Goal: Task Accomplishment & Management: Use online tool/utility

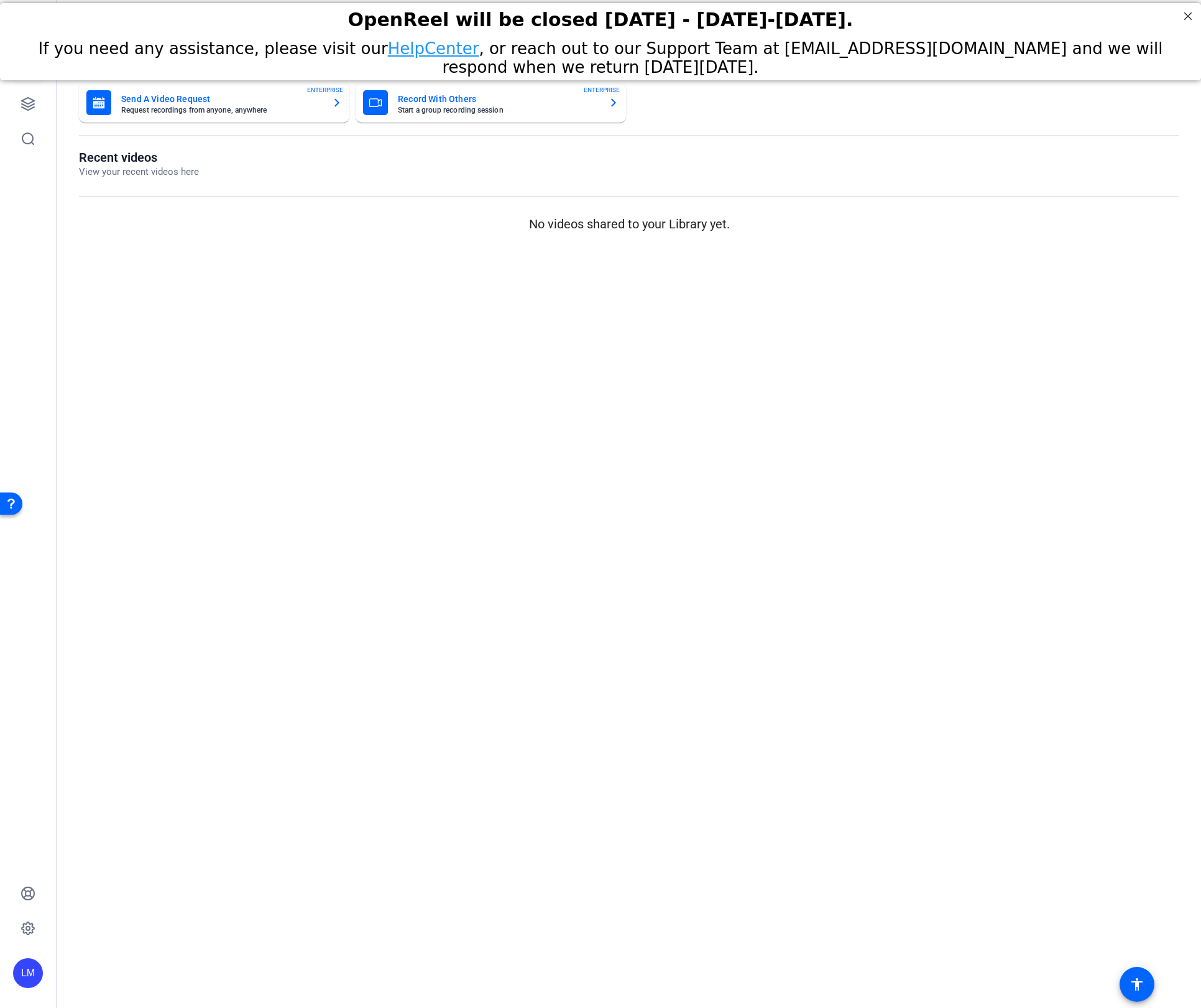
click at [325, 475] on mat-sidenav-content "Dashboard Send A Video Request Request recordings from anyone, anywhere ENTERPR…" at bounding box center [629, 504] width 1144 height 1008
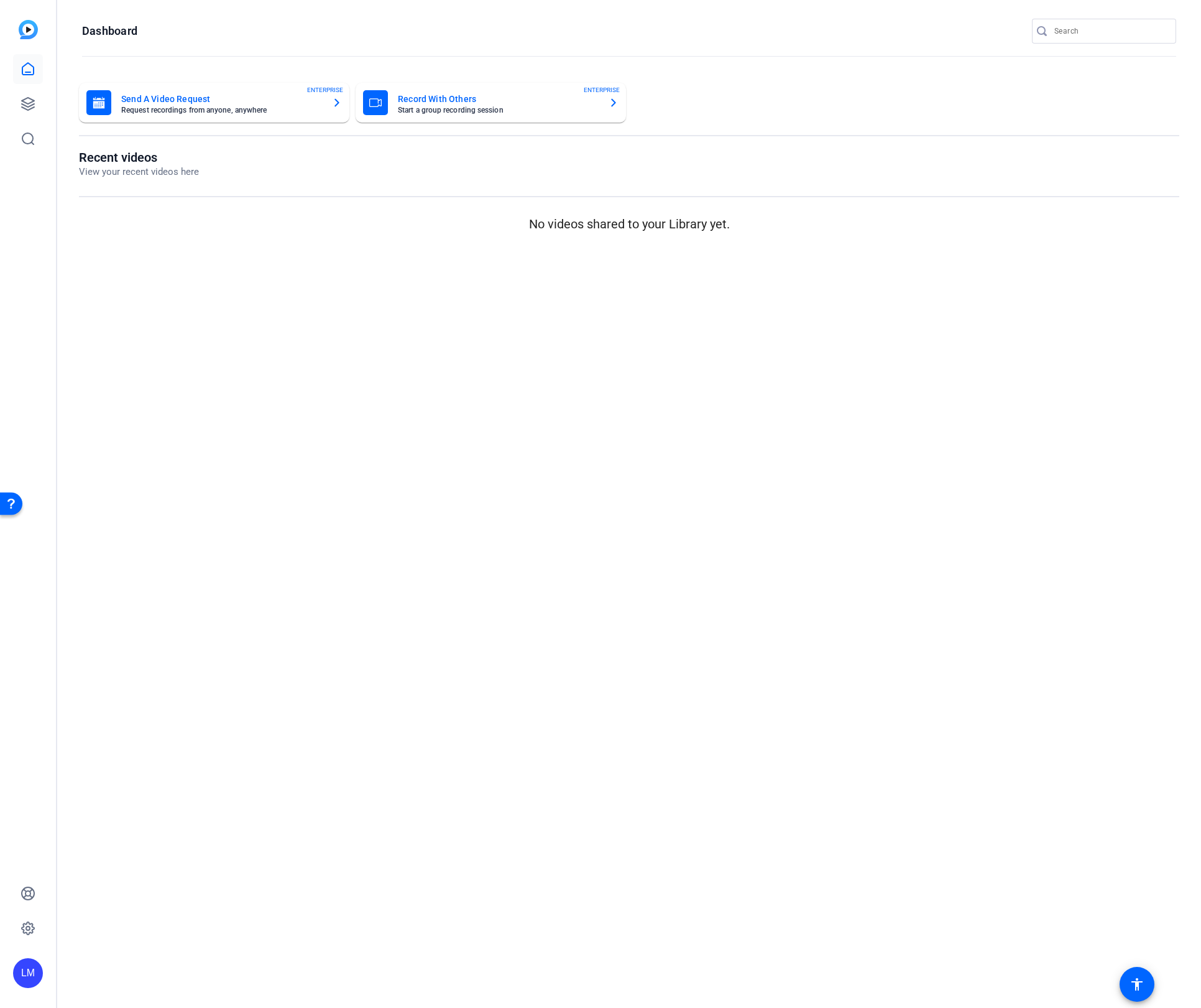
click at [1073, 32] on input "Search" at bounding box center [1110, 32] width 112 height 15
paste input "2408-62815-CS"
type input "2408-62815-CS"
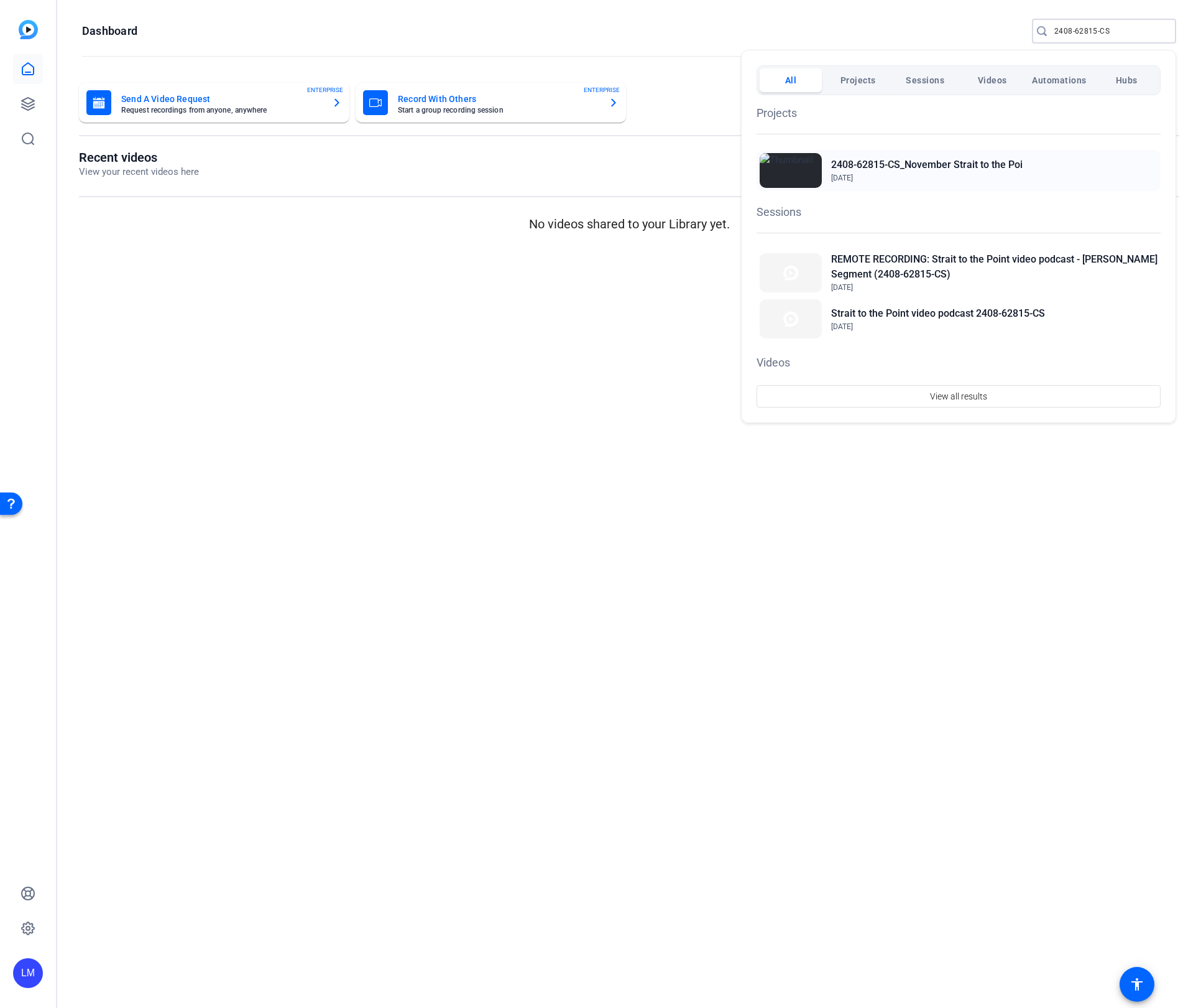
click at [943, 165] on h2 "2408-62815-CS_November Strait to the Poi" at bounding box center [927, 165] width 191 height 15
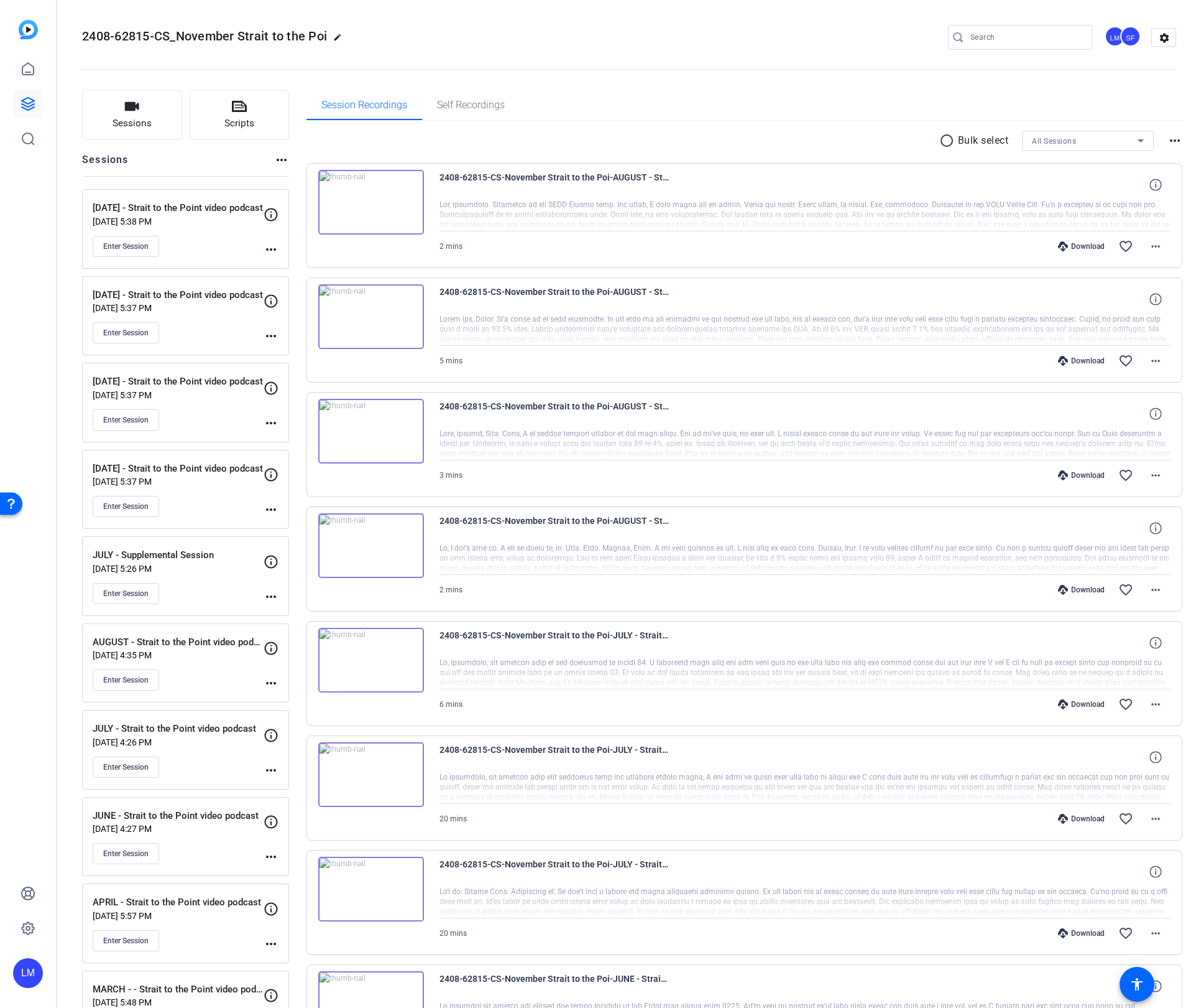
click at [203, 675] on div "Enter Session" at bounding box center [178, 680] width 171 height 21
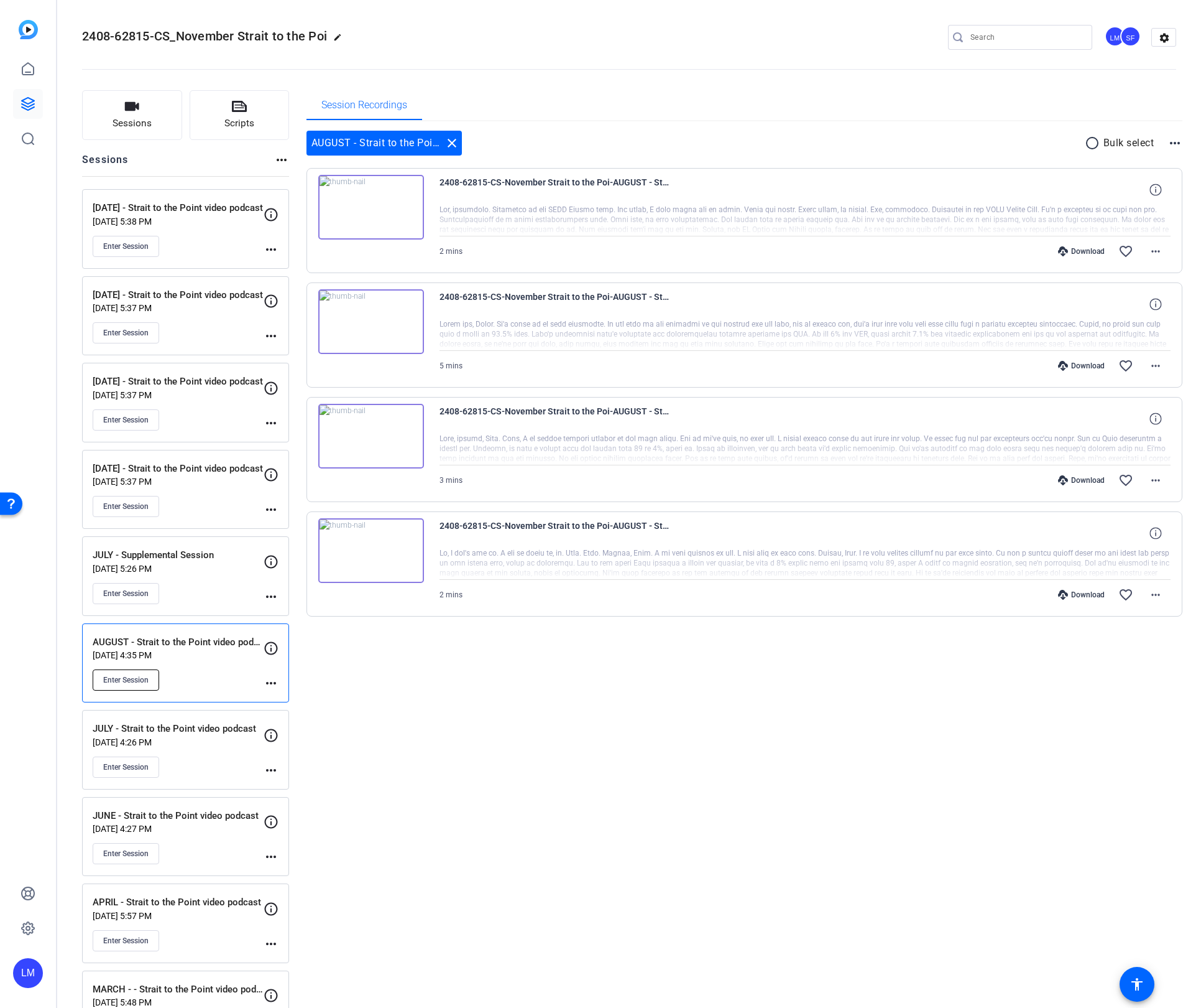
click at [120, 677] on span "Enter Session" at bounding box center [125, 680] width 45 height 10
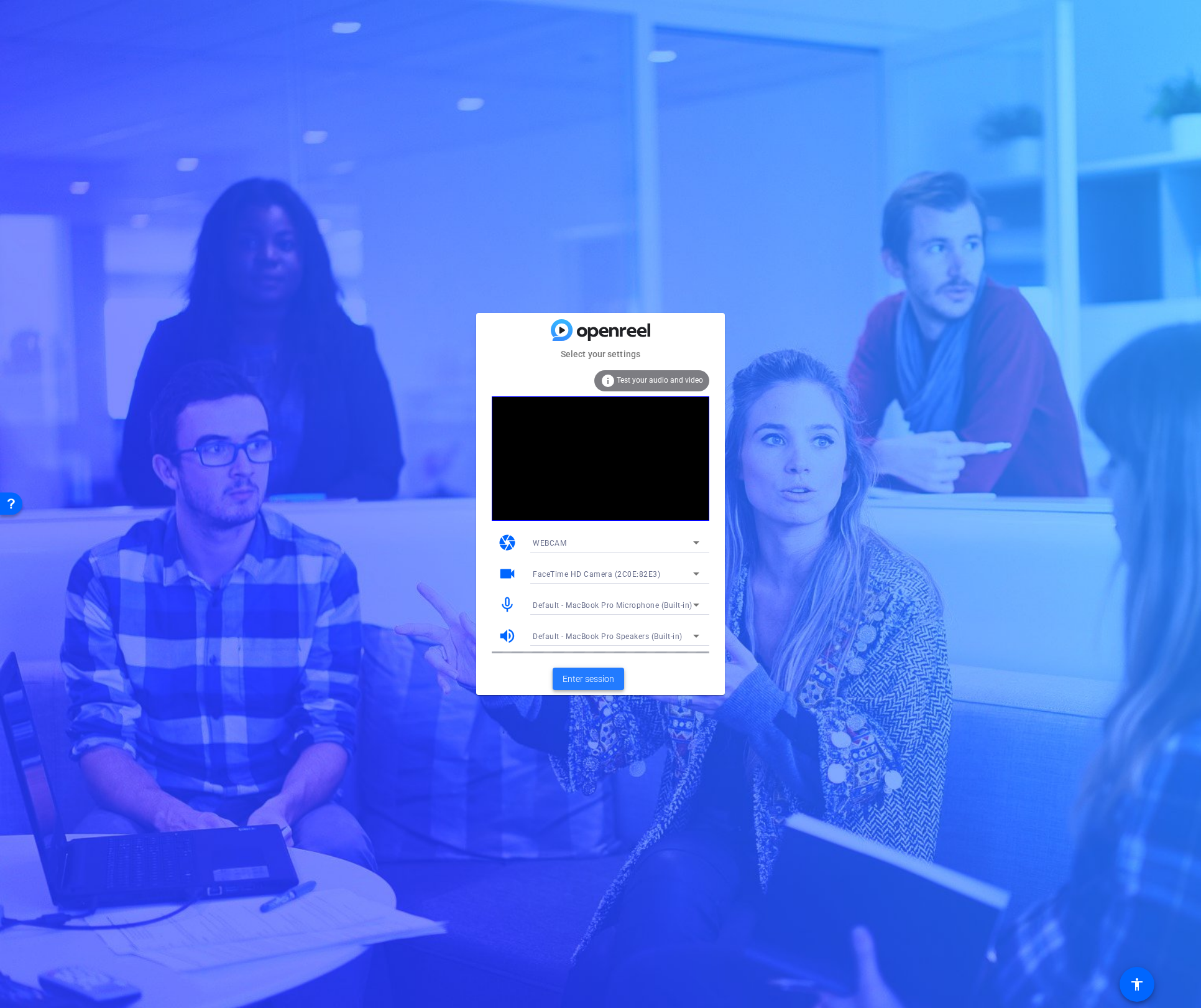
click at [578, 674] on span "Enter session" at bounding box center [589, 679] width 52 height 13
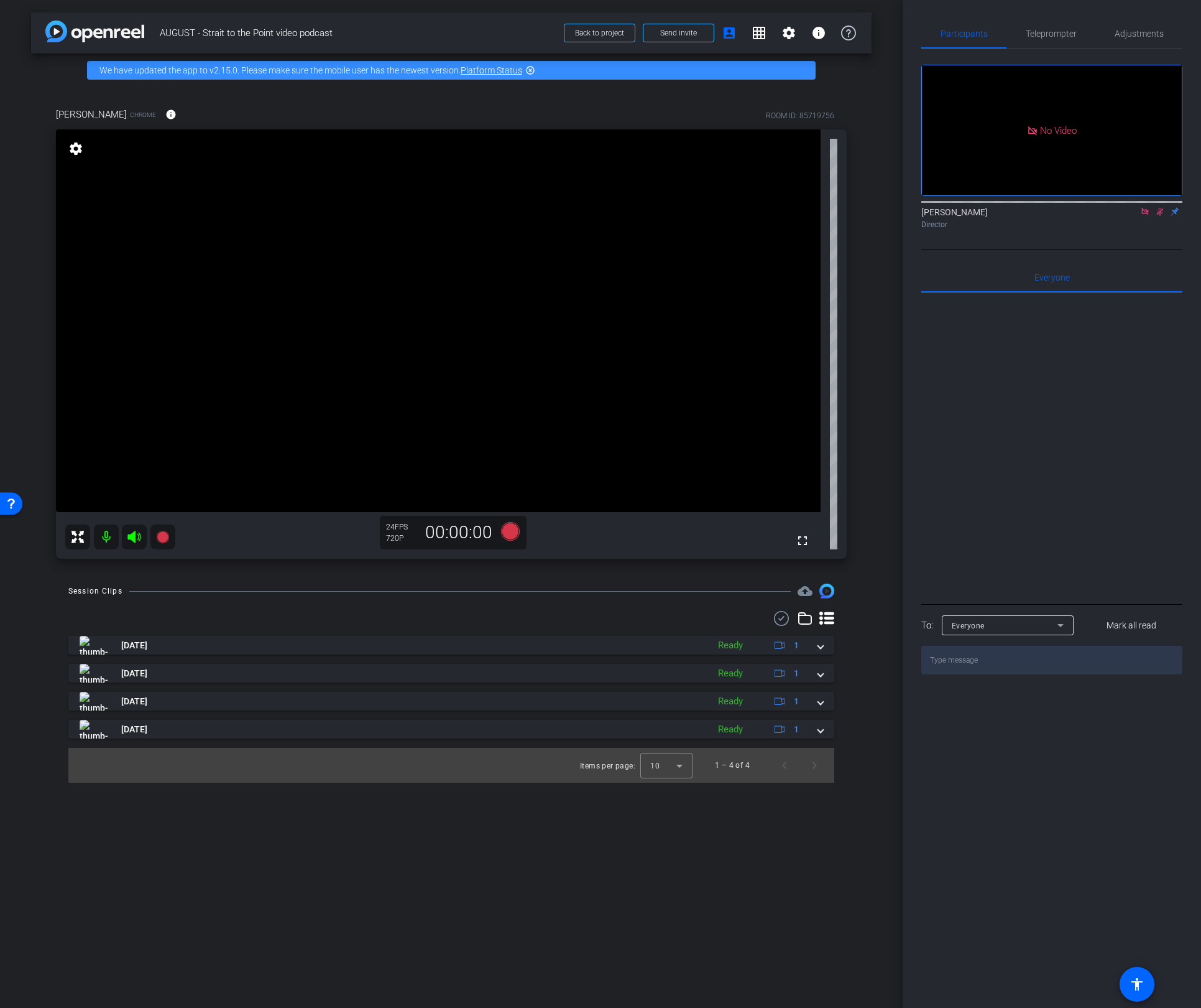
click at [1156, 215] on icon at bounding box center [1160, 211] width 10 height 9
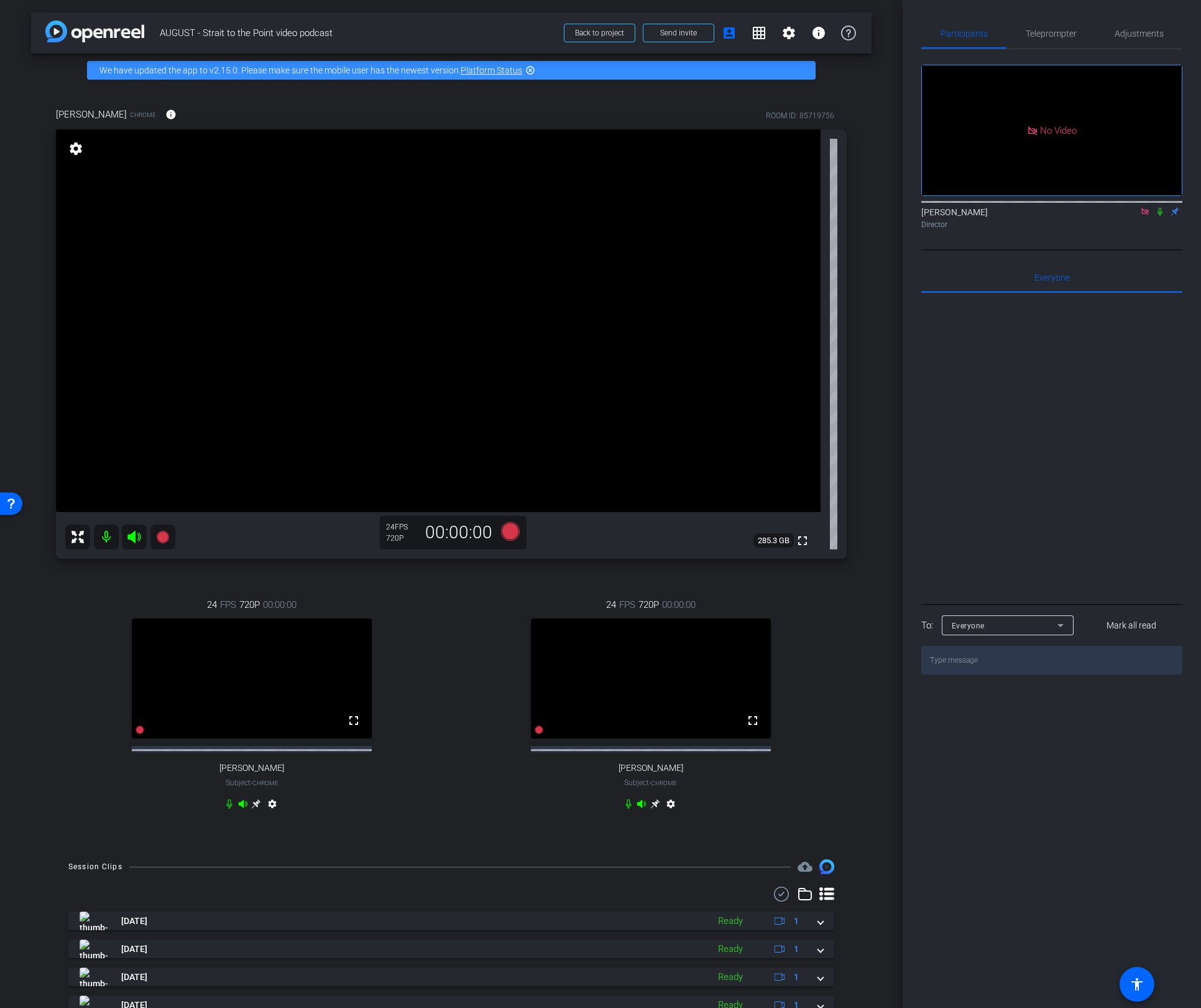
click at [656, 809] on icon at bounding box center [656, 803] width 10 height 10
click at [79, 150] on mat-icon "settings" at bounding box center [76, 148] width 17 height 15
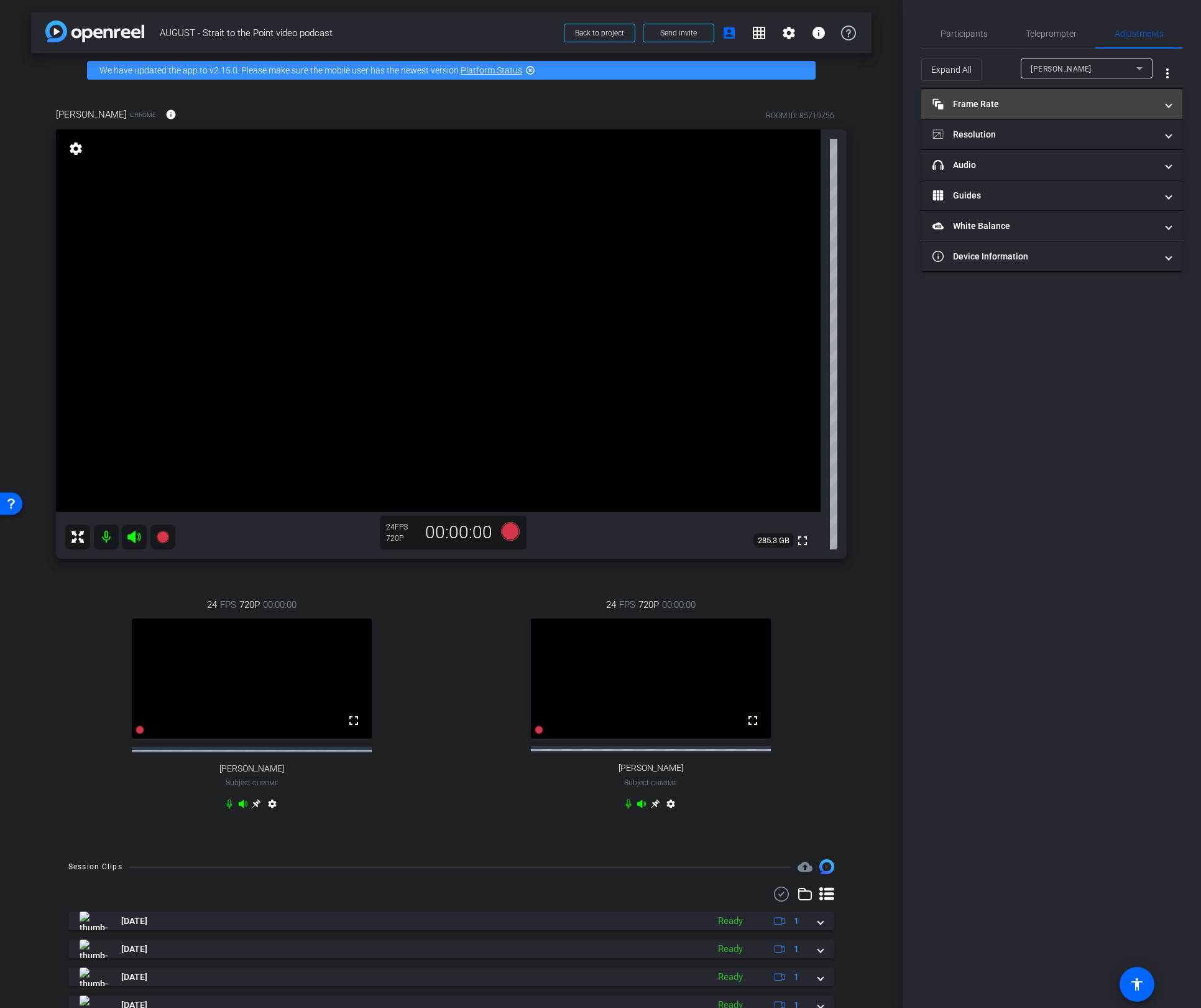
click at [1021, 113] on mat-expansion-panel-header "Frame Rate Frame Rate" at bounding box center [1052, 103] width 261 height 30
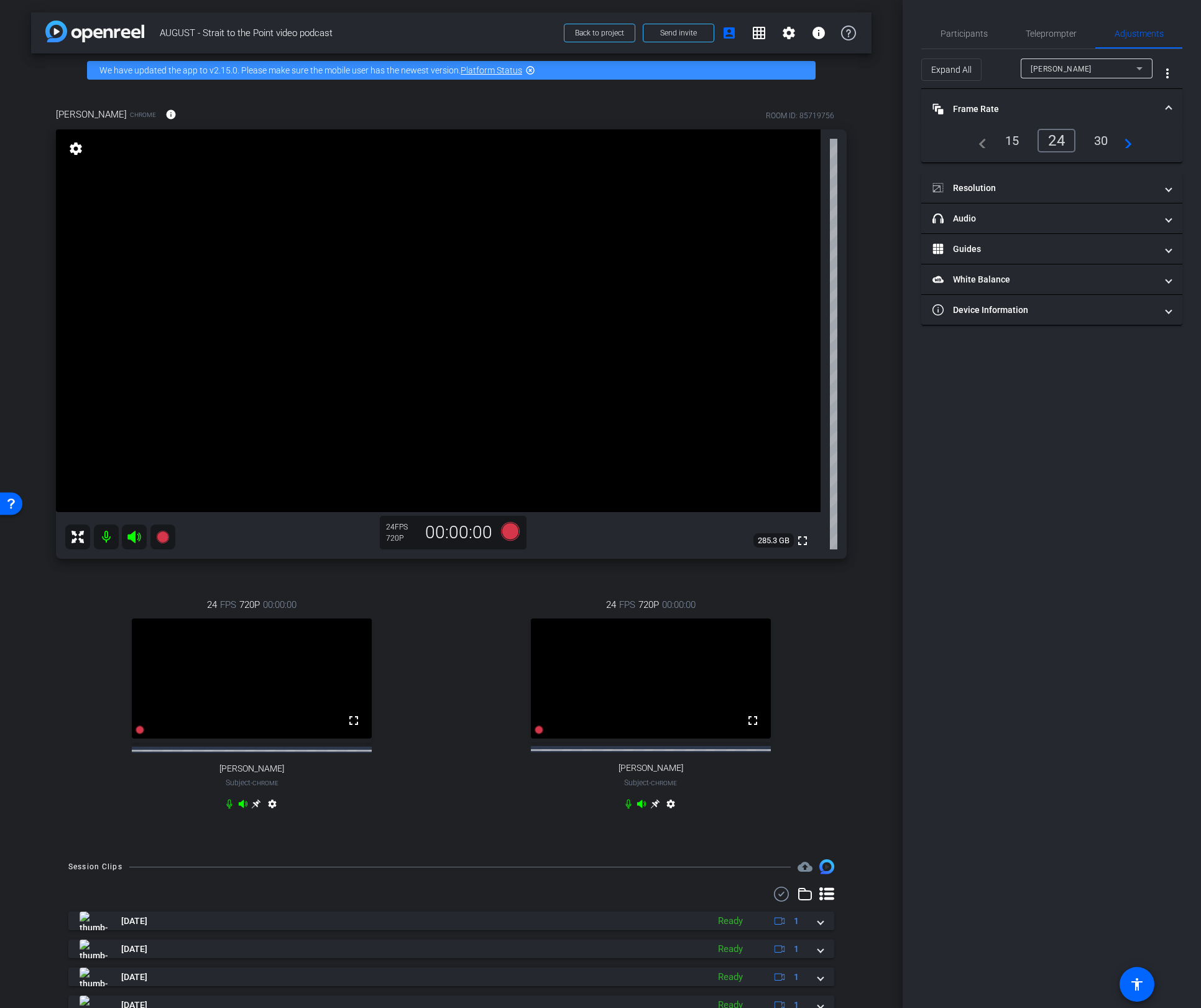
click at [1097, 140] on div "30" at bounding box center [1101, 141] width 33 height 21
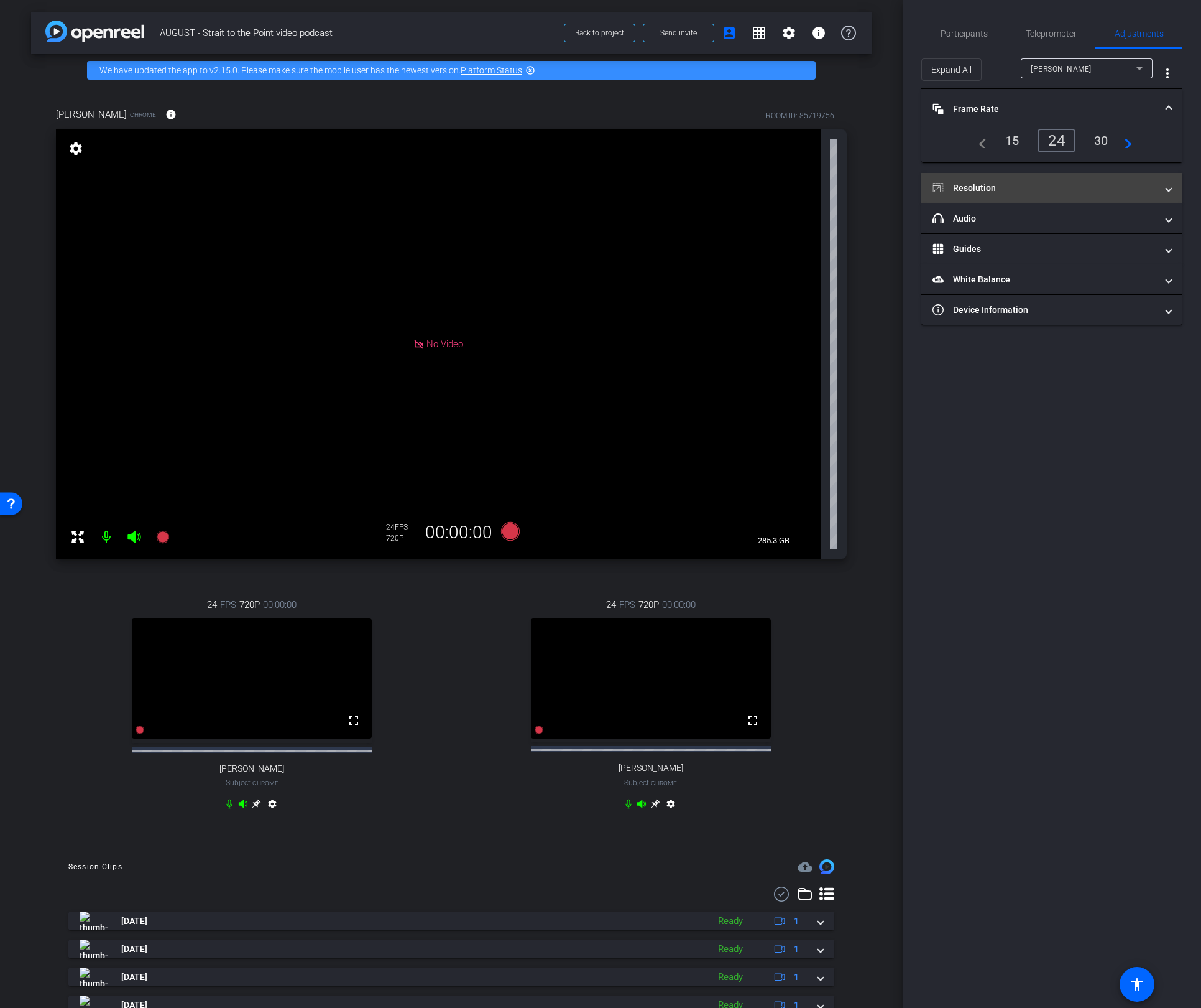
click at [1082, 187] on mat-panel-title "Resolution" at bounding box center [1045, 189] width 224 height 13
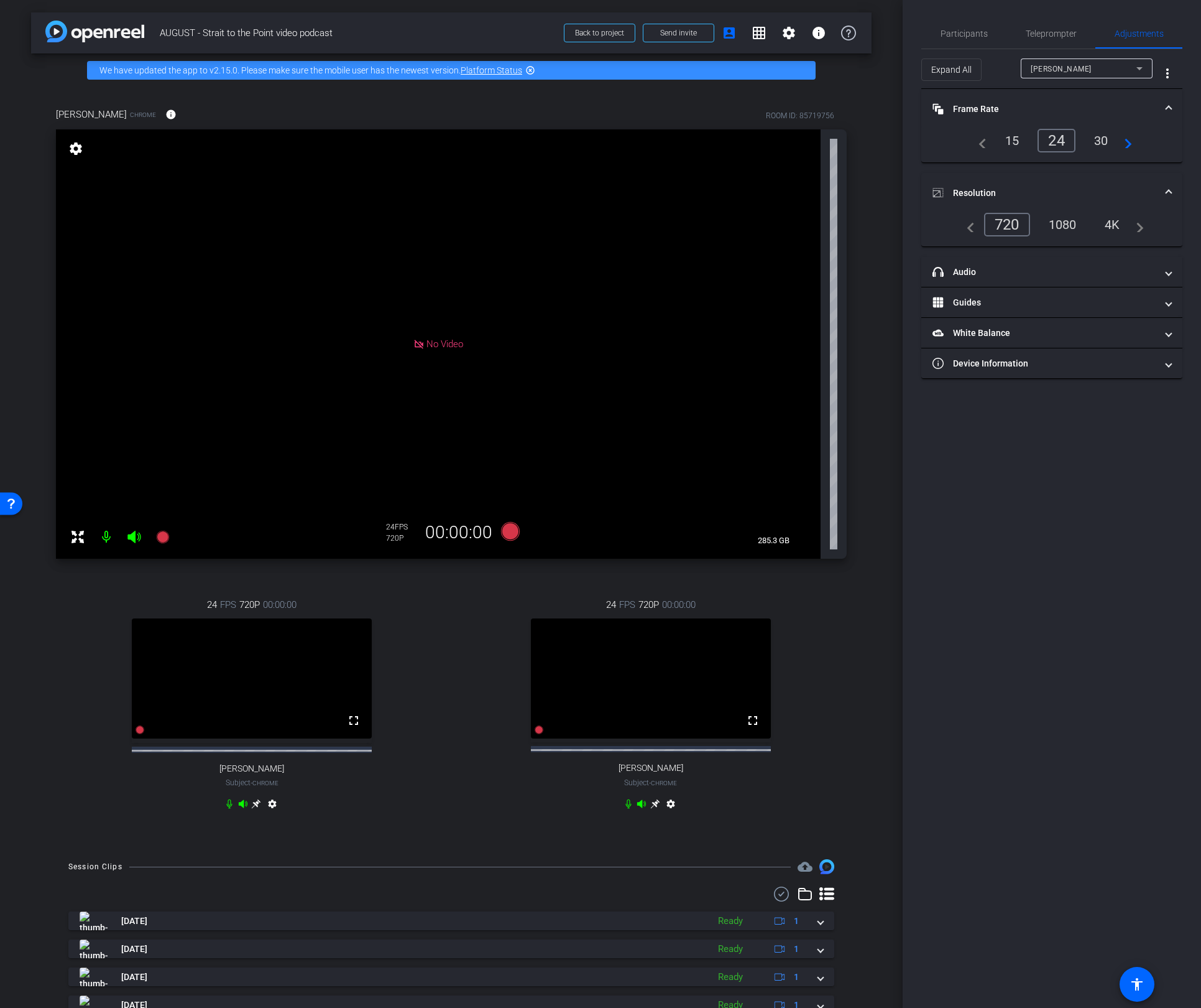
click at [1060, 230] on div "1080" at bounding box center [1062, 225] width 47 height 21
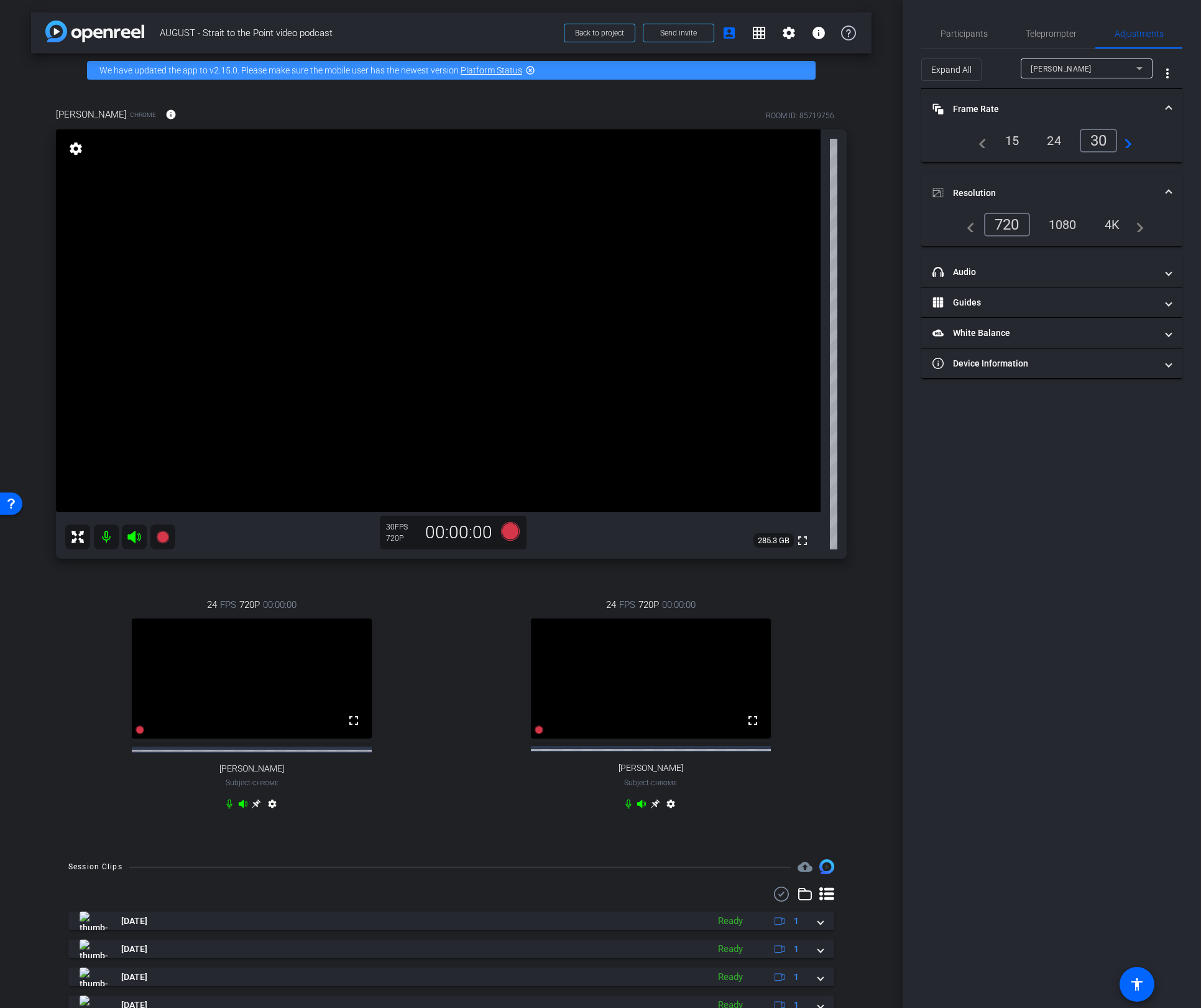
click at [1062, 222] on div "1080" at bounding box center [1062, 225] width 47 height 21
click at [962, 34] on span "Participants" at bounding box center [964, 34] width 47 height 9
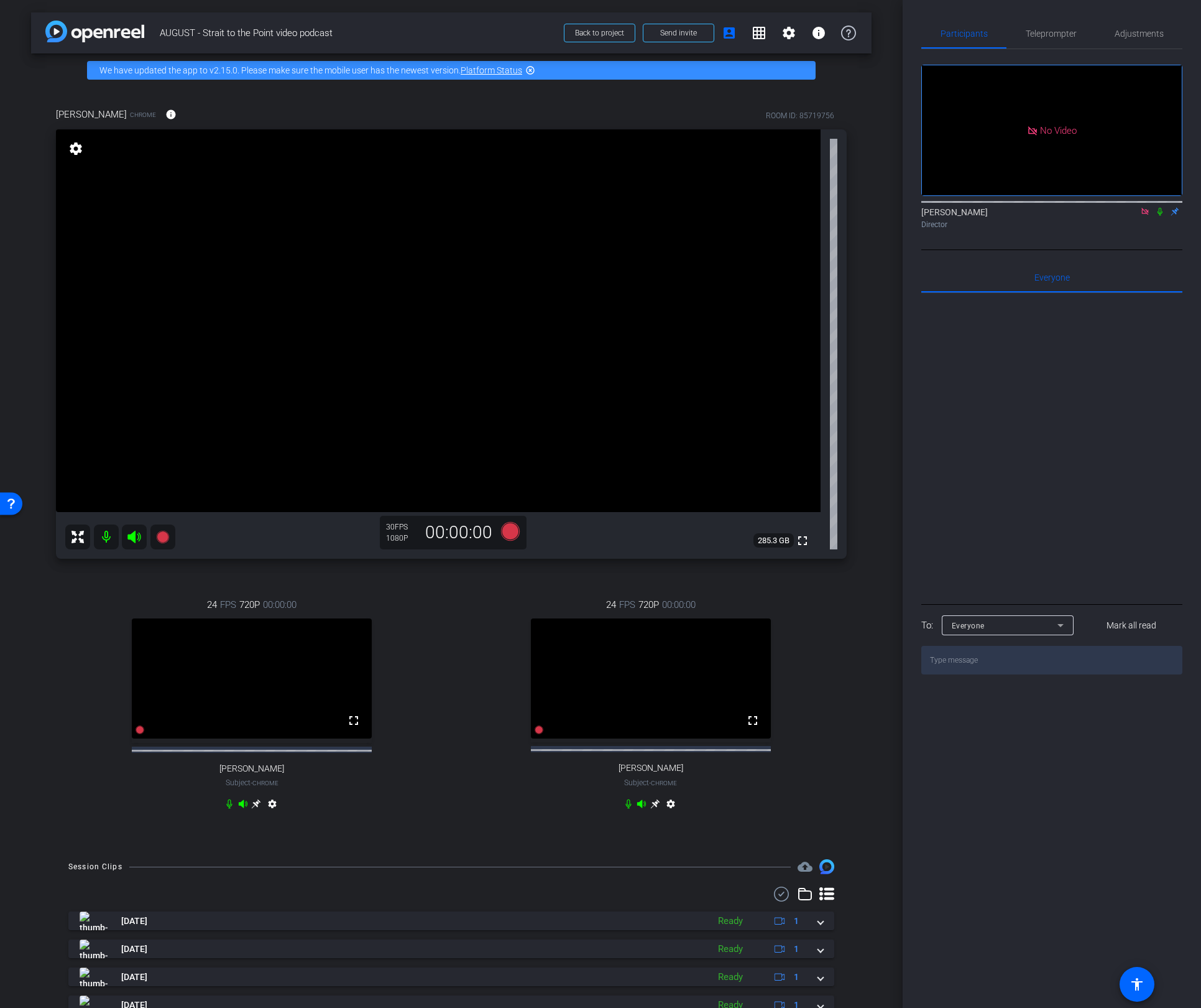
click at [83, 149] on mat-icon "settings" at bounding box center [76, 148] width 17 height 15
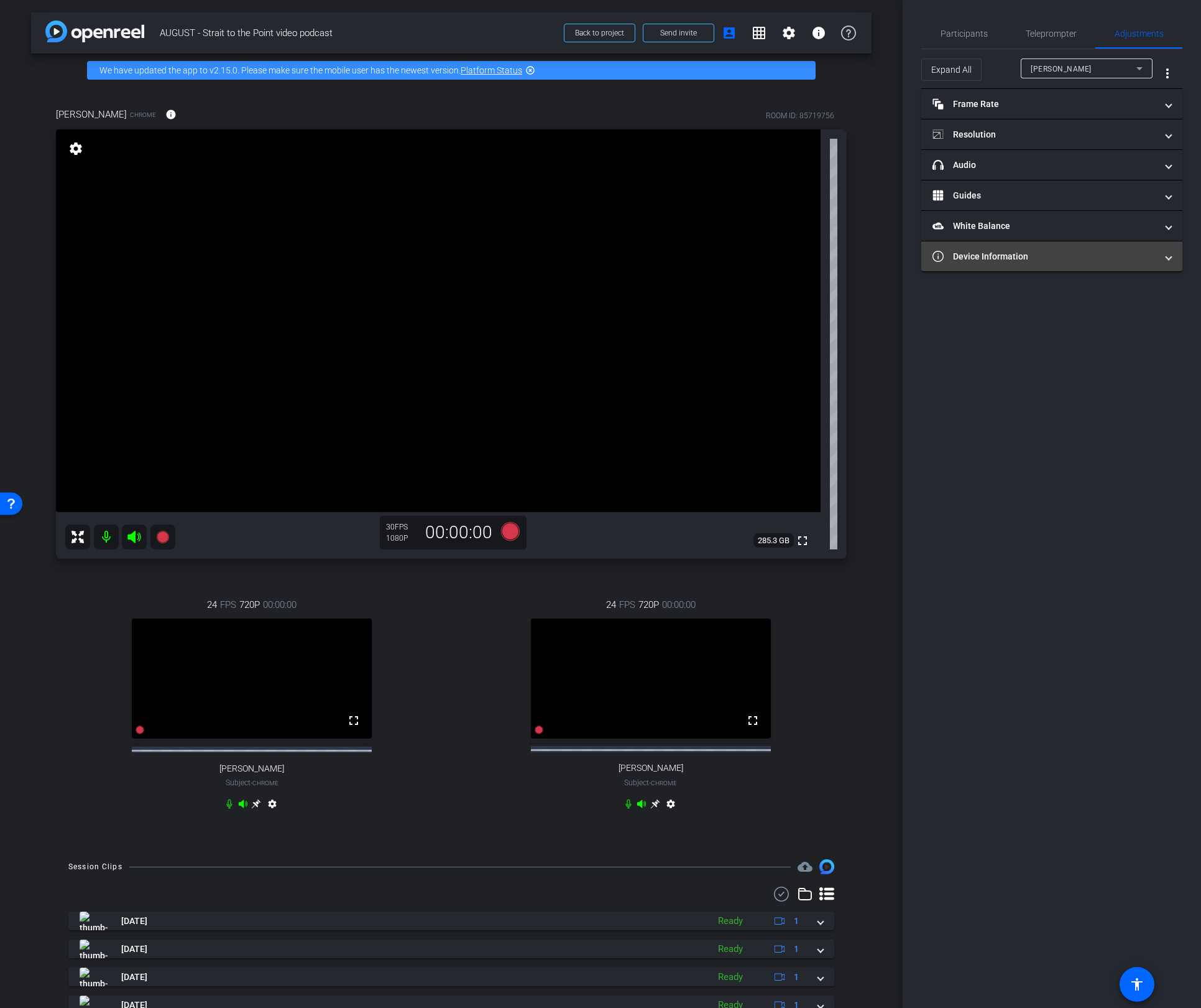
click at [1168, 256] on span at bounding box center [1168, 257] width 5 height 13
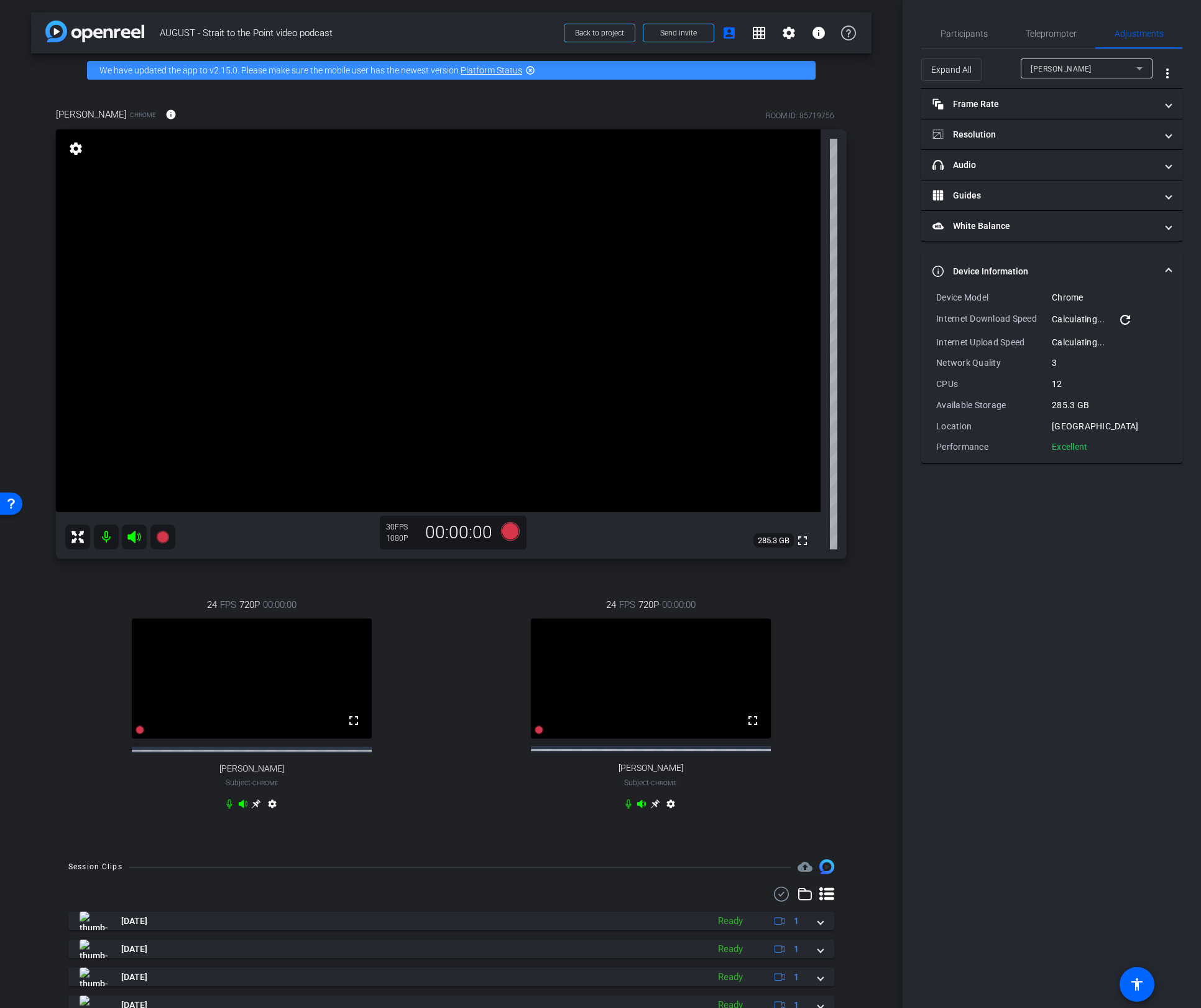
click at [1124, 319] on mat-icon "refresh" at bounding box center [1125, 320] width 15 height 15
click at [972, 33] on span "Participants" at bounding box center [964, 34] width 47 height 9
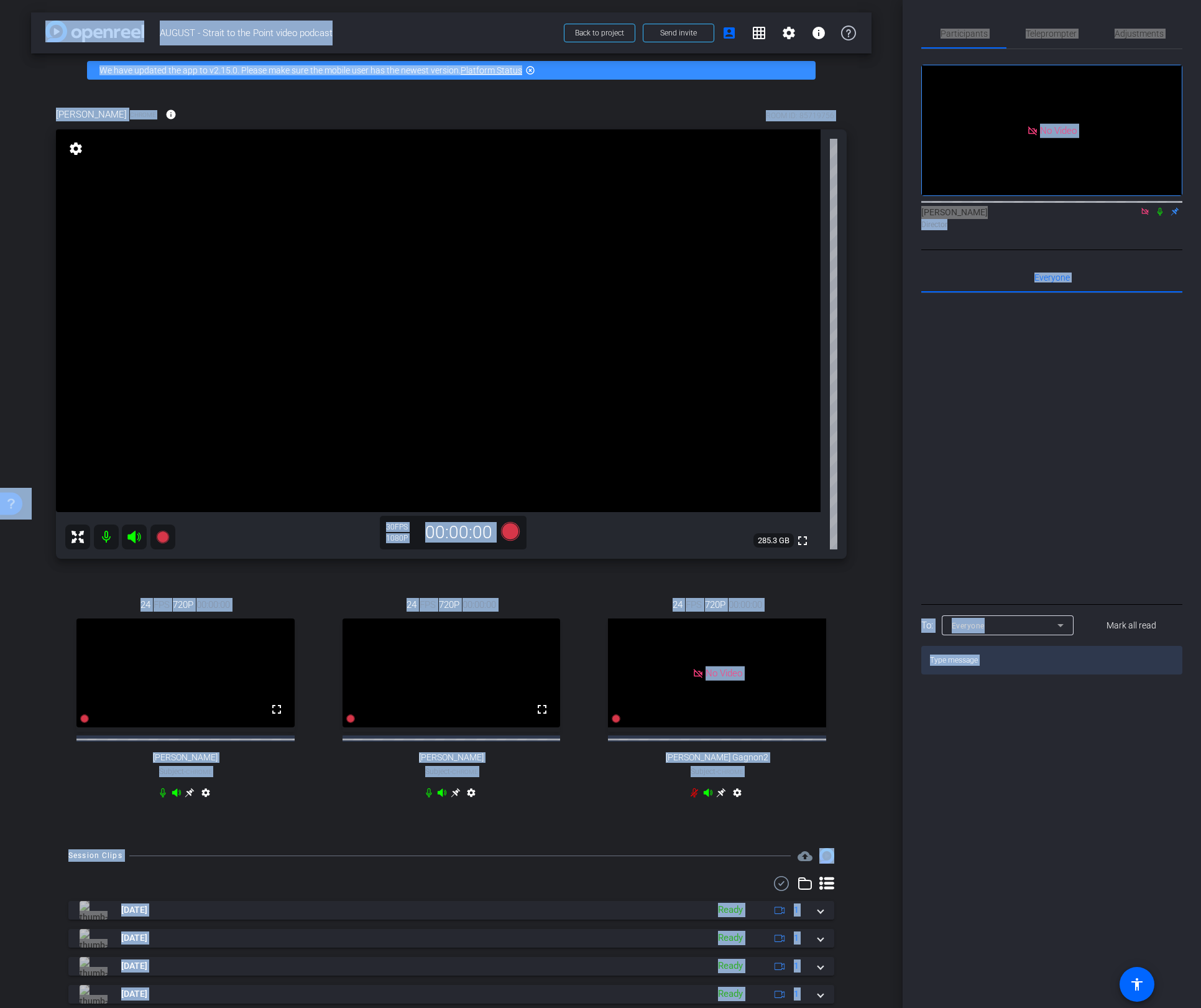
click at [830, 593] on div "24 FPS 720P 00:00:00 No Video Elizabeth Gagnon2 Subject - Chrome settings" at bounding box center [717, 700] width 259 height 246
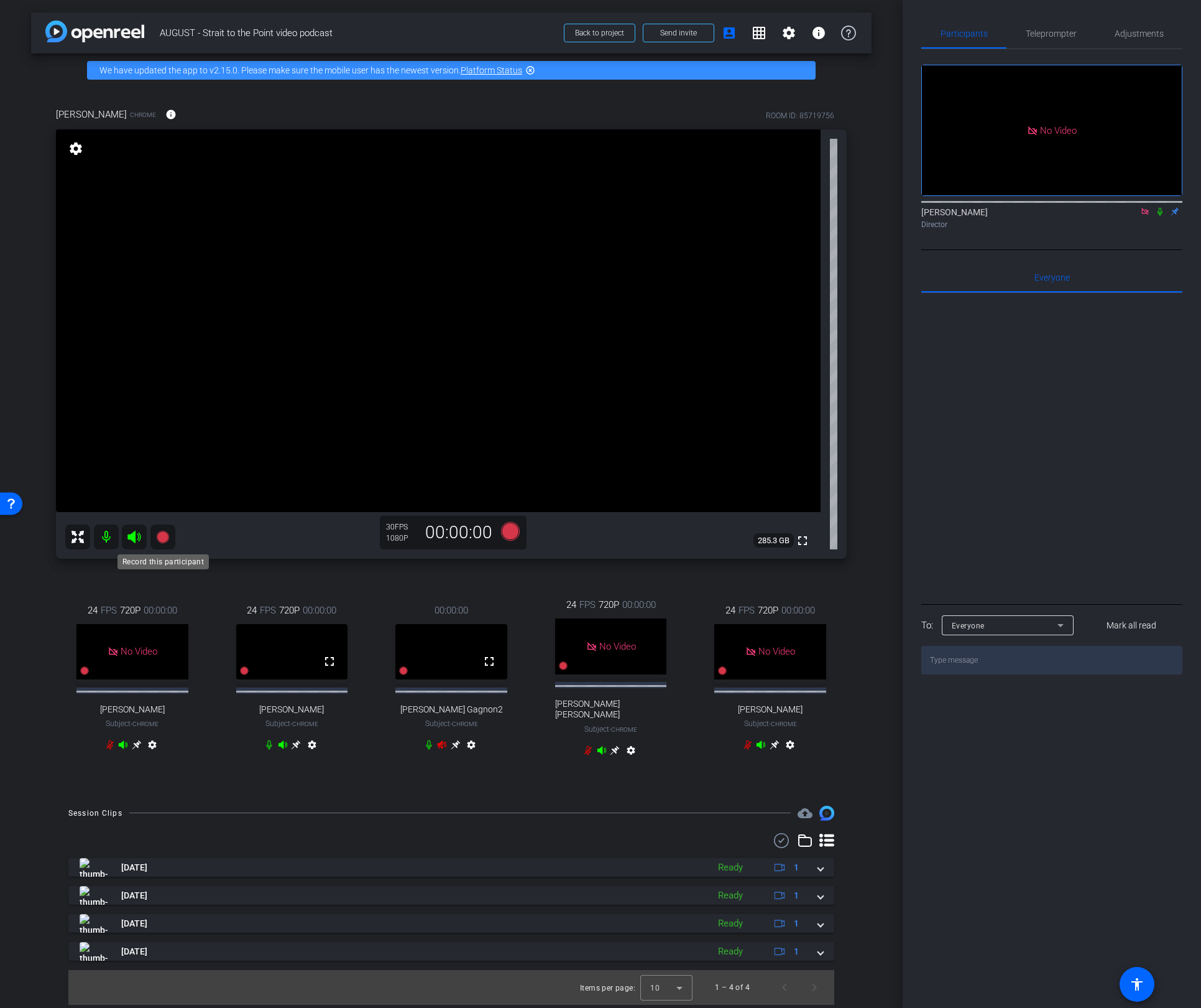
click at [161, 538] on icon at bounding box center [162, 536] width 12 height 12
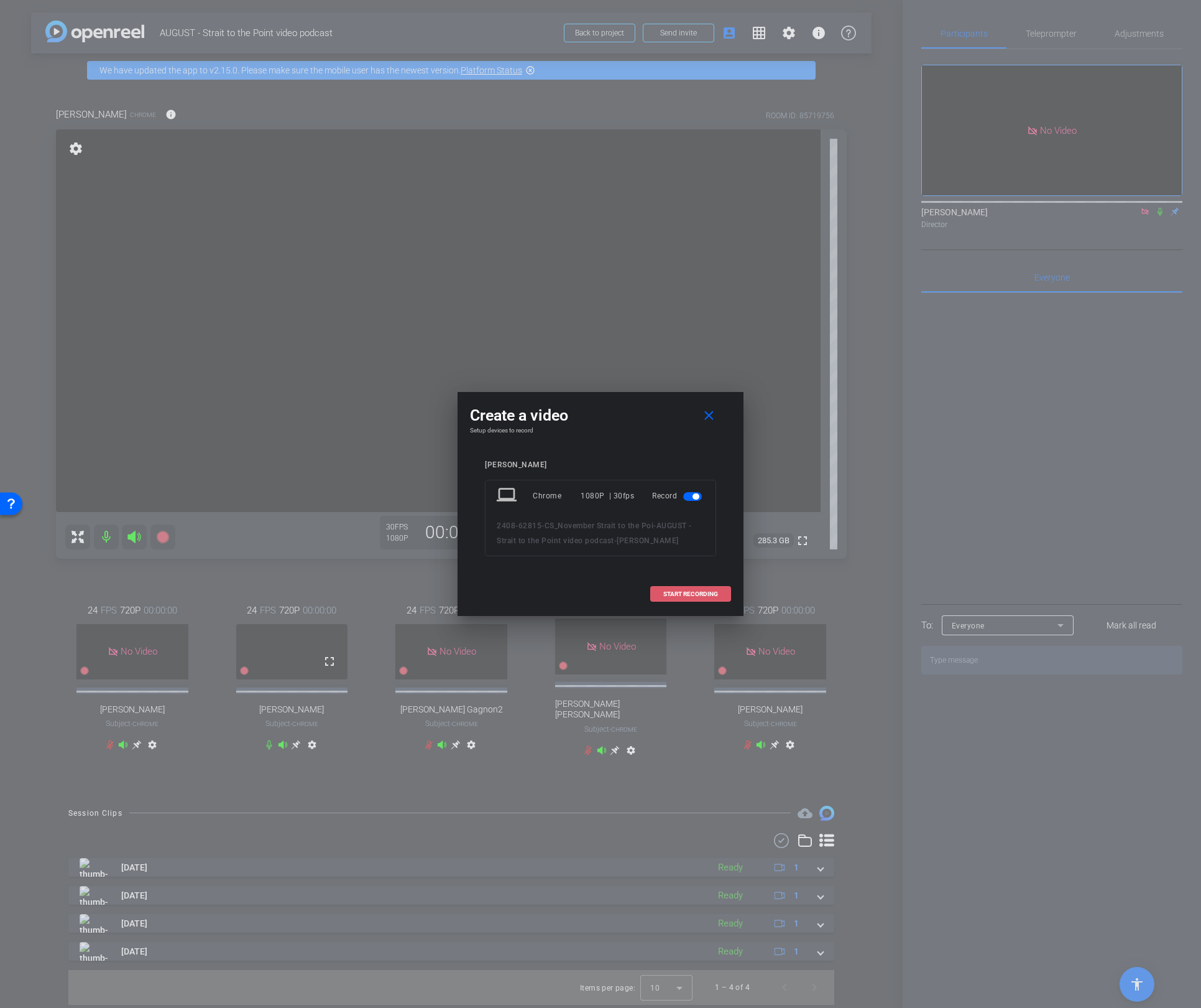
click at [682, 594] on span "START RECORDING" at bounding box center [690, 594] width 55 height 6
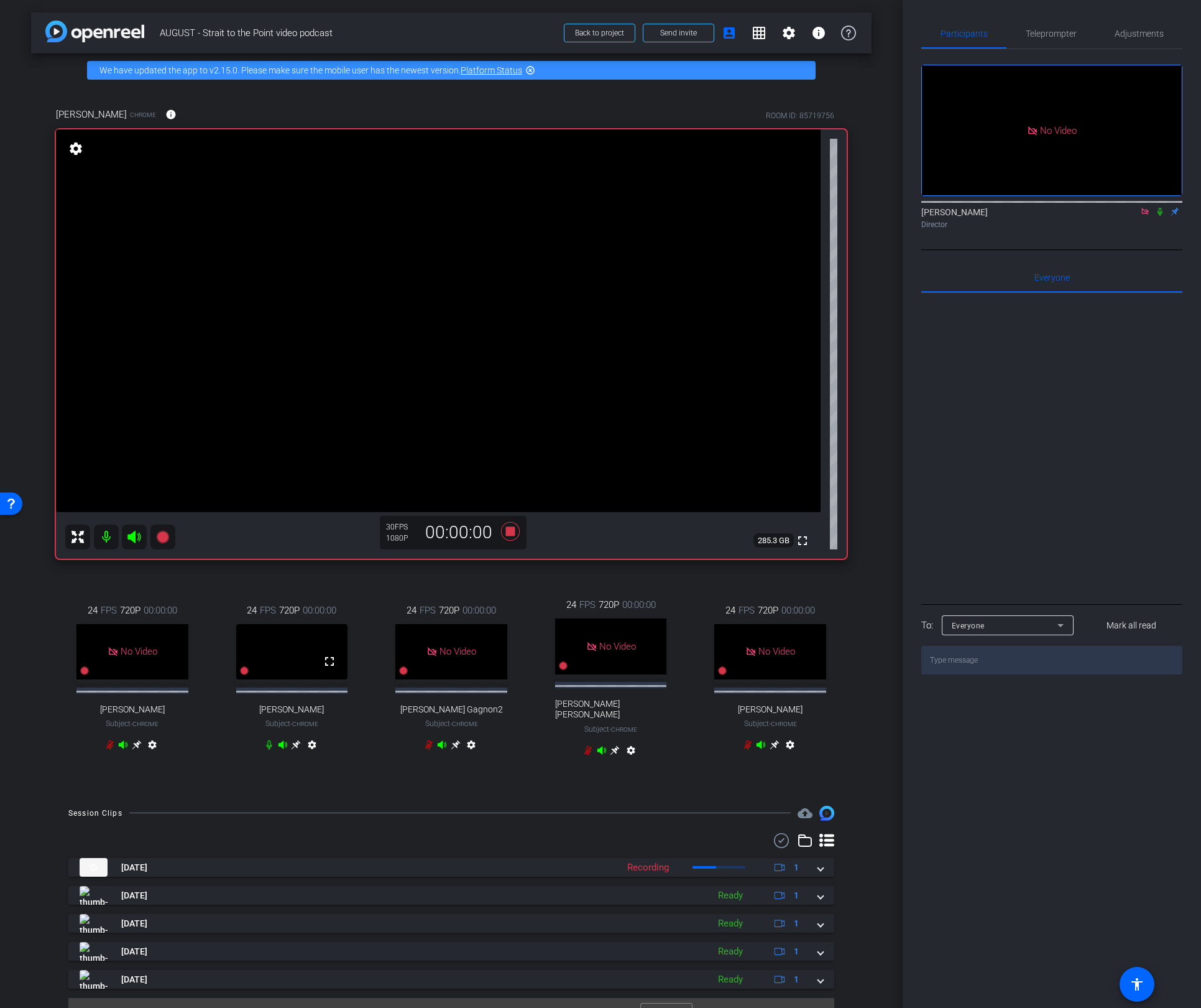
click at [1160, 207] on icon at bounding box center [1160, 211] width 10 height 9
click at [270, 750] on icon at bounding box center [270, 745] width 6 height 10
click at [1067, 203] on div "No Video Lalo Moreno Director" at bounding box center [1052, 149] width 261 height 201
click at [1158, 207] on icon at bounding box center [1160, 211] width 10 height 9
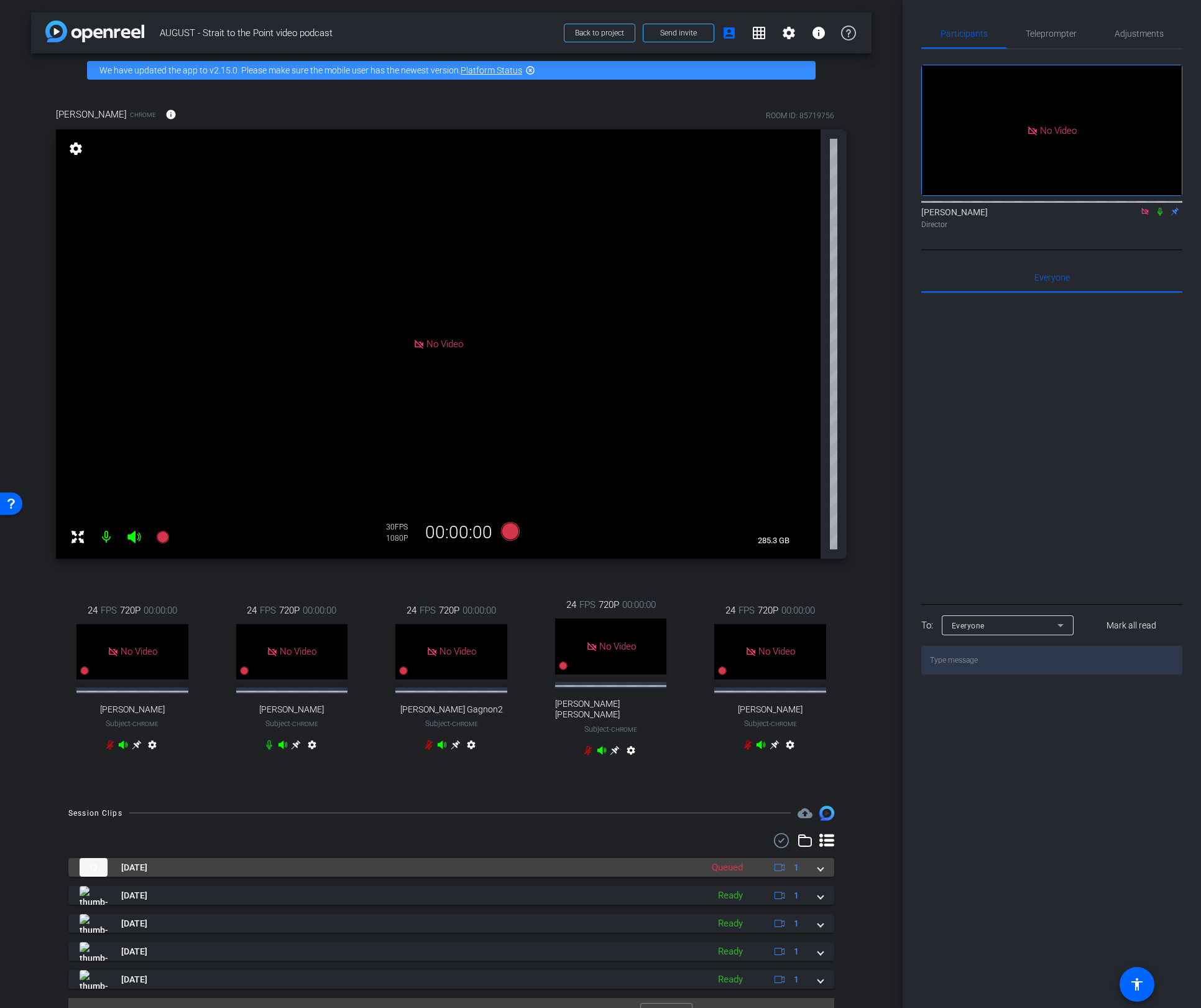
click at [820, 874] on span at bounding box center [820, 867] width 5 height 13
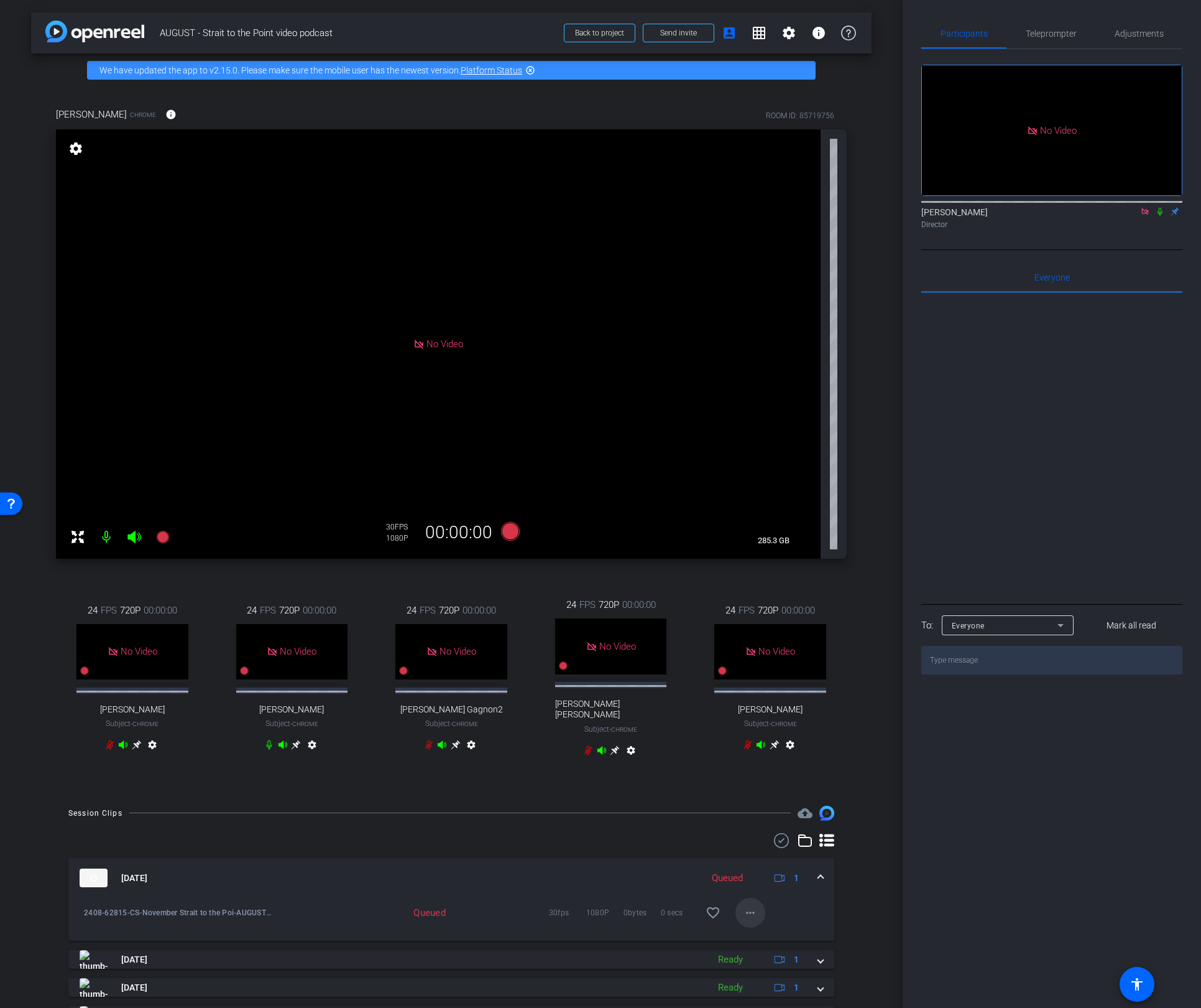
click at [746, 920] on mat-icon "more_horiz" at bounding box center [750, 912] width 15 height 15
click at [876, 704] on div at bounding box center [600, 504] width 1201 height 1008
click at [749, 920] on mat-icon "more_horiz" at bounding box center [750, 912] width 15 height 15
click at [876, 782] on div at bounding box center [600, 504] width 1201 height 1008
click at [752, 920] on mat-icon "more_horiz" at bounding box center [750, 912] width 15 height 15
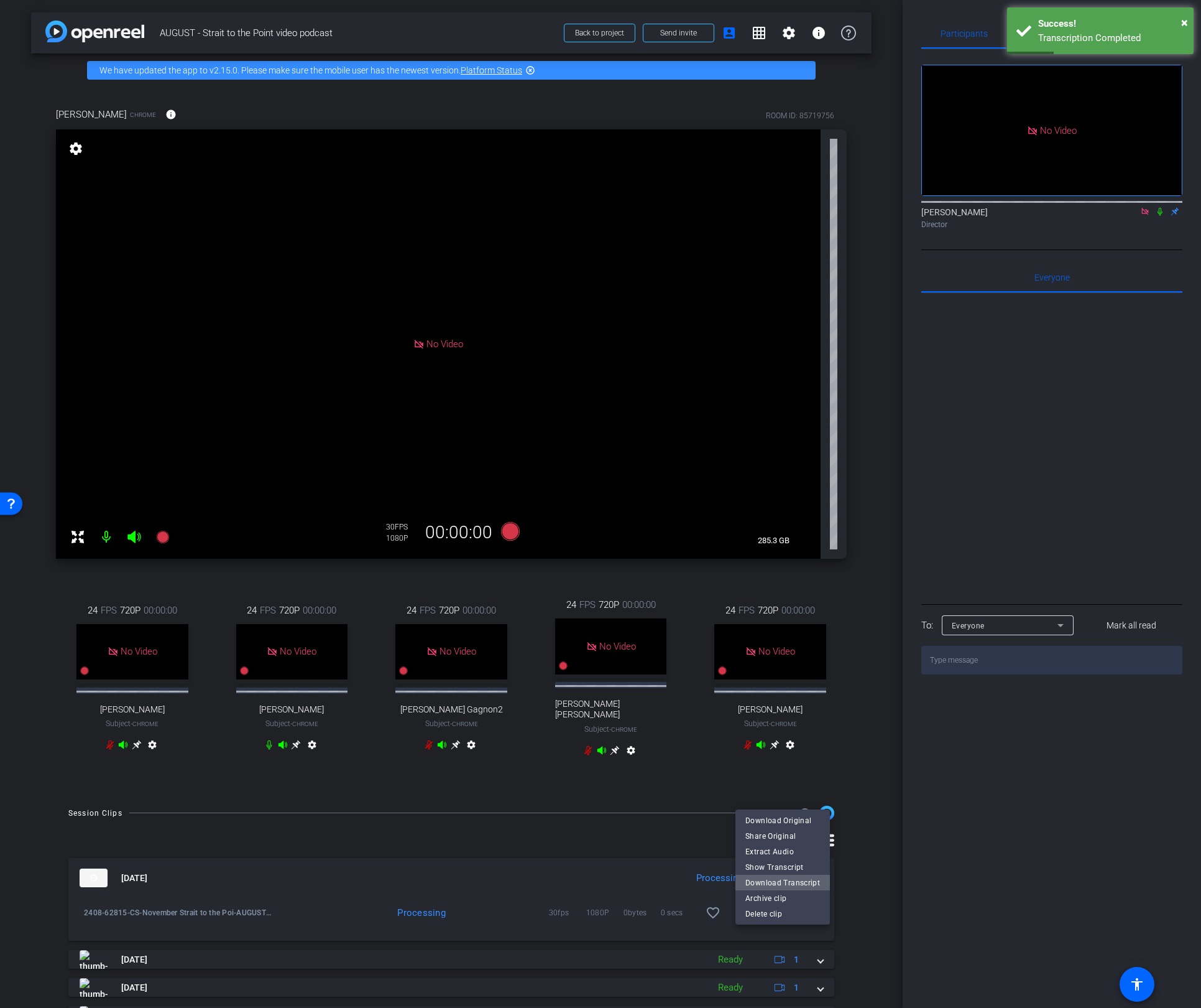
click at [798, 883] on span "Download Transcript" at bounding box center [783, 883] width 75 height 15
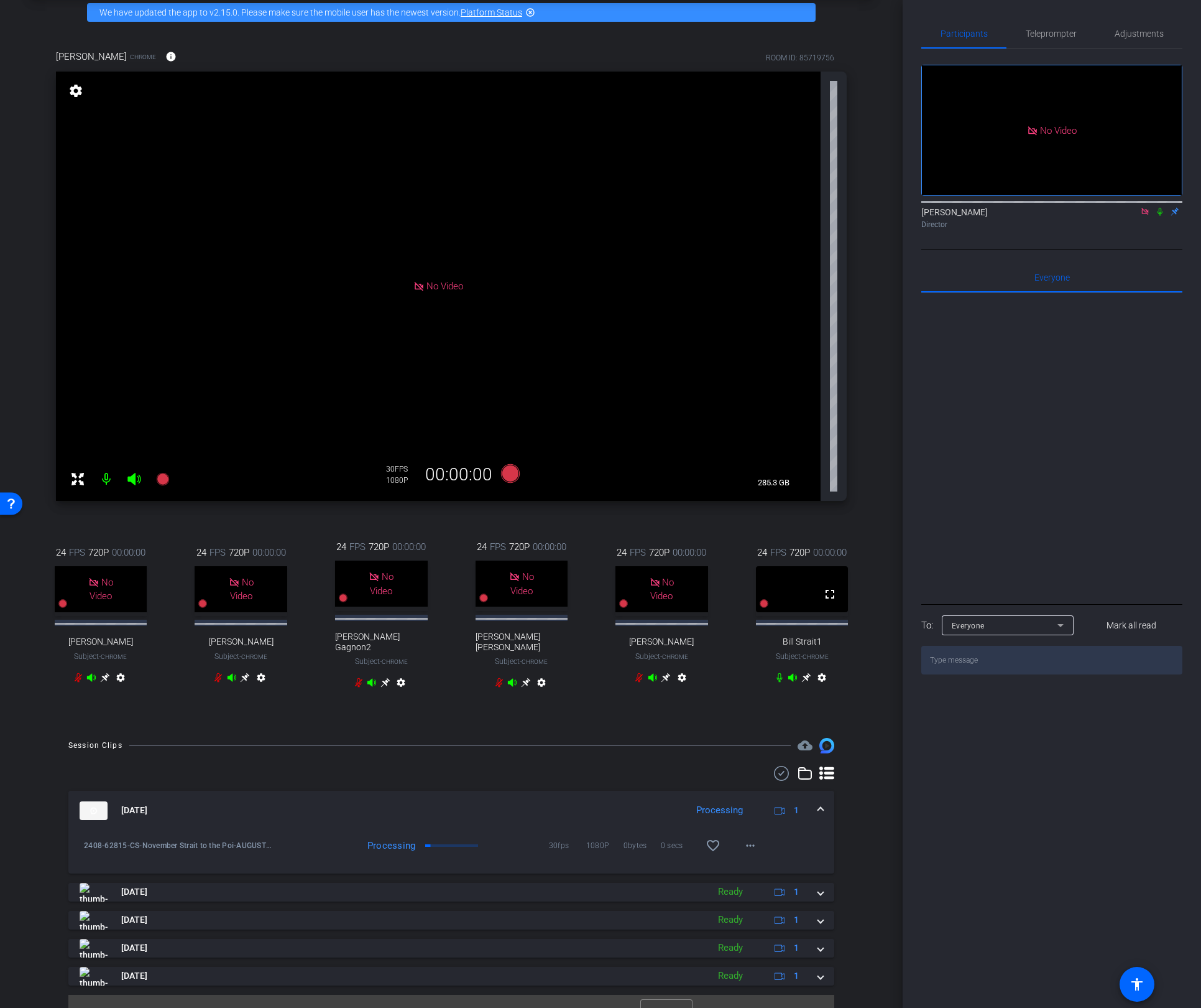
scroll to position [58, 0]
click at [748, 852] on mat-icon "more_horiz" at bounding box center [750, 845] width 15 height 15
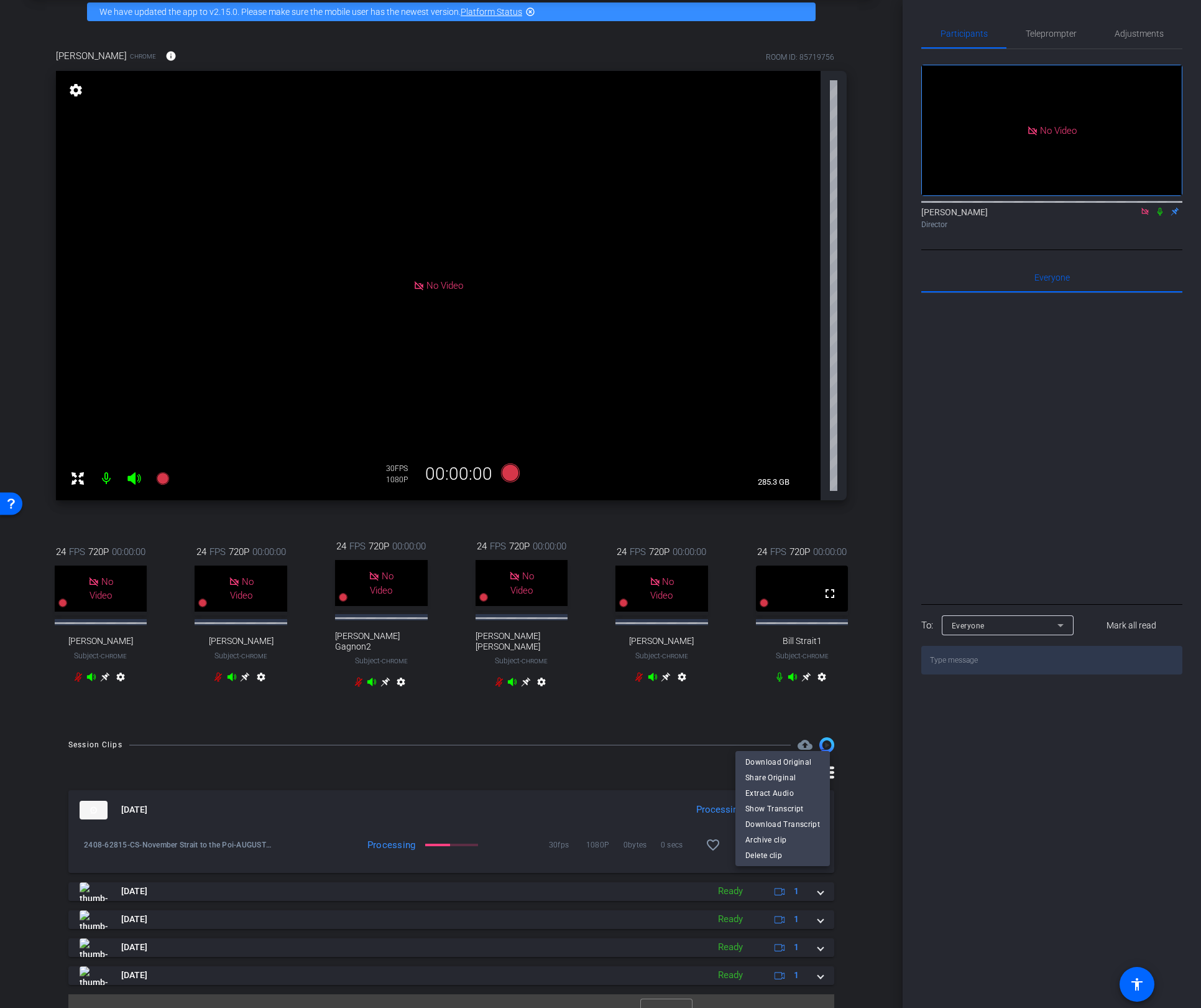
click at [847, 908] on div at bounding box center [600, 504] width 1201 height 1008
click at [109, 681] on icon at bounding box center [105, 677] width 10 height 10
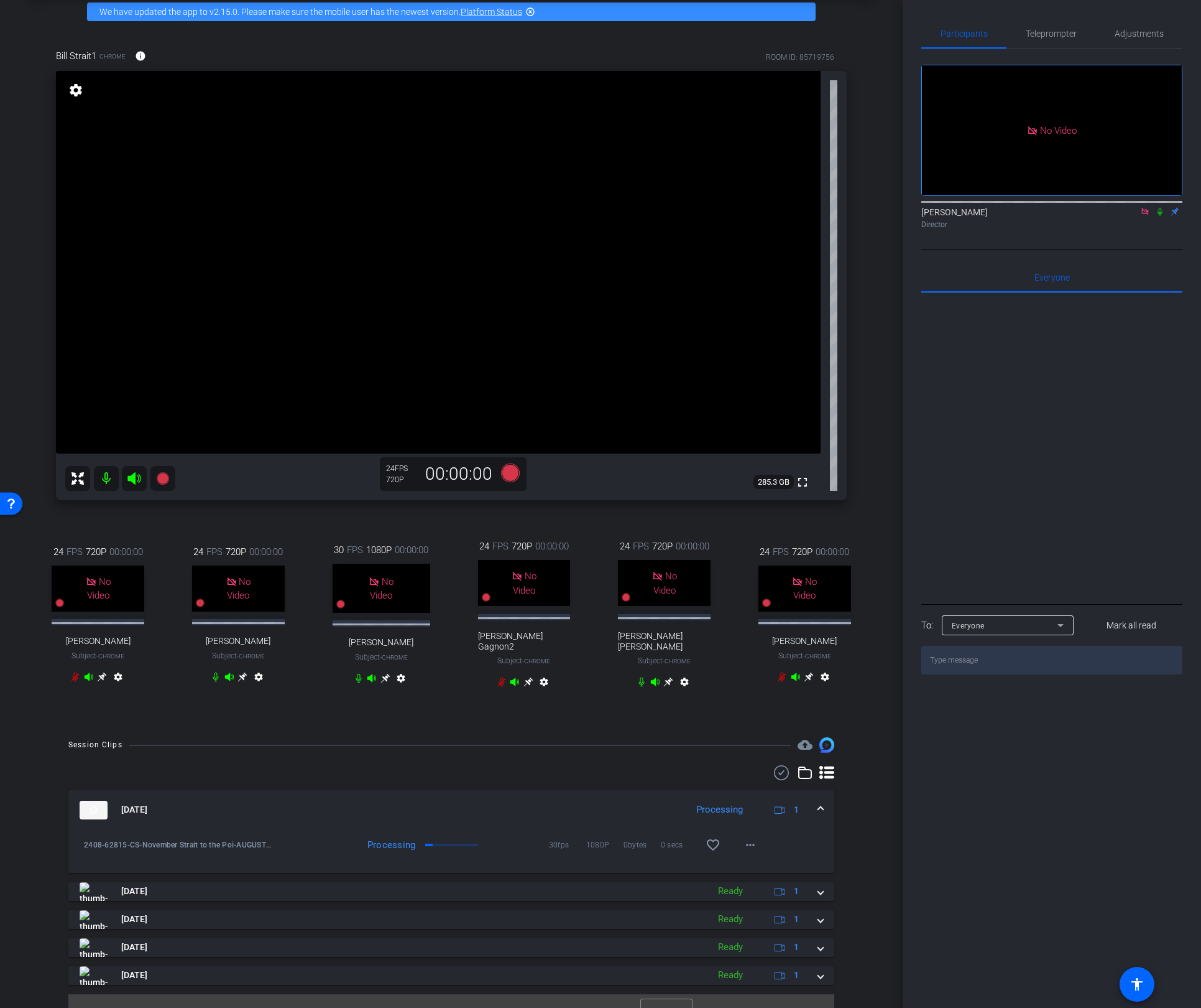
click at [77, 93] on mat-icon "settings" at bounding box center [76, 90] width 17 height 15
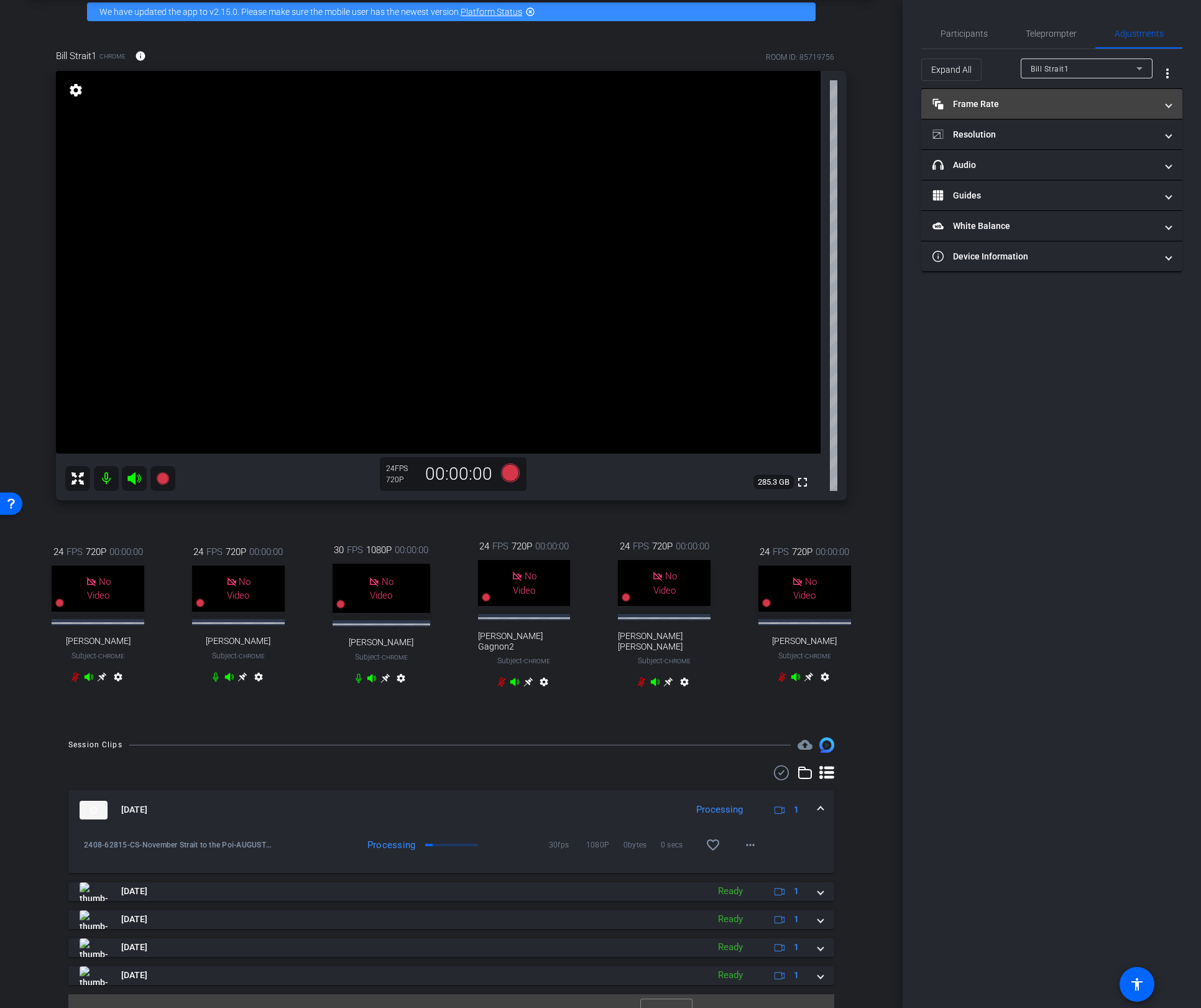
click at [1070, 111] on mat-expansion-panel-header "Frame Rate Frame Rate" at bounding box center [1052, 103] width 261 height 30
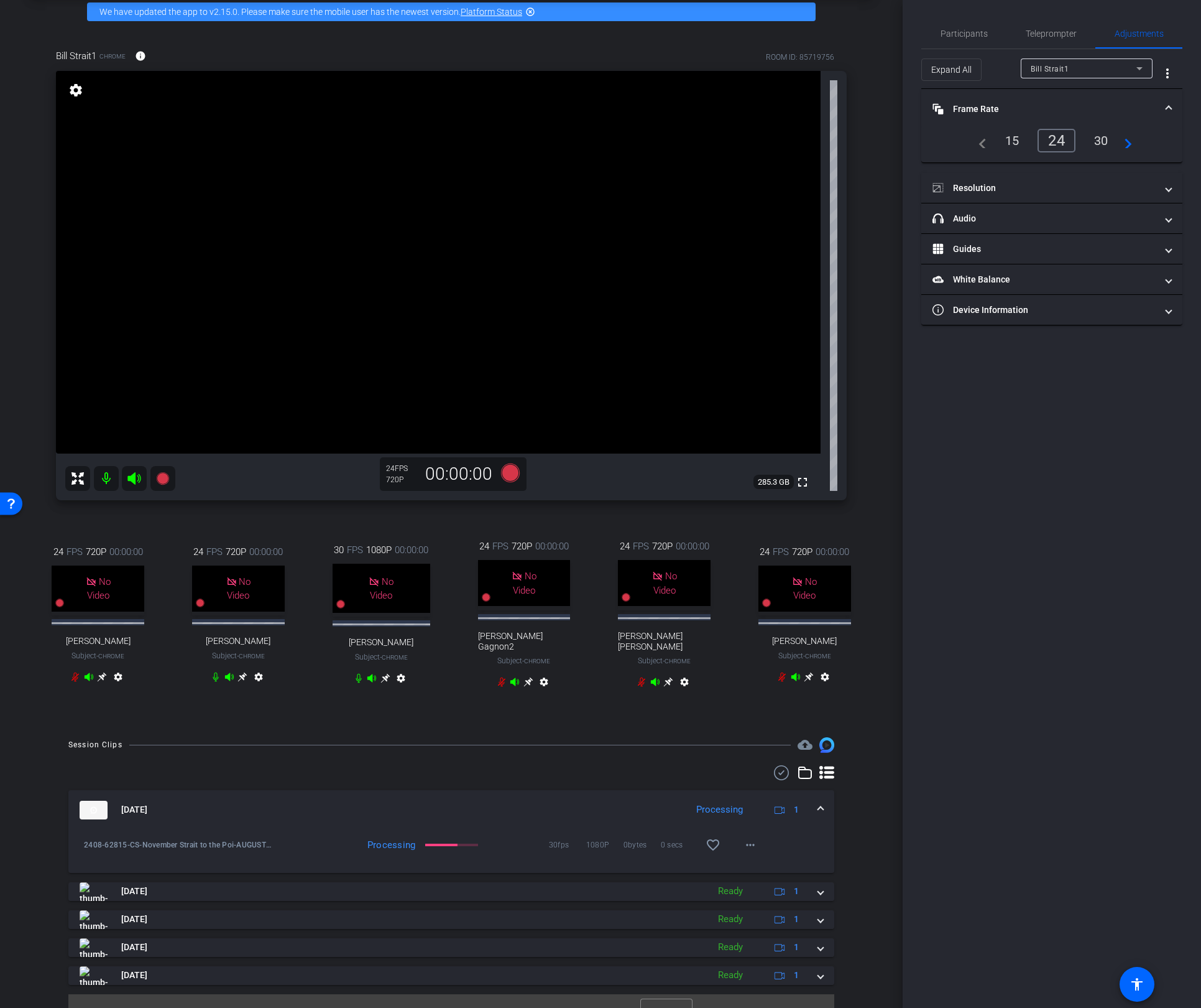
click at [1101, 138] on div "30" at bounding box center [1101, 141] width 33 height 21
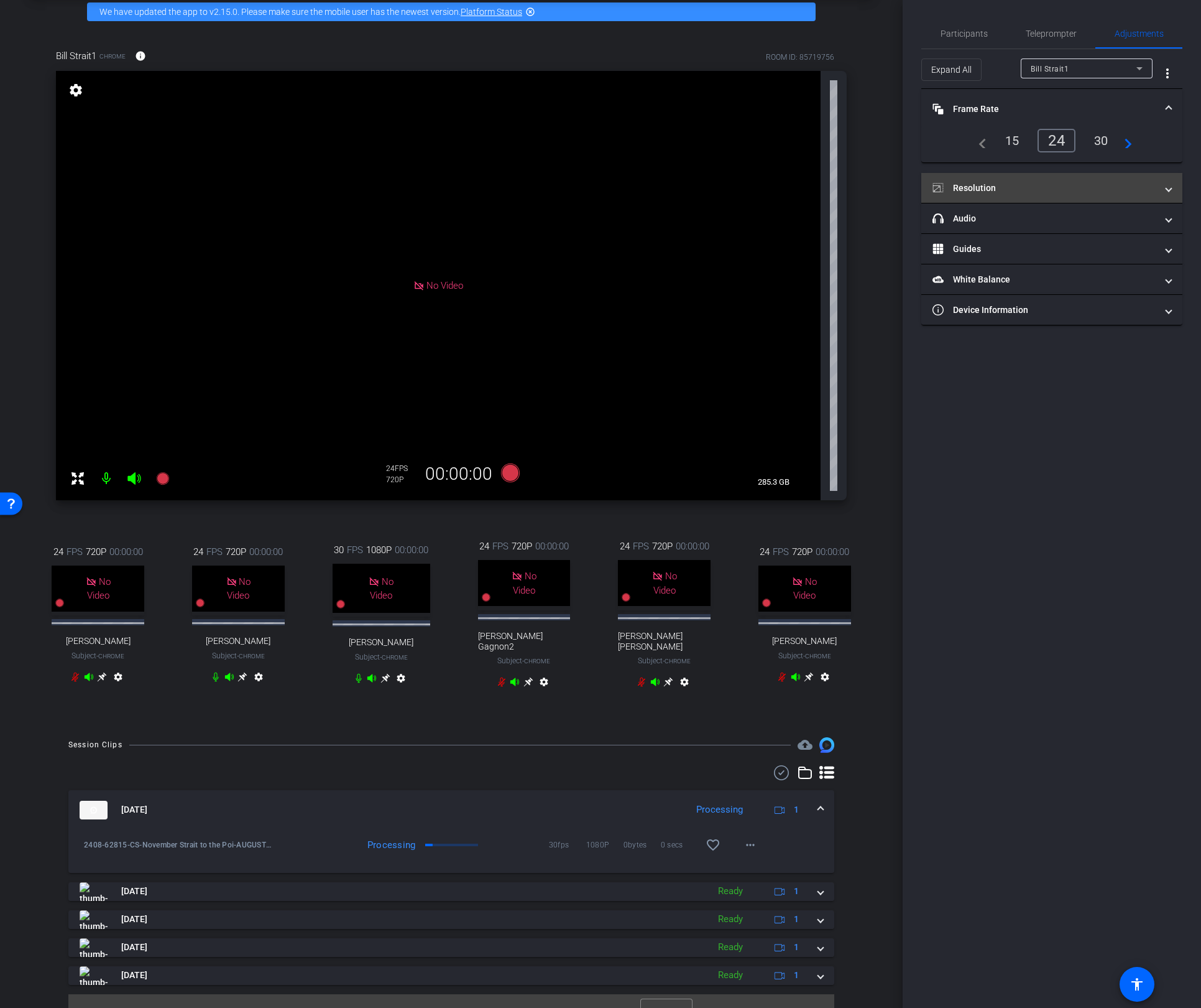
click at [1119, 182] on mat-panel-title "Resolution" at bounding box center [1045, 189] width 224 height 13
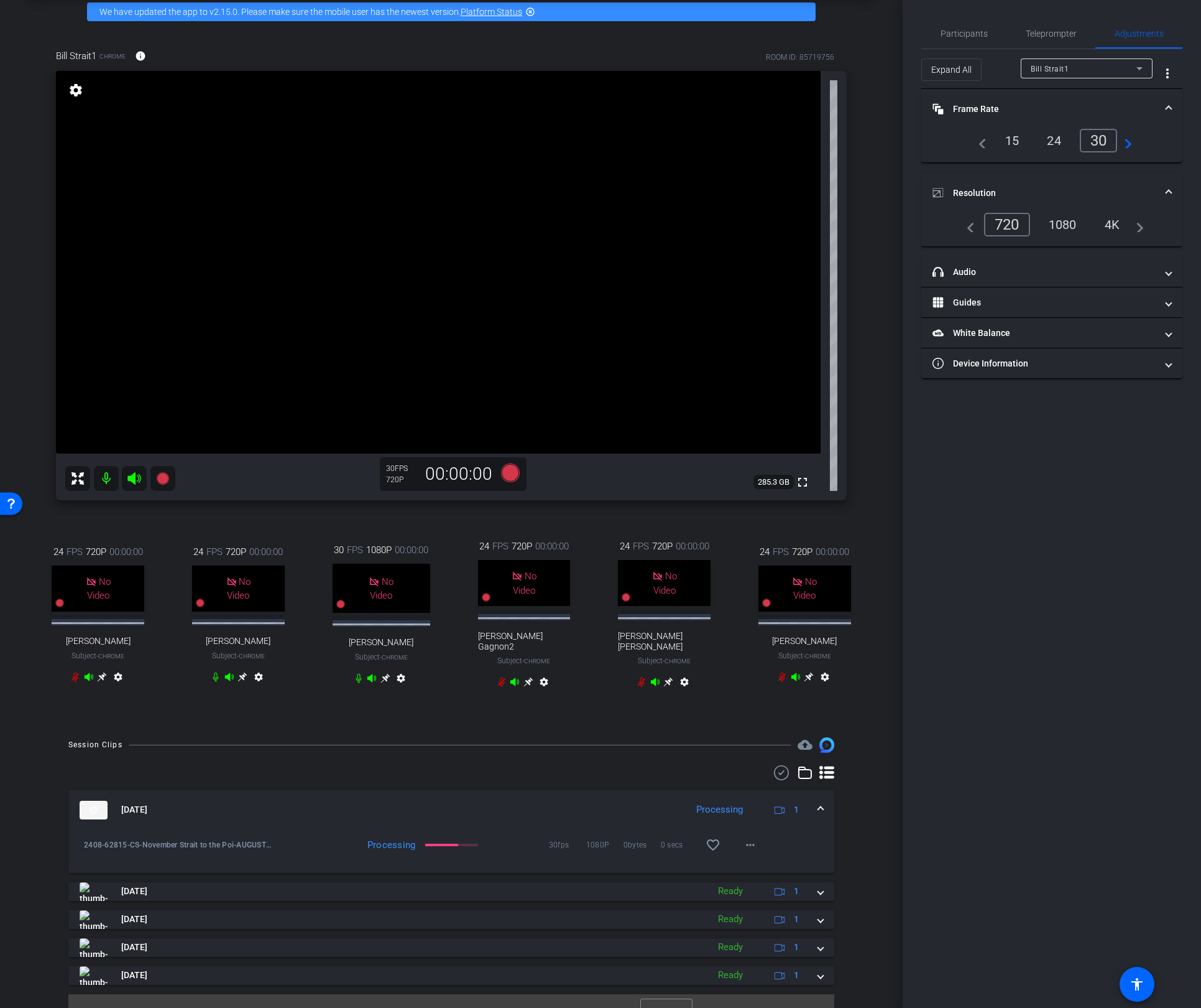
click at [1066, 223] on div "1080" at bounding box center [1062, 225] width 47 height 21
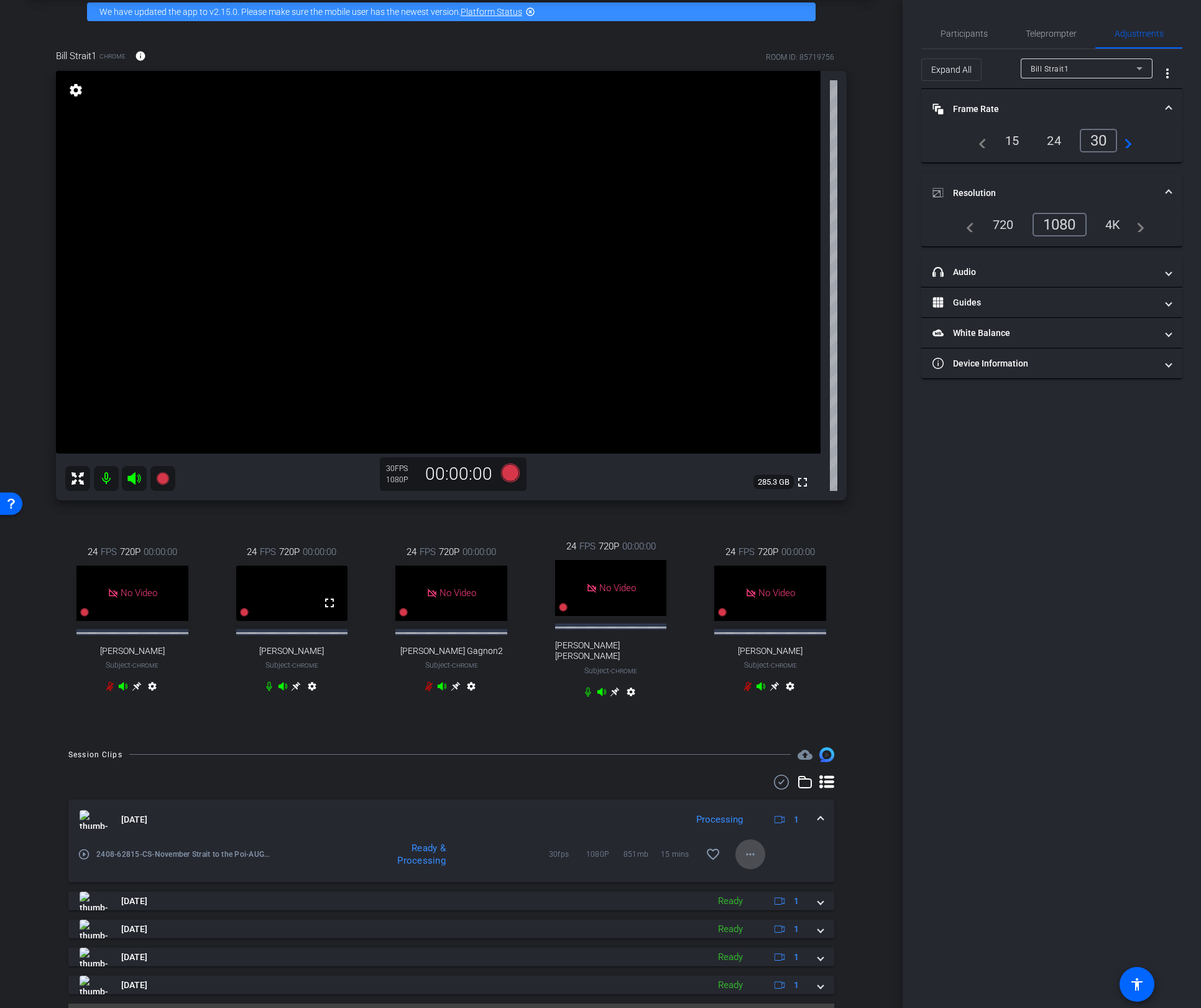
click at [745, 862] on mat-icon "more_horiz" at bounding box center [750, 854] width 15 height 15
click at [870, 858] on div at bounding box center [600, 504] width 1201 height 1008
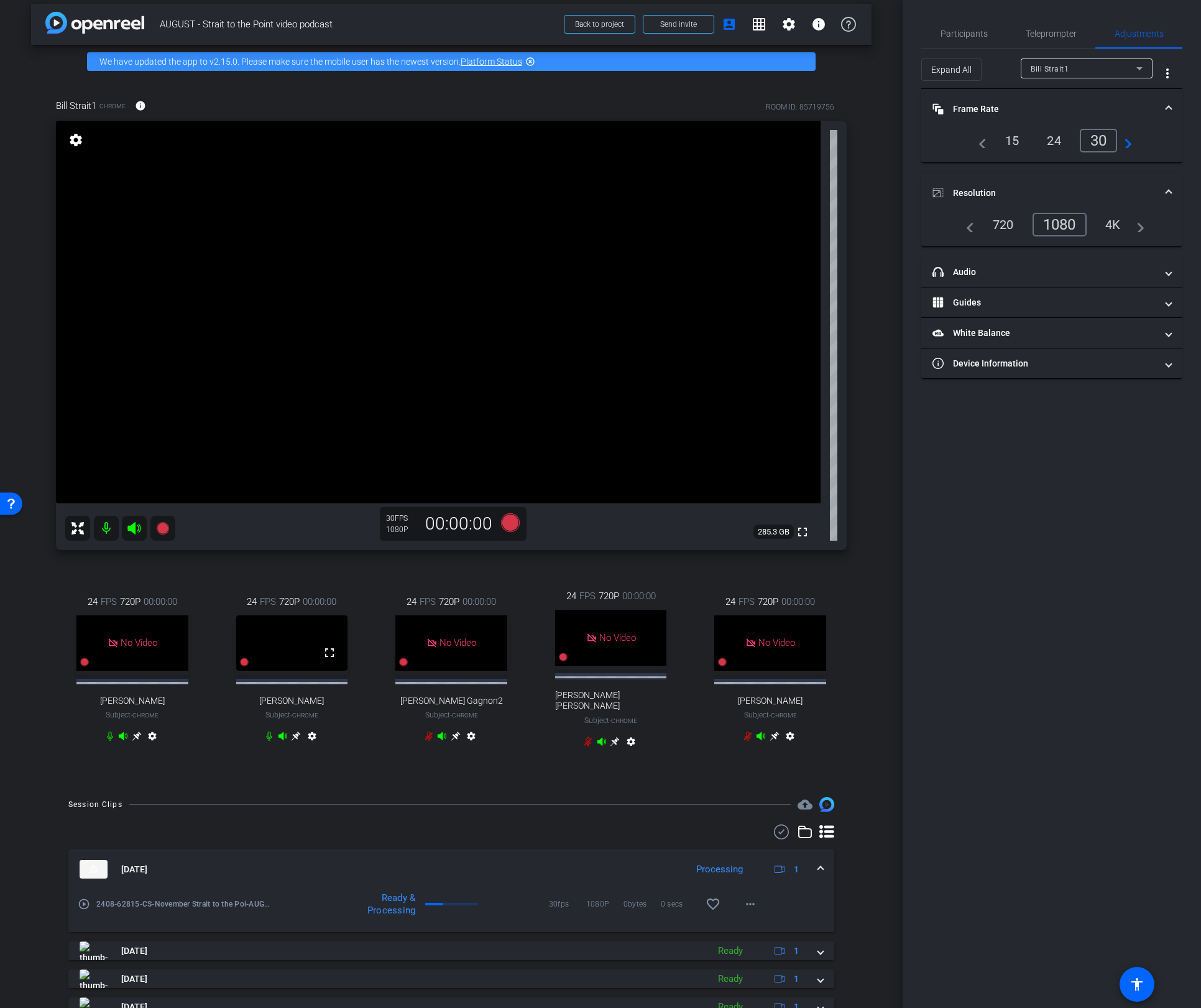
scroll to position [0, 0]
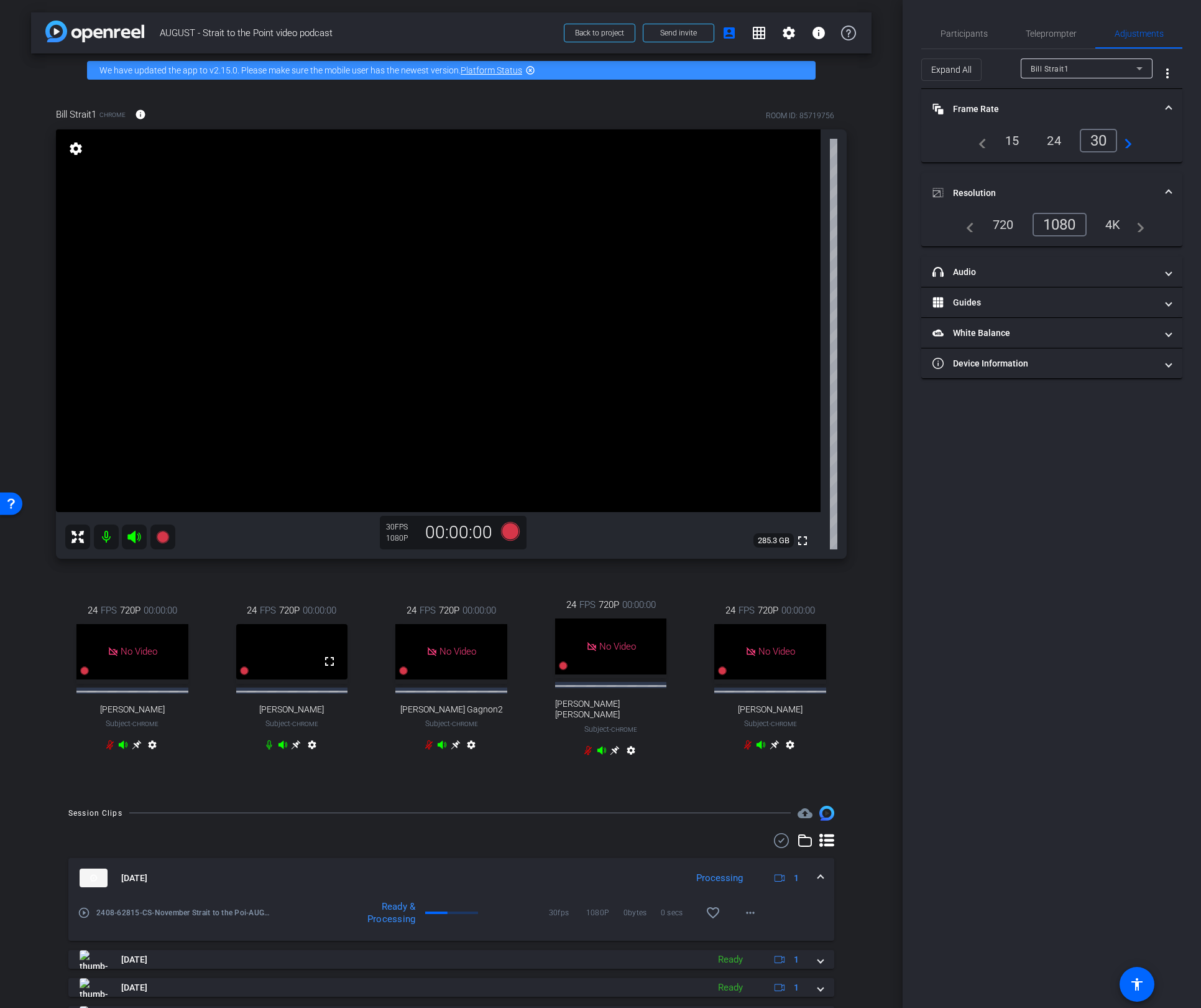
click at [247, 780] on div "24 FPS 720P 00:00:00 No Video Lauren Bailey Housemeyer Subject - Chrome setting…" at bounding box center [451, 679] width 790 height 203
click at [161, 538] on icon at bounding box center [162, 536] width 12 height 12
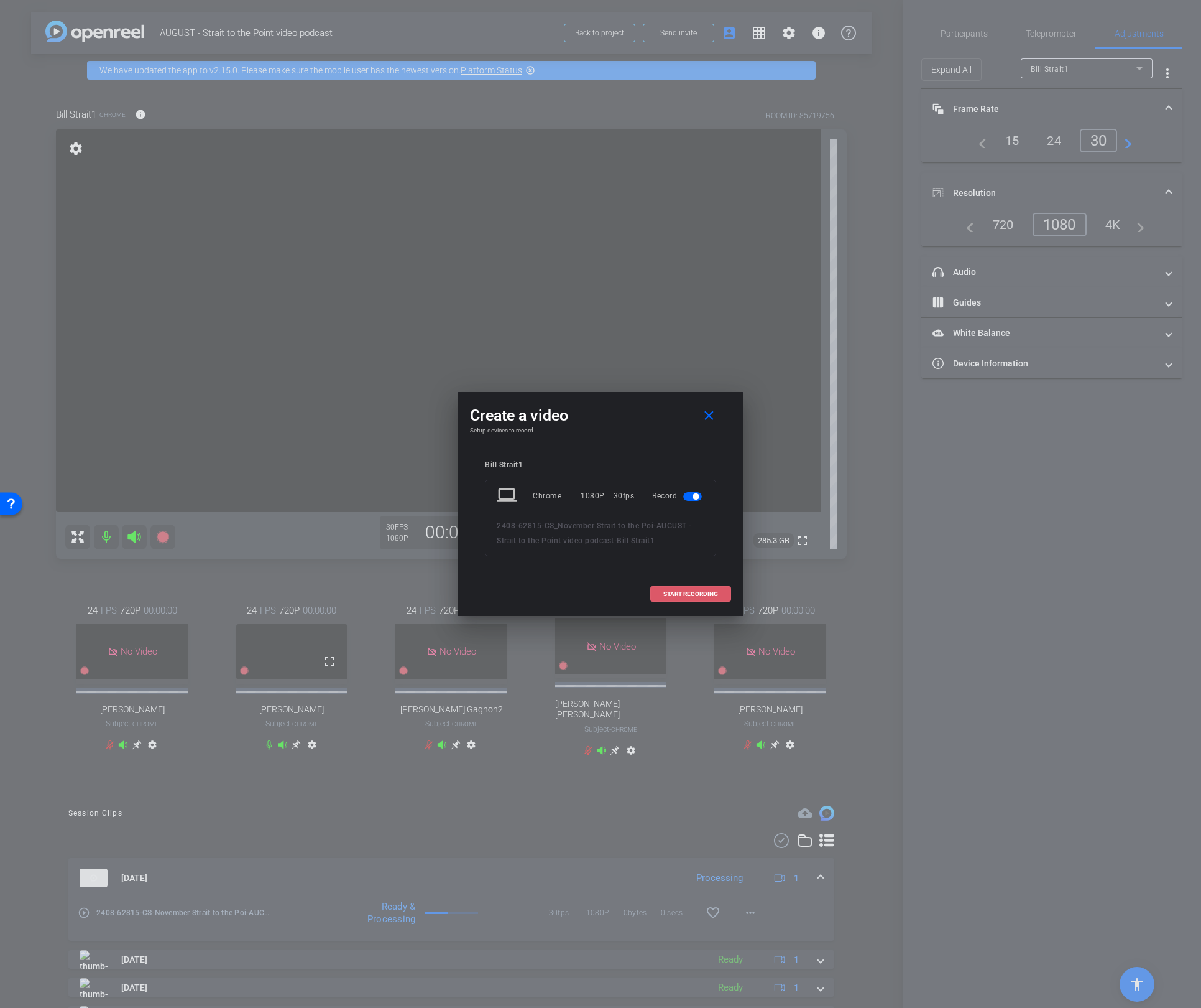
click at [670, 594] on span "START RECORDING" at bounding box center [690, 594] width 55 height 6
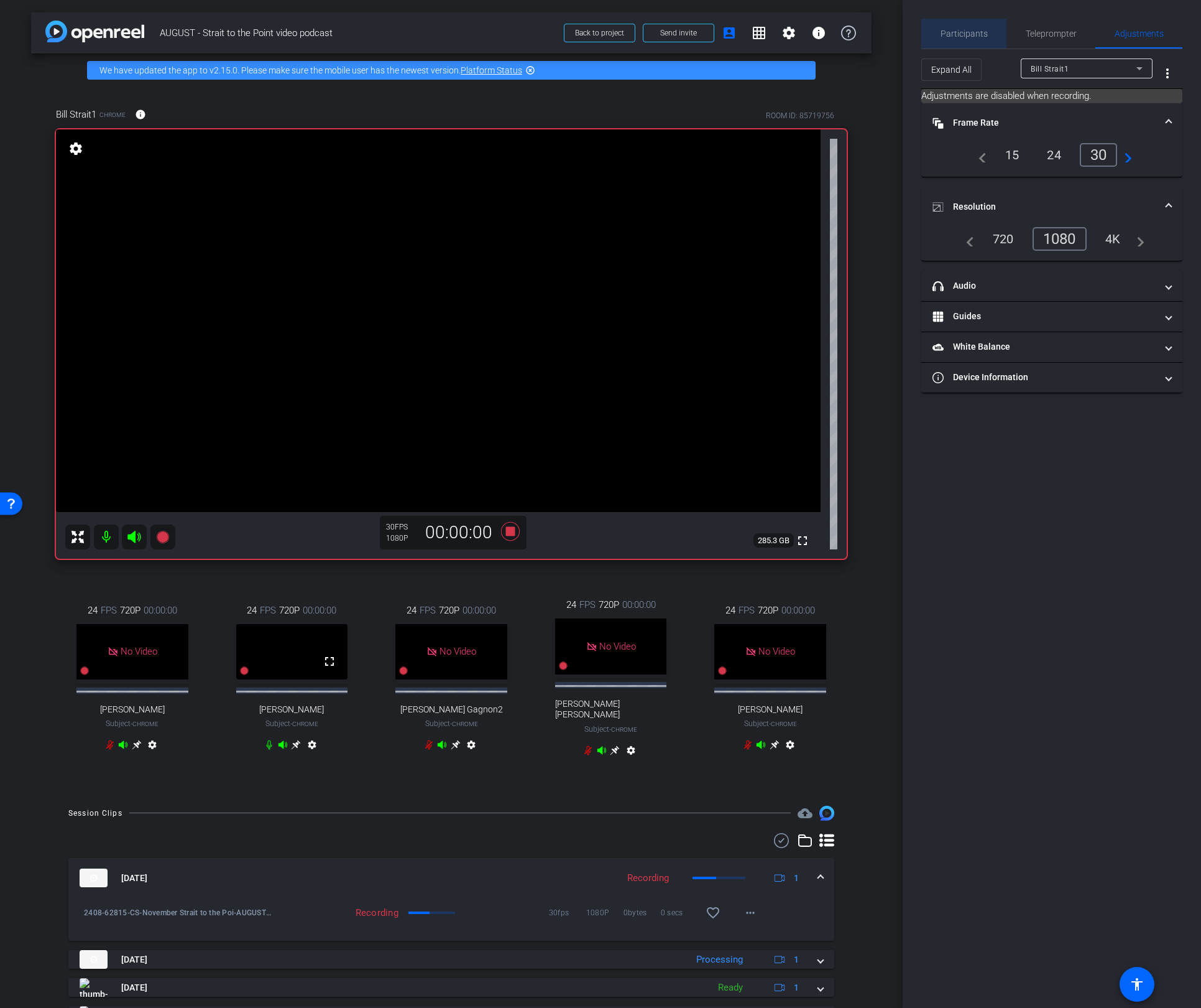
click at [977, 32] on span "Participants" at bounding box center [964, 34] width 47 height 9
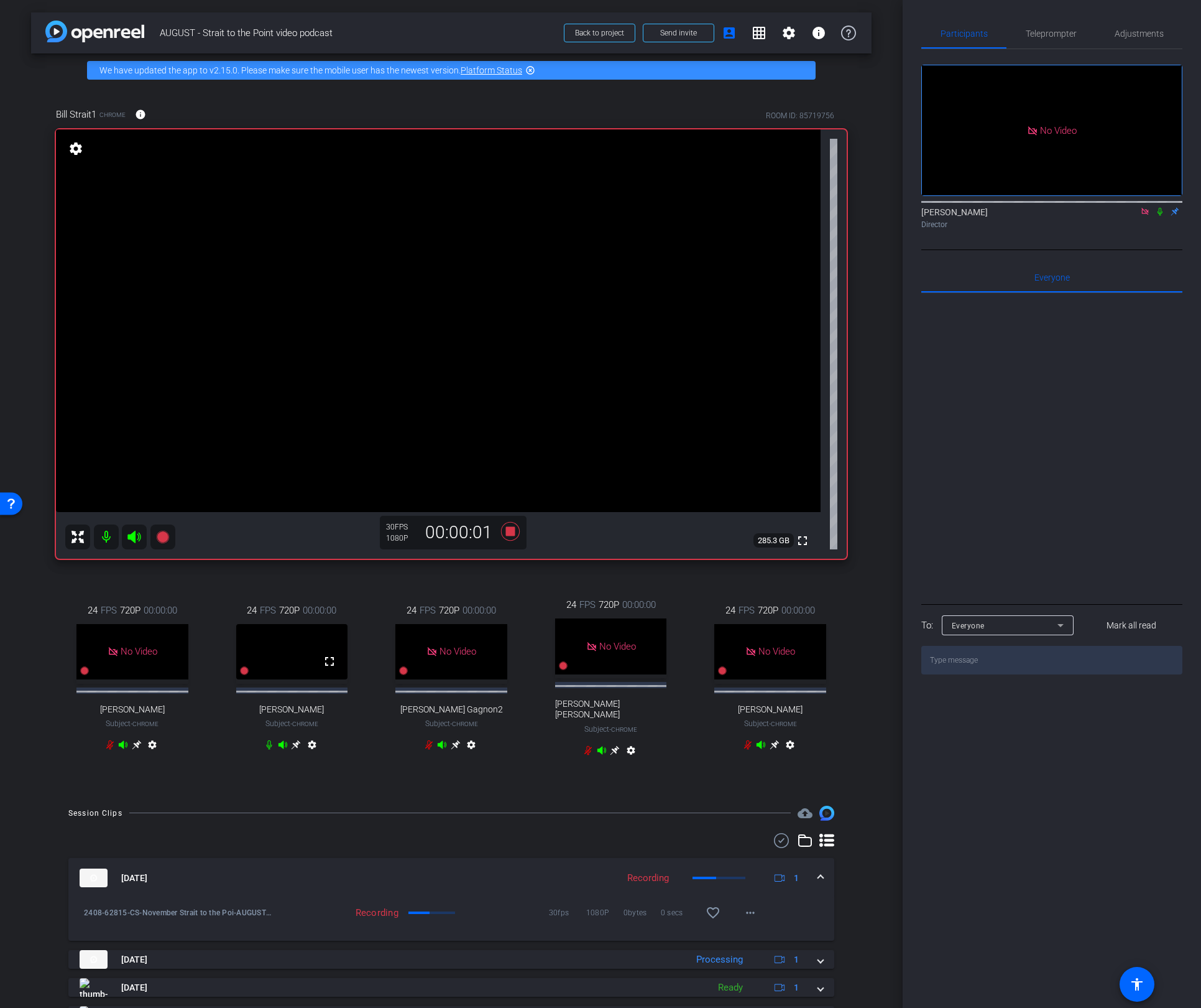
click at [1161, 207] on icon at bounding box center [1160, 211] width 10 height 9
click at [267, 750] on icon at bounding box center [269, 745] width 10 height 10
click at [1157, 208] on icon at bounding box center [1160, 212] width 7 height 8
click at [1157, 207] on icon at bounding box center [1160, 211] width 10 height 9
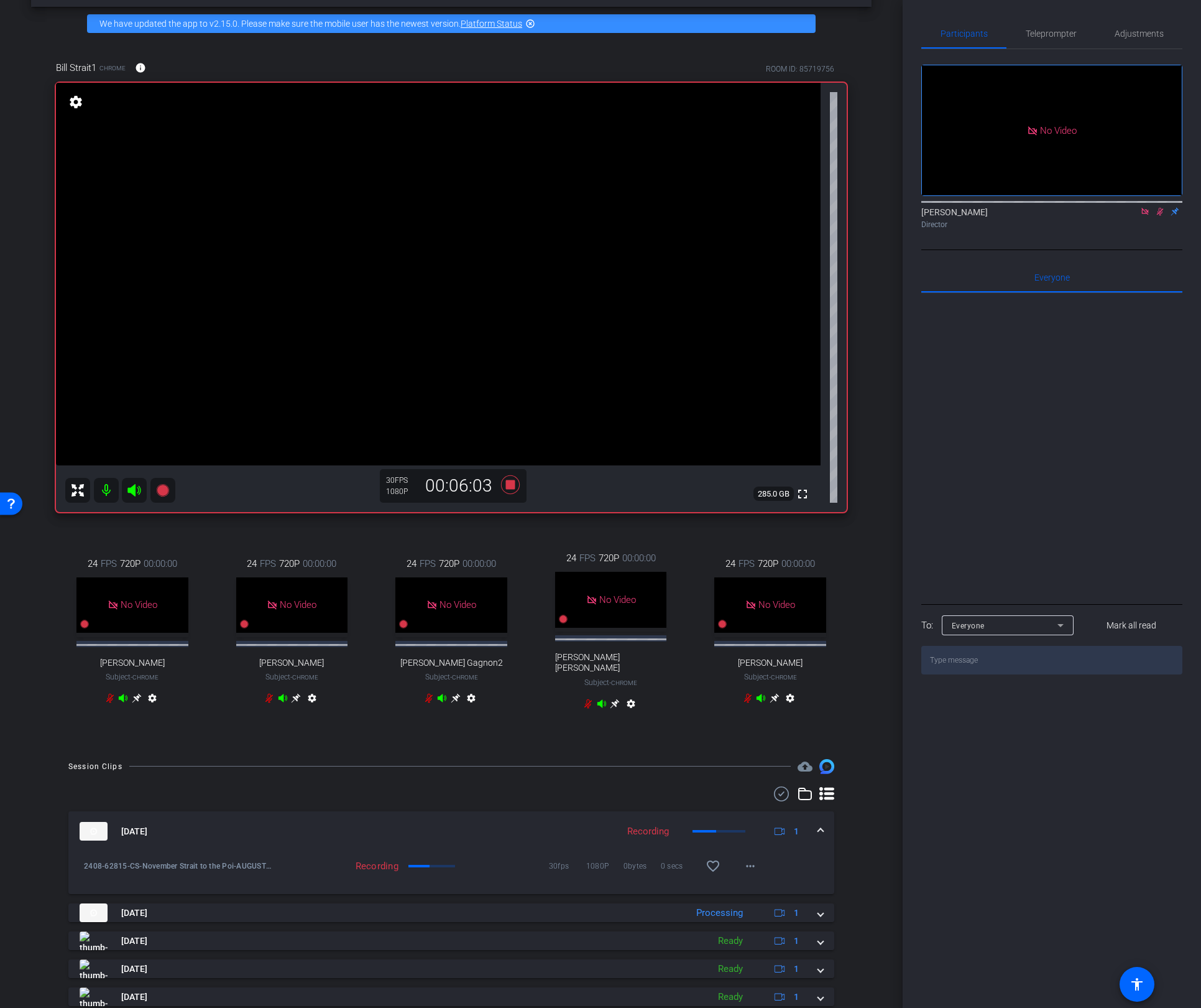
scroll to position [68, 0]
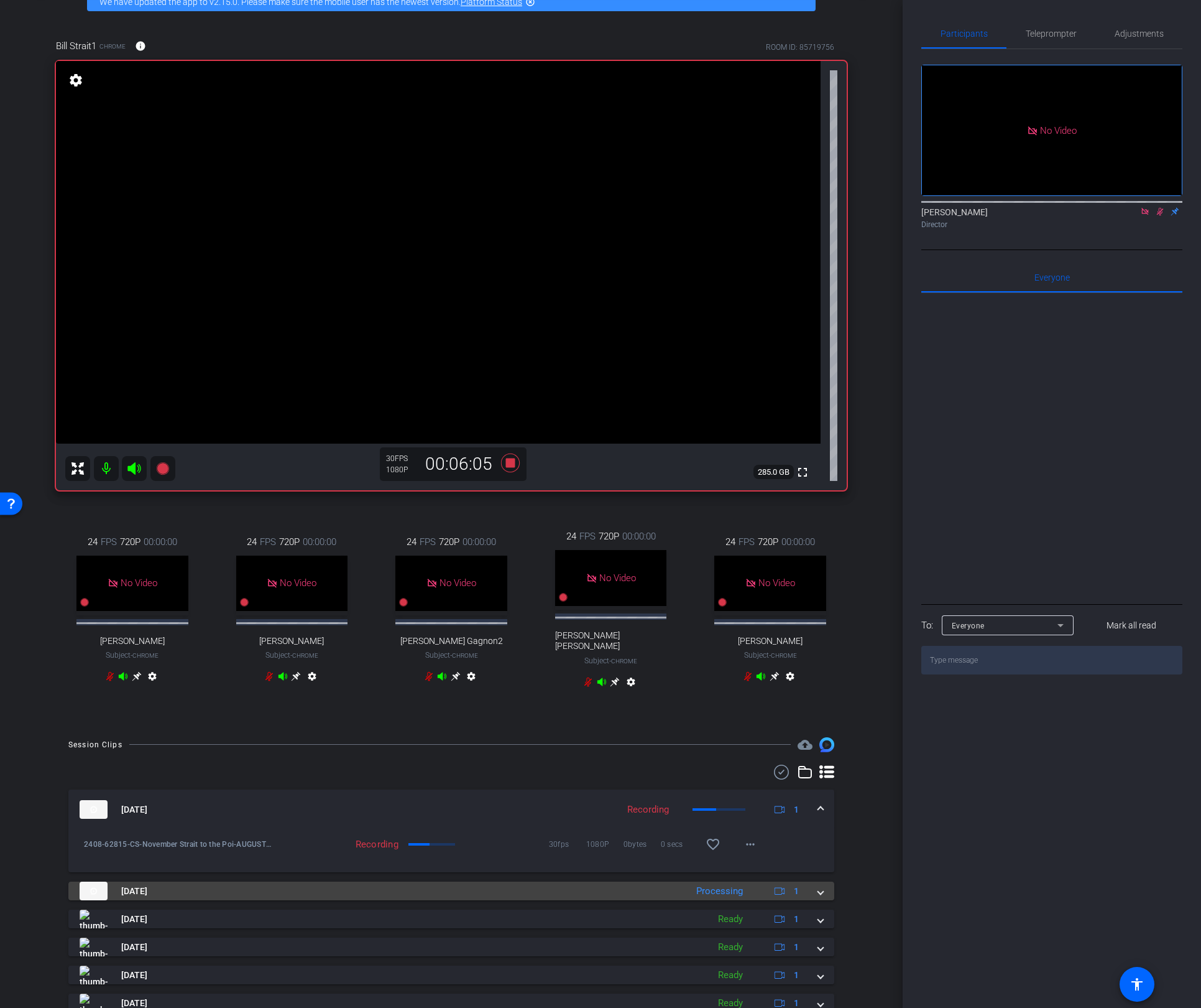
click at [822, 898] on span at bounding box center [820, 891] width 5 height 13
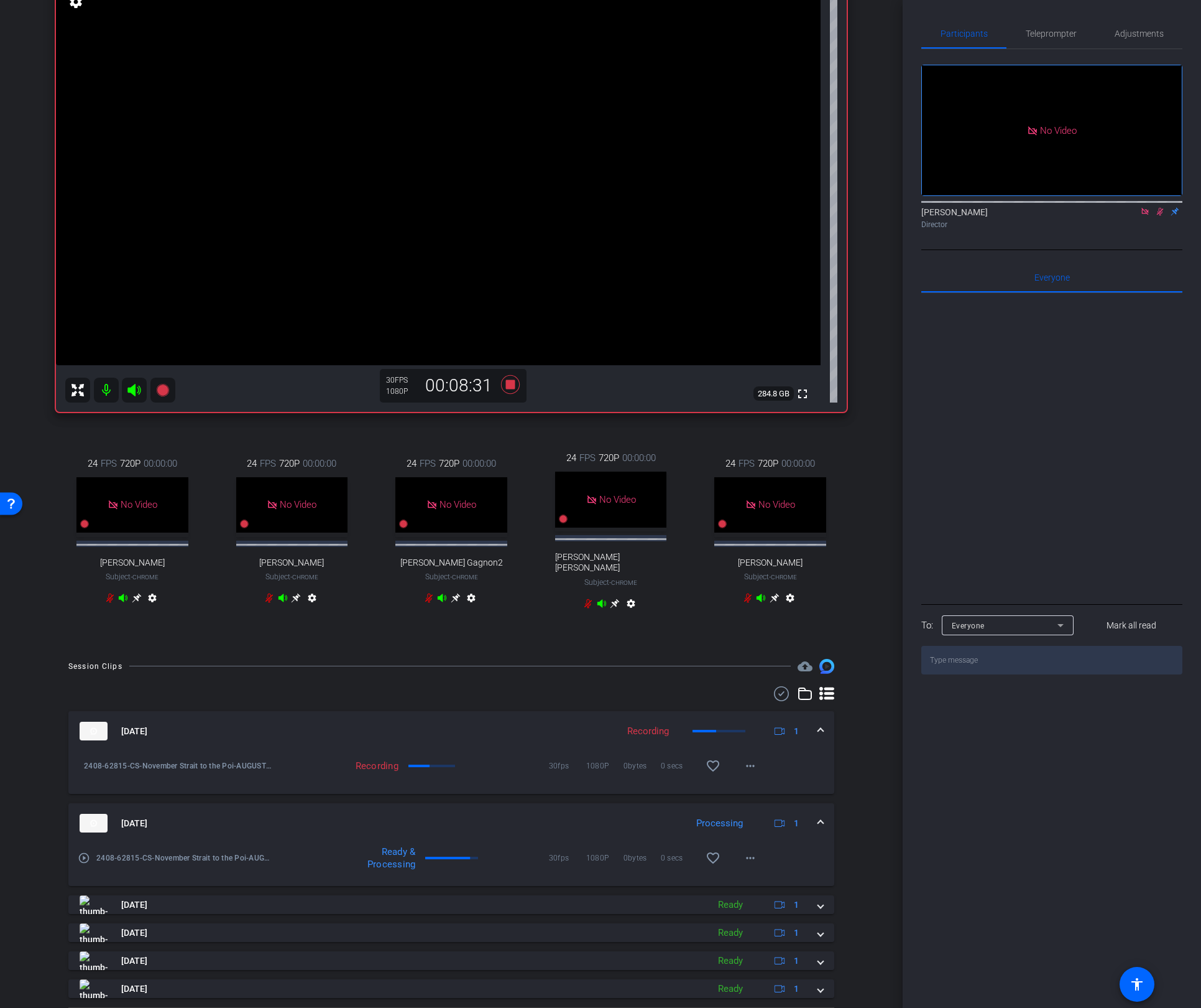
scroll to position [149, 0]
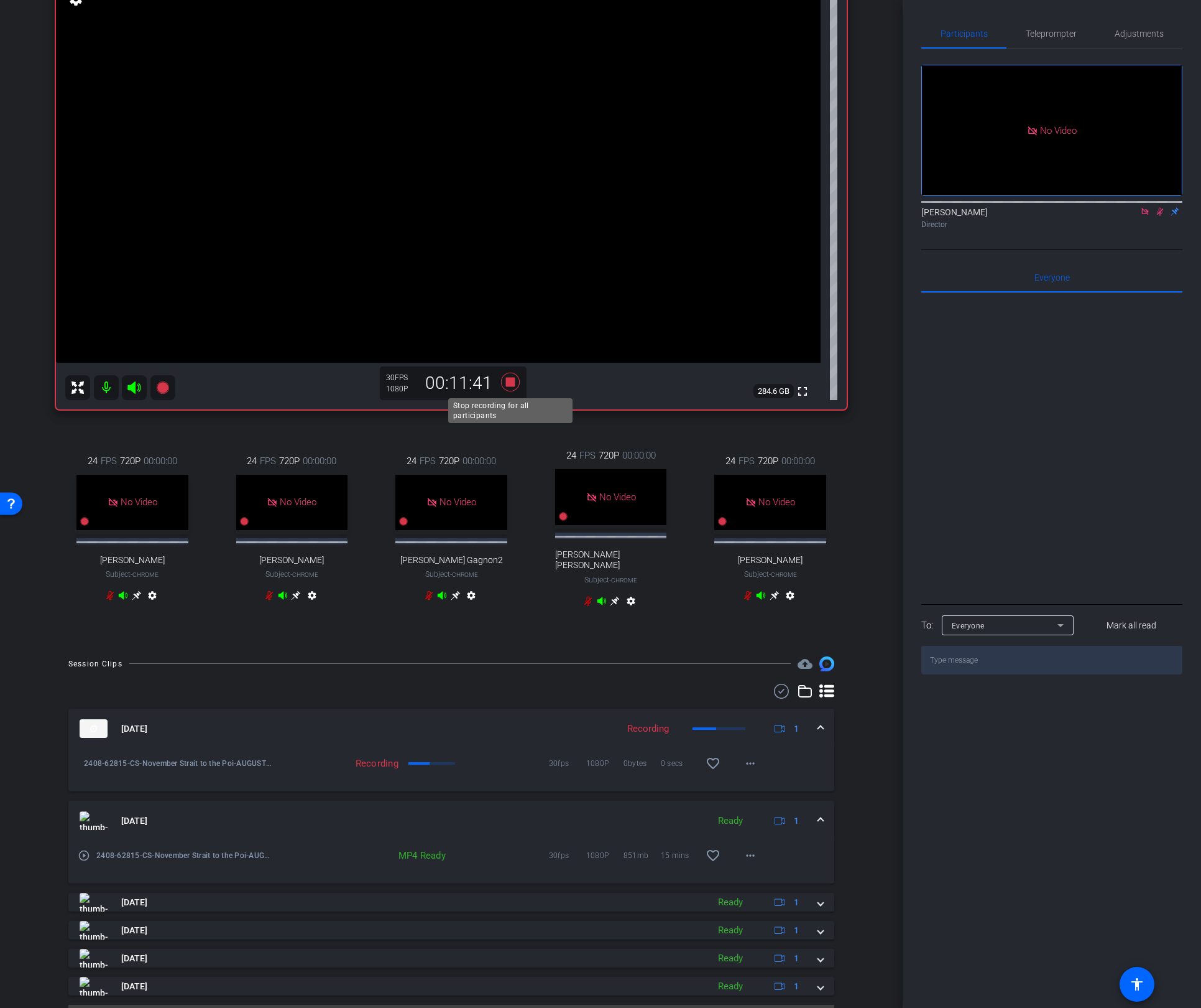
click at [515, 386] on icon at bounding box center [510, 381] width 18 height 18
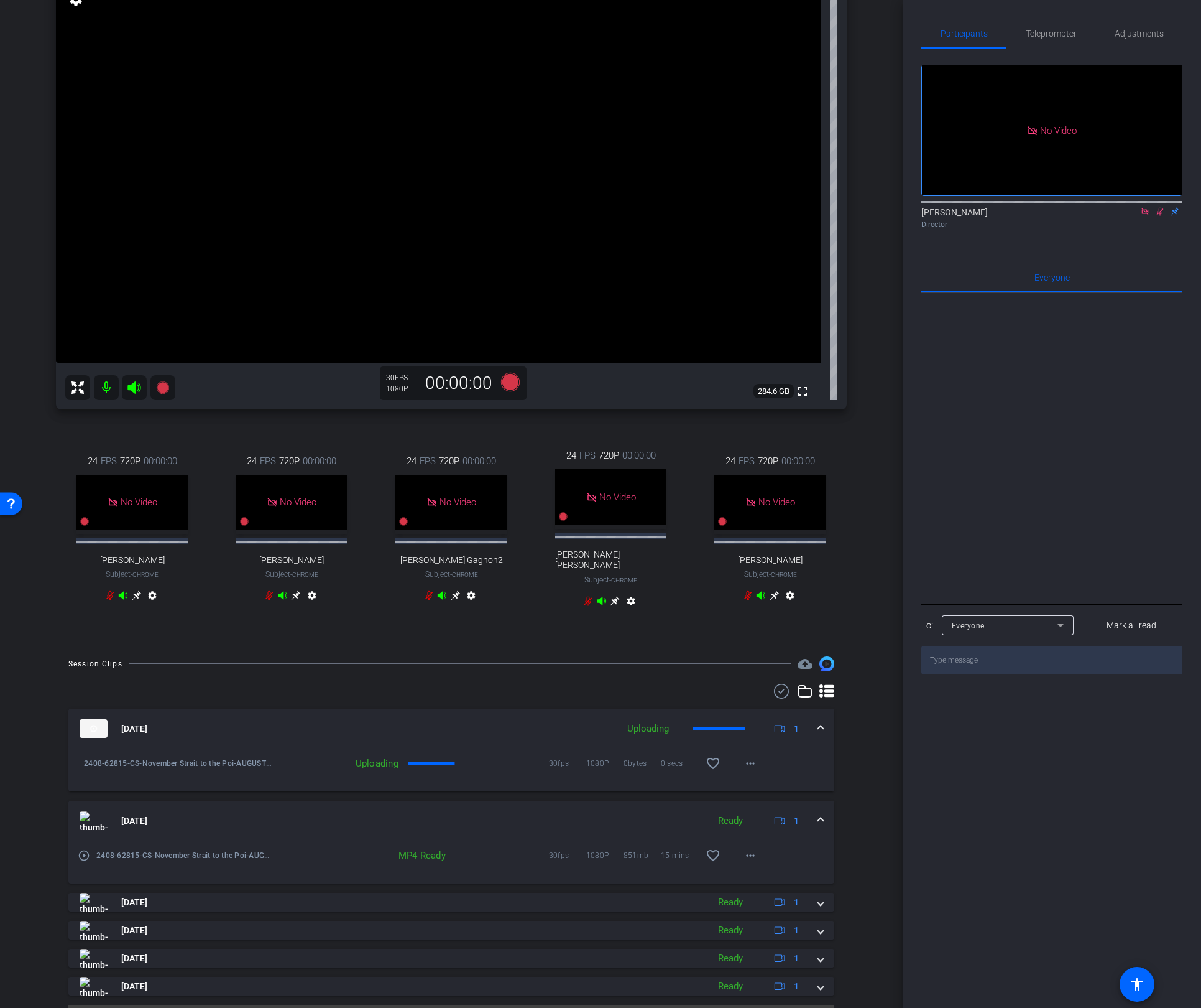
click at [1166, 206] on mat-icon at bounding box center [1161, 212] width 15 height 11
click at [165, 393] on icon at bounding box center [163, 388] width 15 height 15
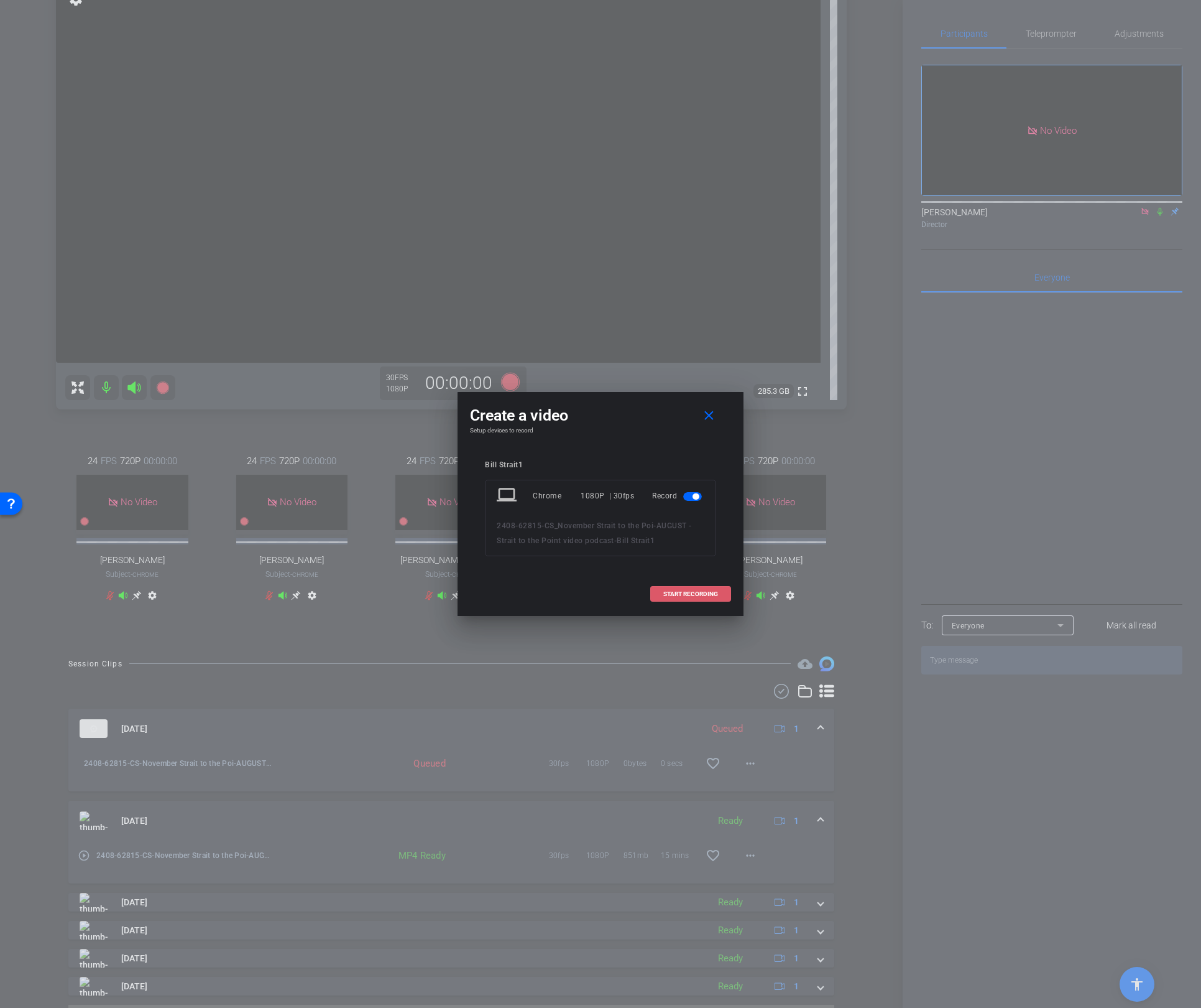
click at [685, 595] on span "START RECORDING" at bounding box center [690, 594] width 55 height 6
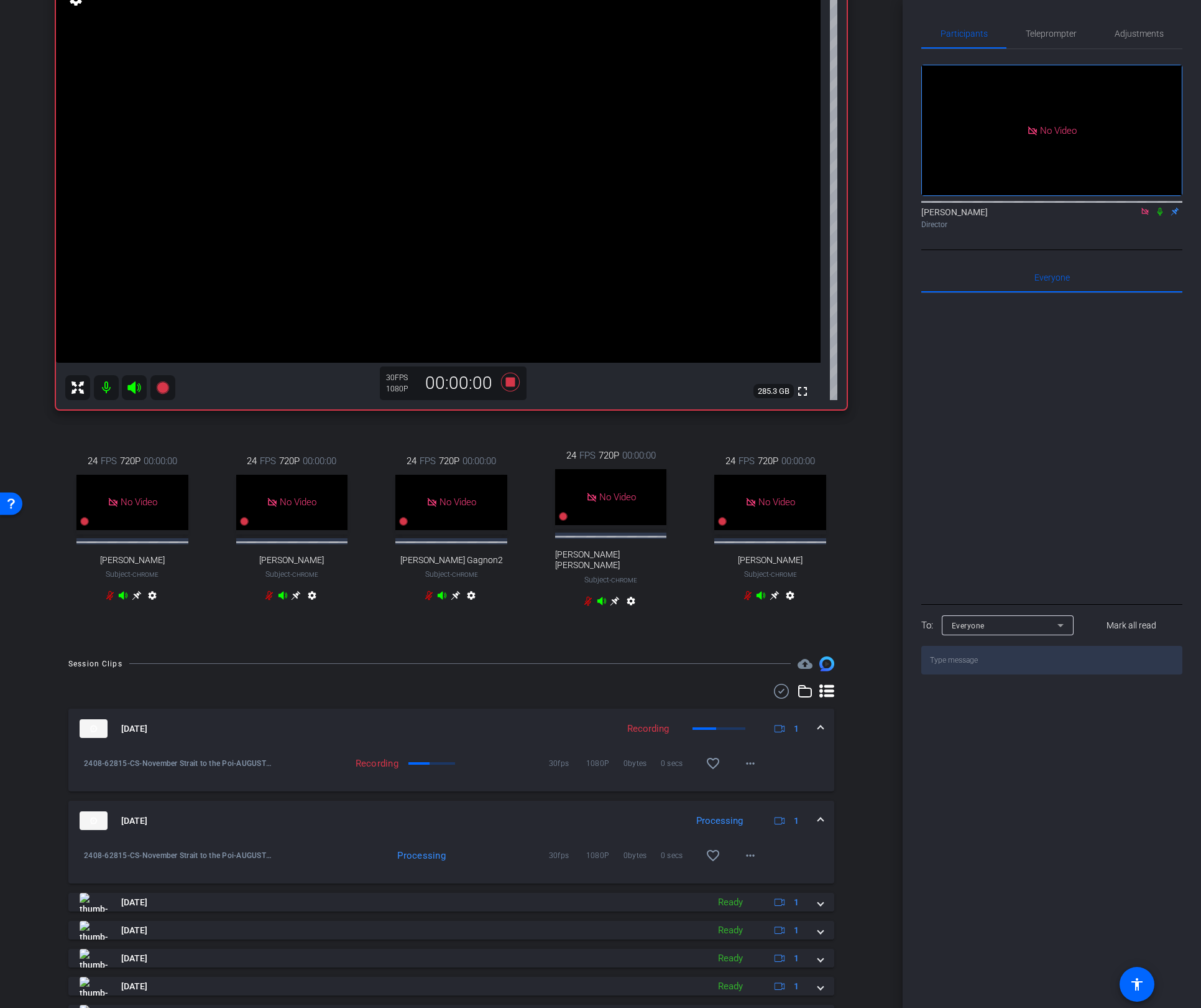
click at [1162, 207] on icon at bounding box center [1160, 211] width 10 height 9
click at [1163, 219] on div "Director" at bounding box center [1052, 225] width 261 height 11
click at [1158, 208] on icon at bounding box center [1160, 212] width 7 height 8
click at [1161, 208] on icon at bounding box center [1160, 212] width 5 height 8
click at [1149, 206] on mat-icon at bounding box center [1145, 212] width 15 height 11
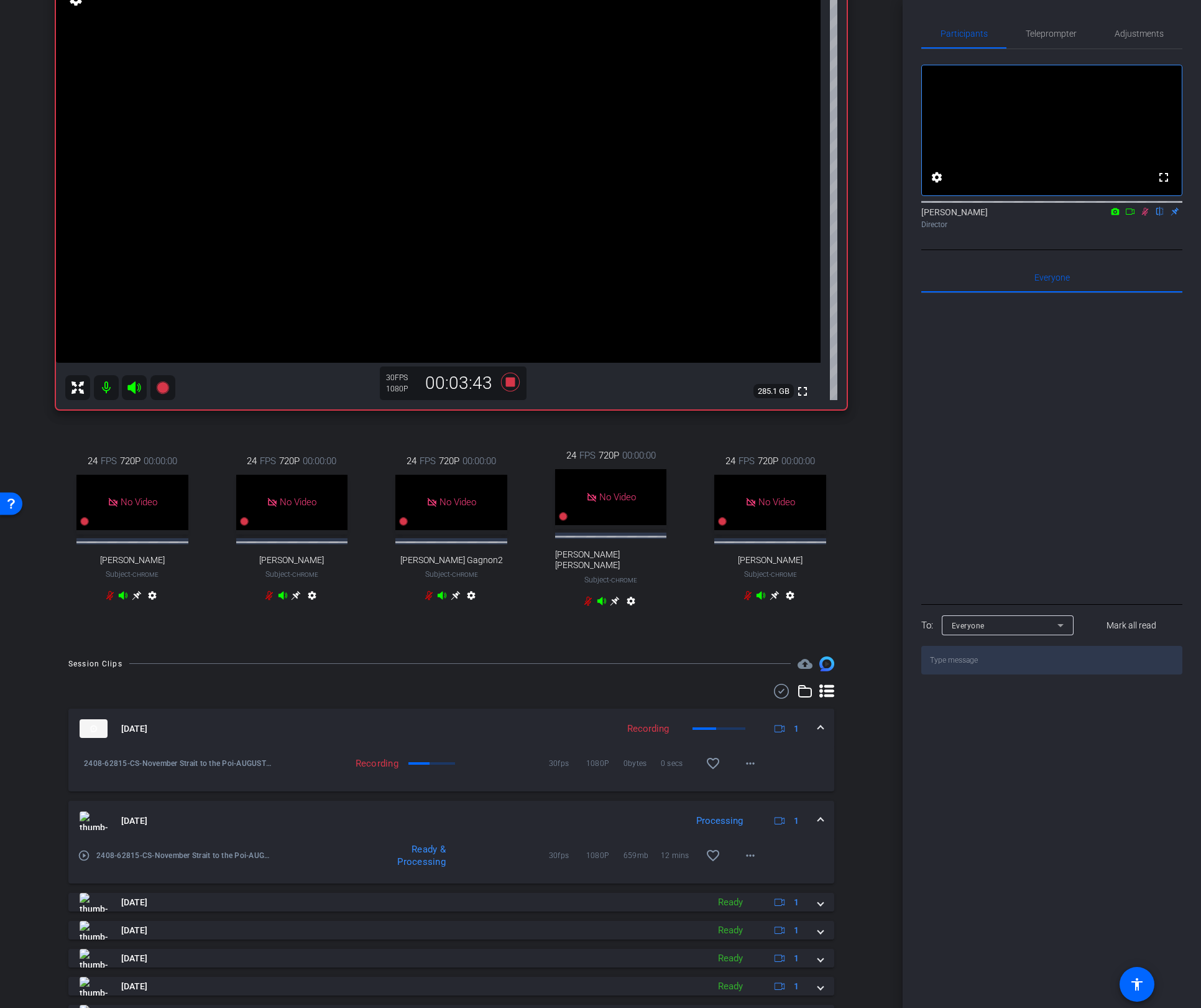
click at [1137, 217] on mat-icon at bounding box center [1130, 212] width 15 height 11
click at [1156, 215] on icon at bounding box center [1160, 211] width 10 height 9
click at [514, 380] on icon at bounding box center [510, 381] width 18 height 18
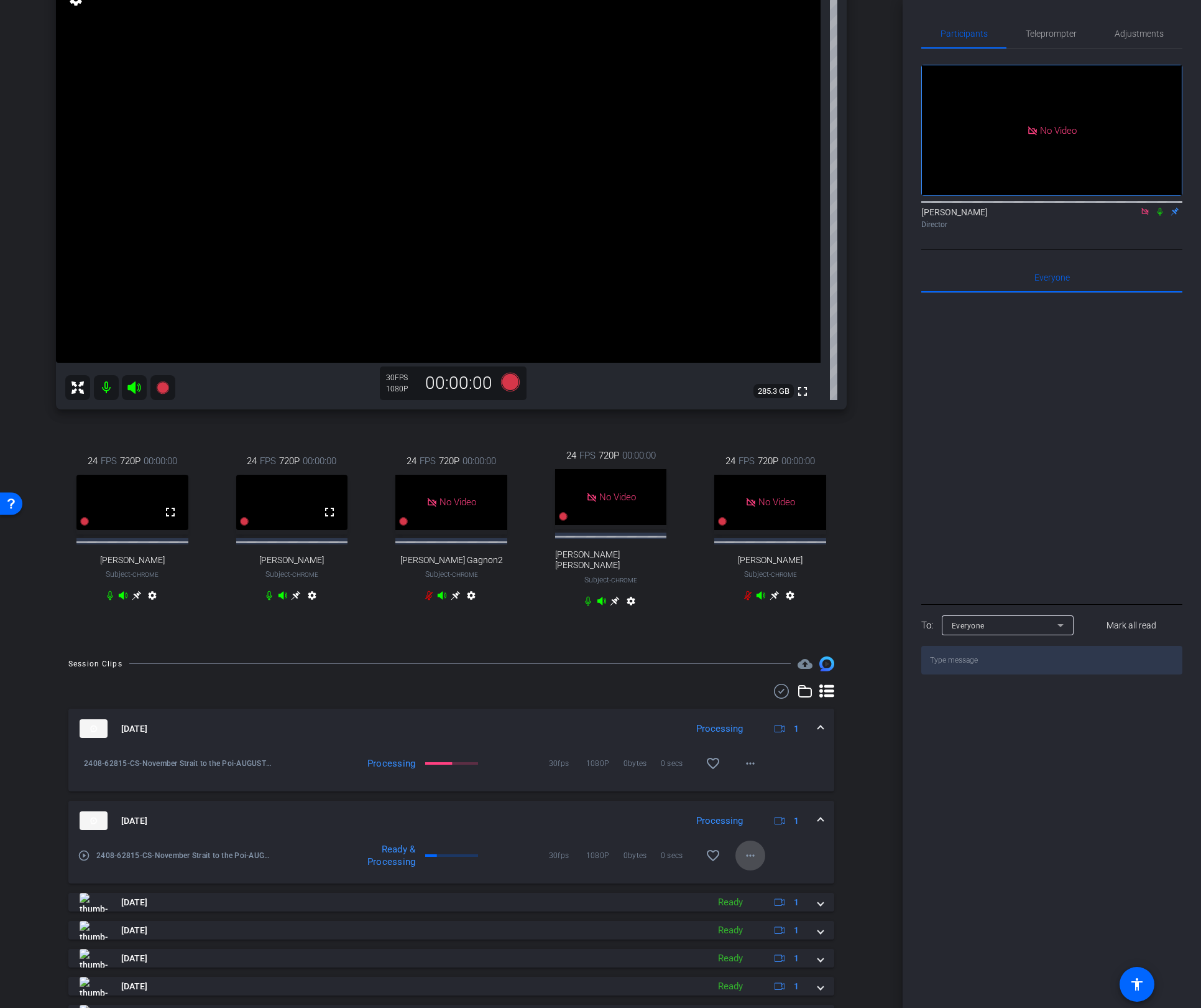
click at [750, 862] on mat-icon "more_horiz" at bounding box center [750, 856] width 15 height 15
click at [861, 747] on div at bounding box center [600, 504] width 1201 height 1008
click at [749, 771] on mat-icon "more_horiz" at bounding box center [750, 763] width 15 height 15
click at [865, 765] on div at bounding box center [600, 504] width 1201 height 1008
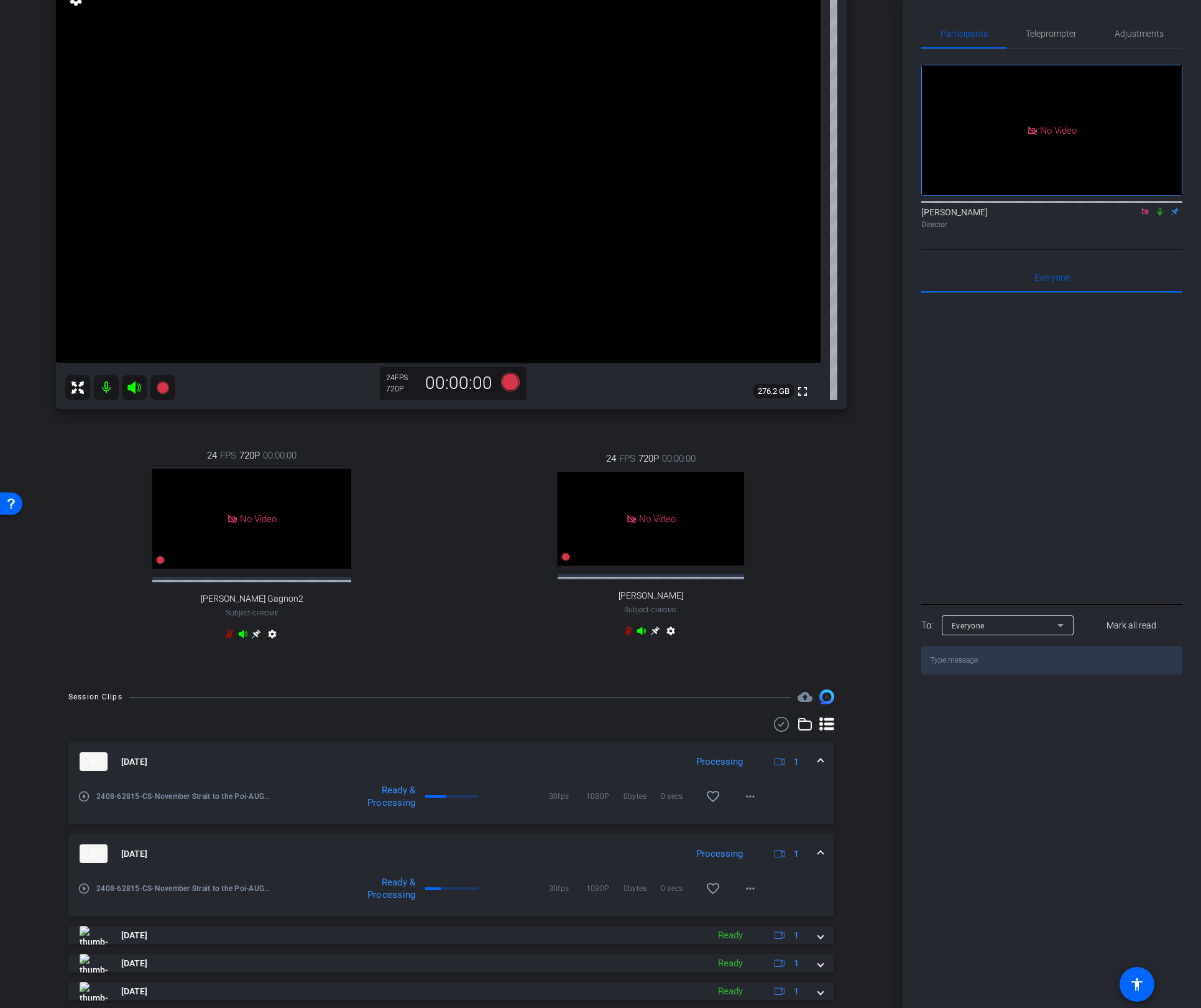
click at [226, 638] on icon at bounding box center [230, 635] width 8 height 10
click at [227, 638] on icon at bounding box center [230, 635] width 6 height 10
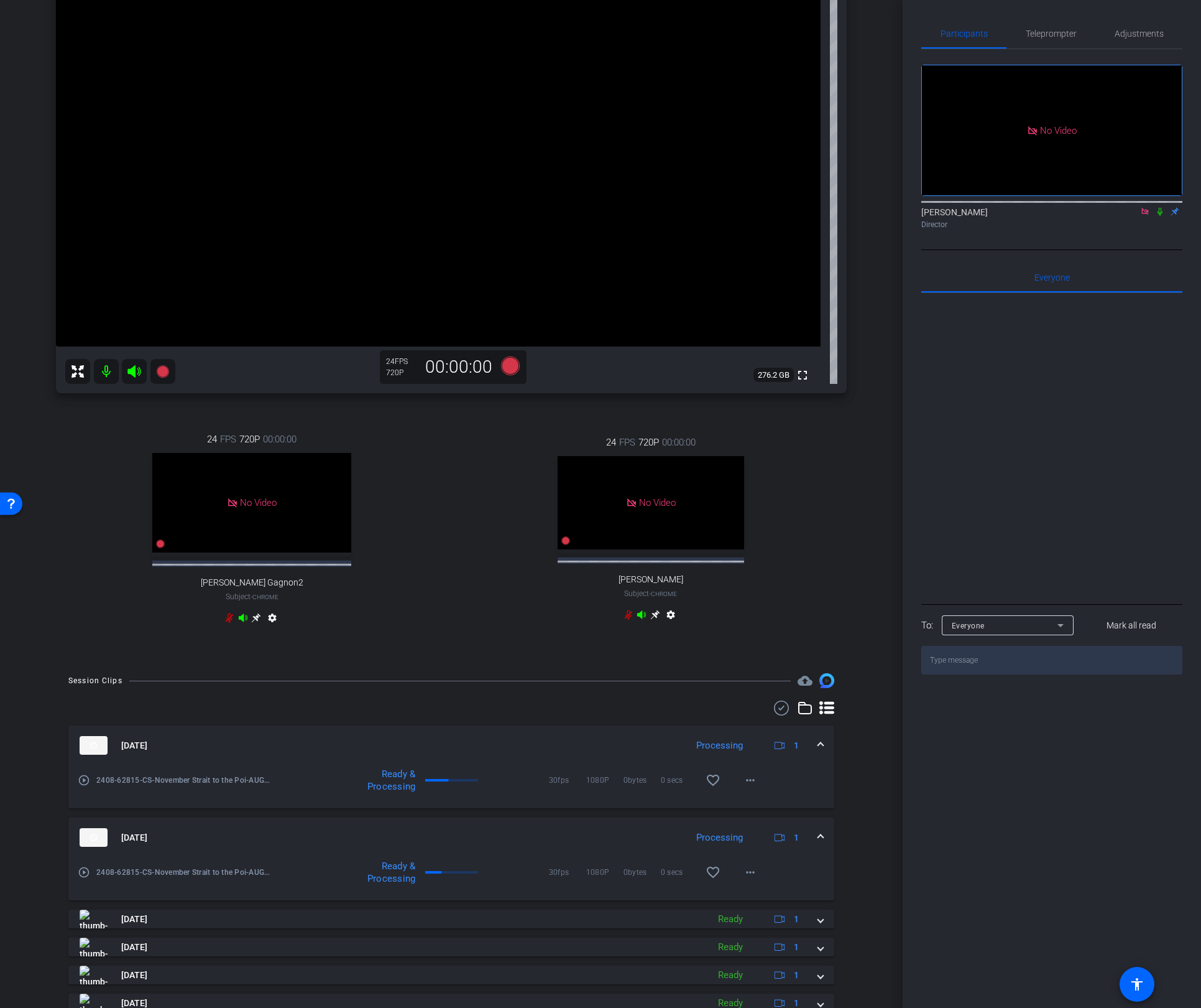
scroll to position [165, 0]
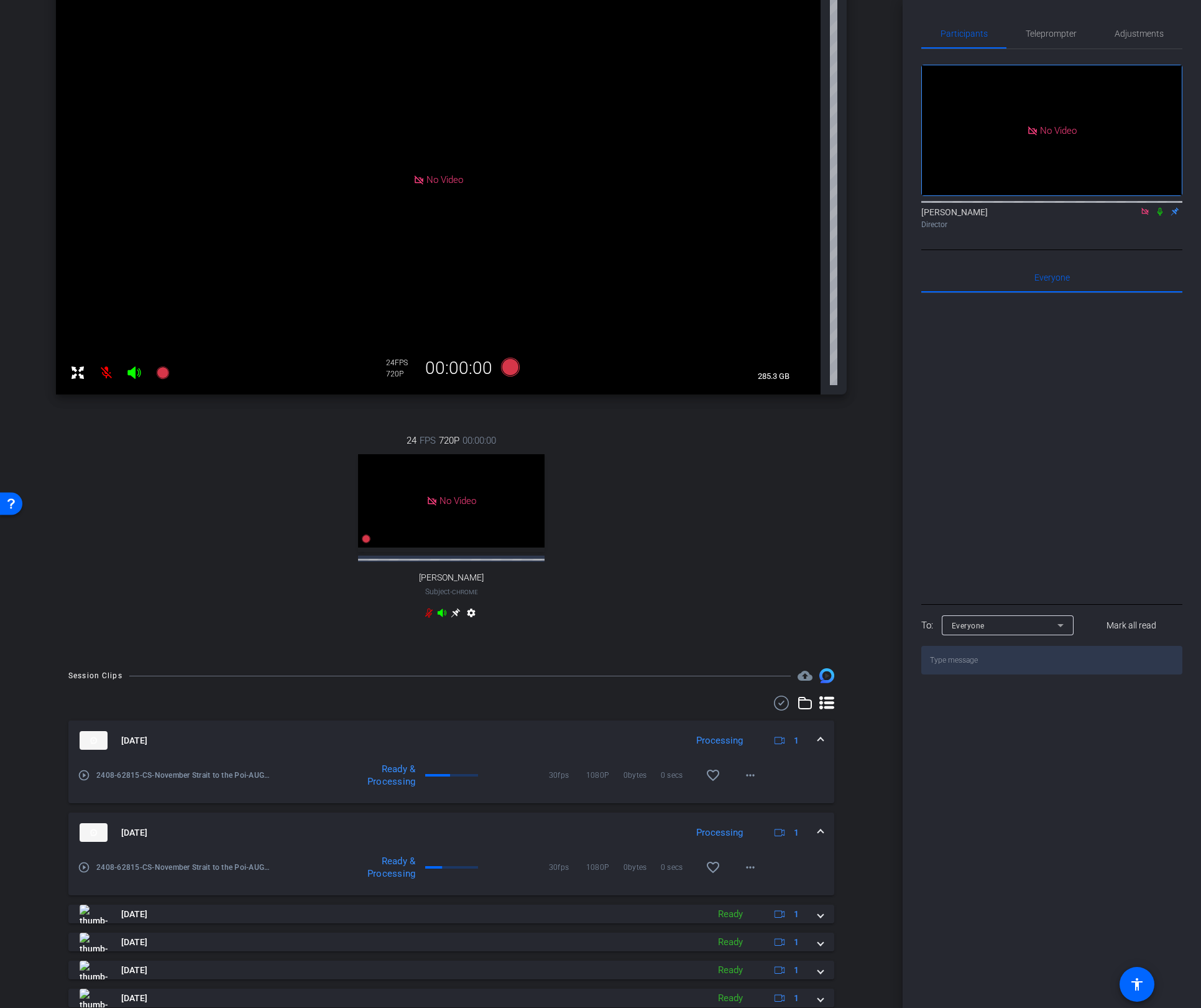
click at [1159, 215] on icon at bounding box center [1160, 212] width 5 height 8
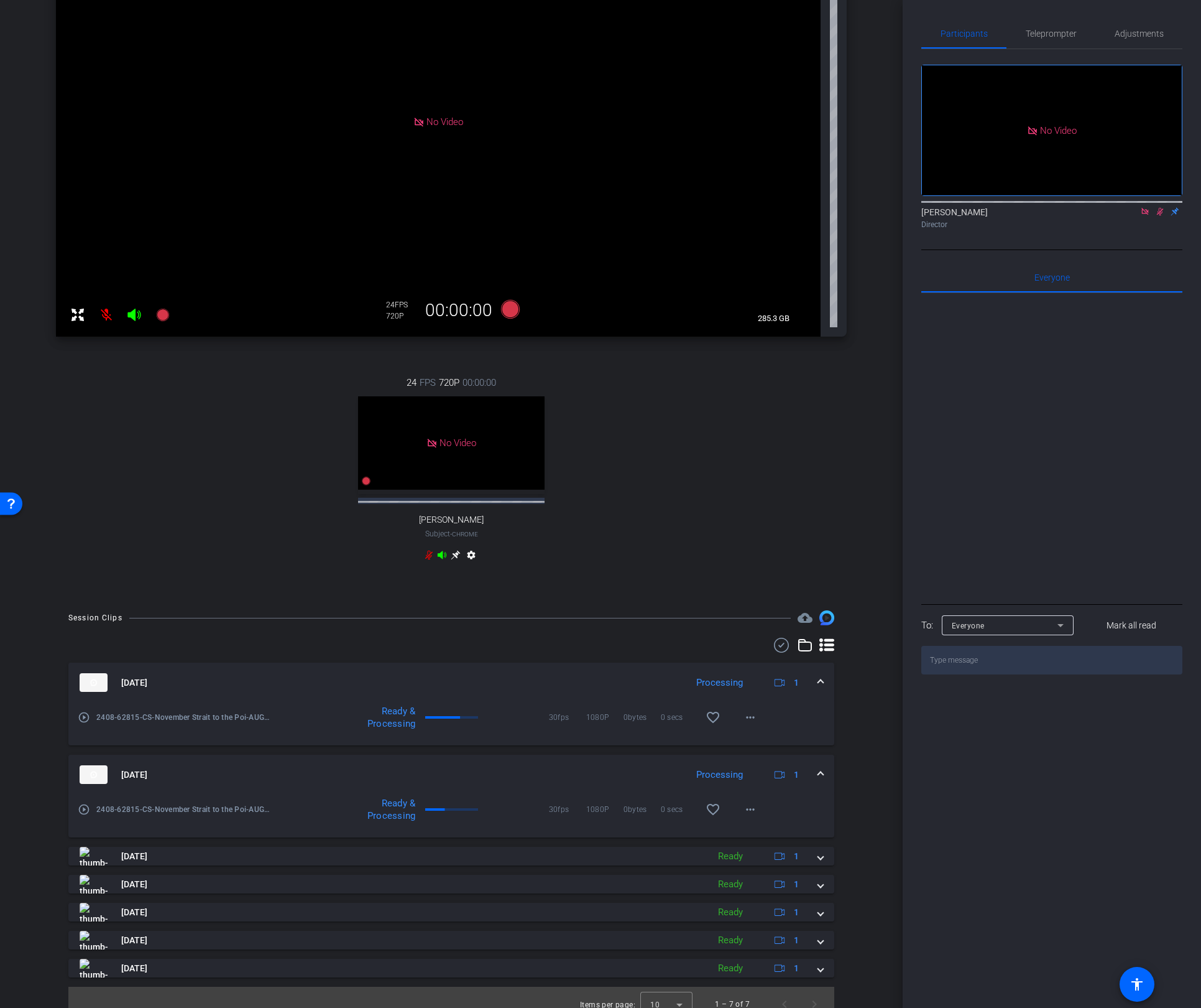
scroll to position [235, 0]
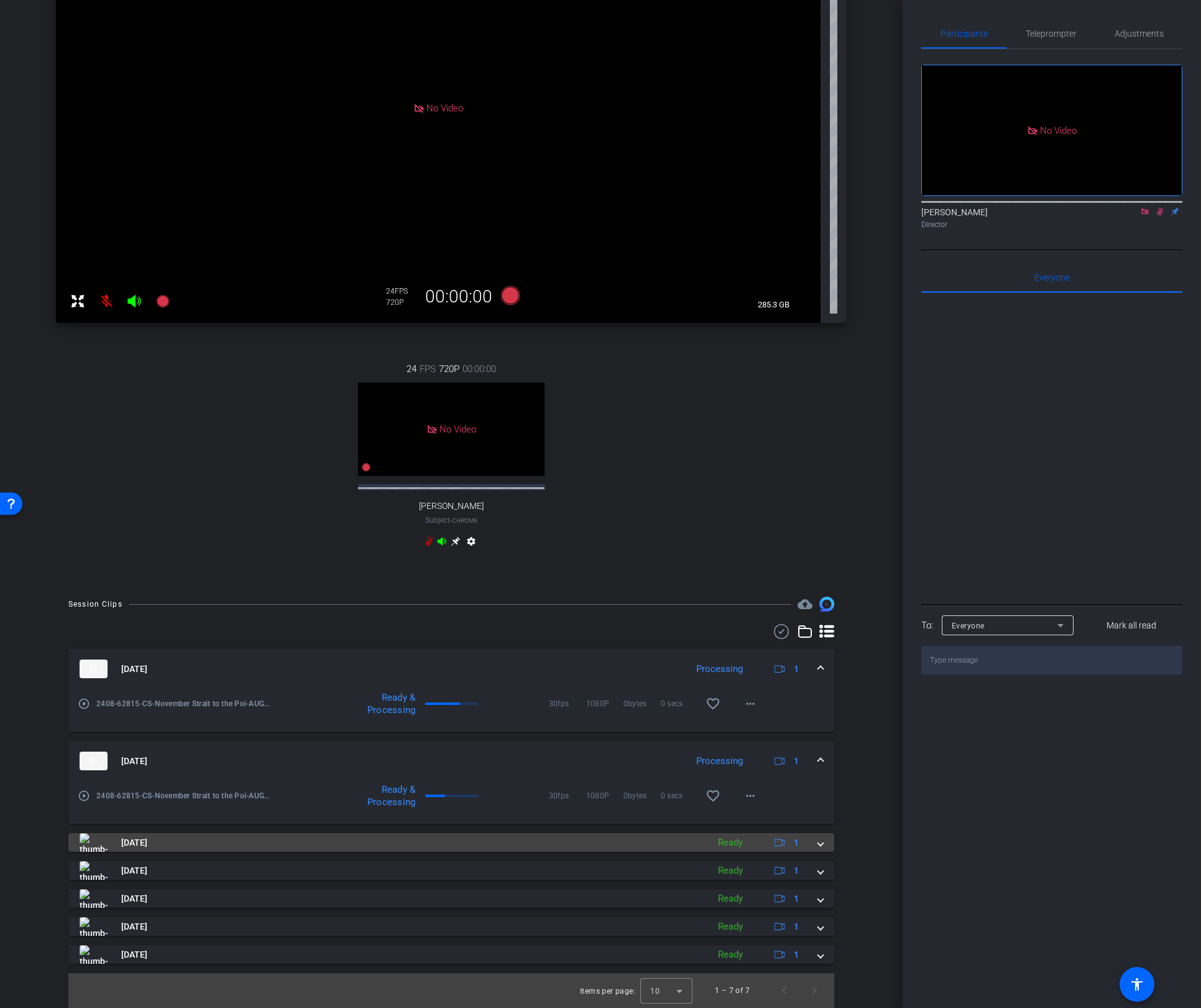
click at [823, 841] on span at bounding box center [820, 842] width 5 height 13
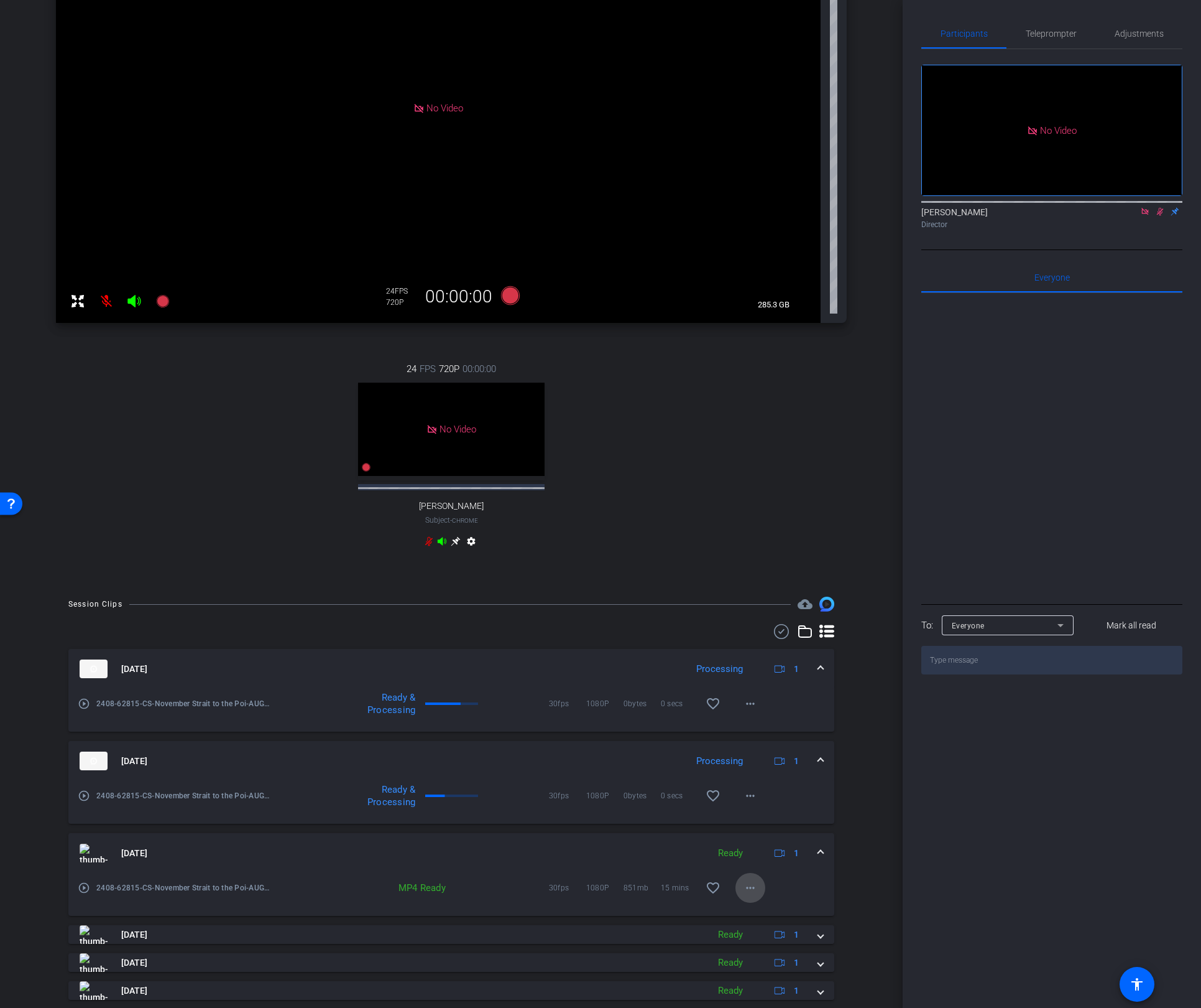
click at [743, 884] on mat-icon "more_horiz" at bounding box center [750, 887] width 15 height 15
click at [784, 753] on span "Download MP4" at bounding box center [783, 753] width 75 height 15
click at [814, 757] on div "Aug 14, 2025 Processing 1" at bounding box center [449, 760] width 739 height 18
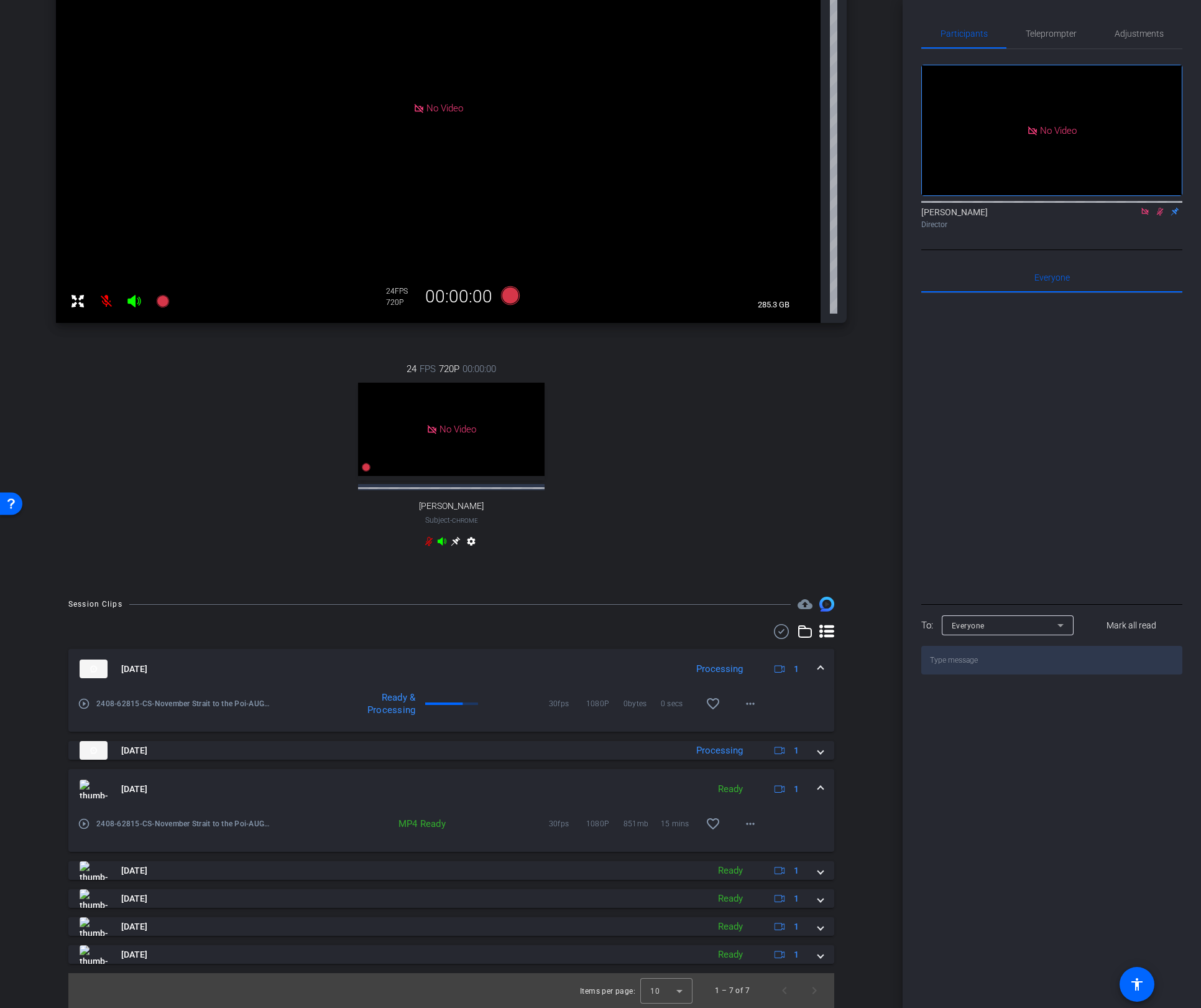
click at [822, 662] on span at bounding box center [820, 669] width 5 height 13
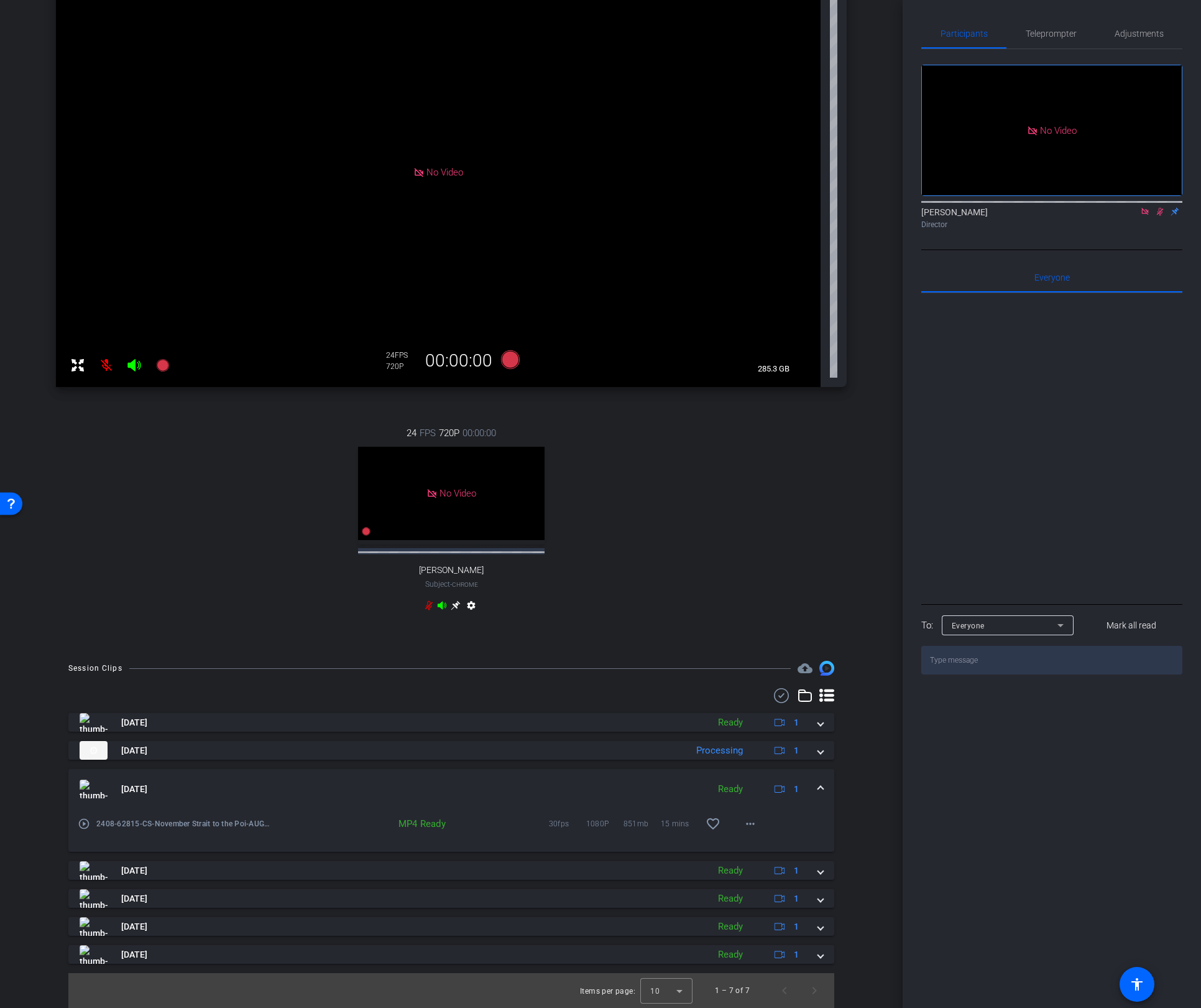
scroll to position [0, 0]
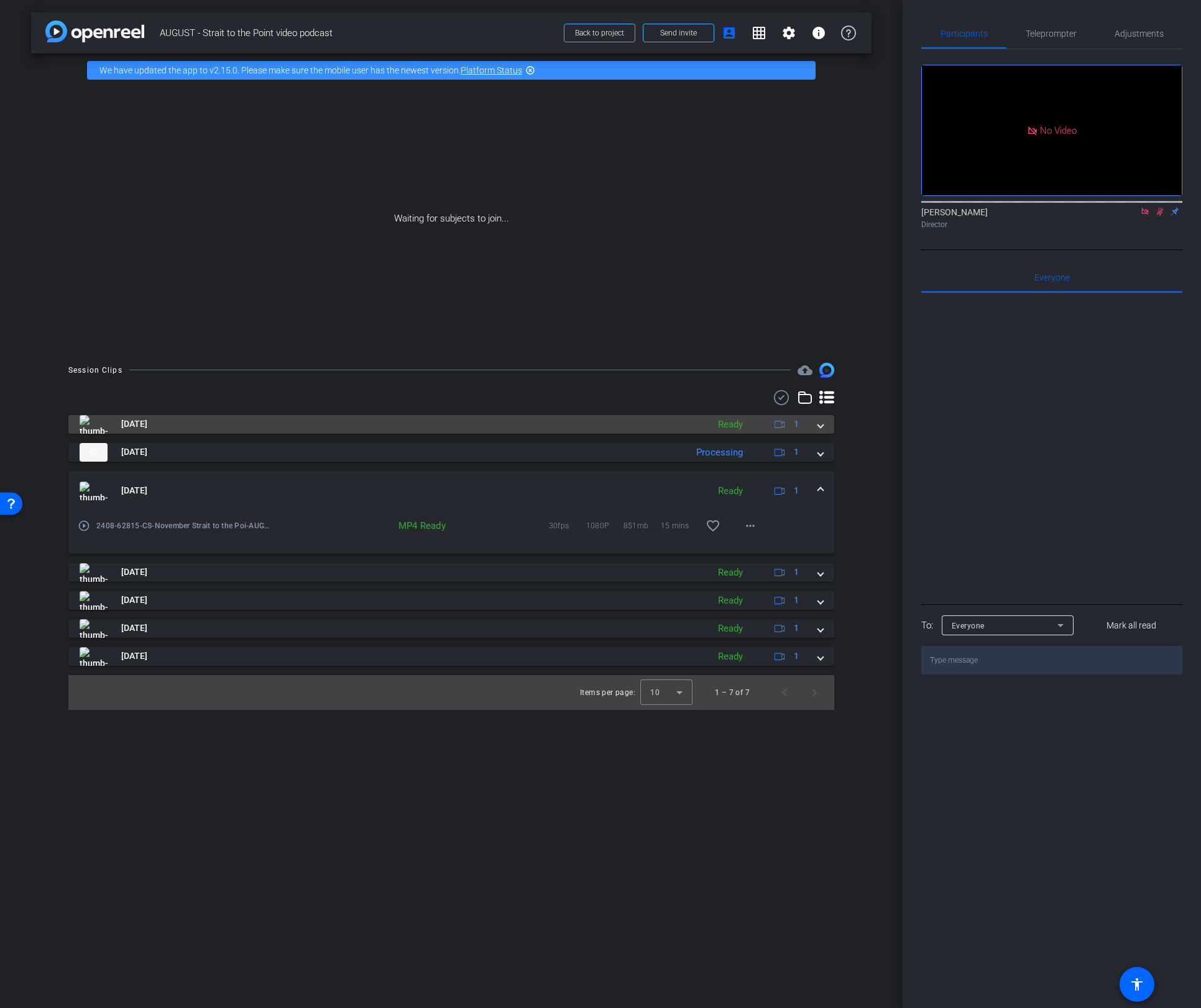
click at [819, 420] on span at bounding box center [820, 424] width 5 height 13
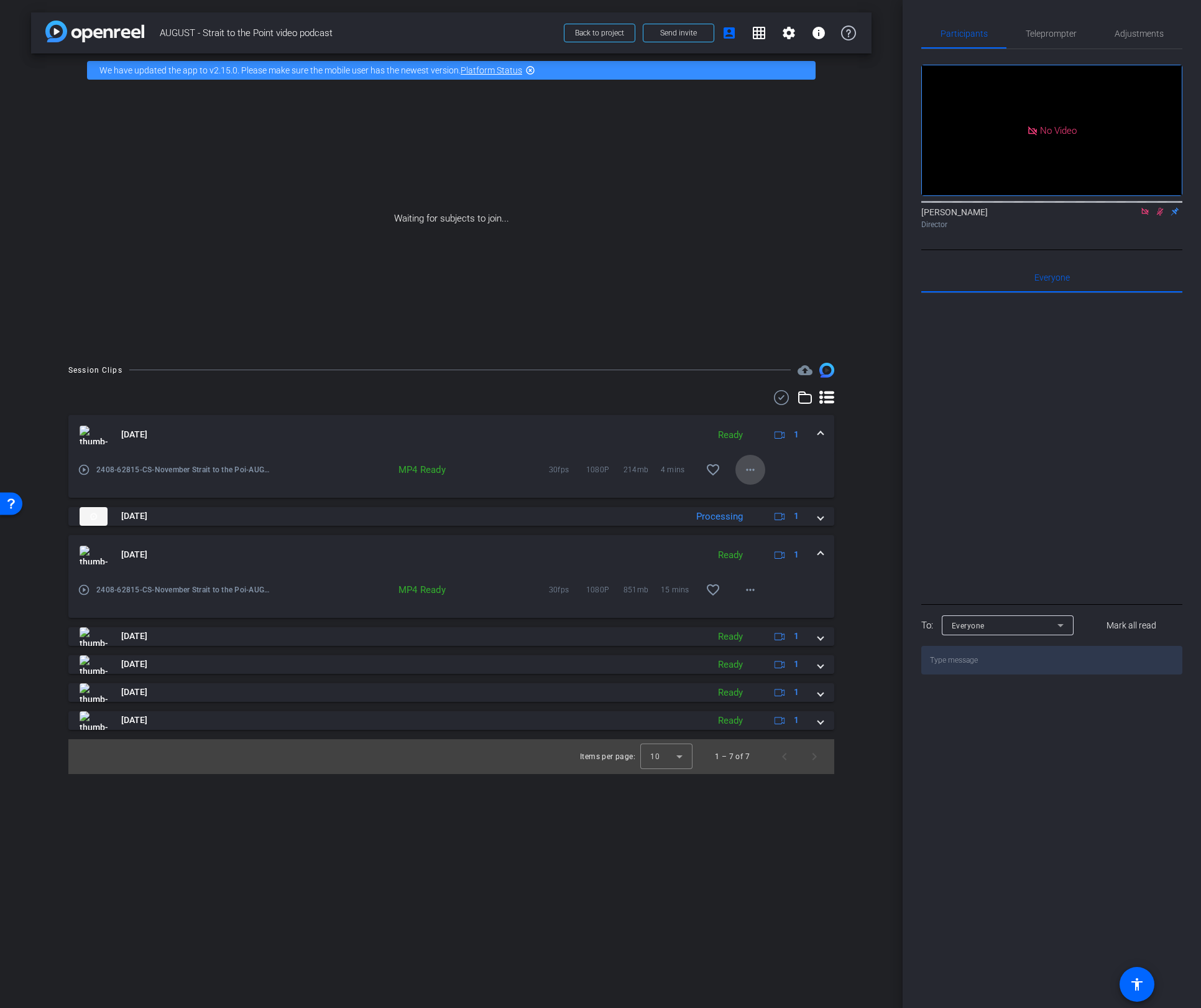
click at [754, 468] on mat-icon "more_horiz" at bounding box center [750, 470] width 15 height 15
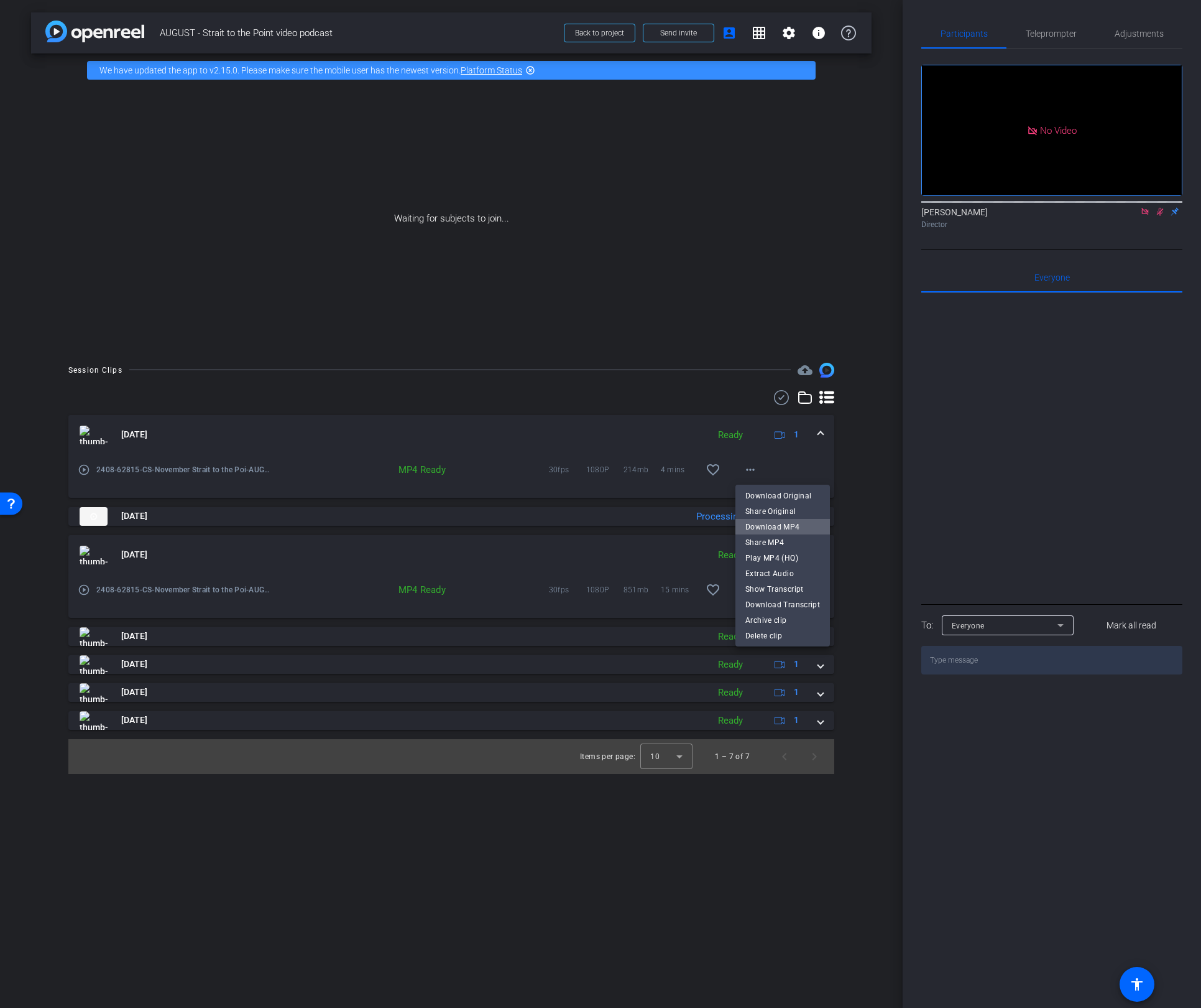
click at [790, 529] on span "Download MP4" at bounding box center [783, 526] width 75 height 15
click at [821, 433] on span at bounding box center [820, 435] width 5 height 13
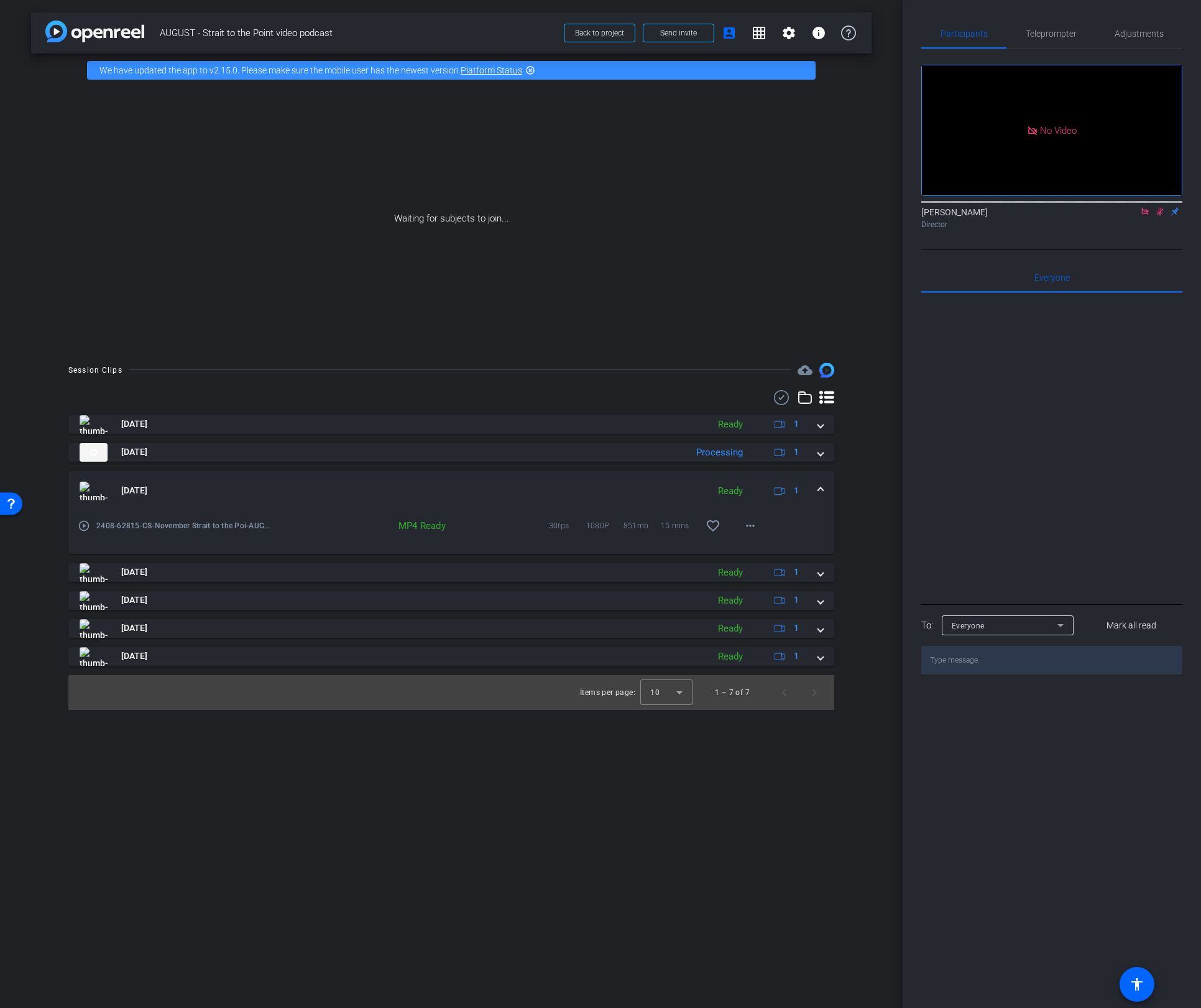
click at [818, 487] on span at bounding box center [820, 490] width 5 height 13
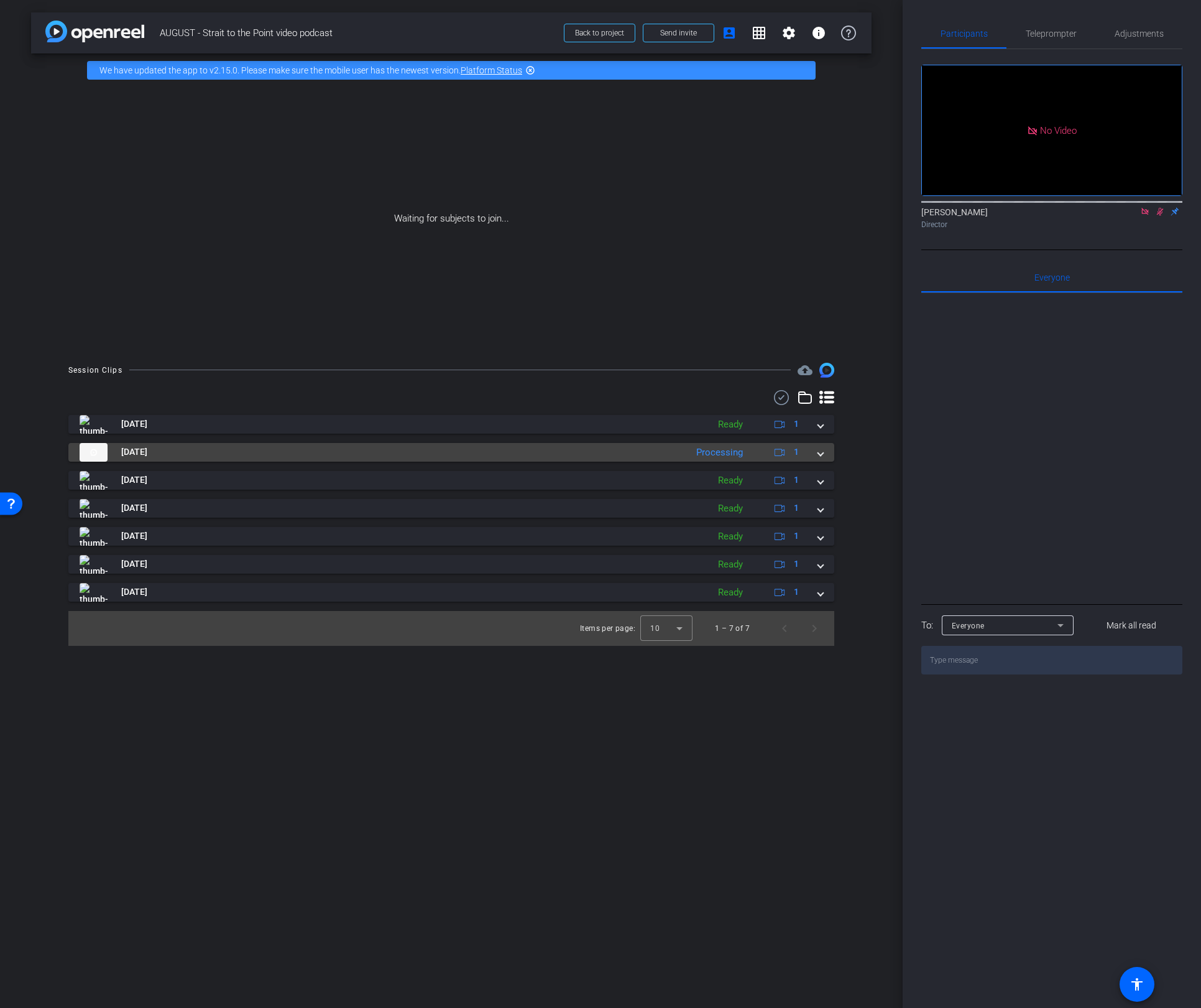
click at [819, 449] on span at bounding box center [820, 452] width 5 height 13
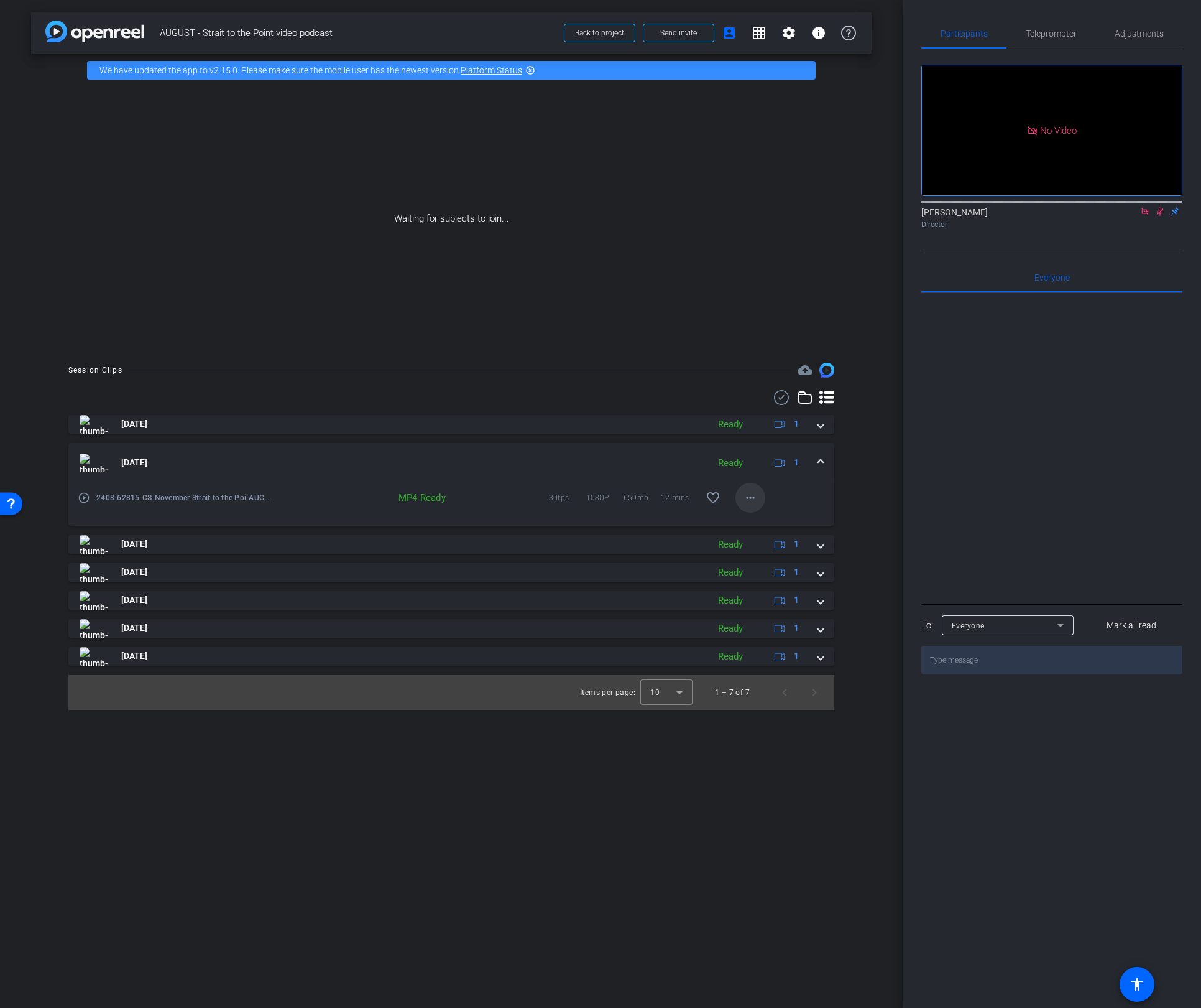
click at [753, 493] on mat-icon "more_horiz" at bounding box center [750, 498] width 15 height 15
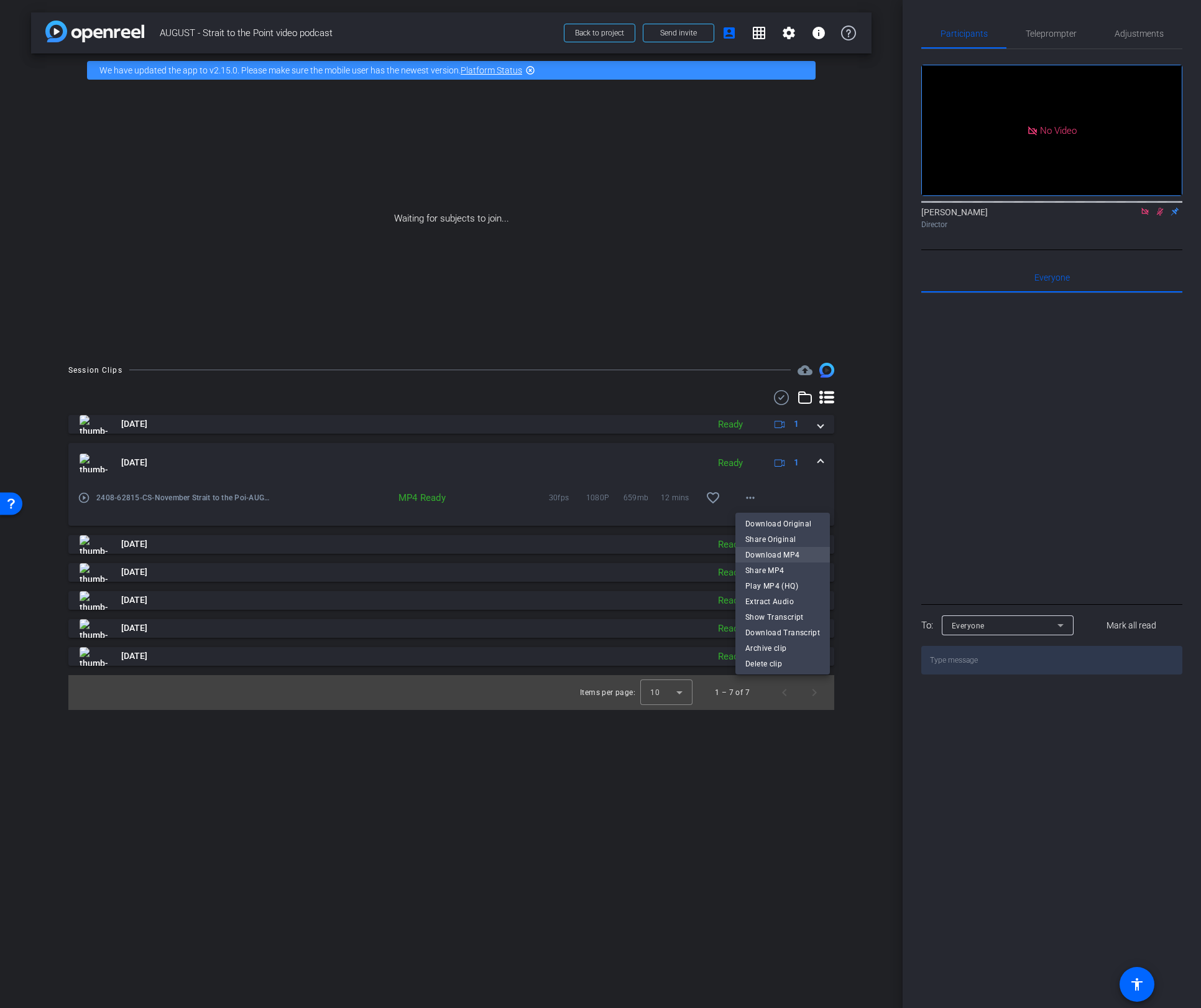
click at [778, 553] on span "Download MP4" at bounding box center [783, 554] width 75 height 15
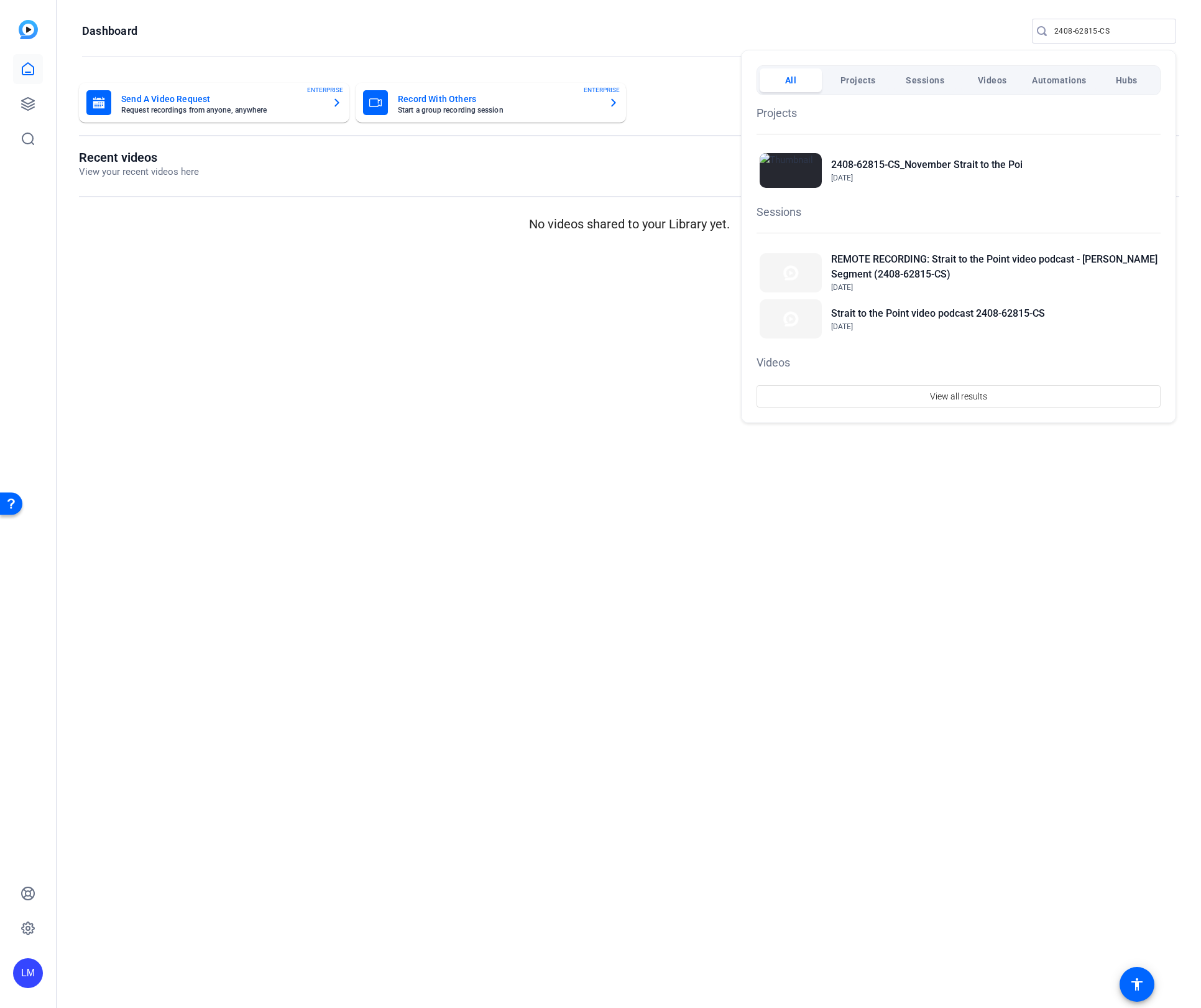
click at [30, 92] on div at bounding box center [600, 504] width 1201 height 1008
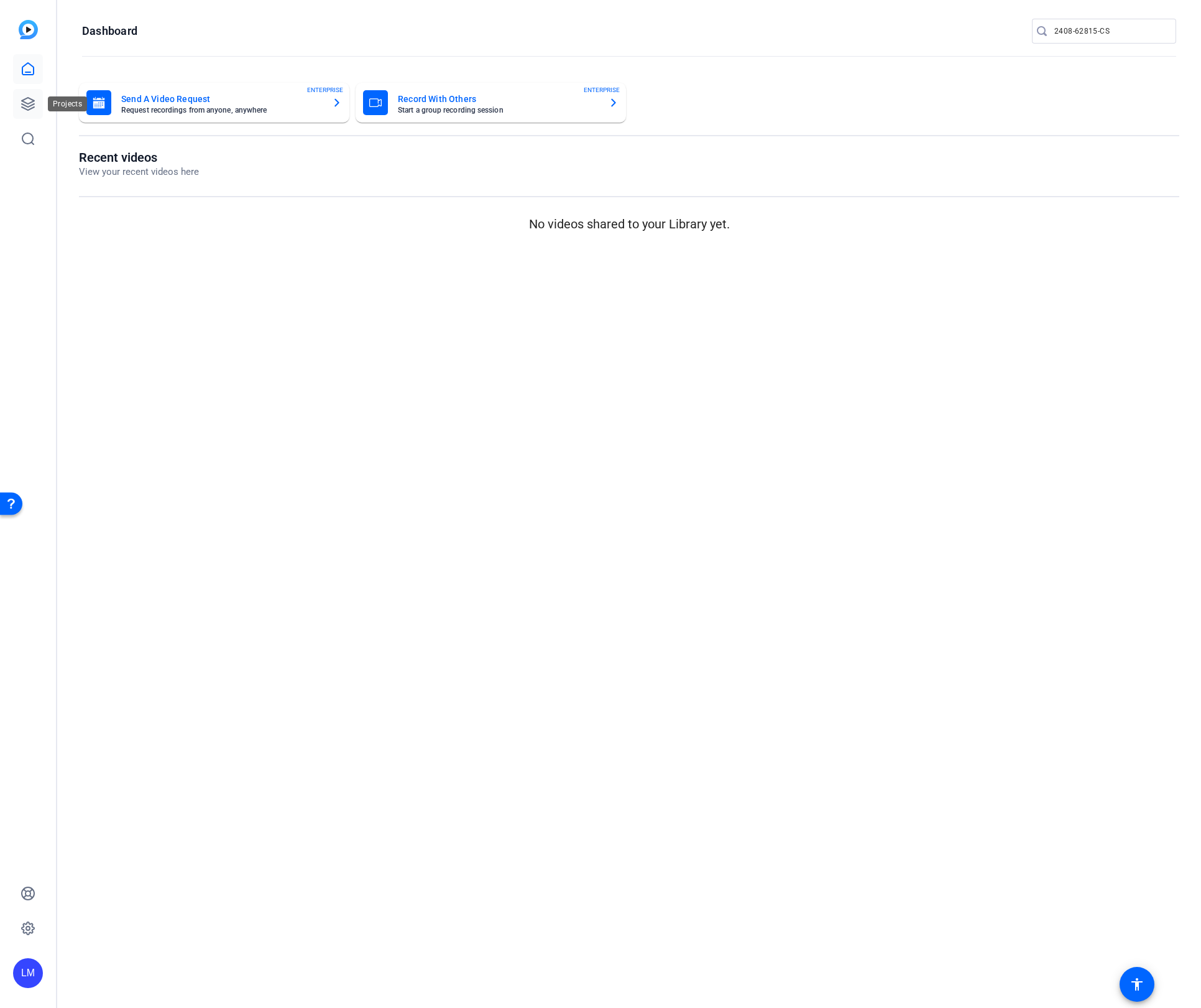
click at [27, 101] on icon at bounding box center [28, 104] width 15 height 15
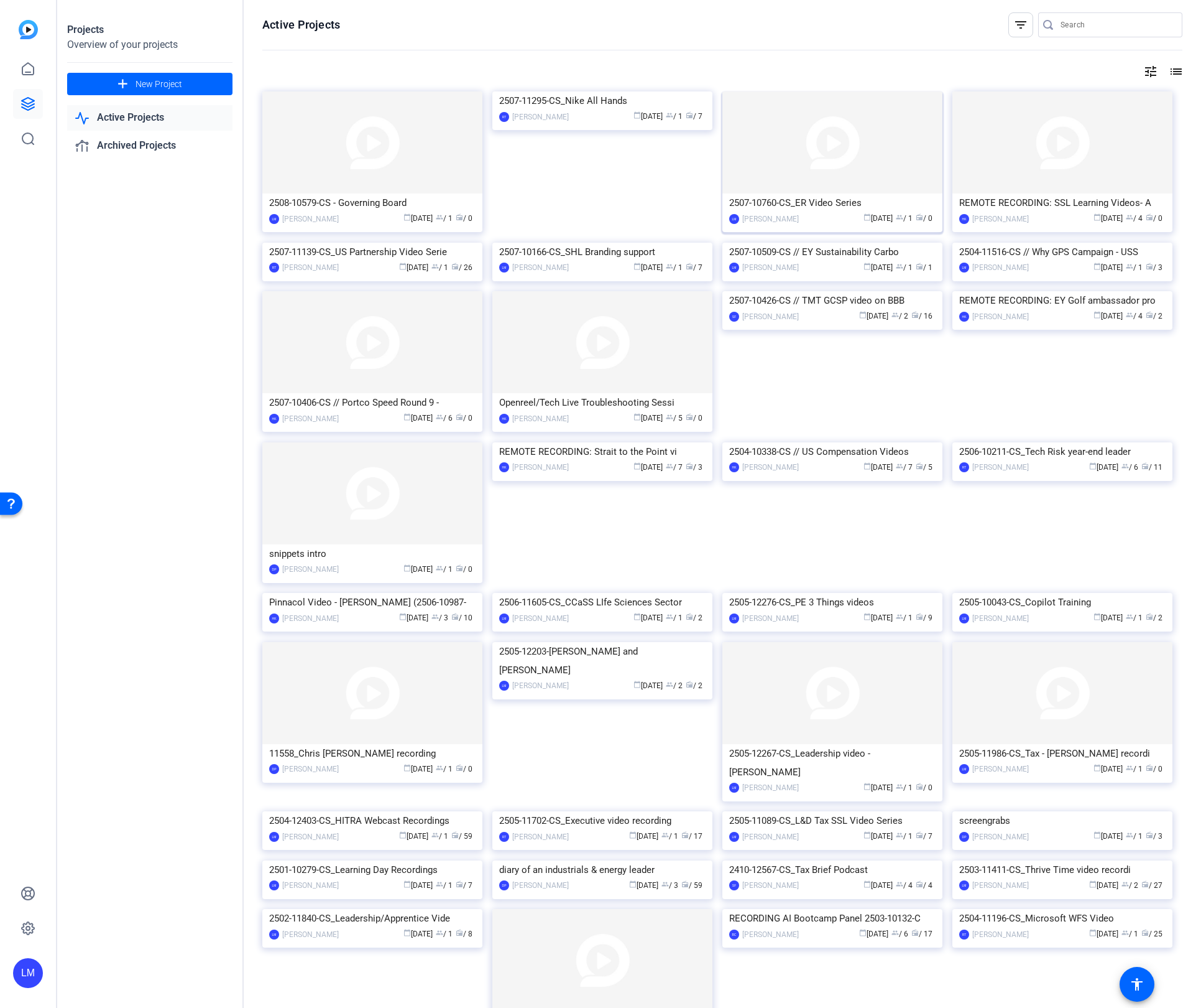
click at [832, 202] on div "2507-10760-CS_ER Video Series" at bounding box center [833, 202] width 207 height 18
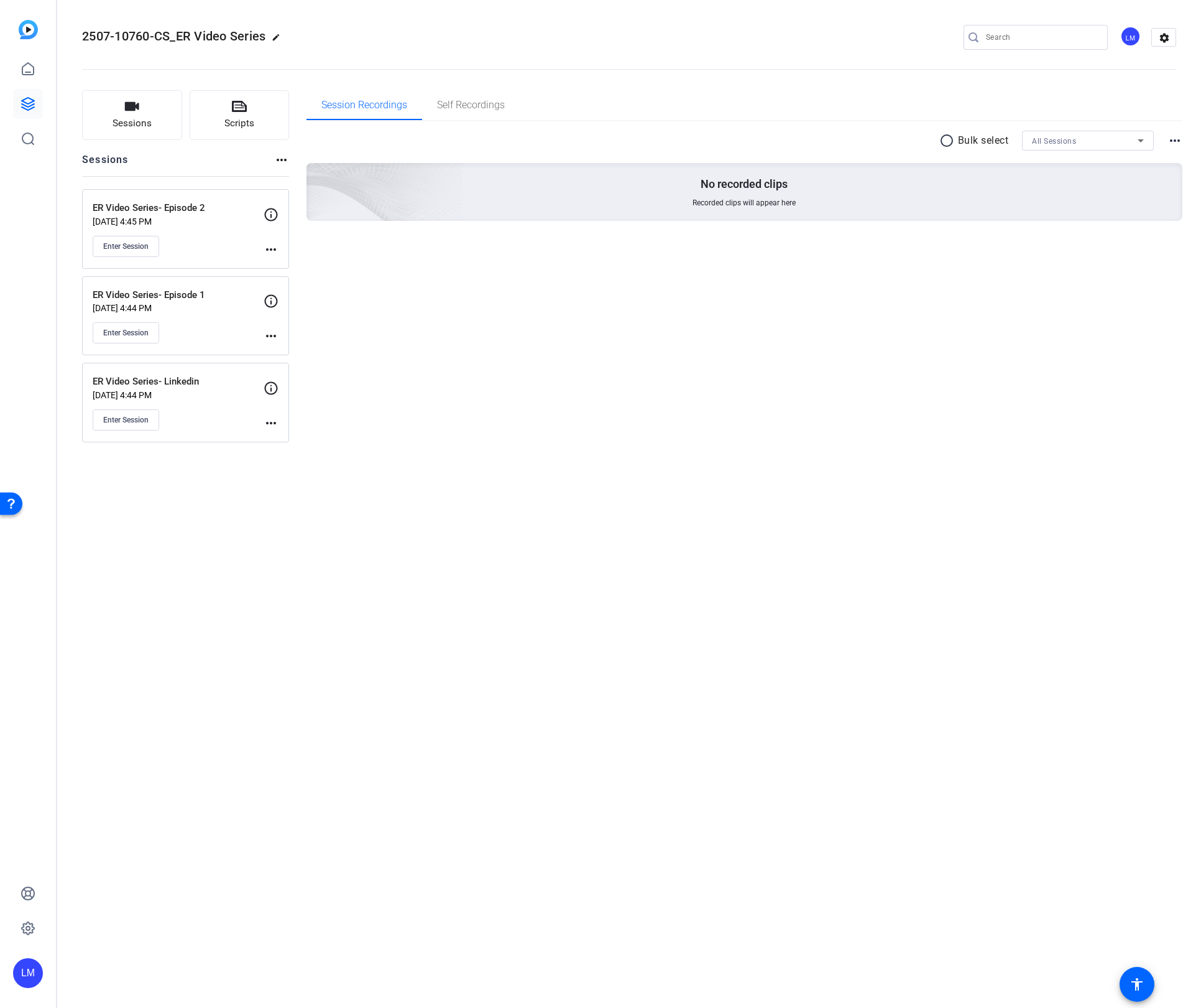
click at [269, 331] on mat-icon "more_horiz" at bounding box center [271, 336] width 15 height 15
click at [292, 349] on span "Edit Session" at bounding box center [301, 355] width 56 height 15
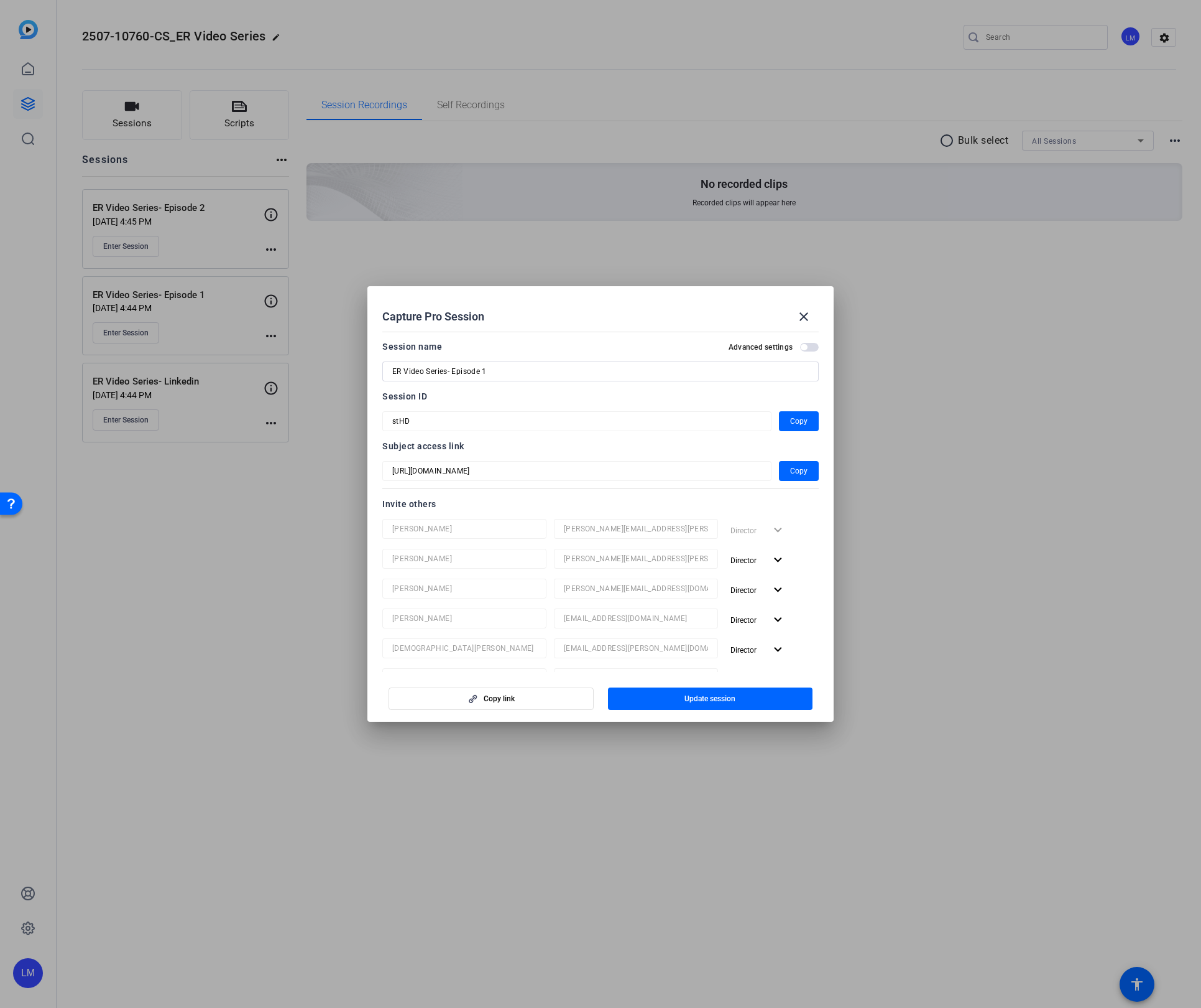
click at [326, 408] on div at bounding box center [600, 504] width 1201 height 1008
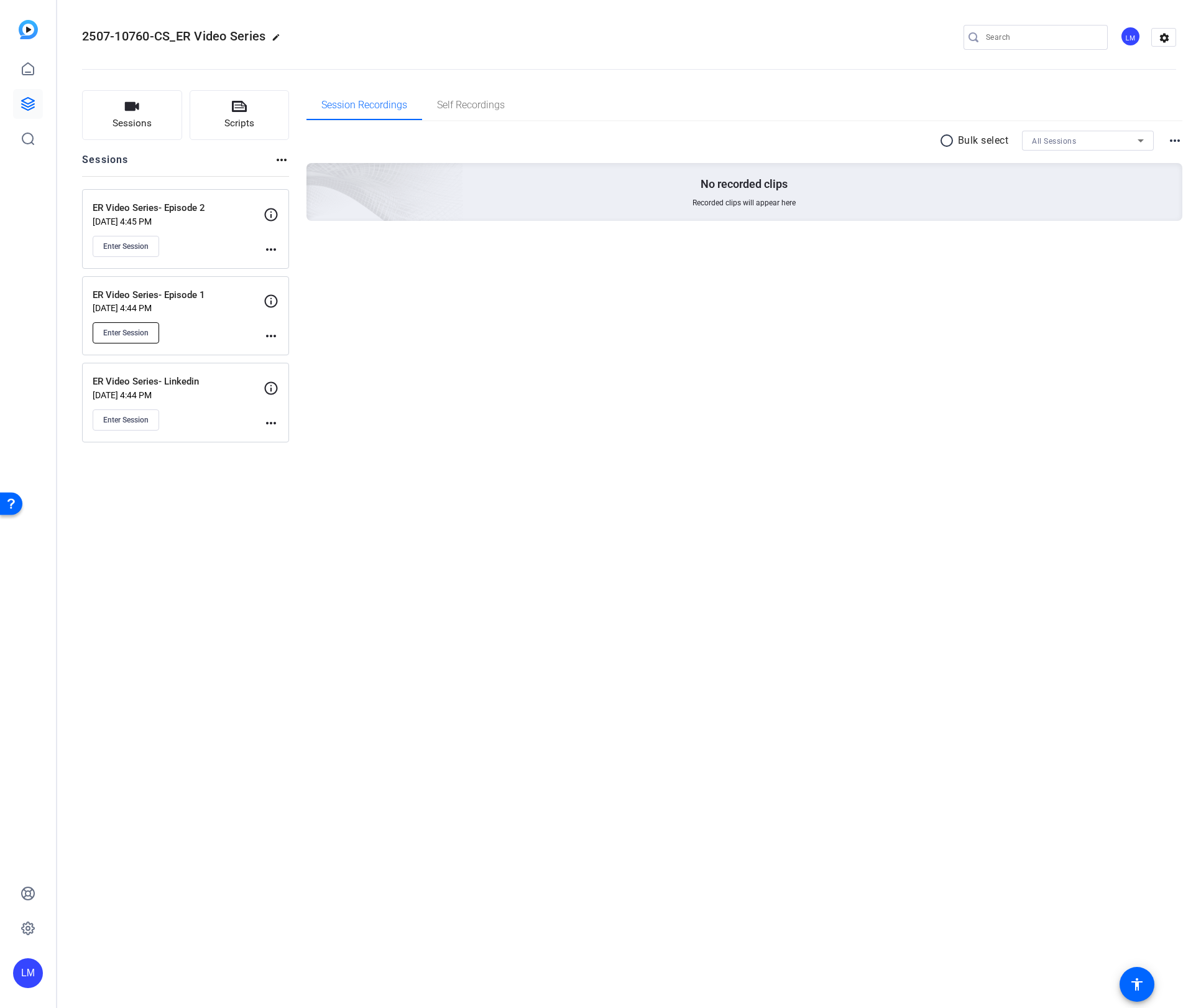
click at [143, 332] on span "Enter Session" at bounding box center [125, 332] width 45 height 10
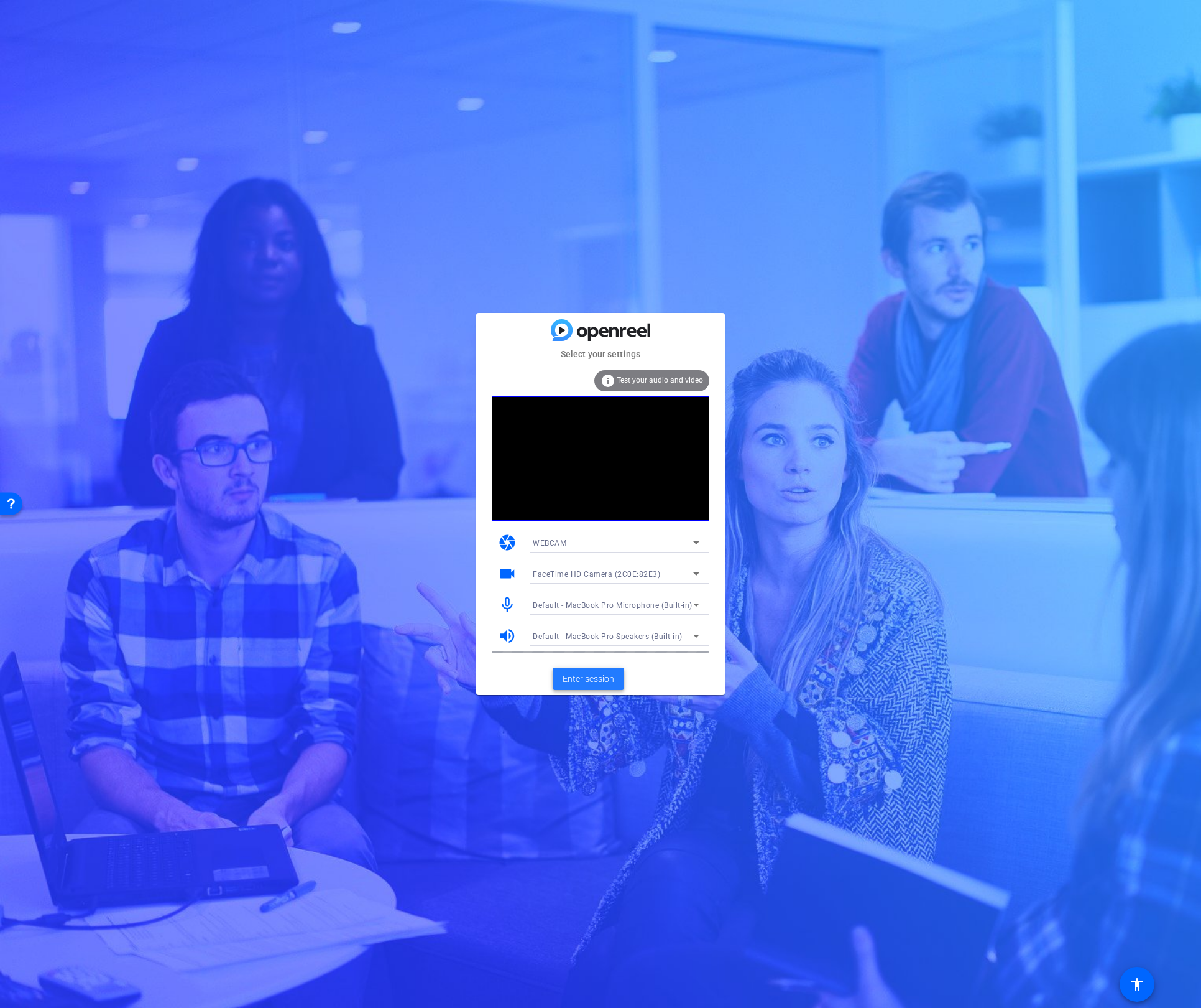
click at [585, 683] on span "Enter session" at bounding box center [589, 679] width 52 height 13
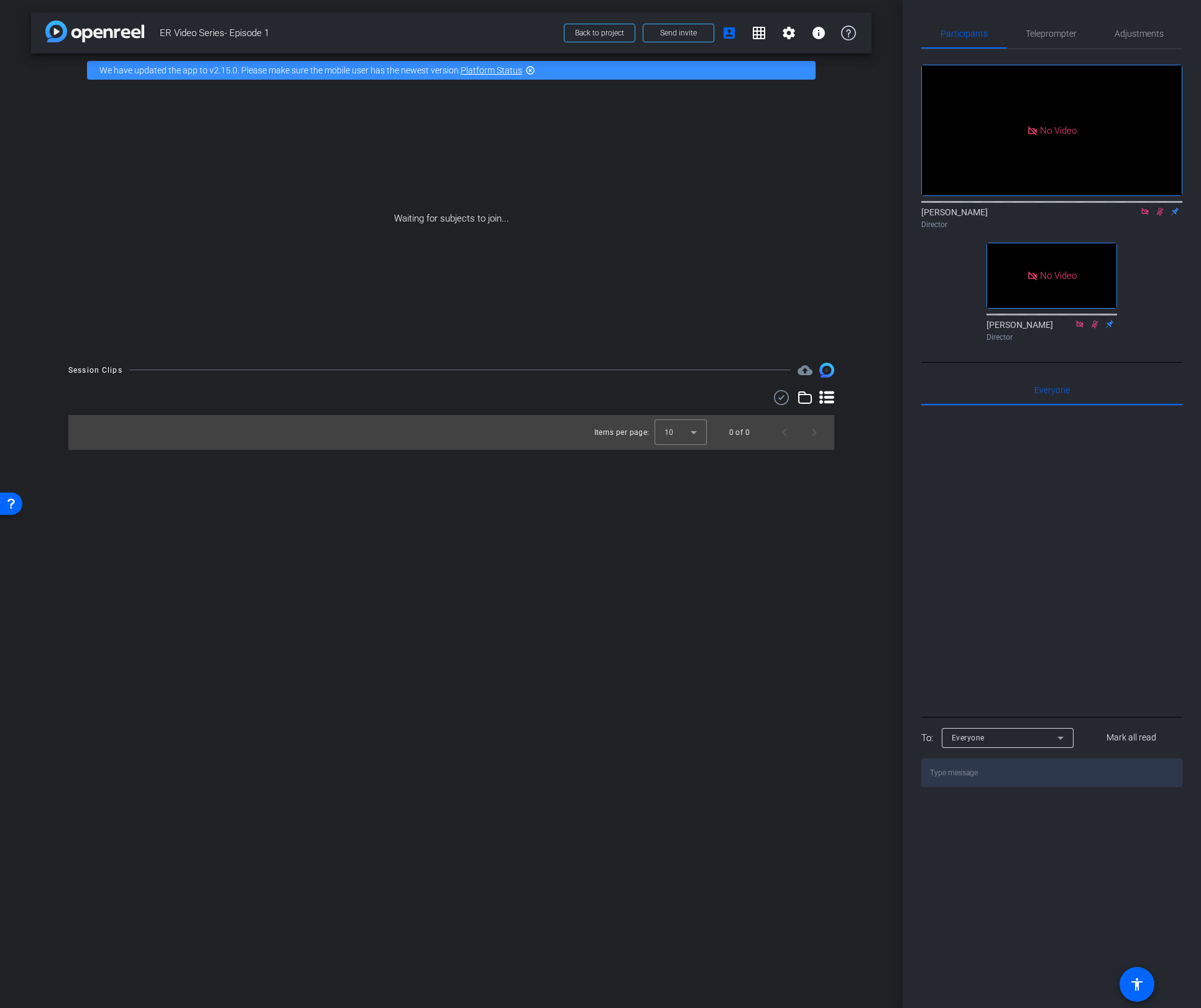
click at [1156, 215] on icon at bounding box center [1160, 211] width 10 height 9
click at [678, 35] on span "Send invite" at bounding box center [678, 33] width 36 height 10
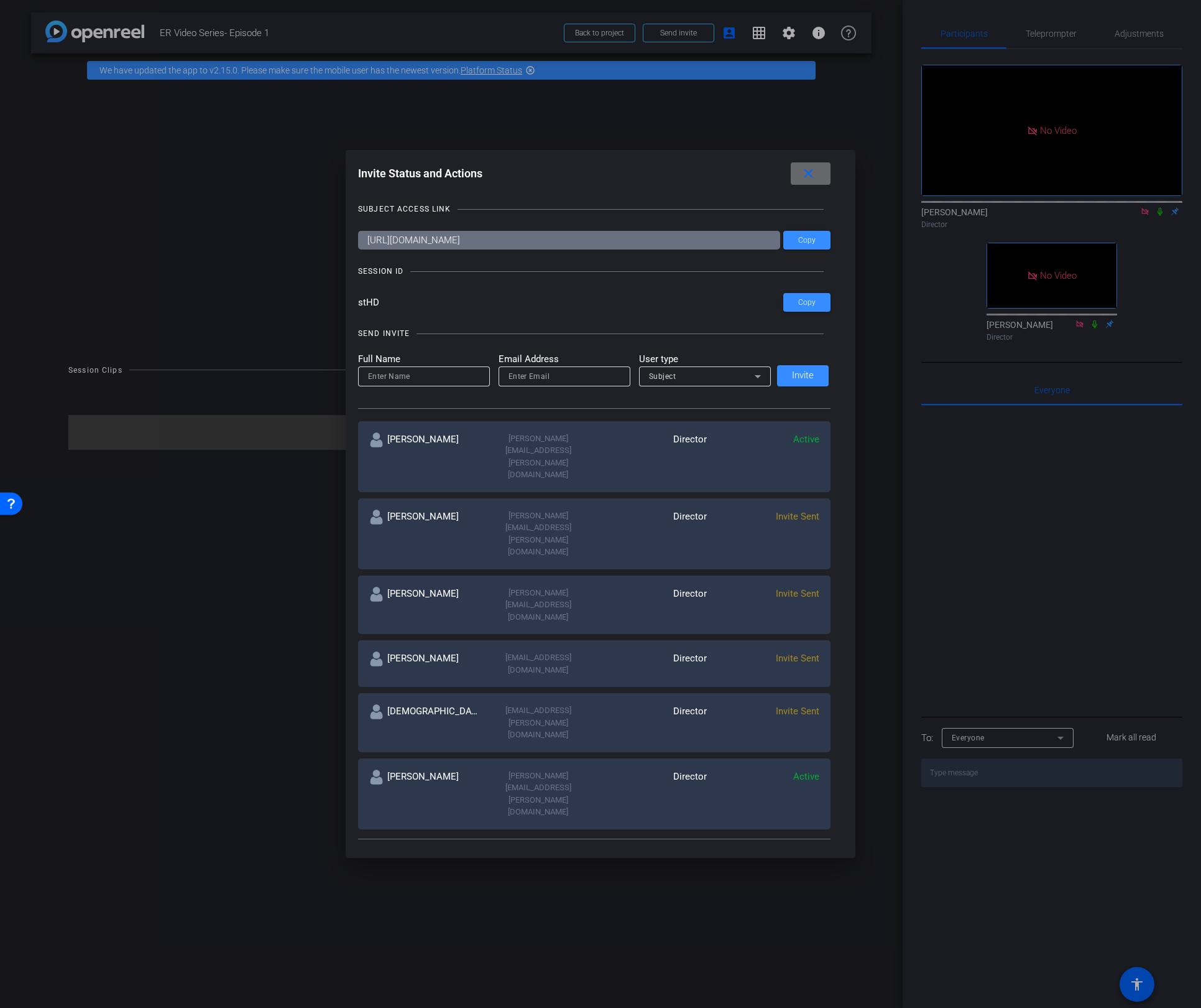
click at [812, 173] on mat-icon "close" at bounding box center [809, 173] width 15 height 15
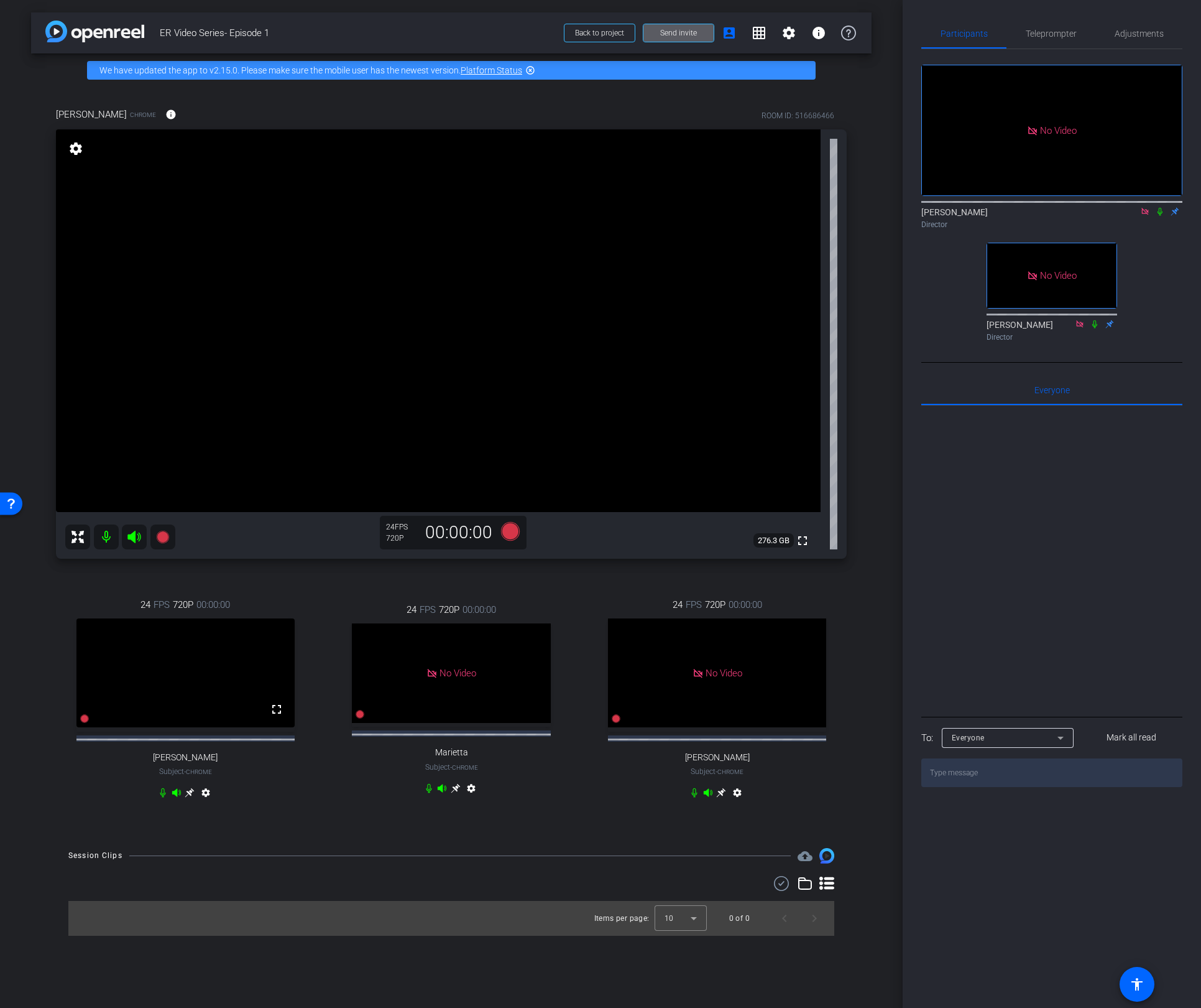
click at [1158, 215] on icon at bounding box center [1160, 211] width 10 height 9
click at [205, 802] on mat-icon "settings" at bounding box center [206, 795] width 15 height 15
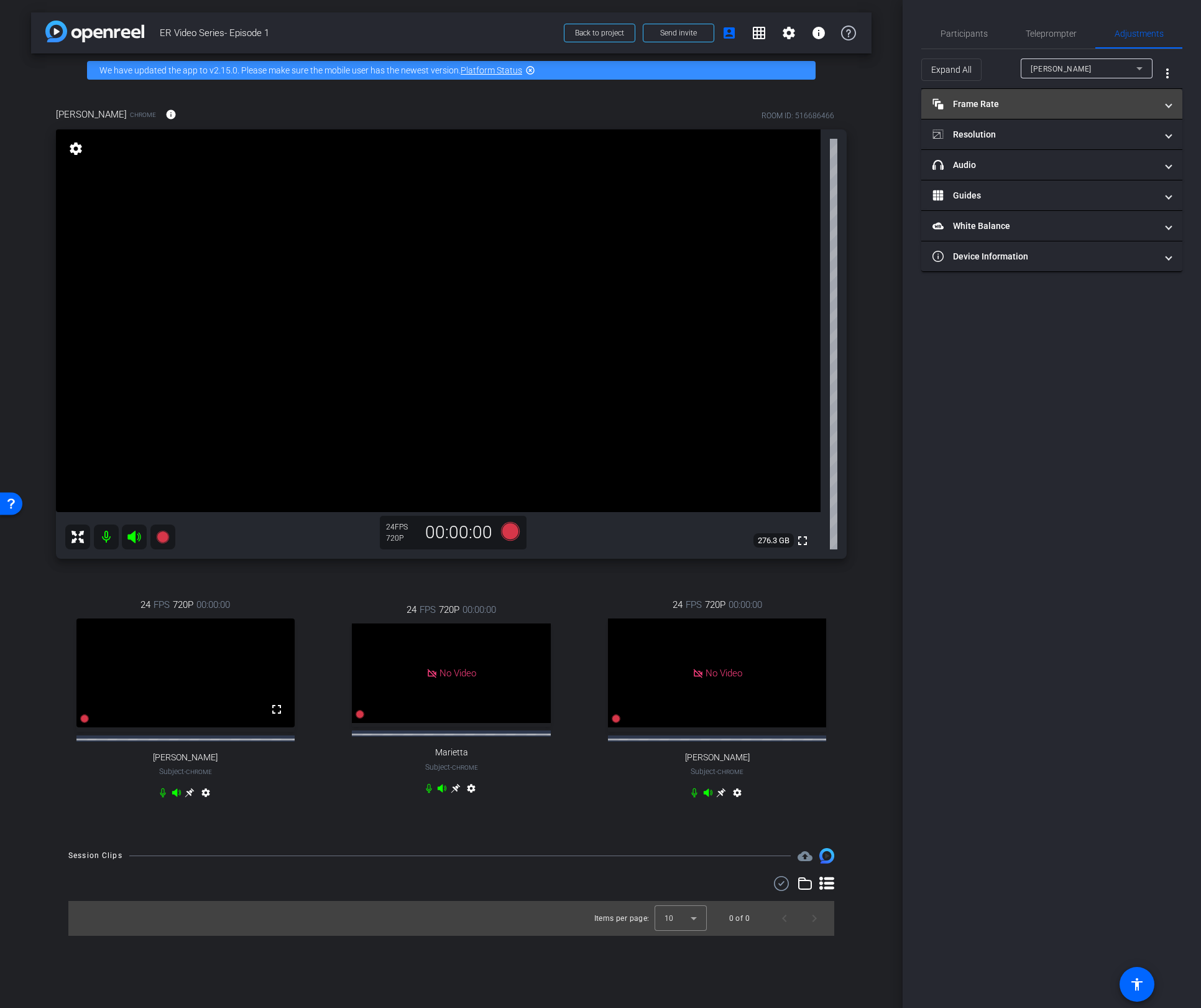
click at [1037, 101] on mat-panel-title "Frame Rate Frame Rate" at bounding box center [1045, 104] width 224 height 13
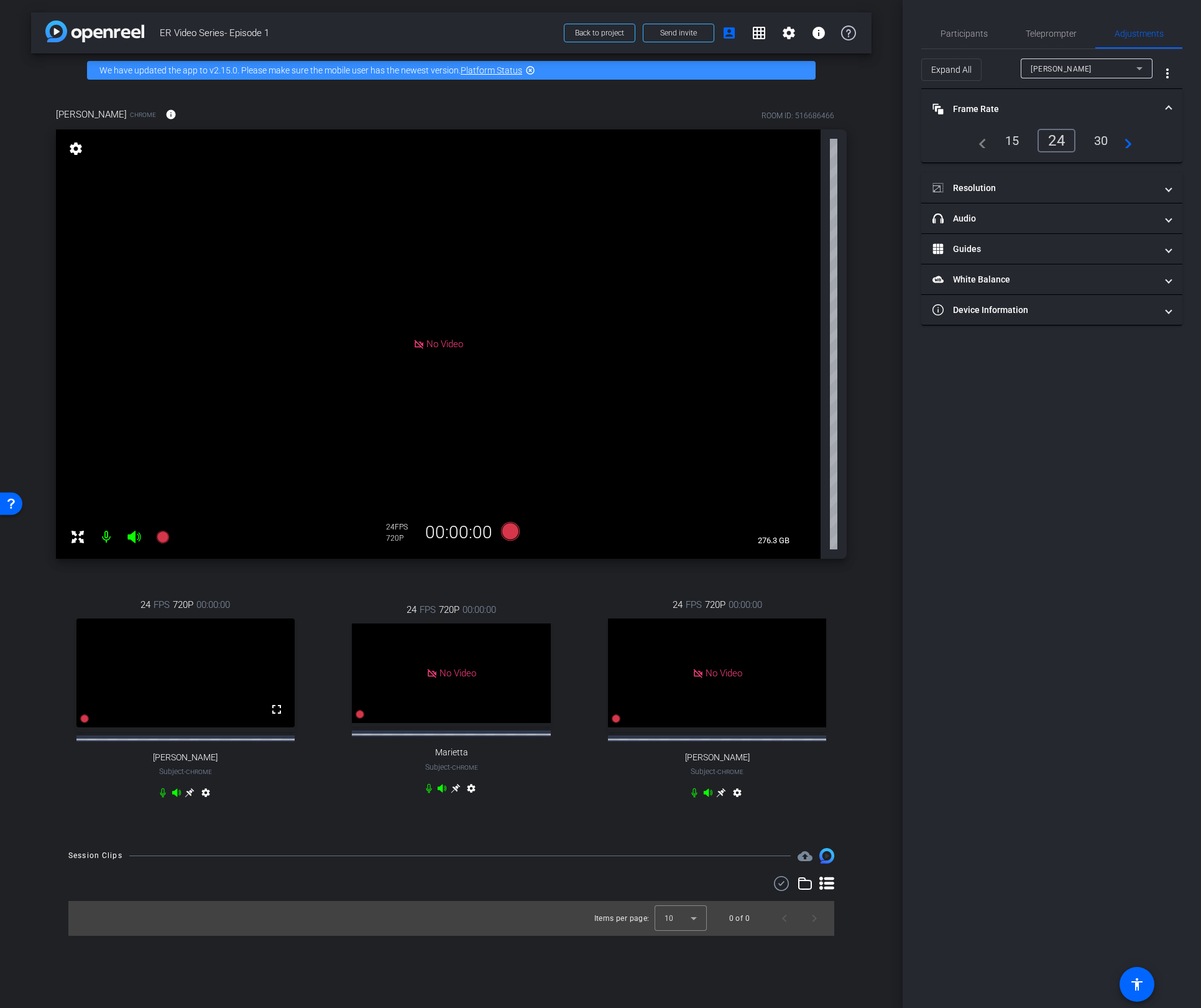
click at [1097, 140] on div "30" at bounding box center [1101, 141] width 33 height 21
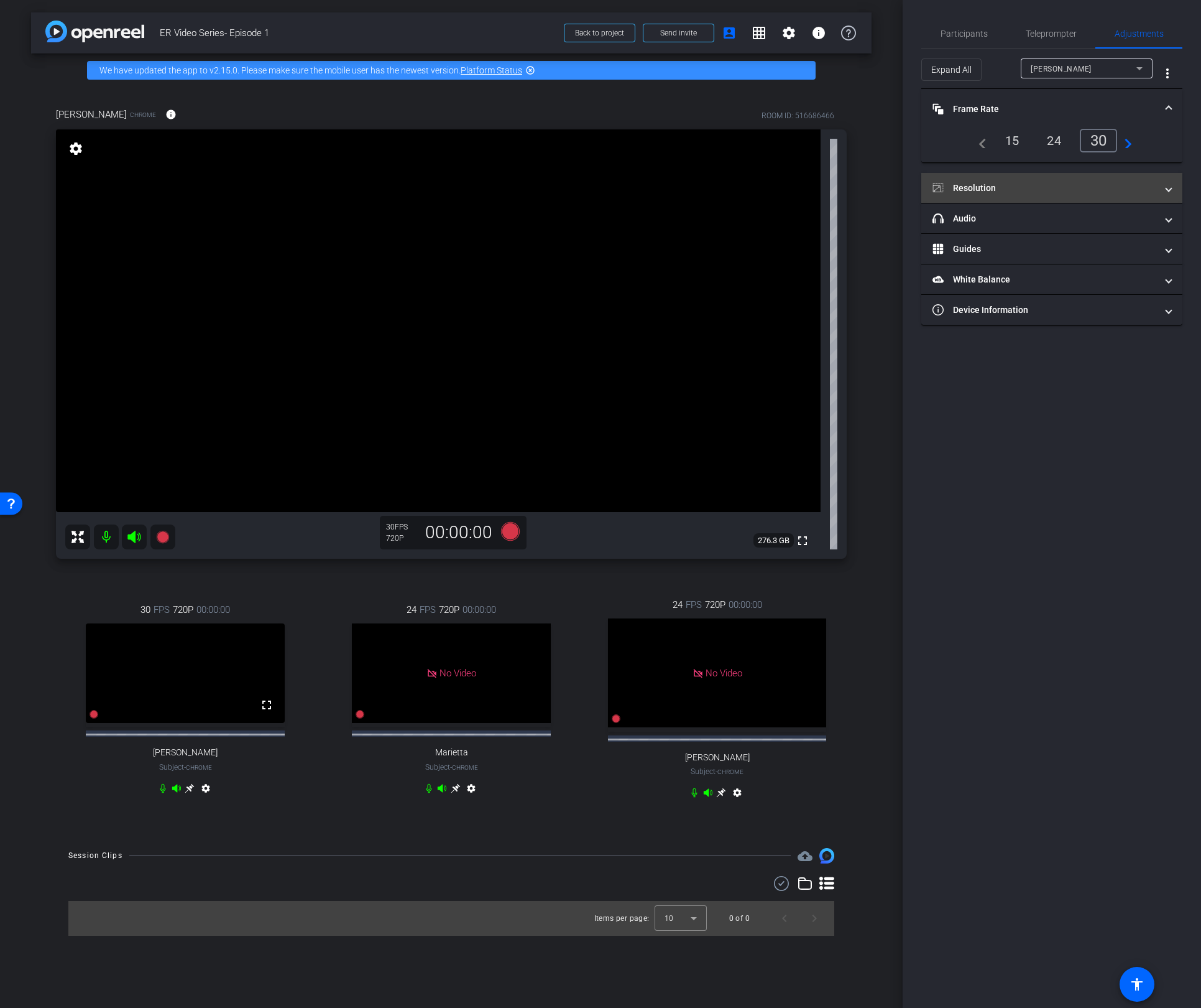
click at [1083, 179] on mat-expansion-panel-header "Resolution" at bounding box center [1052, 188] width 261 height 30
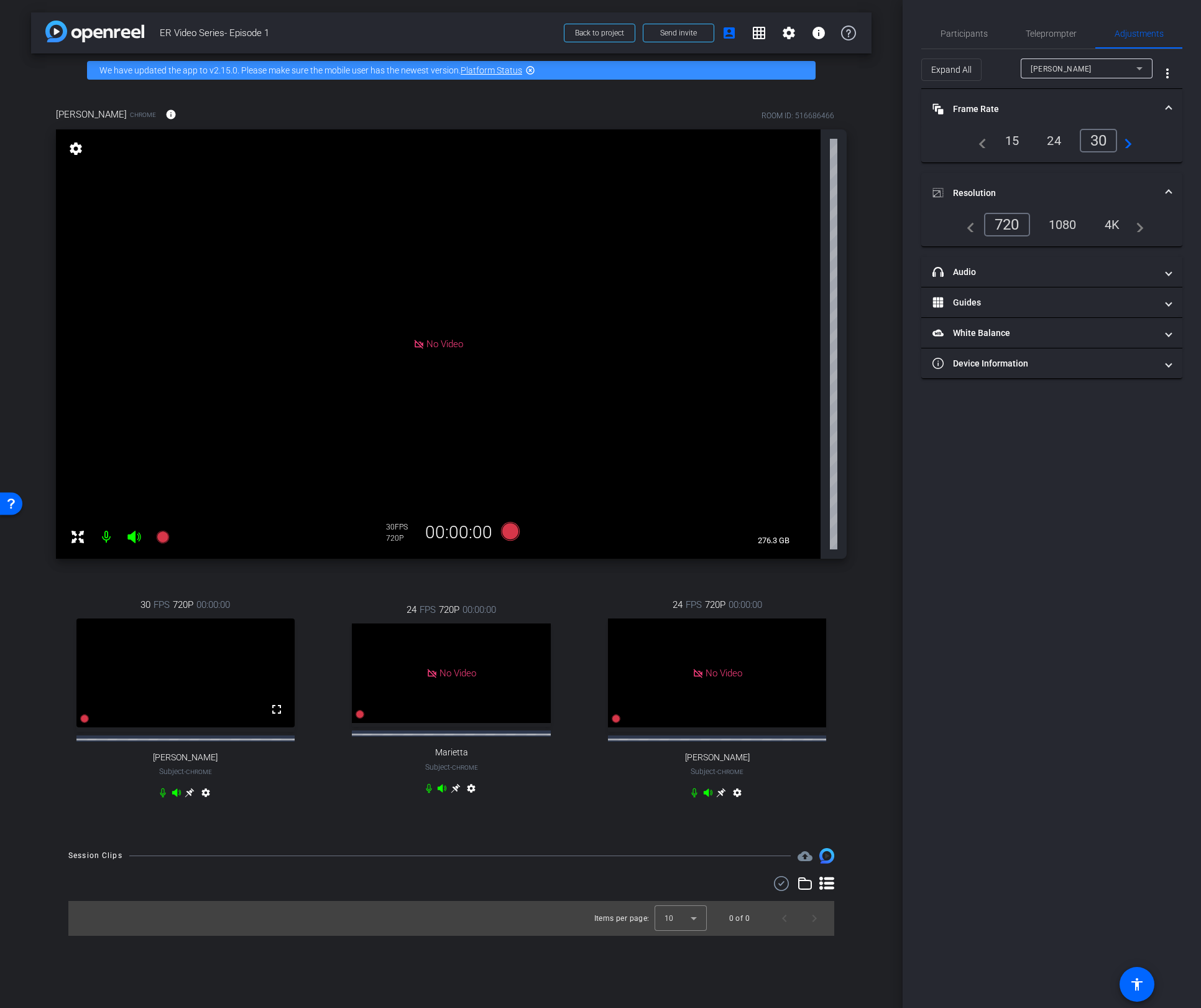
click at [1068, 226] on div "1080" at bounding box center [1062, 225] width 47 height 21
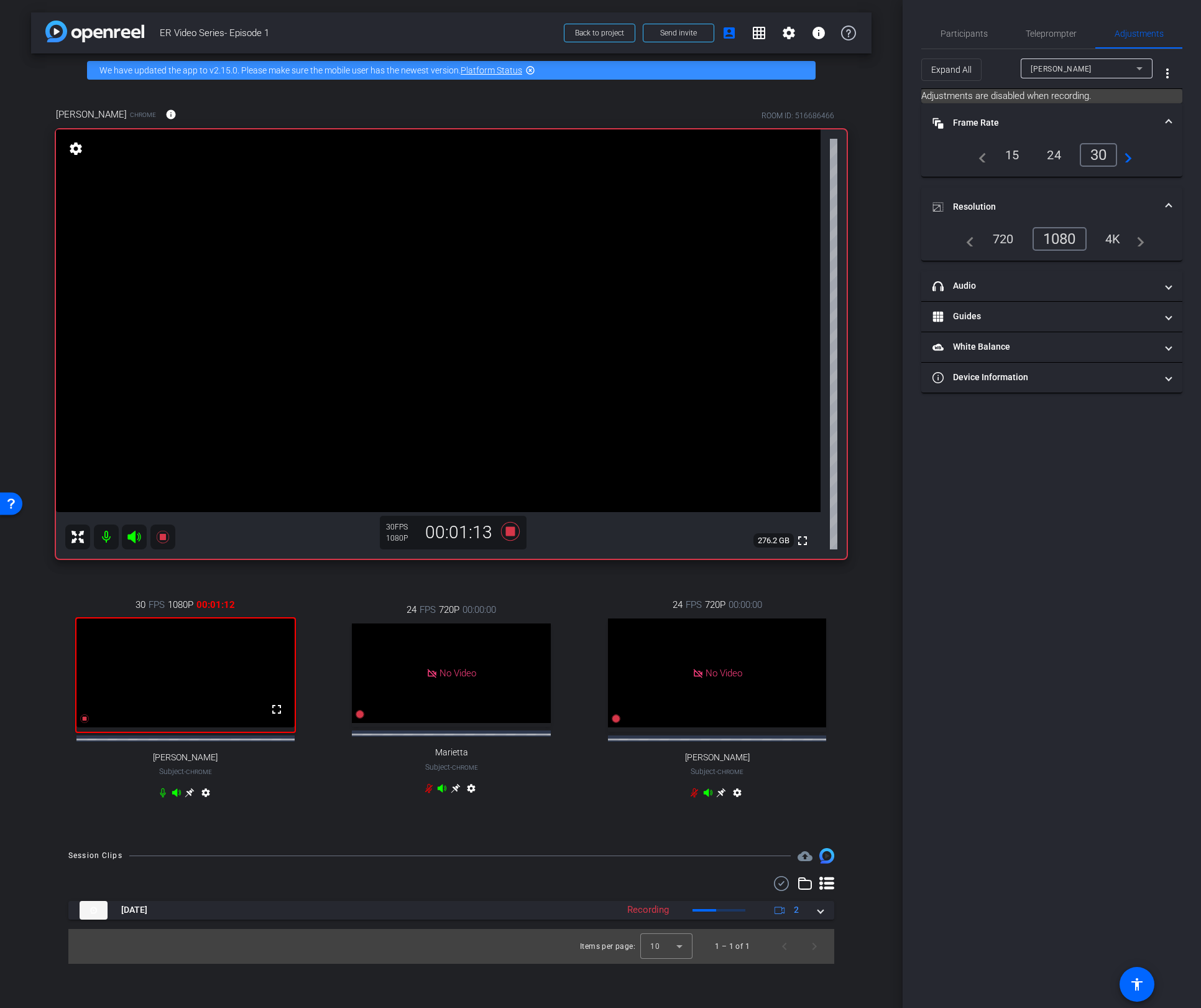
drag, startPoint x: 57, startPoint y: 111, endPoint x: 122, endPoint y: 114, distance: 65.1
click at [122, 114] on span "Mallory Caldwell" at bounding box center [91, 114] width 71 height 13
copy span "Mallory Caldwell"
drag, startPoint x: 209, startPoint y: 772, endPoint x: 157, endPoint y: 773, distance: 52.0
click at [157, 773] on div "Ashley Costa Subject - Chrome" at bounding box center [186, 767] width 65 height 30
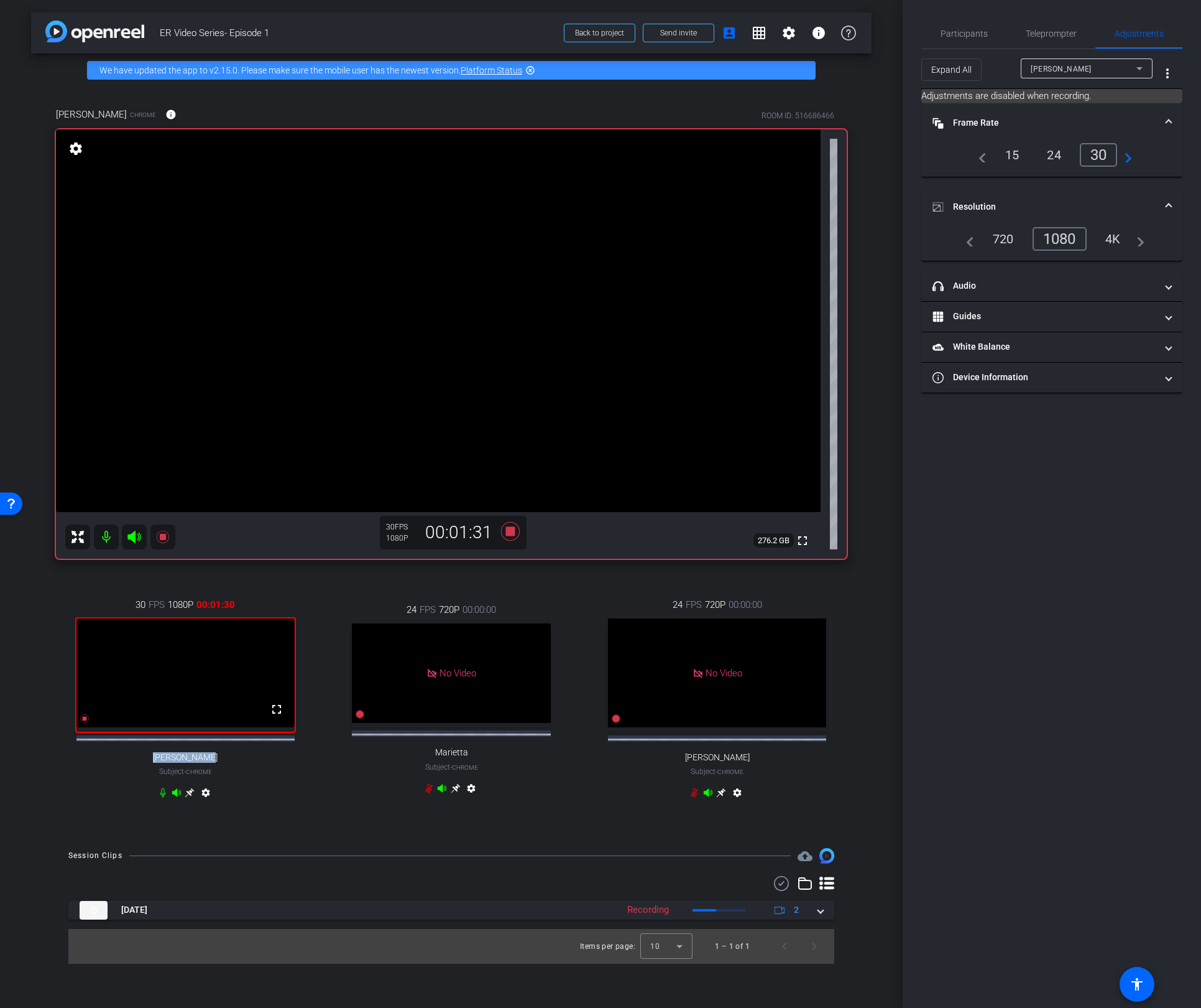
copy span "Ashley Costa"
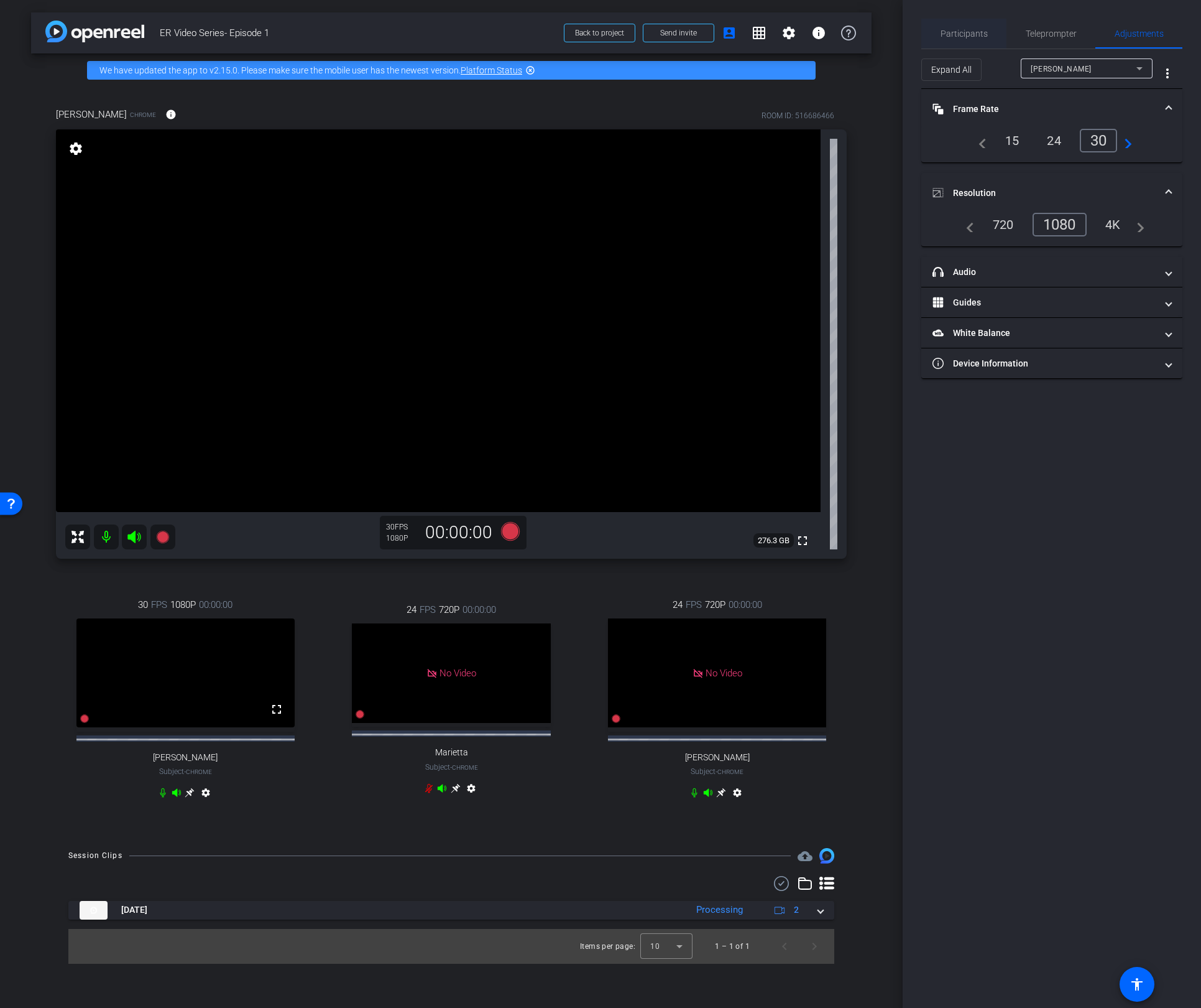
click at [962, 34] on span "Participants" at bounding box center [964, 34] width 47 height 9
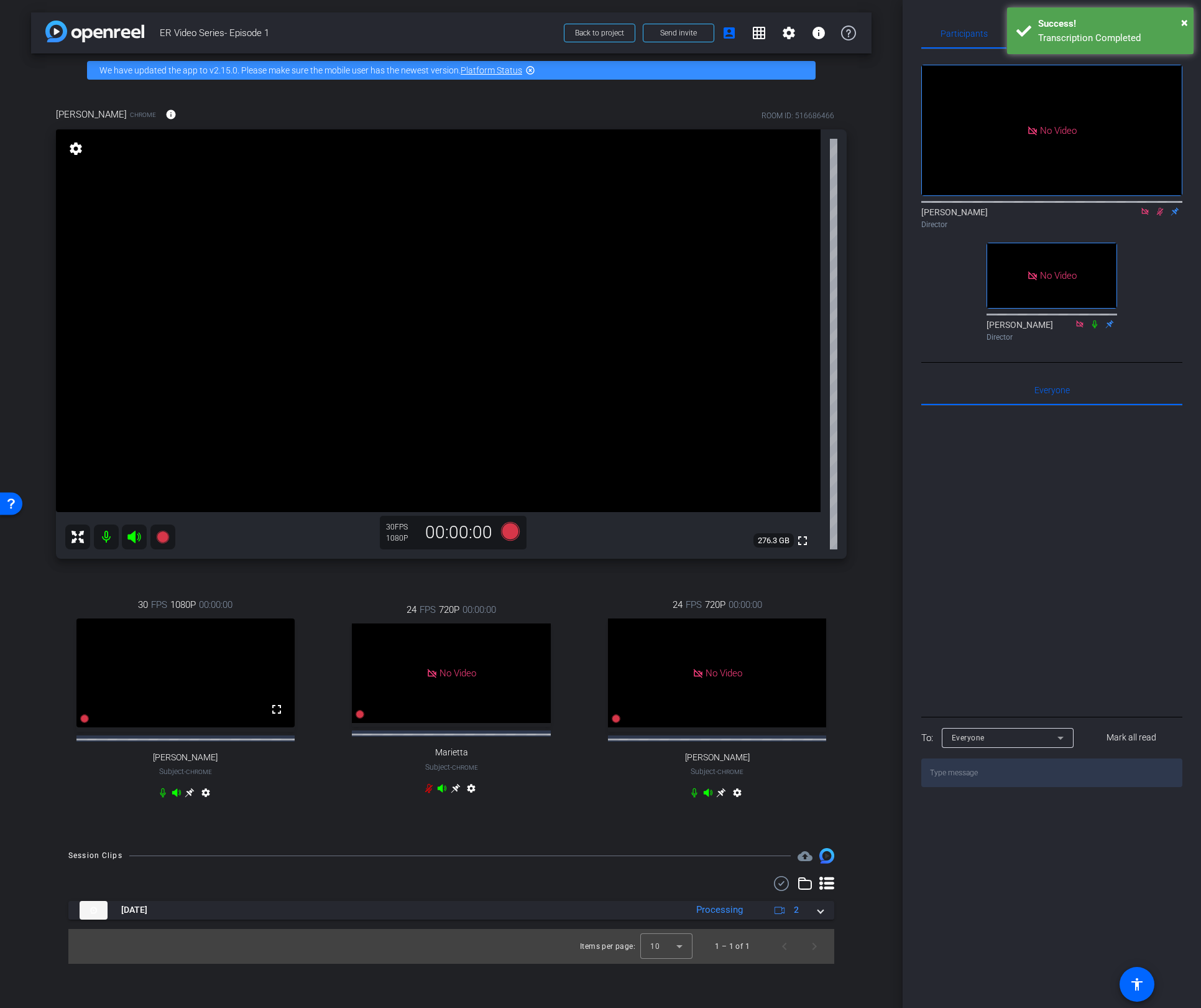
click at [1156, 207] on icon at bounding box center [1160, 211] width 10 height 9
click at [1158, 207] on icon at bounding box center [1160, 211] width 10 height 9
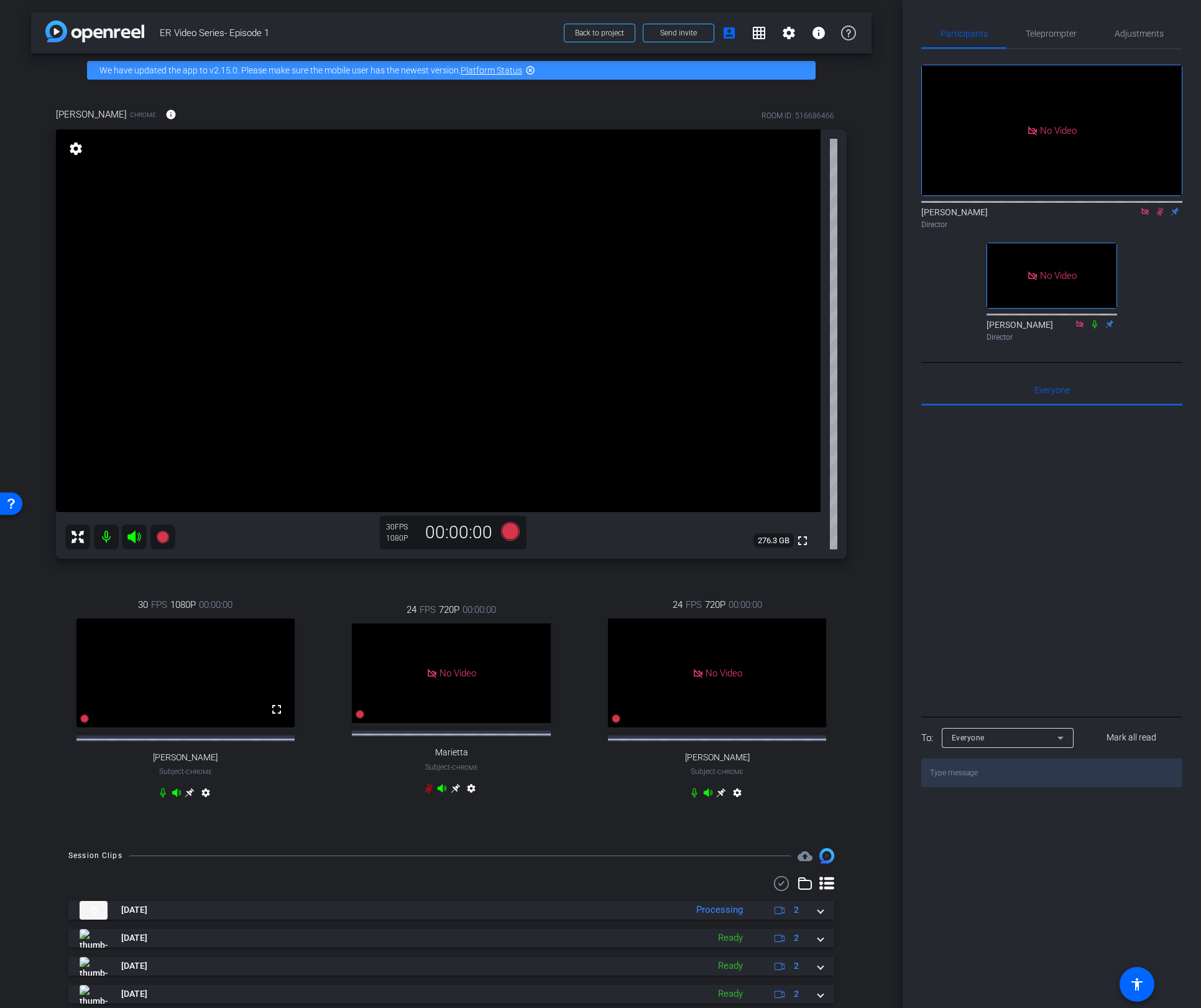
click at [1160, 208] on icon at bounding box center [1160, 212] width 7 height 8
click at [1158, 207] on icon at bounding box center [1160, 211] width 10 height 9
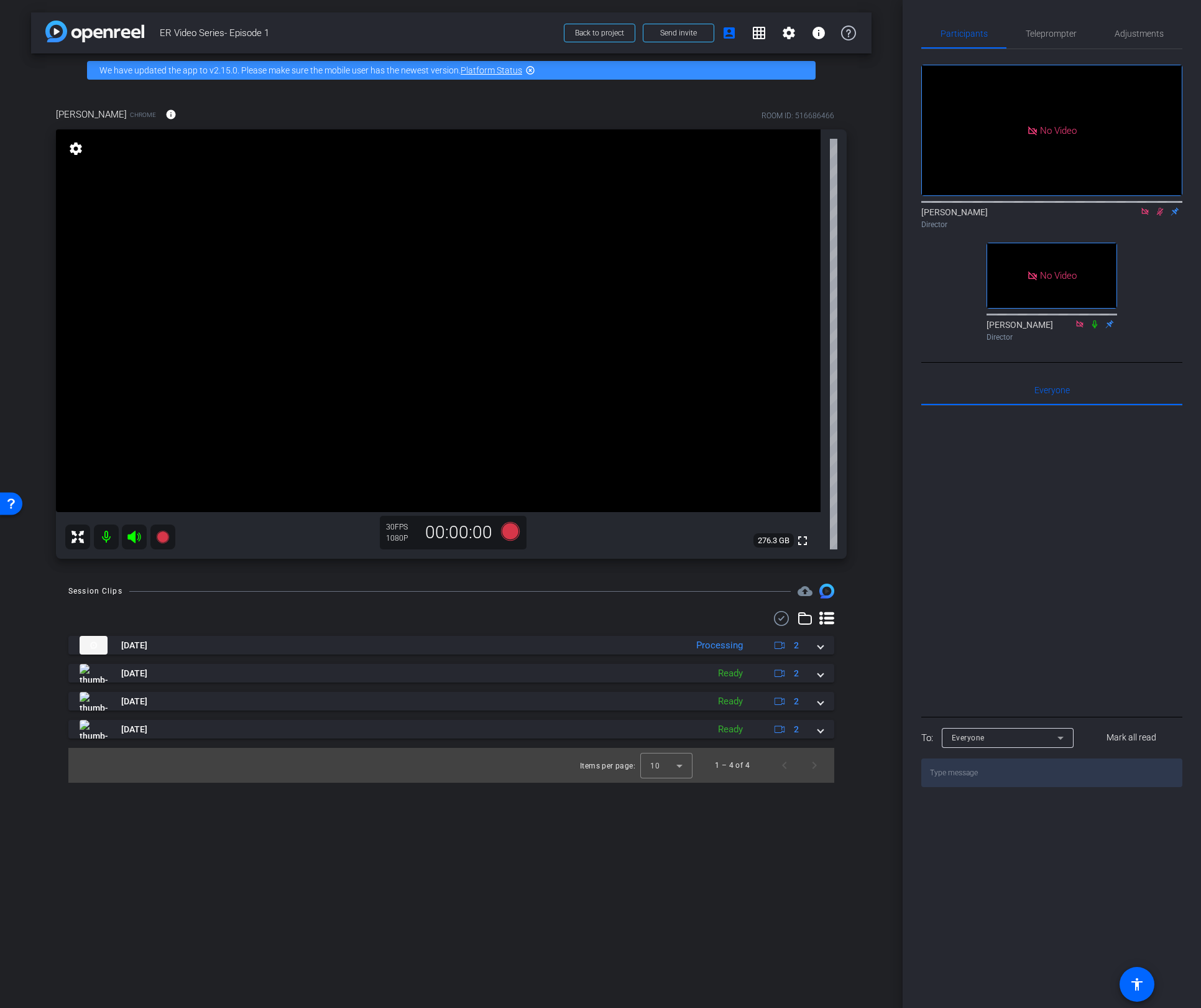
click at [1158, 207] on icon at bounding box center [1160, 211] width 10 height 9
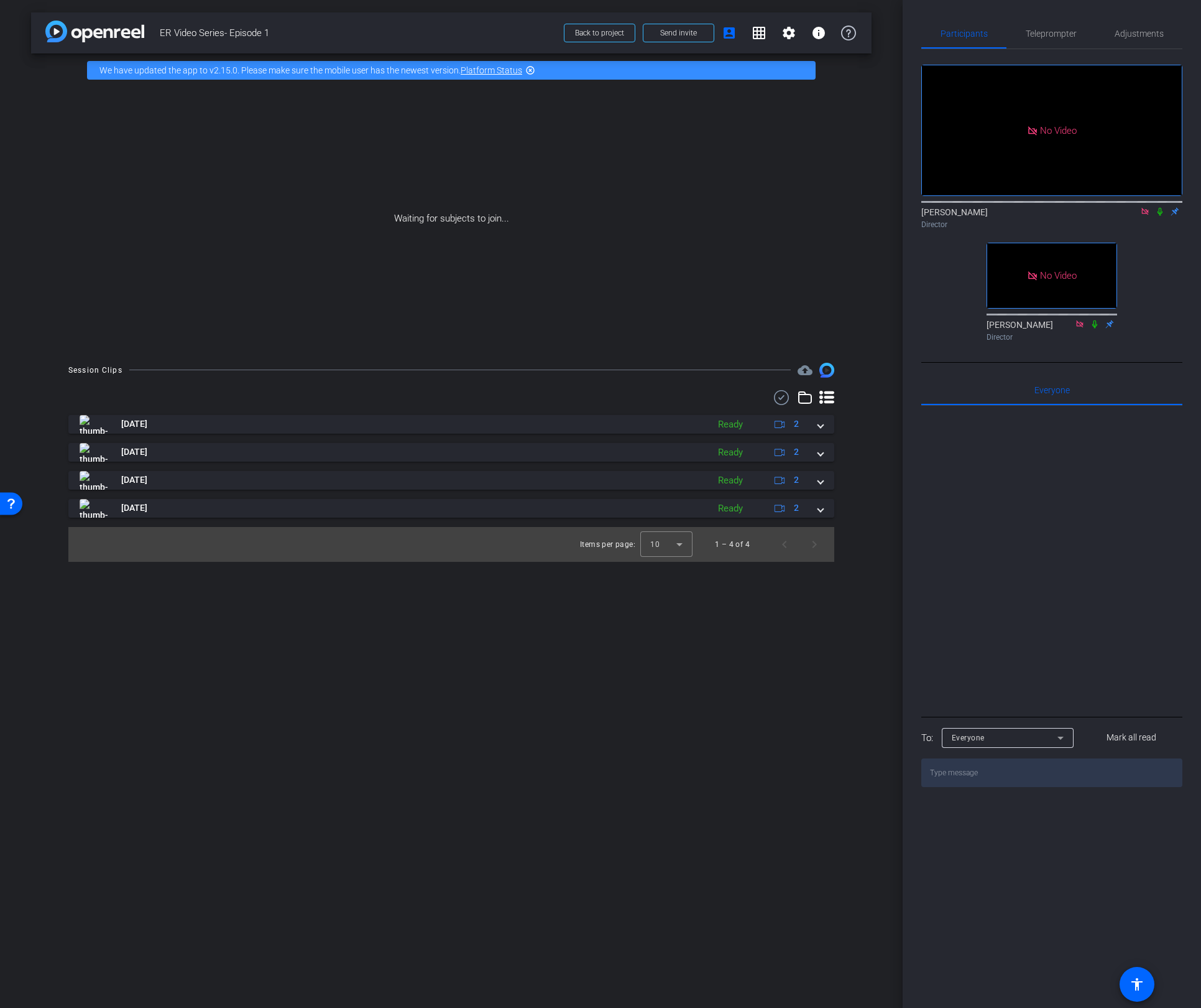
click at [1160, 207] on icon at bounding box center [1160, 211] width 10 height 9
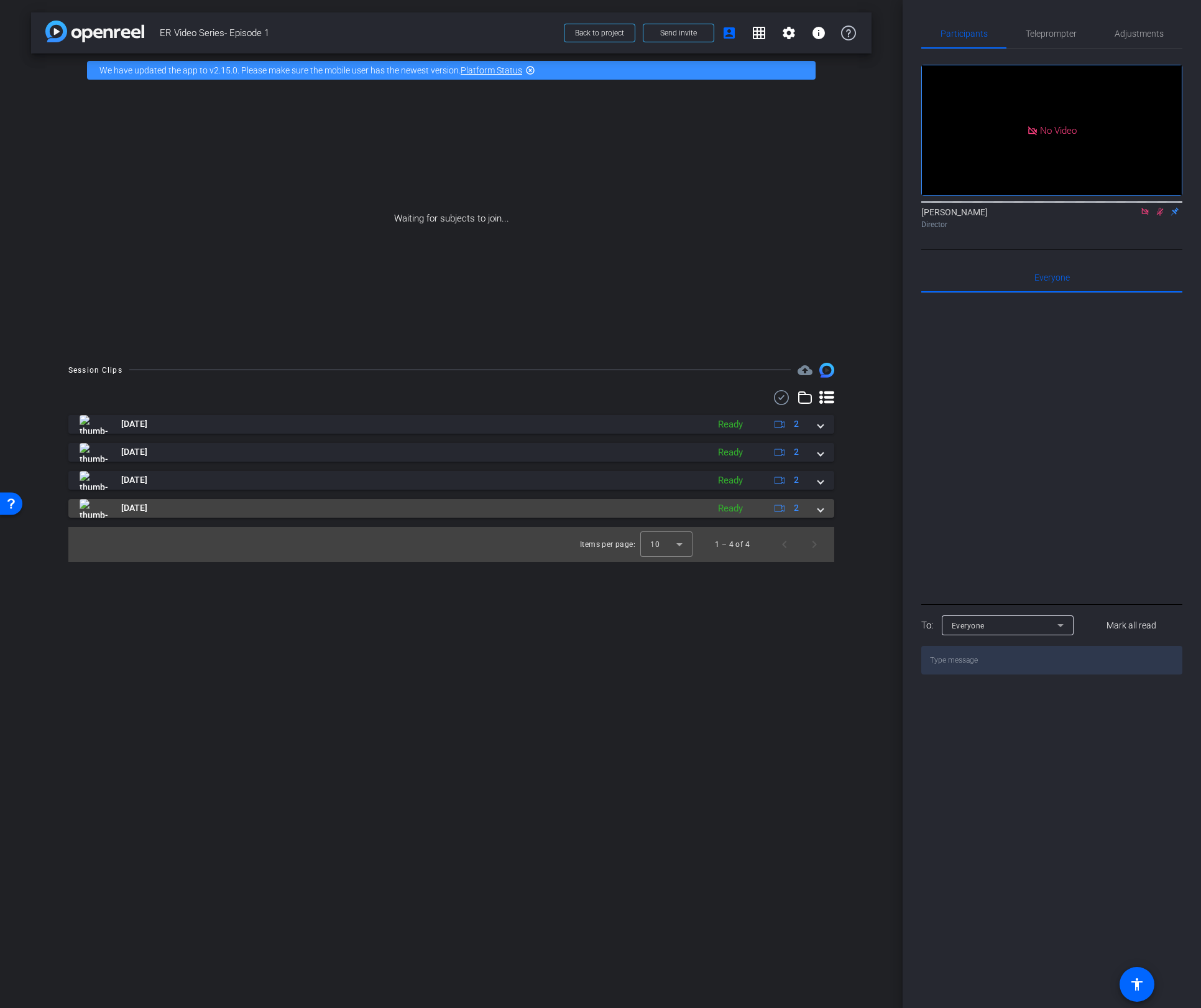
click at [821, 508] on span at bounding box center [820, 508] width 5 height 13
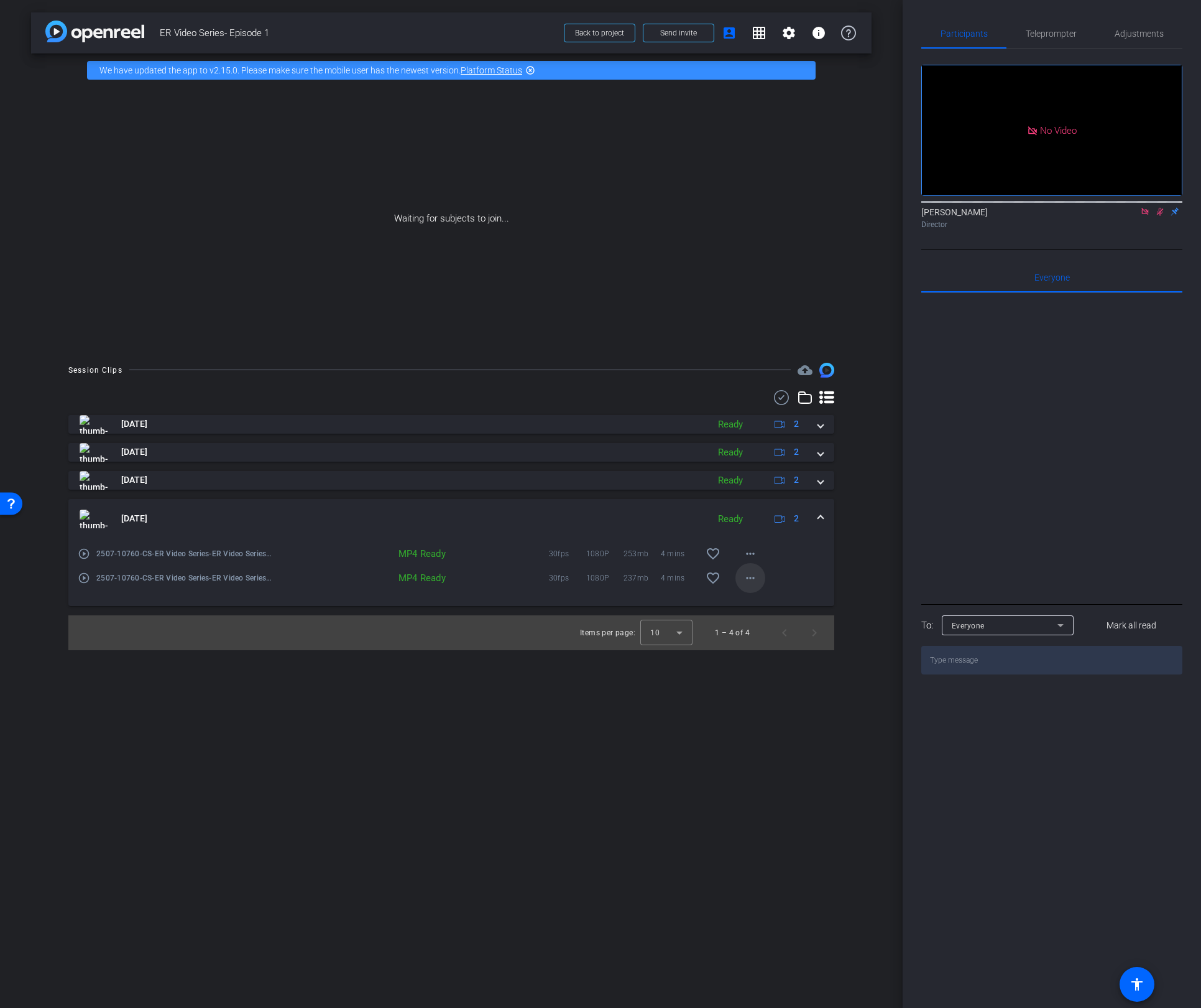
click at [745, 574] on mat-icon "more_horiz" at bounding box center [750, 578] width 15 height 15
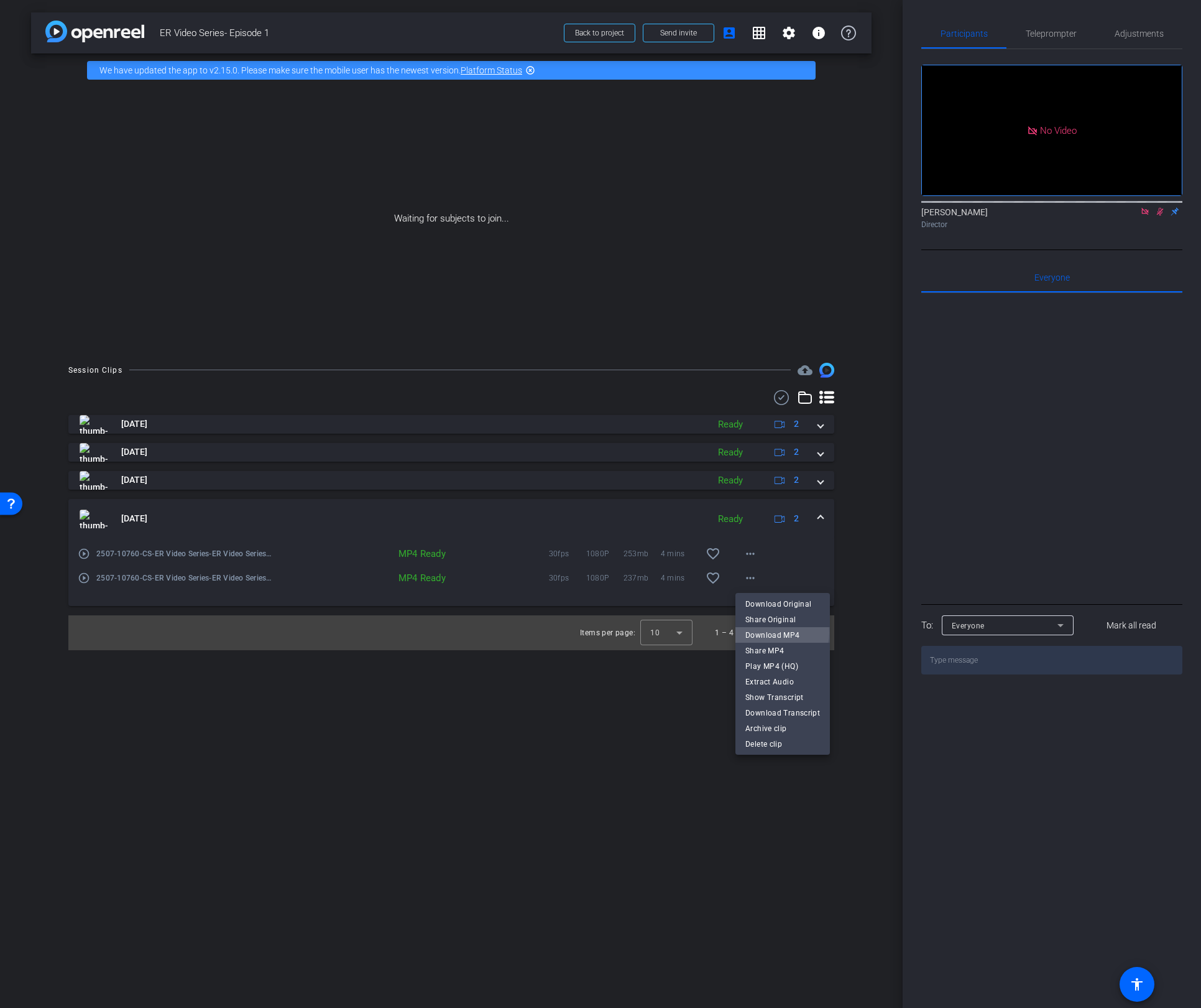
click at [770, 632] on span "Download MP4" at bounding box center [783, 635] width 75 height 15
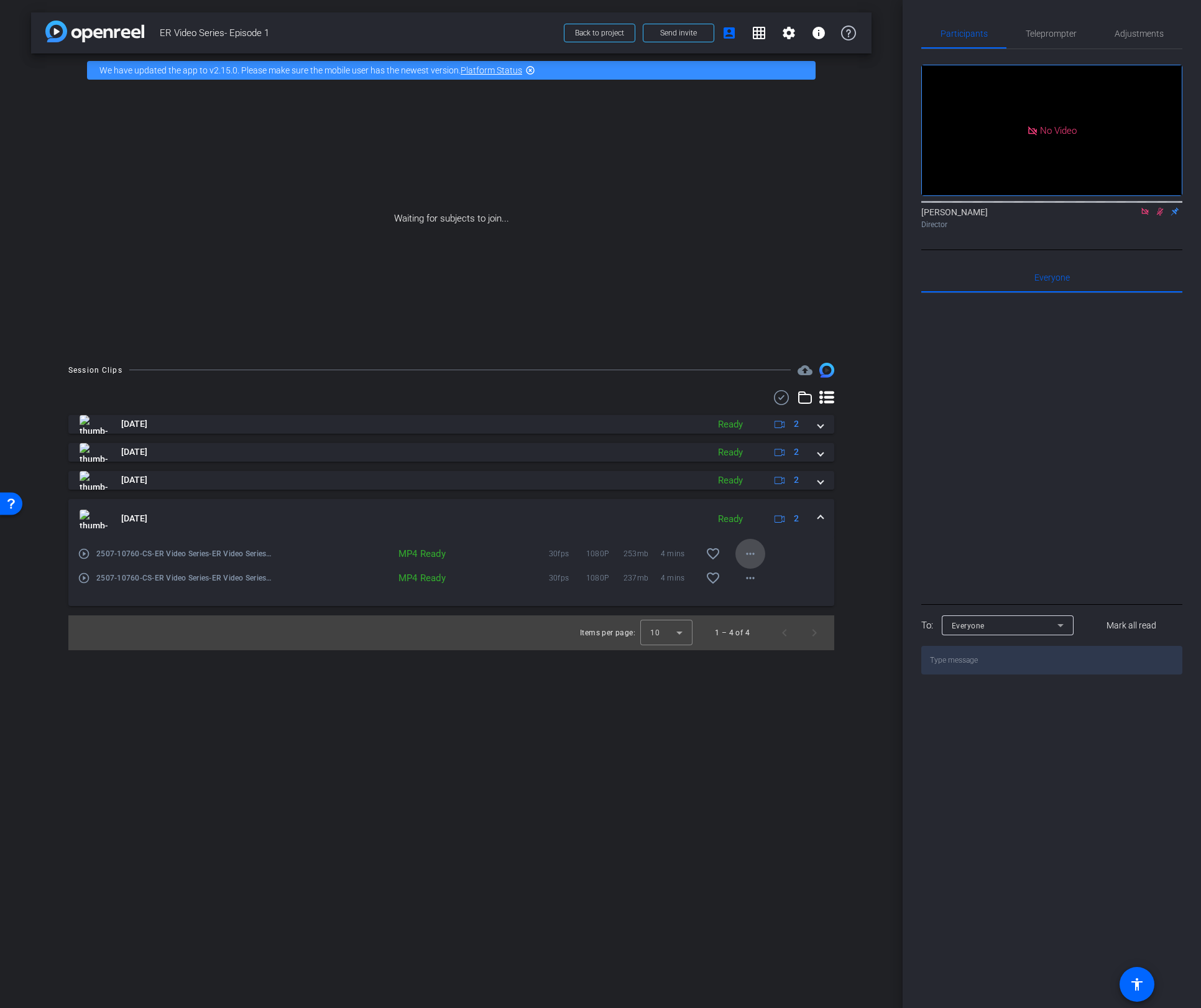
click at [750, 554] on mat-icon "more_horiz" at bounding box center [750, 553] width 15 height 15
click at [775, 611] on span "Download MP4" at bounding box center [783, 611] width 75 height 15
click at [816, 520] on div "Aug 14, 2025 Ready 2" at bounding box center [449, 518] width 739 height 18
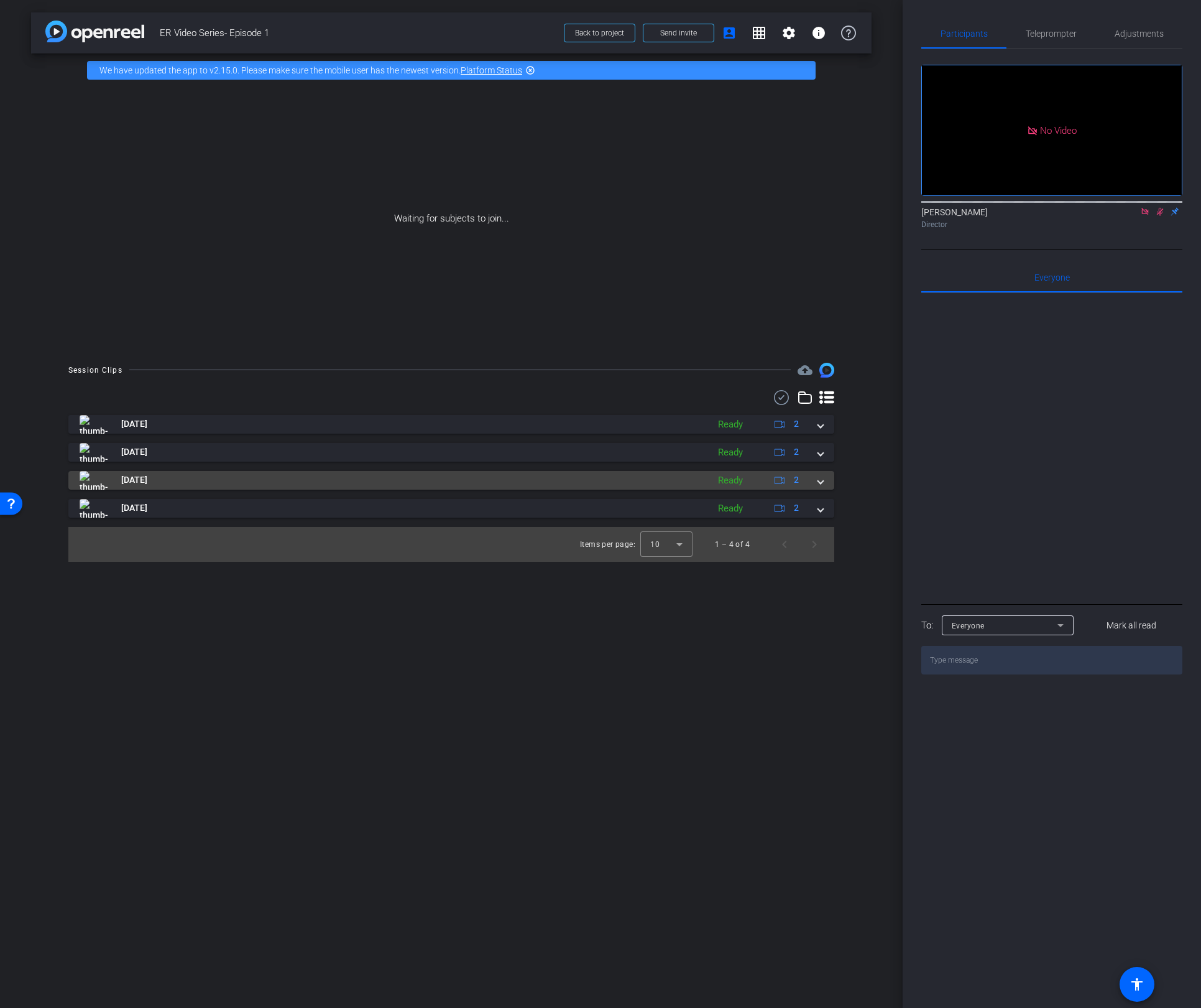
click at [823, 483] on span at bounding box center [820, 480] width 5 height 13
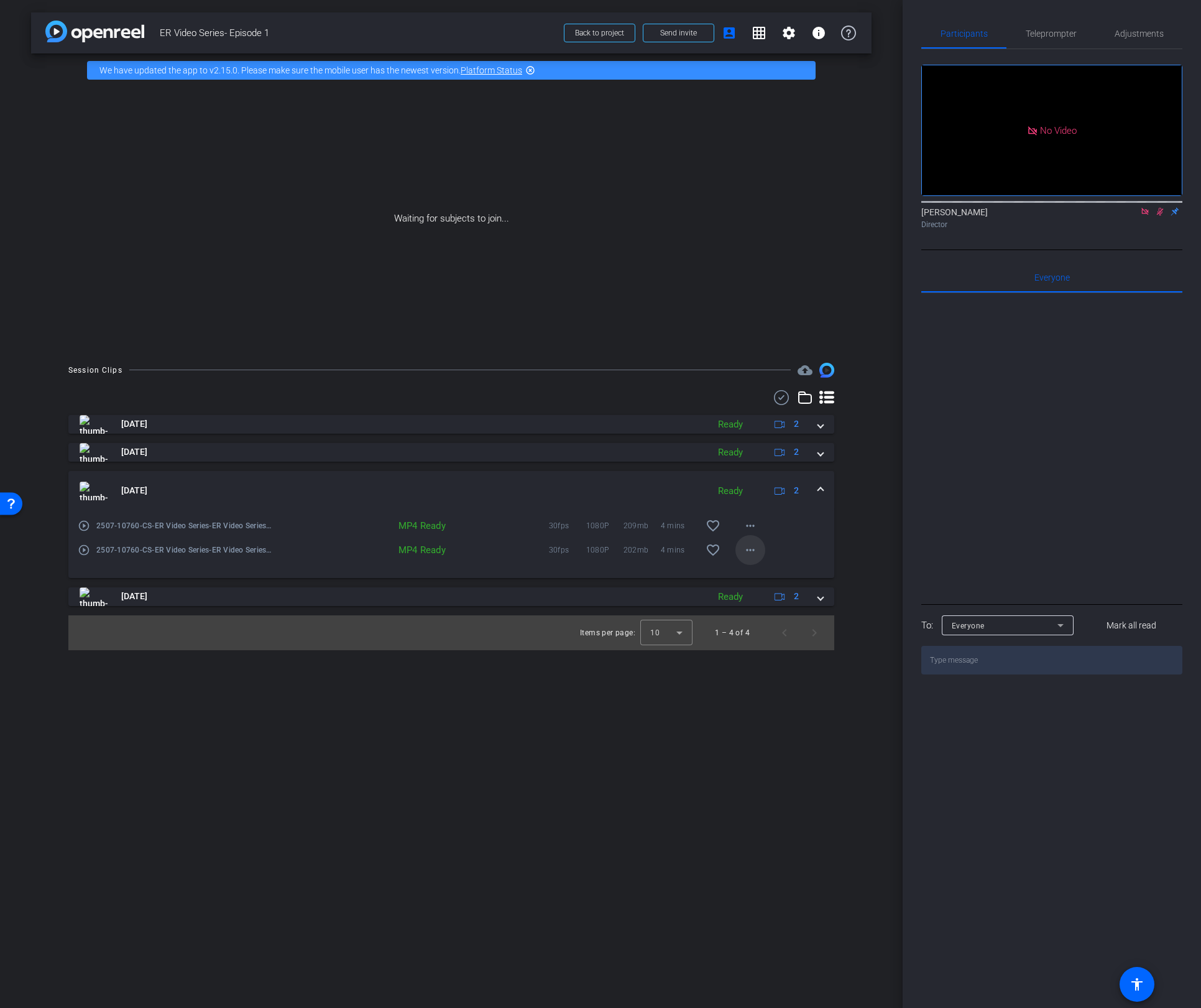
click at [750, 546] on mat-icon "more_horiz" at bounding box center [750, 550] width 15 height 15
click at [776, 606] on span "Download MP4" at bounding box center [783, 607] width 75 height 15
click at [751, 524] on mat-icon "more_horiz" at bounding box center [750, 526] width 15 height 15
click at [773, 585] on span "Download MP4" at bounding box center [783, 582] width 75 height 15
click at [821, 487] on span at bounding box center [820, 490] width 5 height 13
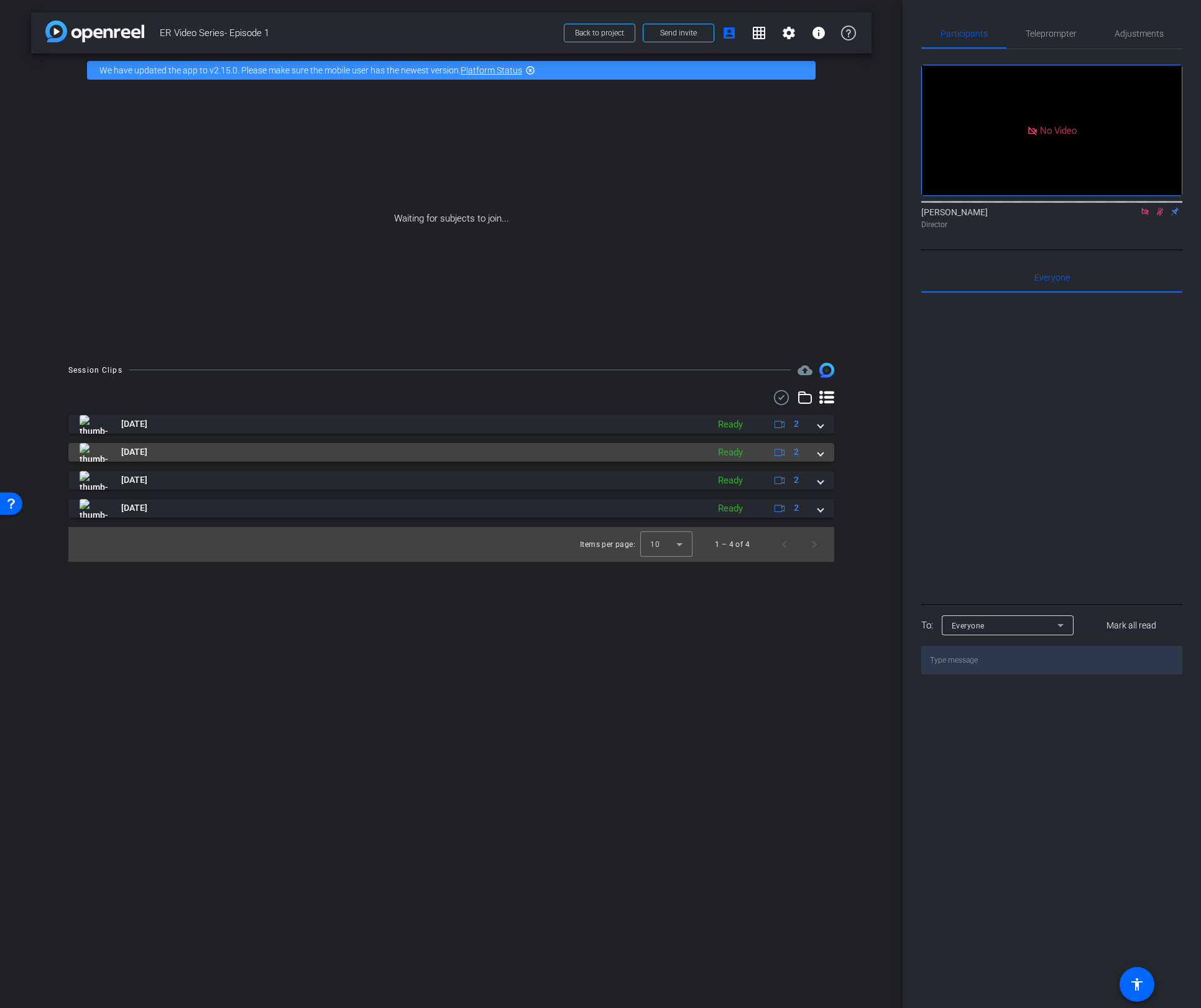
click at [825, 458] on mat-expansion-panel-header "Aug 14, 2025 Ready 2" at bounding box center [451, 452] width 766 height 18
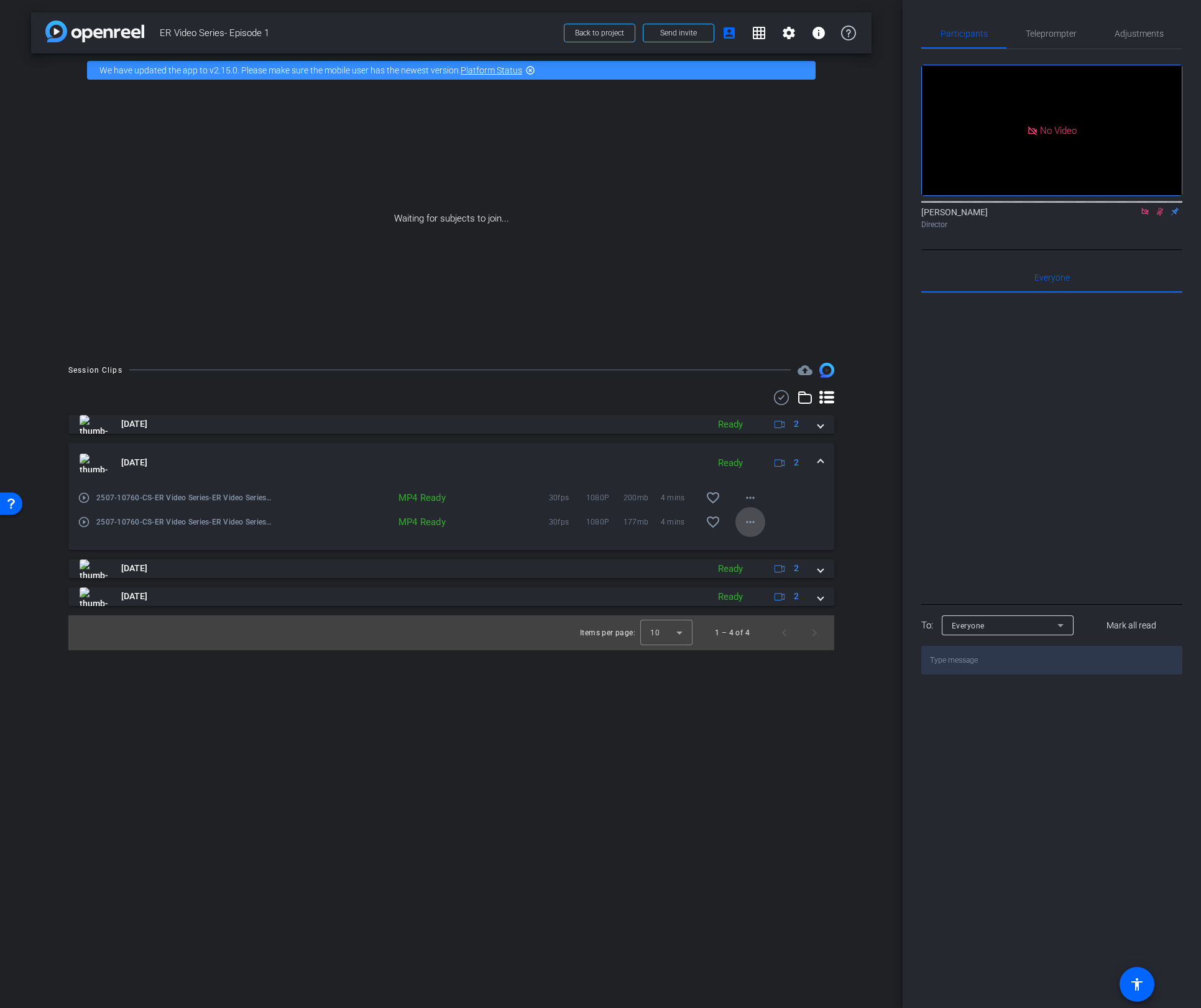
click at [757, 520] on mat-icon "more_horiz" at bounding box center [750, 522] width 15 height 15
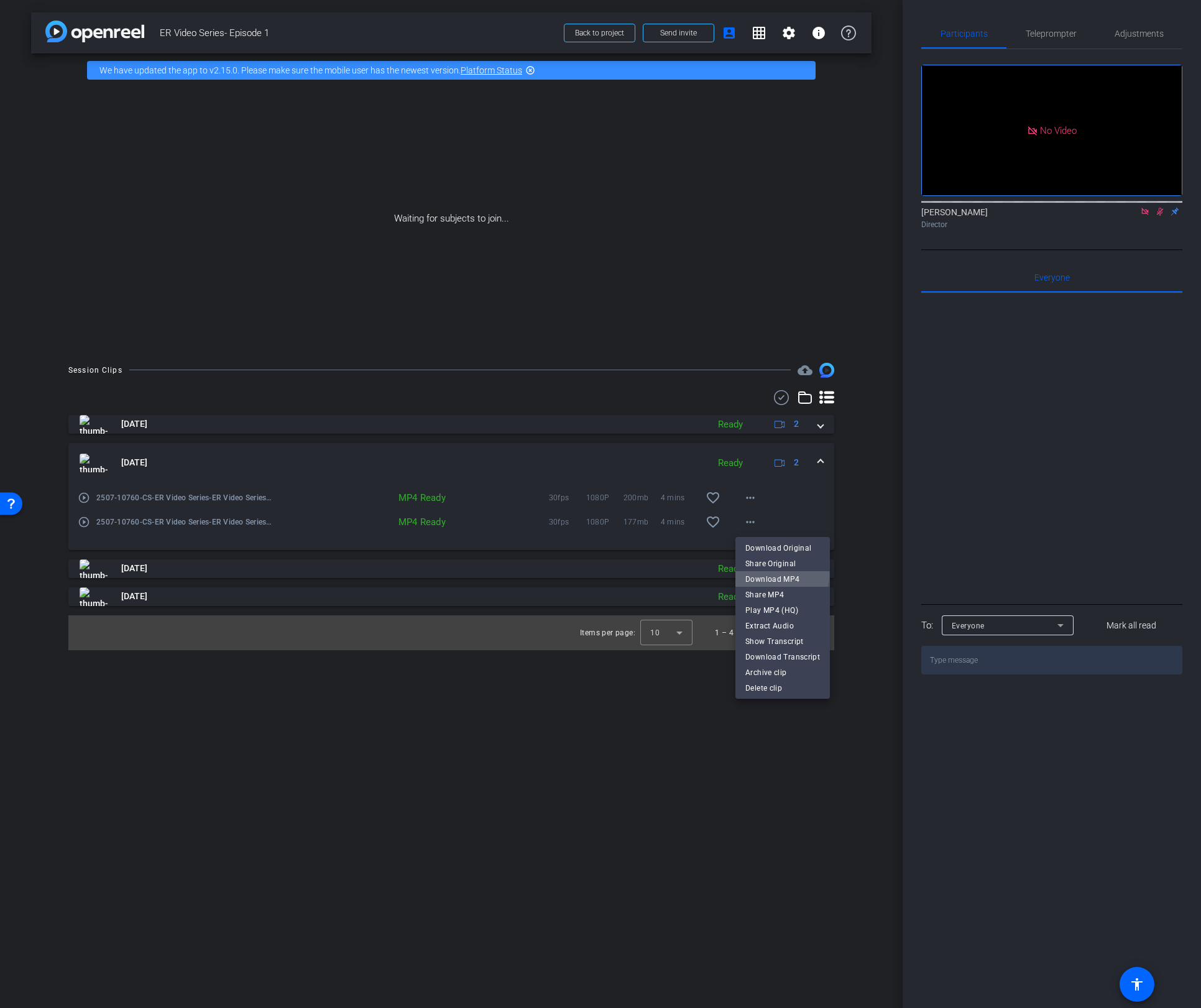
click at [767, 574] on span "Download MP4" at bounding box center [783, 578] width 75 height 15
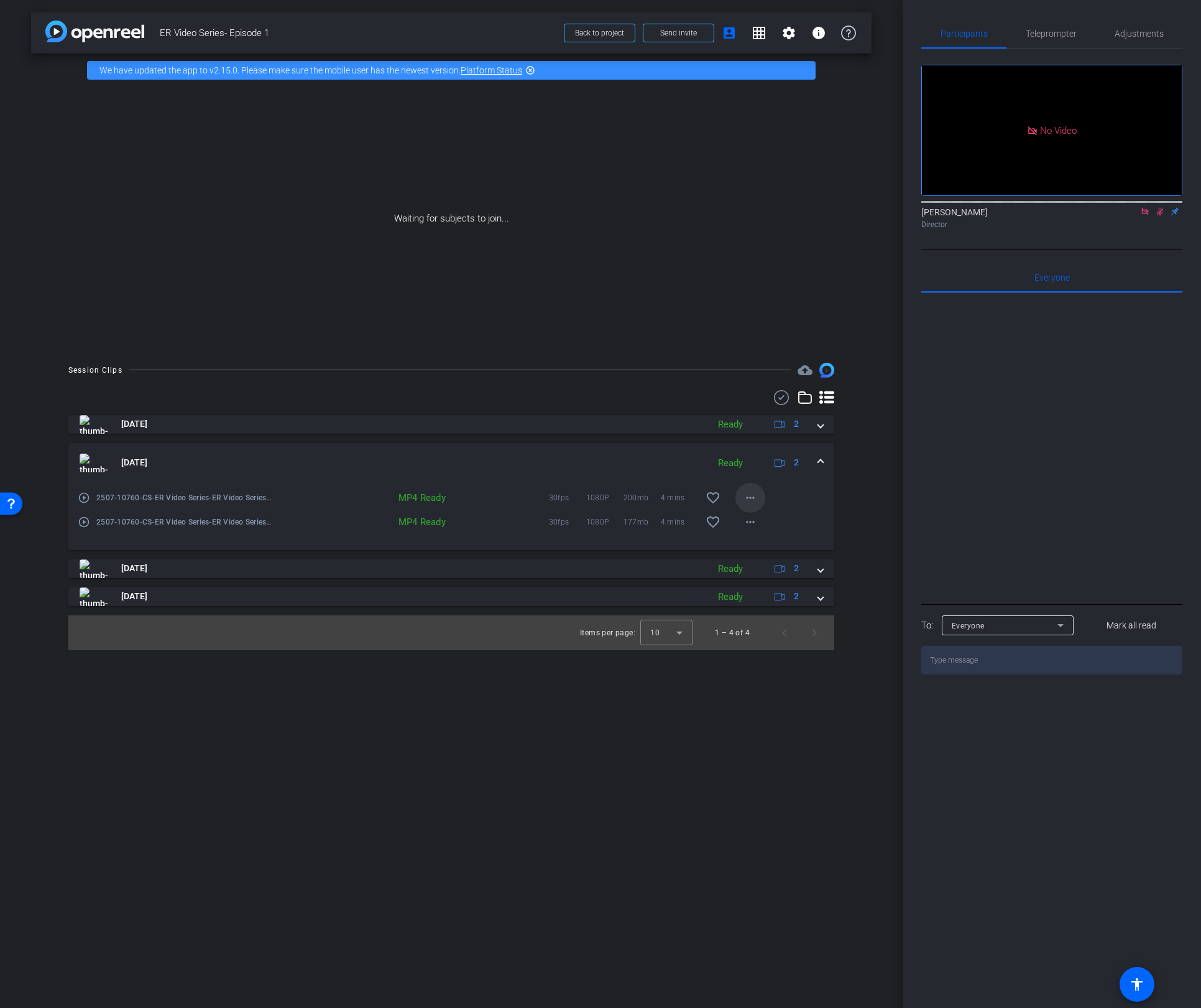
click at [746, 499] on mat-icon "more_horiz" at bounding box center [750, 498] width 15 height 15
click at [767, 555] on span "Download MP4" at bounding box center [783, 554] width 75 height 15
click at [821, 461] on span at bounding box center [820, 462] width 5 height 13
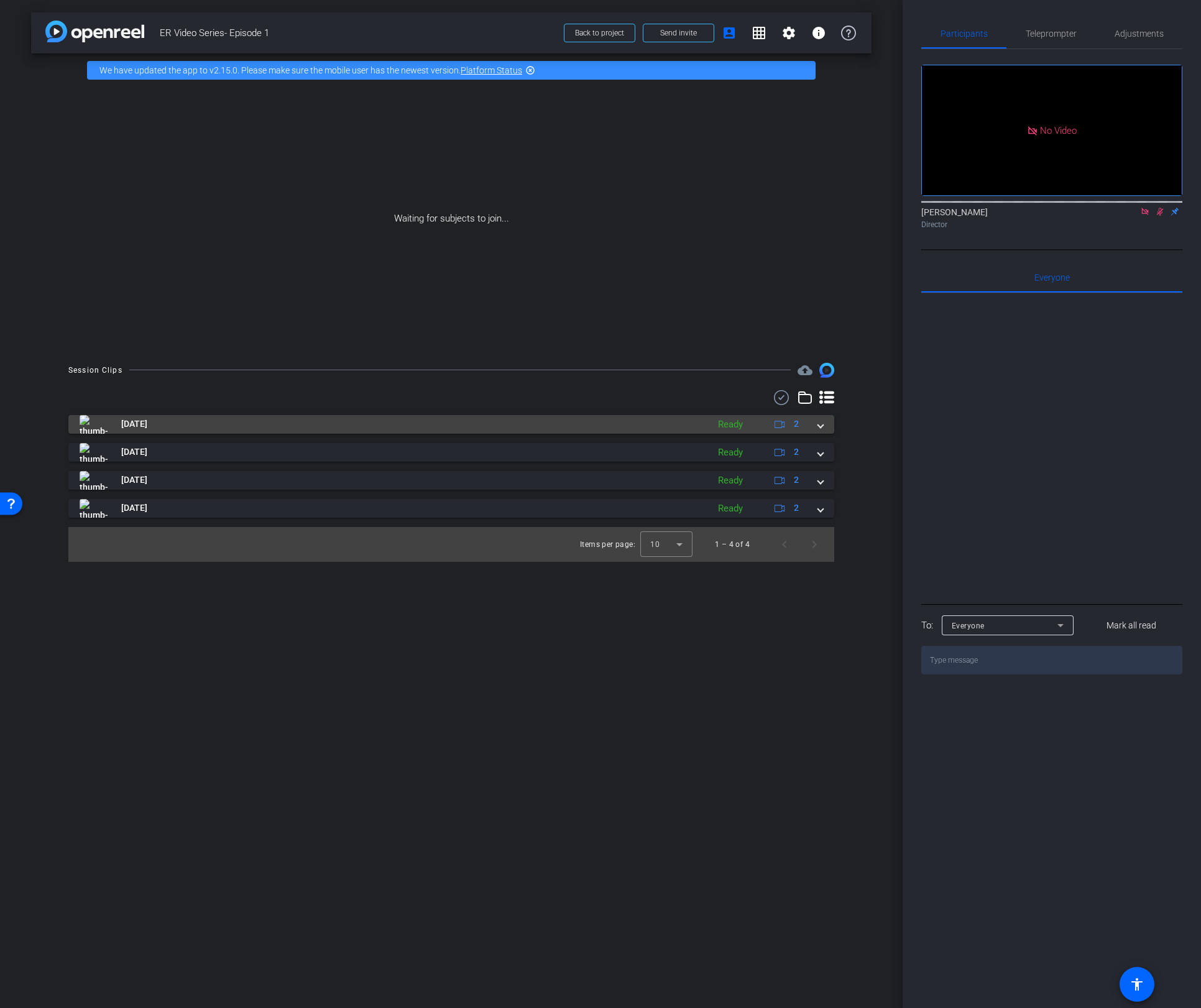
click at [825, 423] on mat-expansion-panel-header "Aug 14, 2025 Ready 2" at bounding box center [451, 423] width 766 height 18
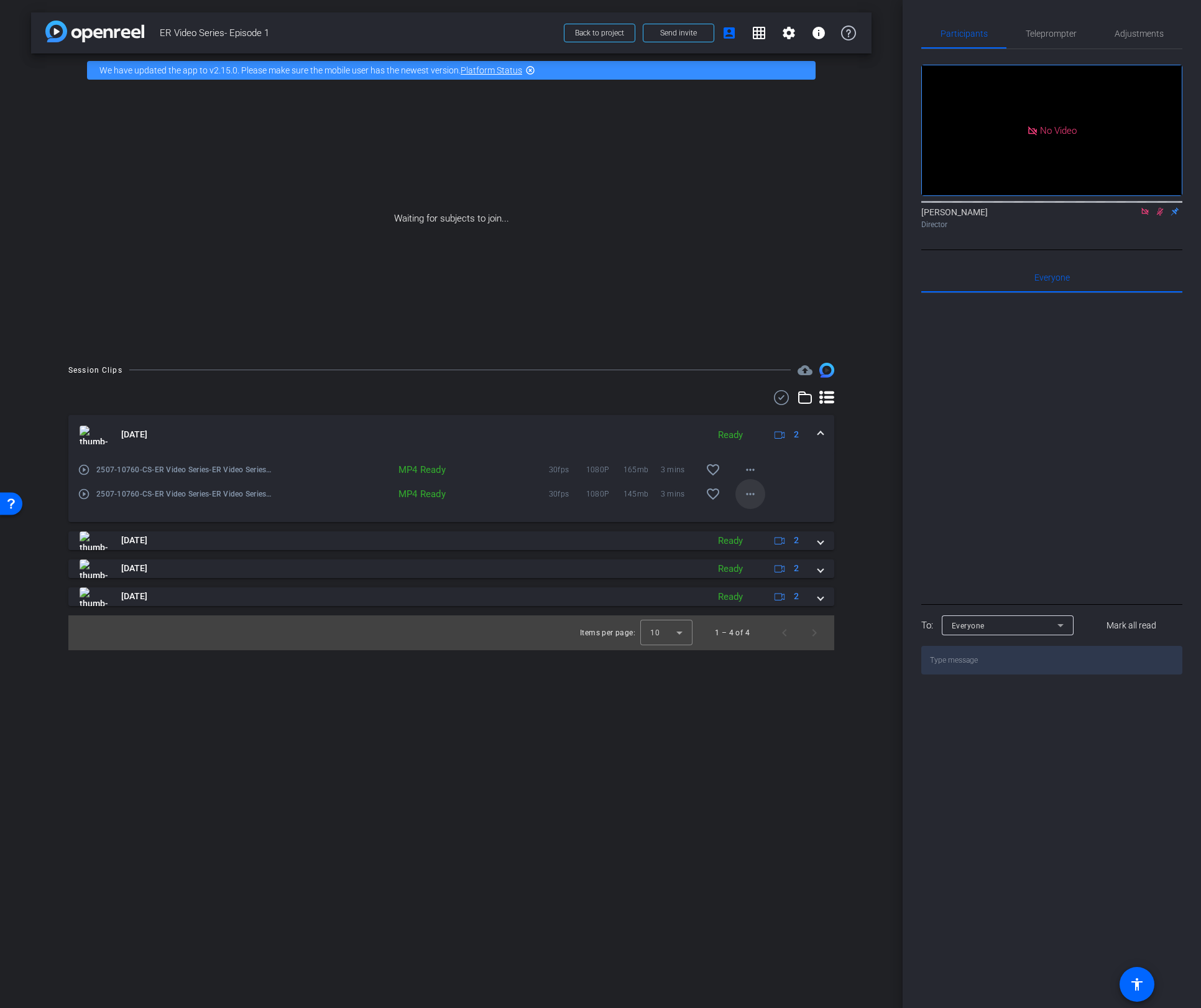
click at [748, 493] on mat-icon "more_horiz" at bounding box center [750, 494] width 15 height 15
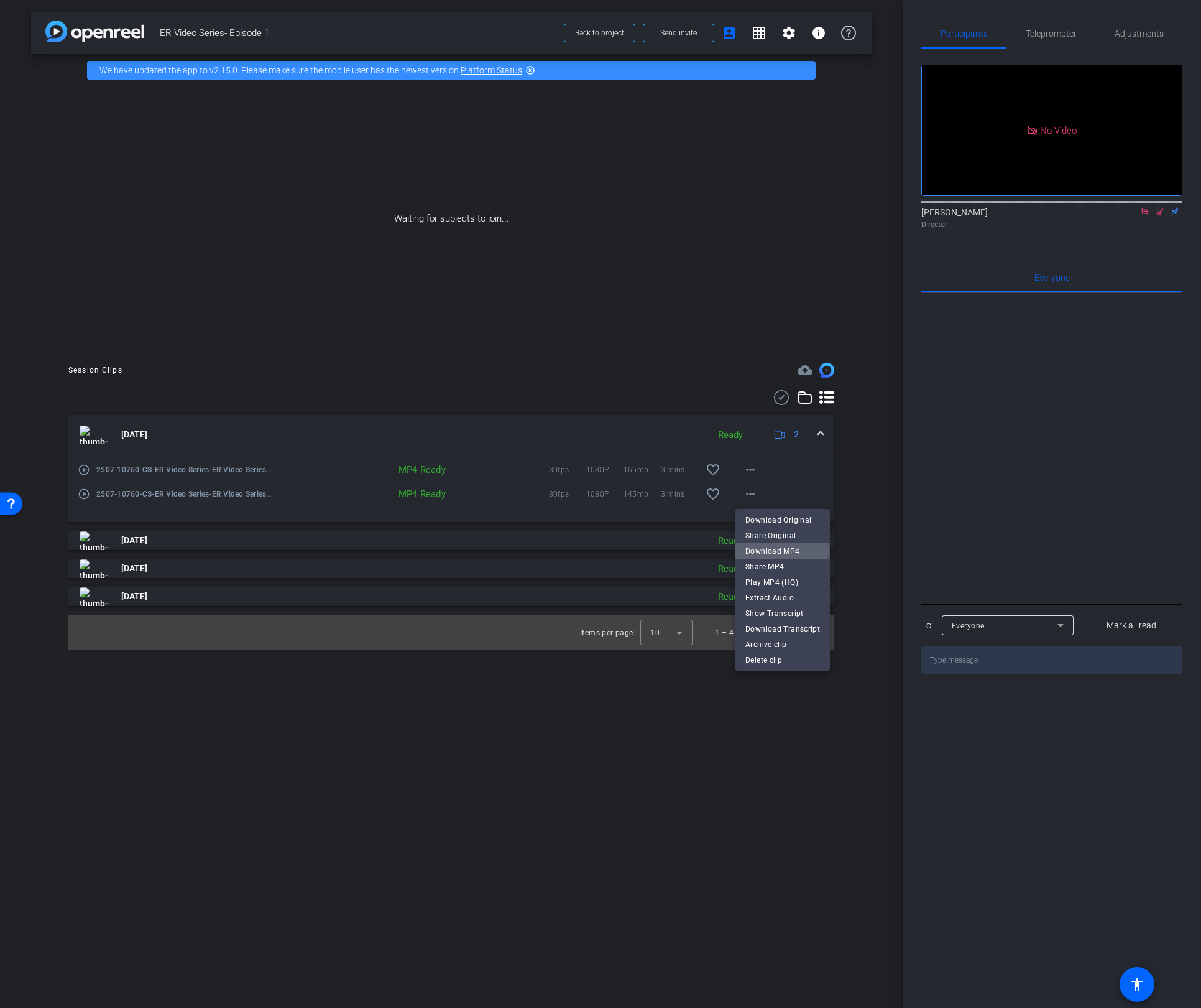
click at [753, 549] on span "Download MP4" at bounding box center [783, 550] width 75 height 15
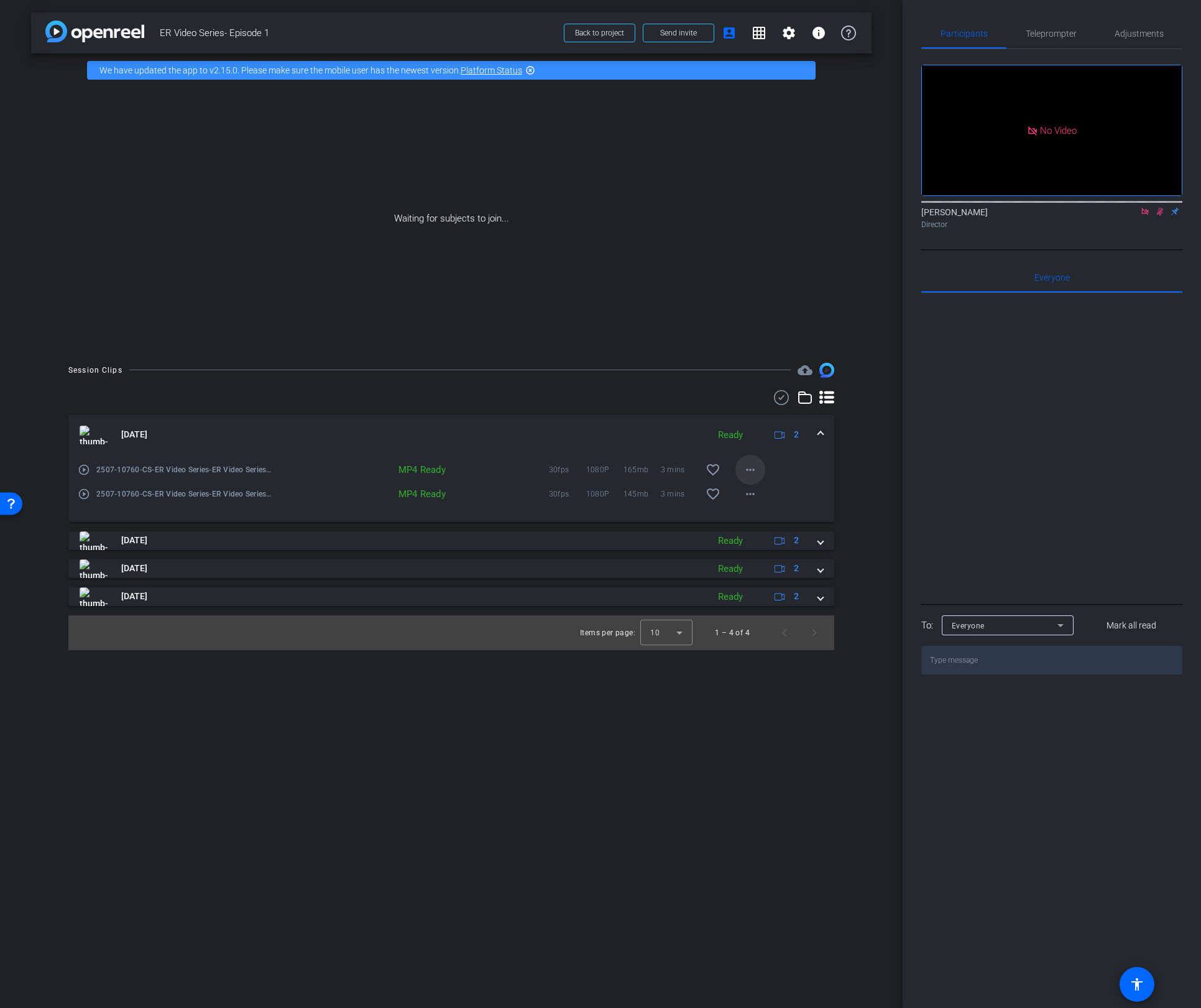
click at [755, 468] on mat-icon "more_horiz" at bounding box center [750, 470] width 15 height 15
click at [765, 529] on span "Download MP4" at bounding box center [783, 526] width 75 height 15
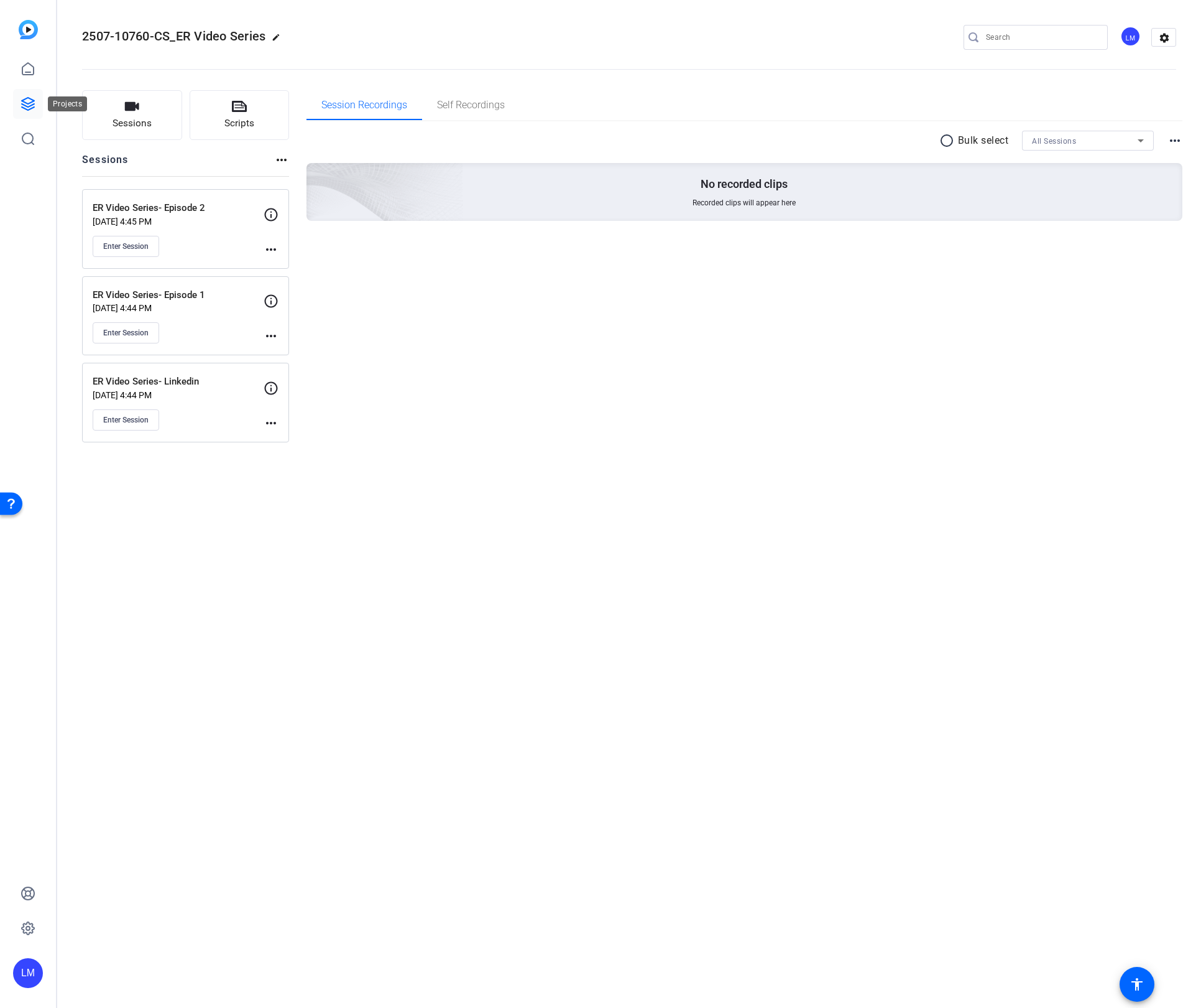
click at [23, 103] on icon at bounding box center [28, 104] width 15 height 15
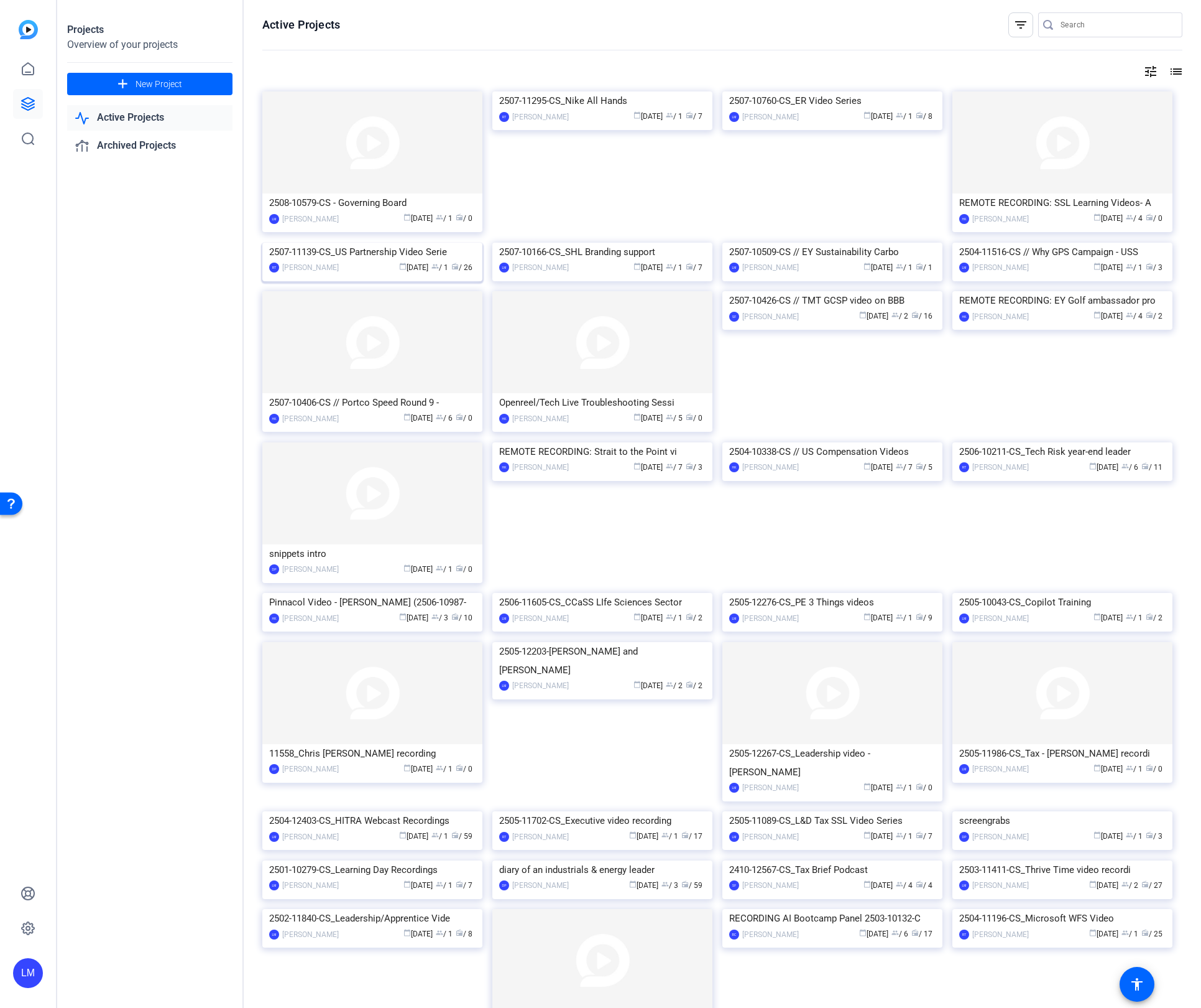
click at [432, 261] on div "2507-11139-CS_US Partnership Video Serie" at bounding box center [372, 251] width 207 height 18
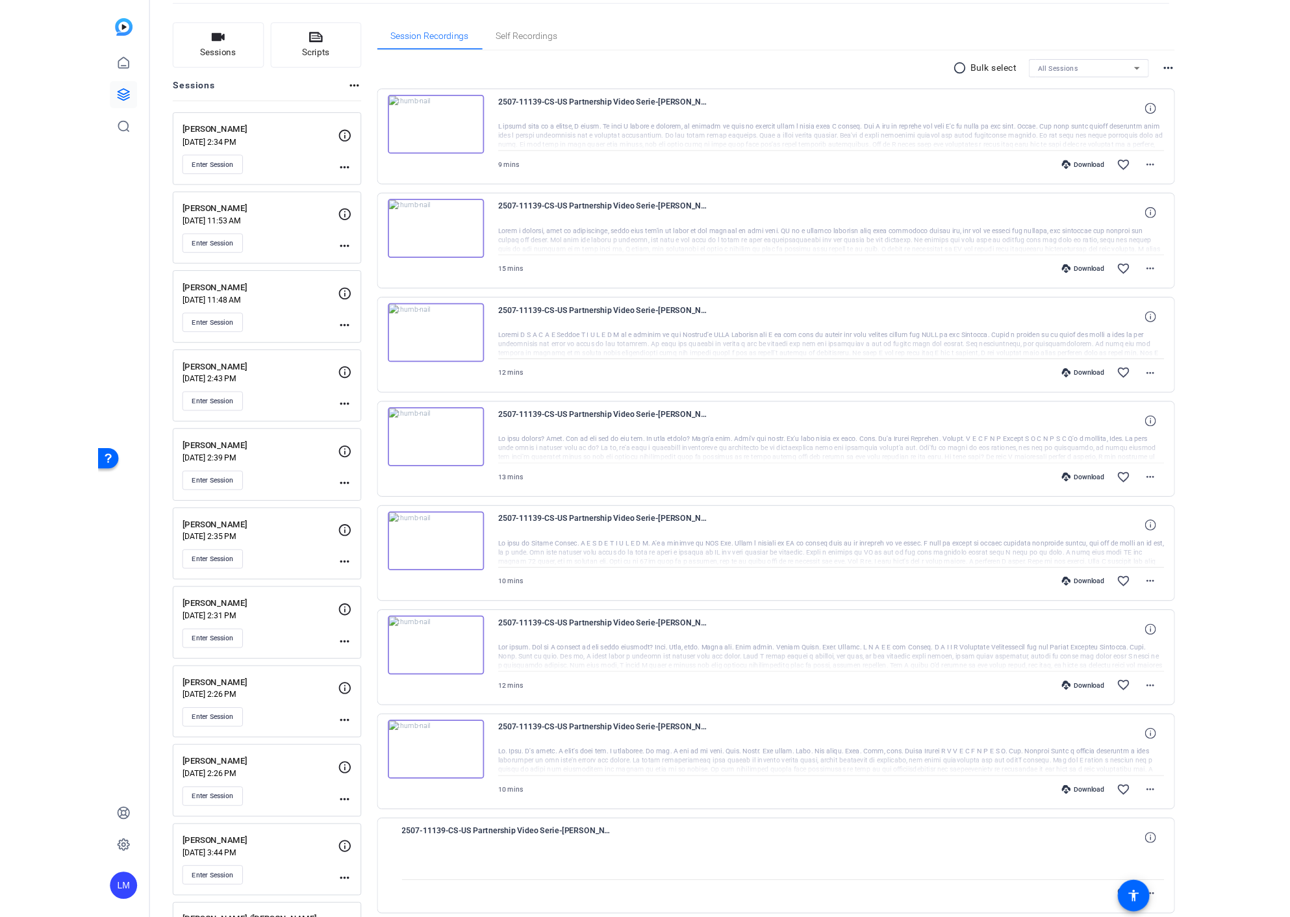
scroll to position [64, 0]
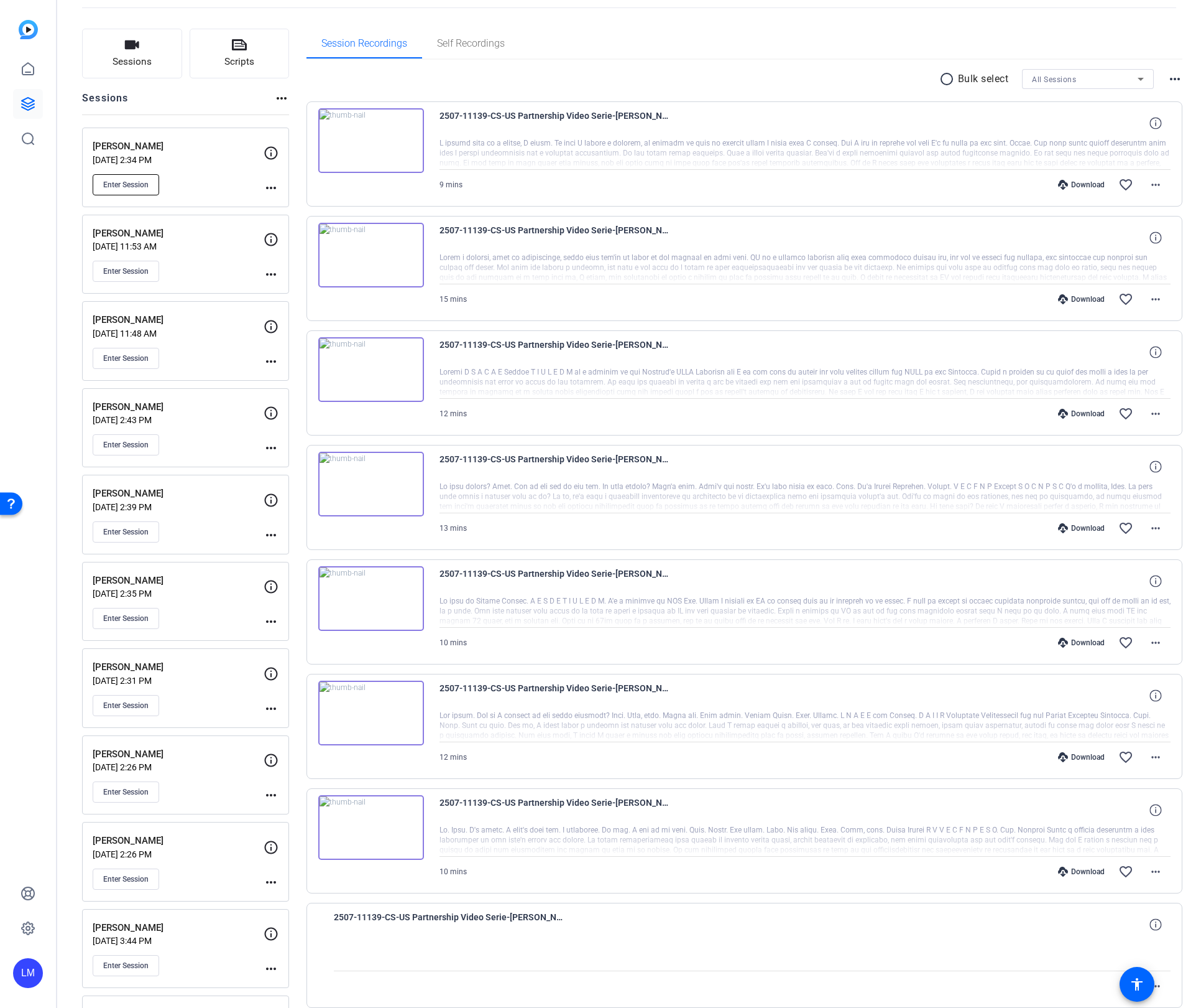
click at [122, 177] on button "Enter Session" at bounding box center [126, 185] width 67 height 21
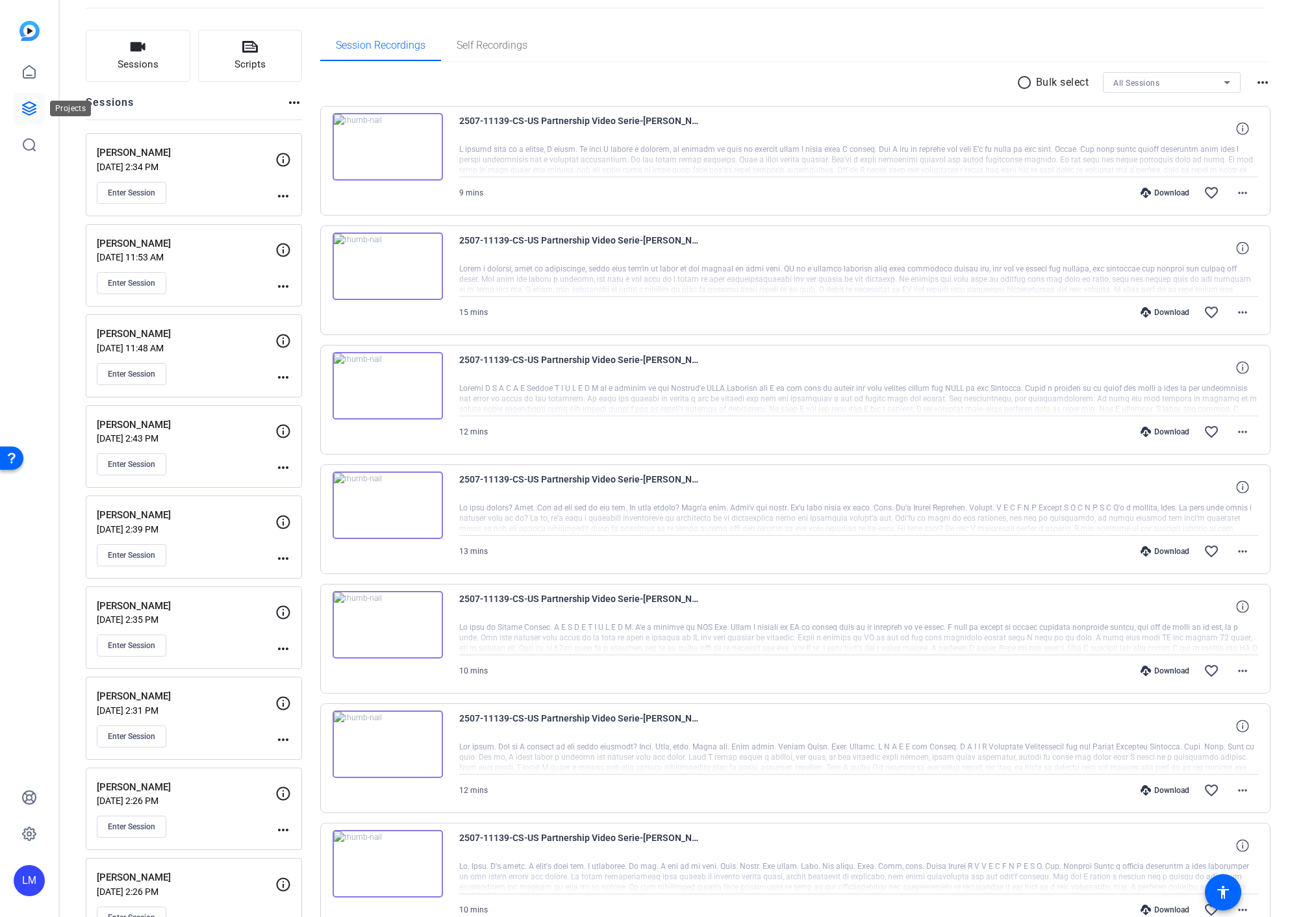
click at [30, 106] on icon at bounding box center [29, 109] width 16 height 16
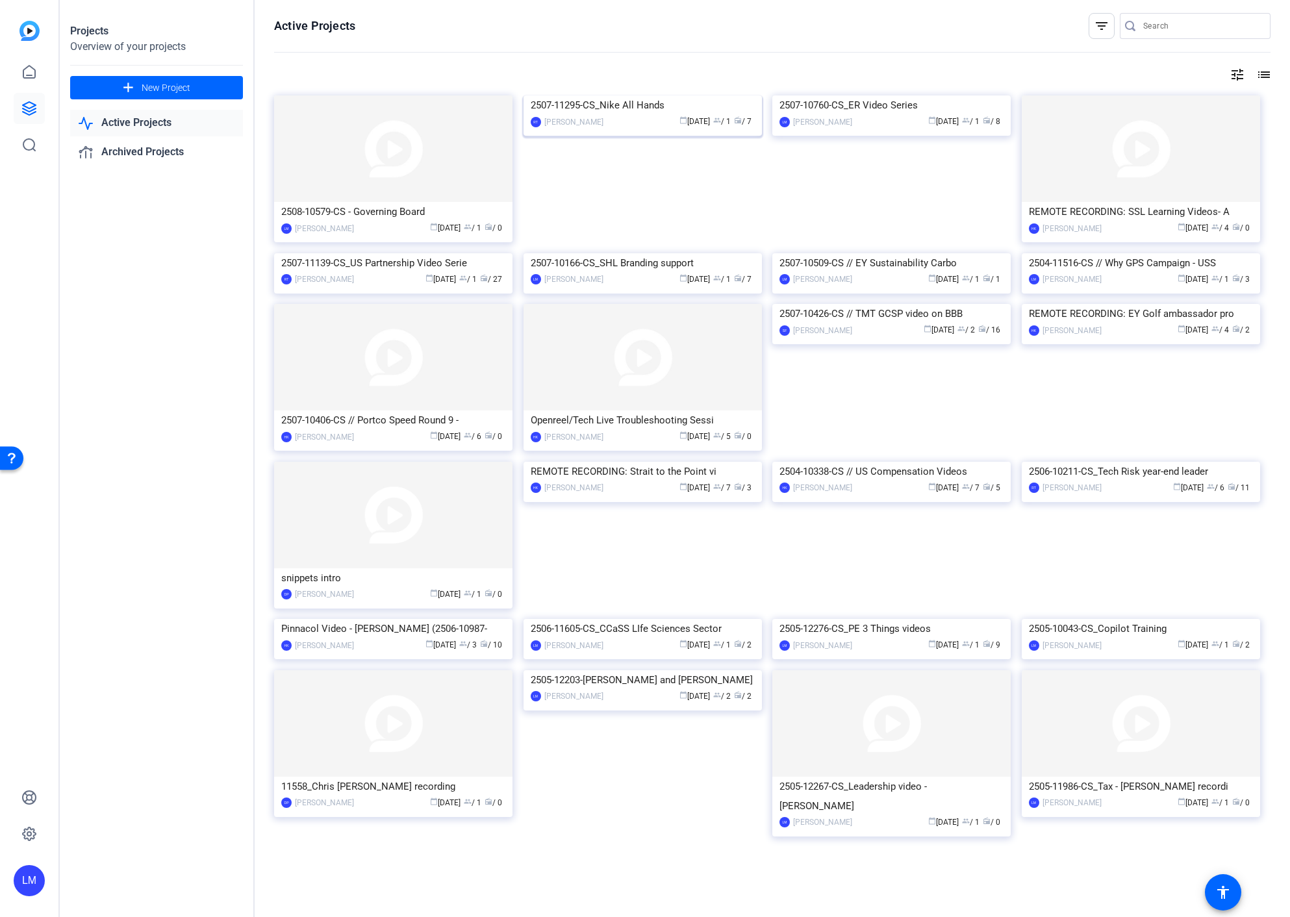
click at [605, 115] on div "2507-11295-CS_Nike All Hands" at bounding box center [643, 105] width 224 height 19
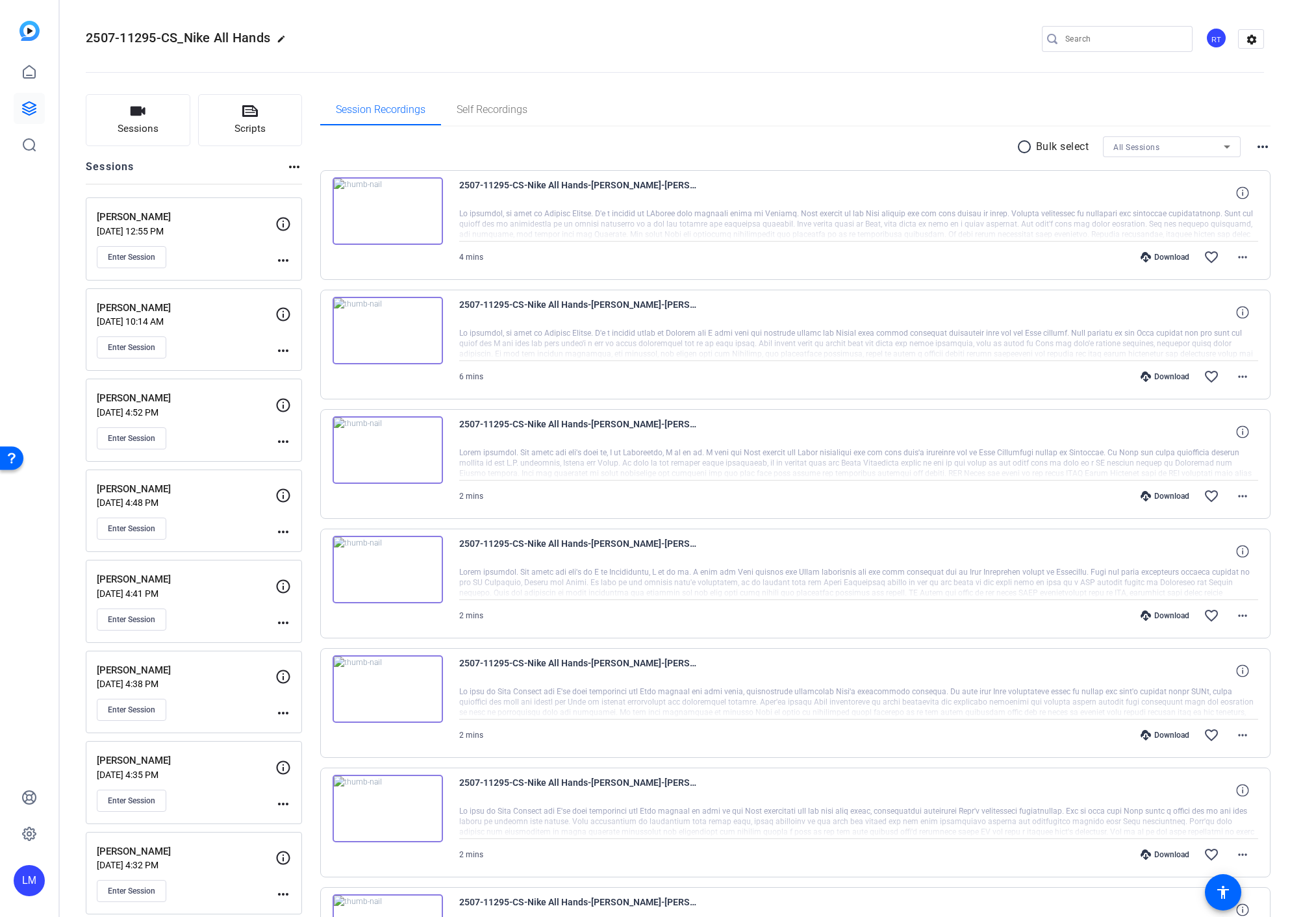
click at [281, 529] on mat-icon "more_horiz" at bounding box center [283, 532] width 16 height 16
click at [337, 556] on span "Edit Session" at bounding box center [315, 552] width 59 height 16
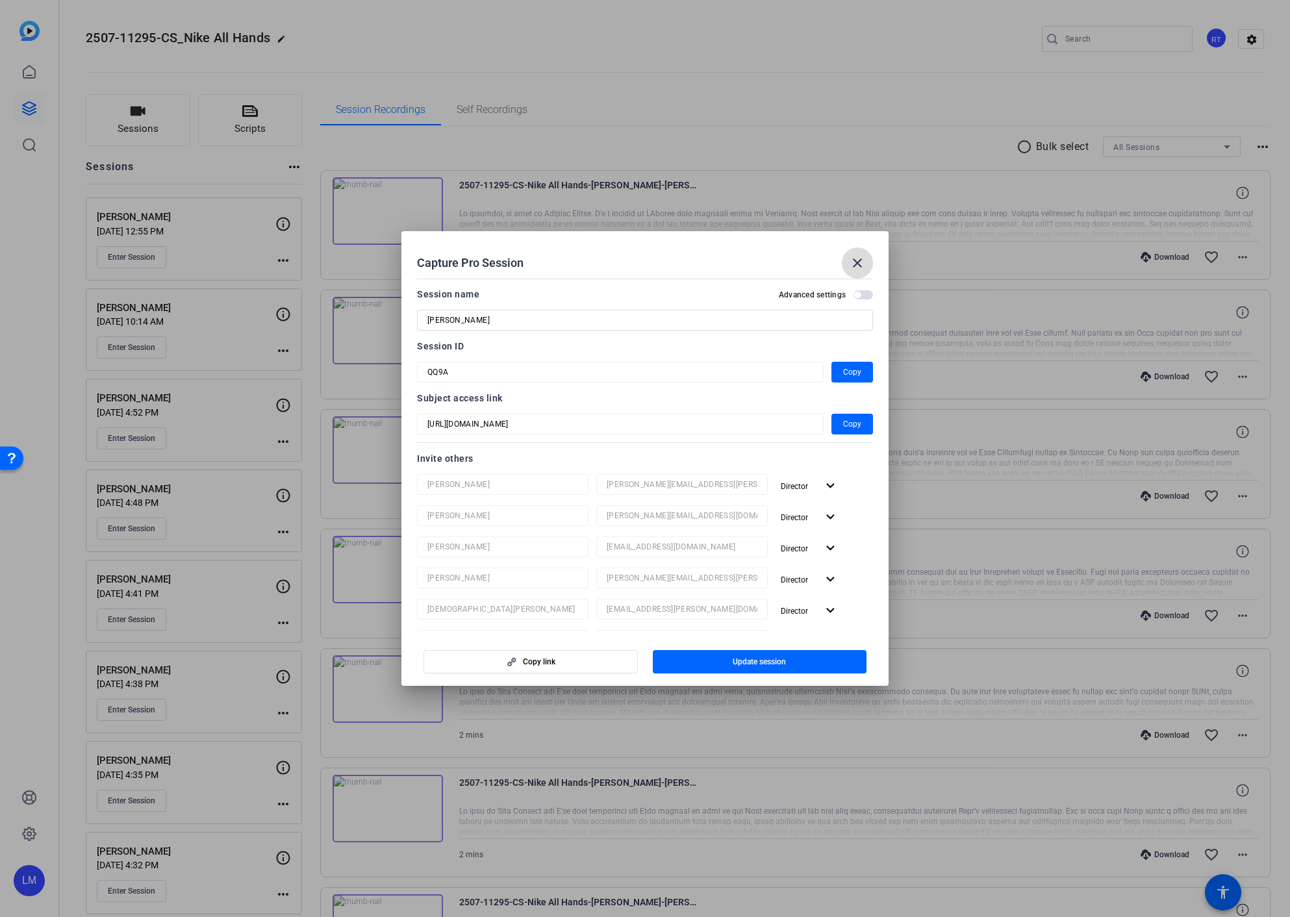
click at [854, 261] on mat-icon "close" at bounding box center [858, 263] width 16 height 16
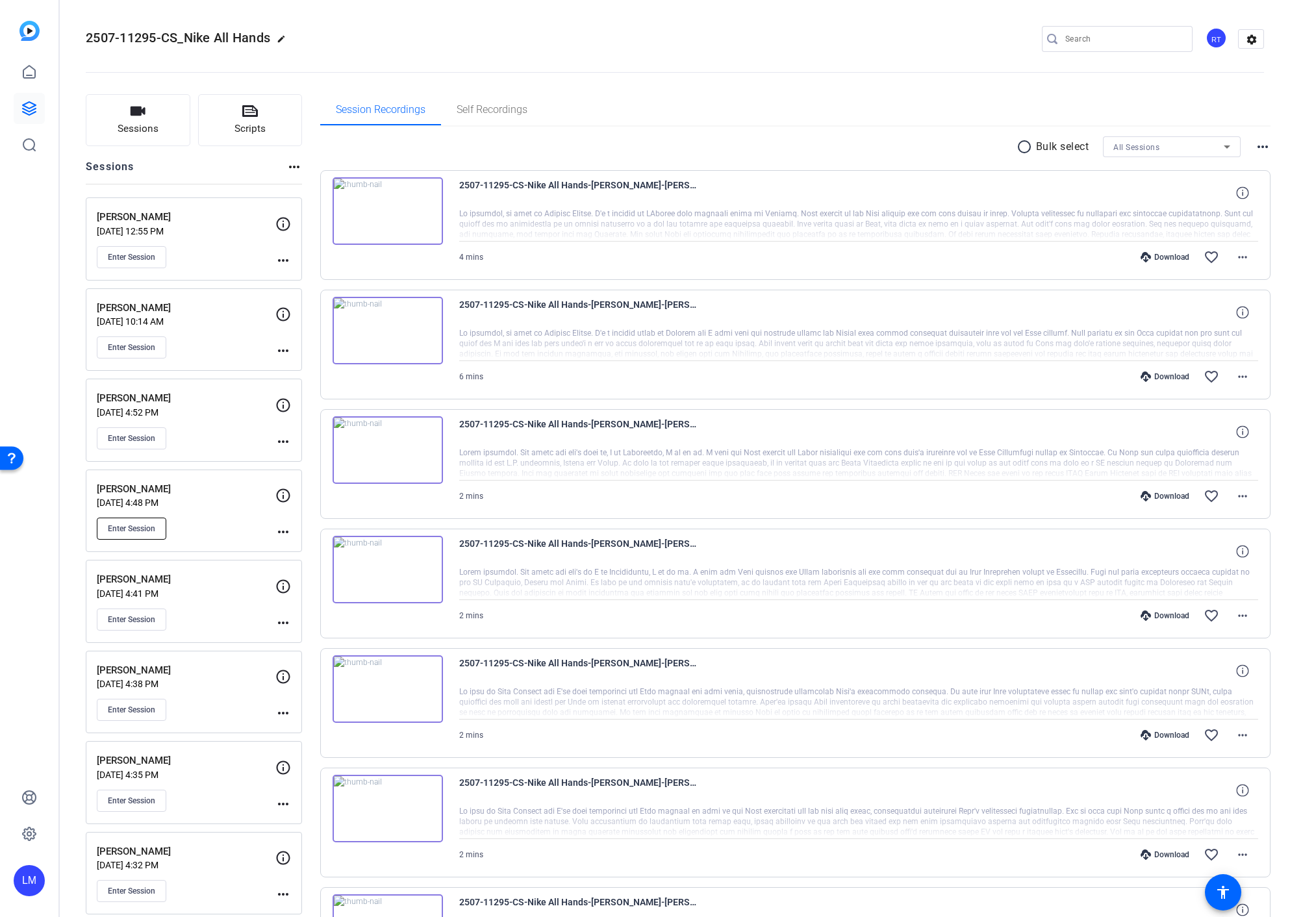
click at [131, 527] on span "Enter Session" at bounding box center [131, 529] width 47 height 10
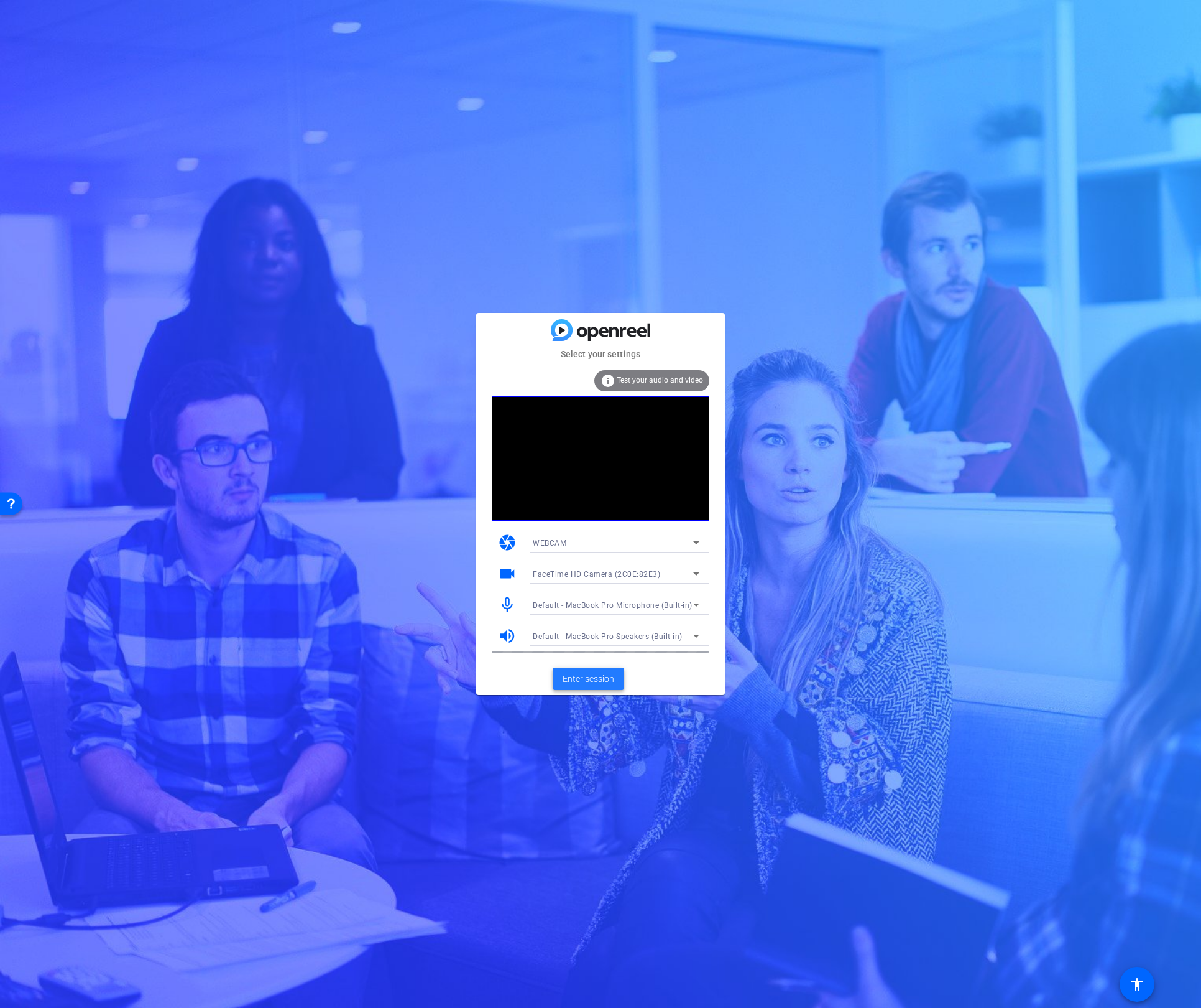
click at [587, 678] on span "Enter session" at bounding box center [589, 679] width 52 height 13
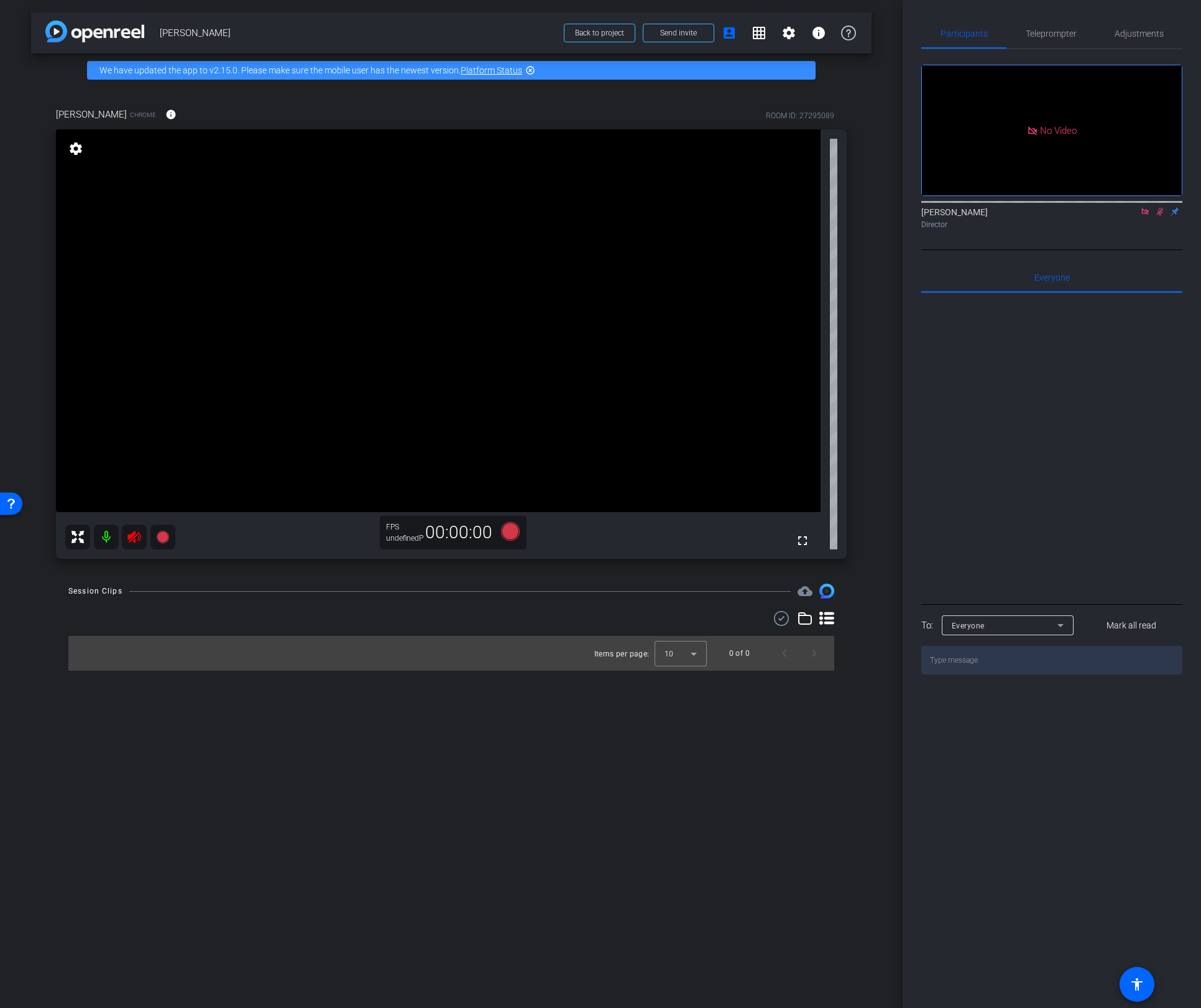
click at [1155, 215] on icon at bounding box center [1160, 211] width 10 height 9
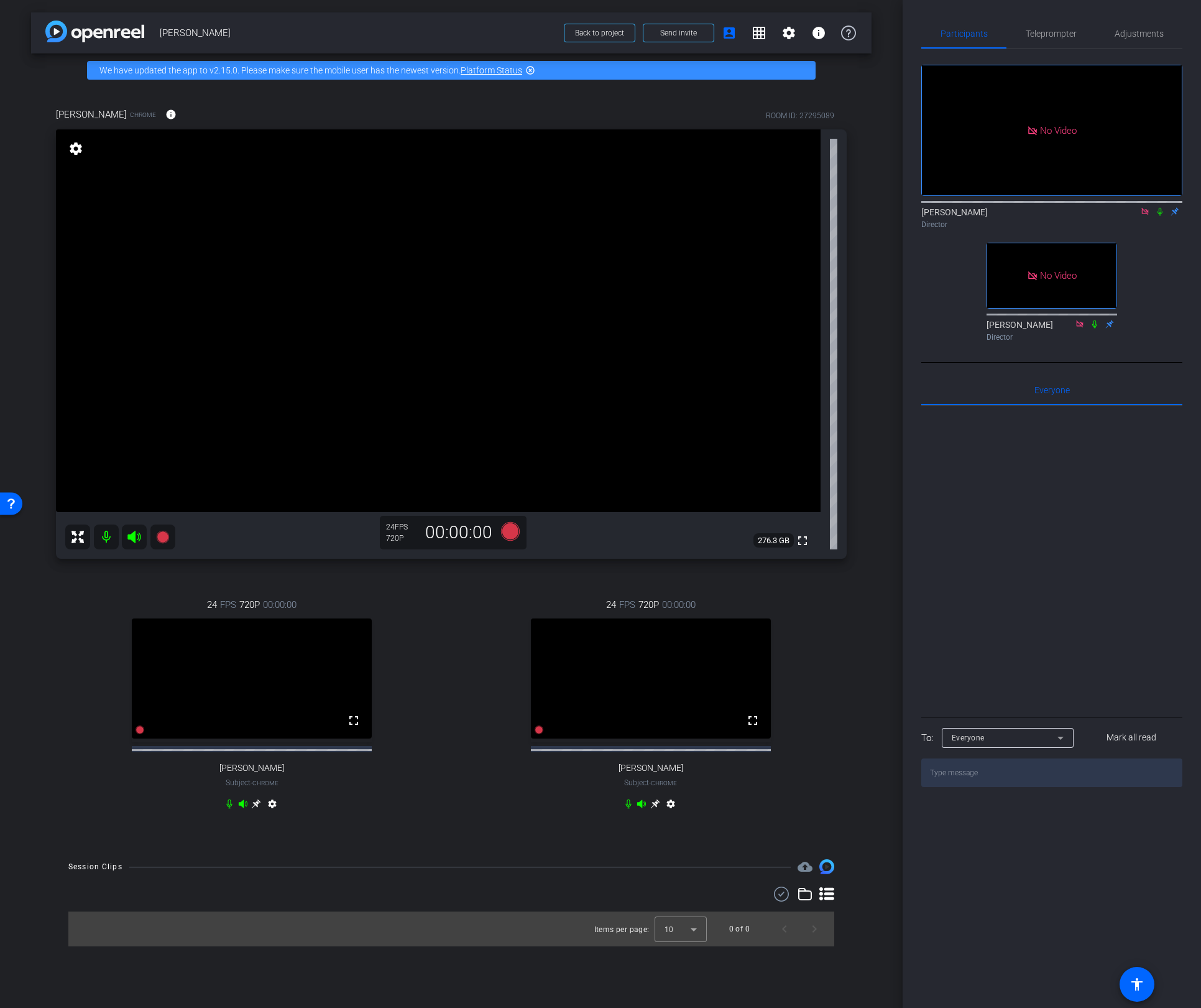
click at [256, 809] on icon at bounding box center [256, 804] width 10 height 10
click at [656, 809] on icon at bounding box center [656, 803] width 10 height 10
click at [73, 144] on mat-icon "settings" at bounding box center [76, 148] width 17 height 15
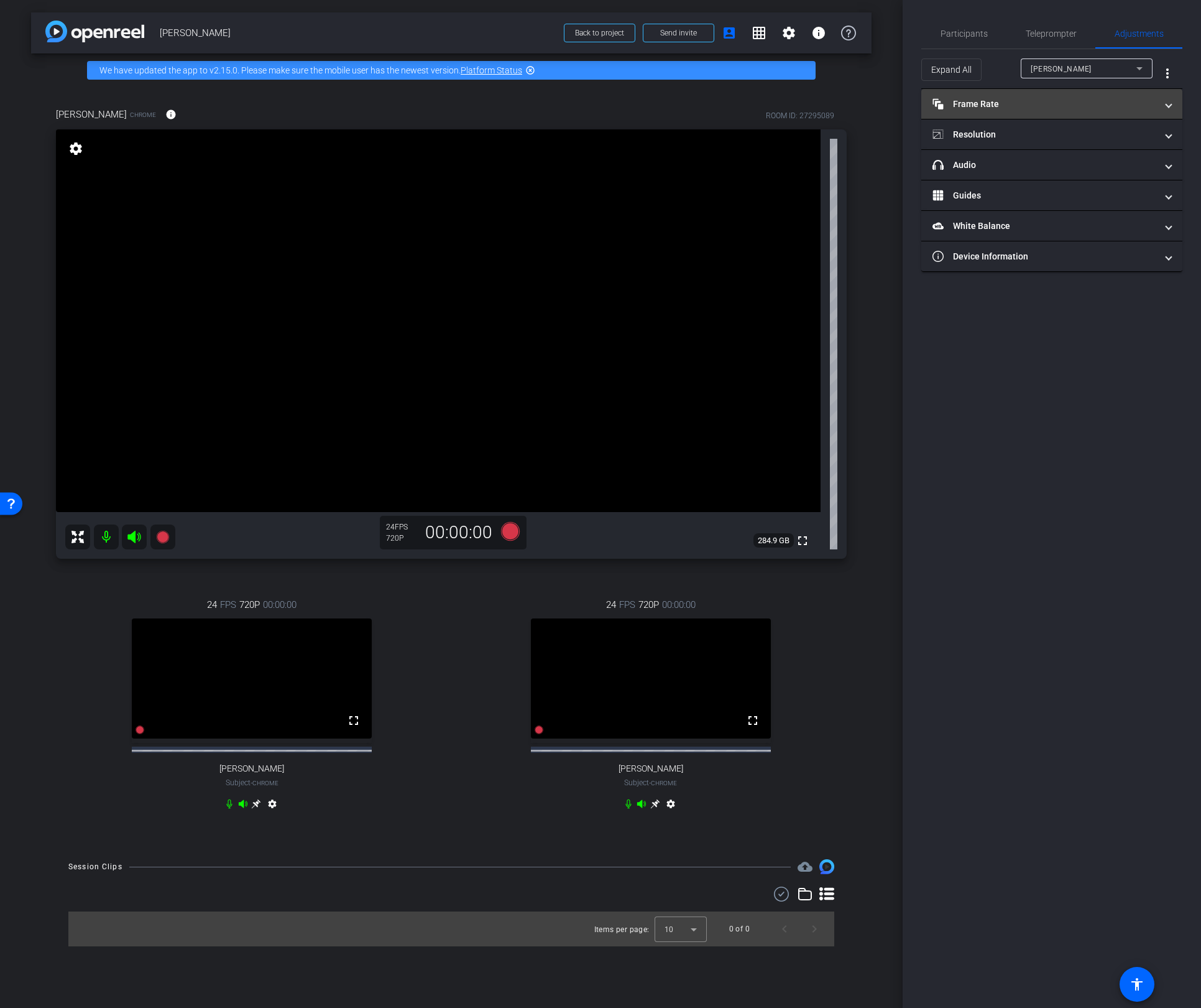
click at [1033, 107] on mat-panel-title "Frame Rate Frame Rate" at bounding box center [1045, 104] width 224 height 13
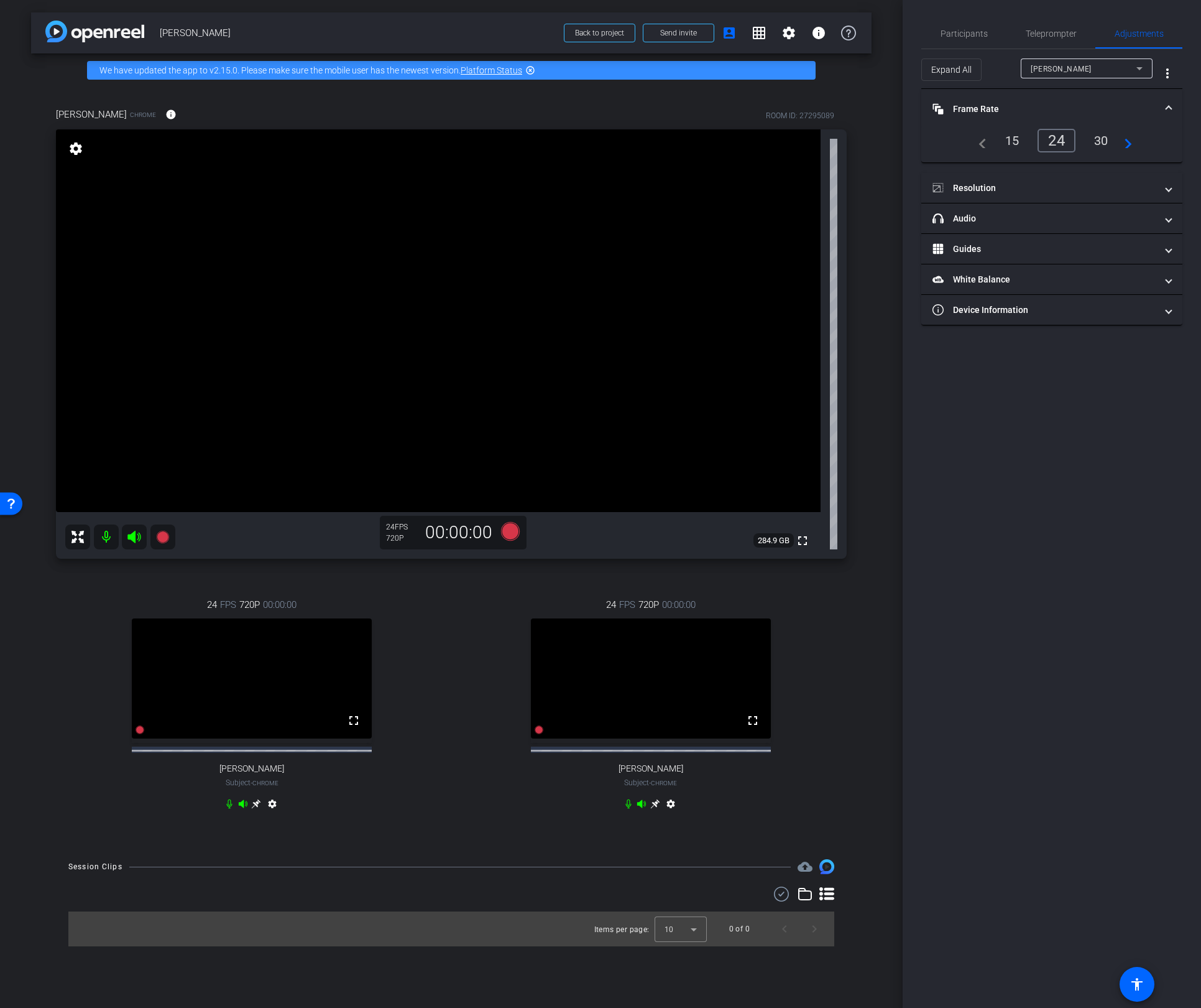
click at [1111, 139] on div "30" at bounding box center [1101, 141] width 33 height 21
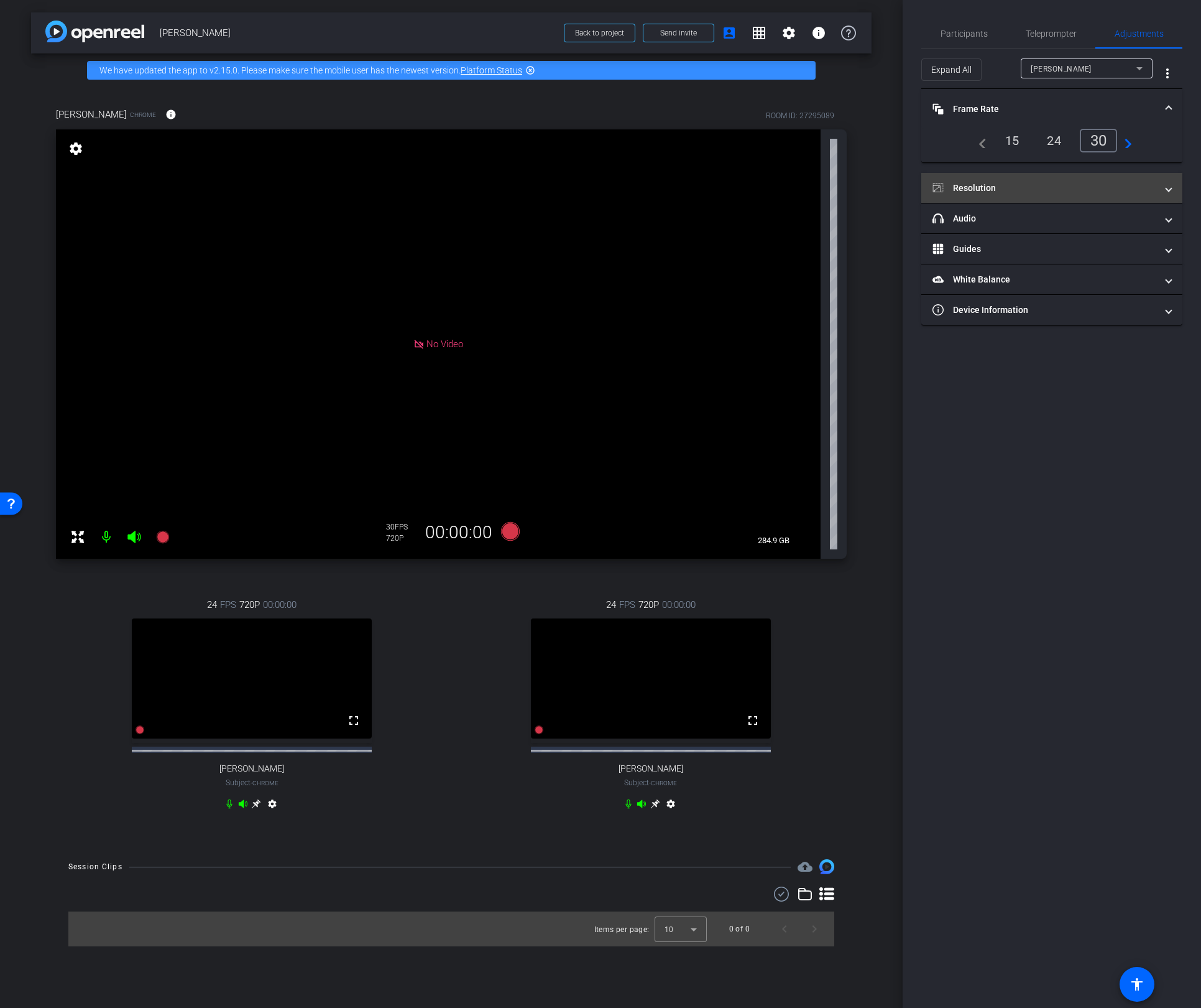
click at [1093, 178] on mat-expansion-panel-header "Resolution" at bounding box center [1052, 188] width 261 height 30
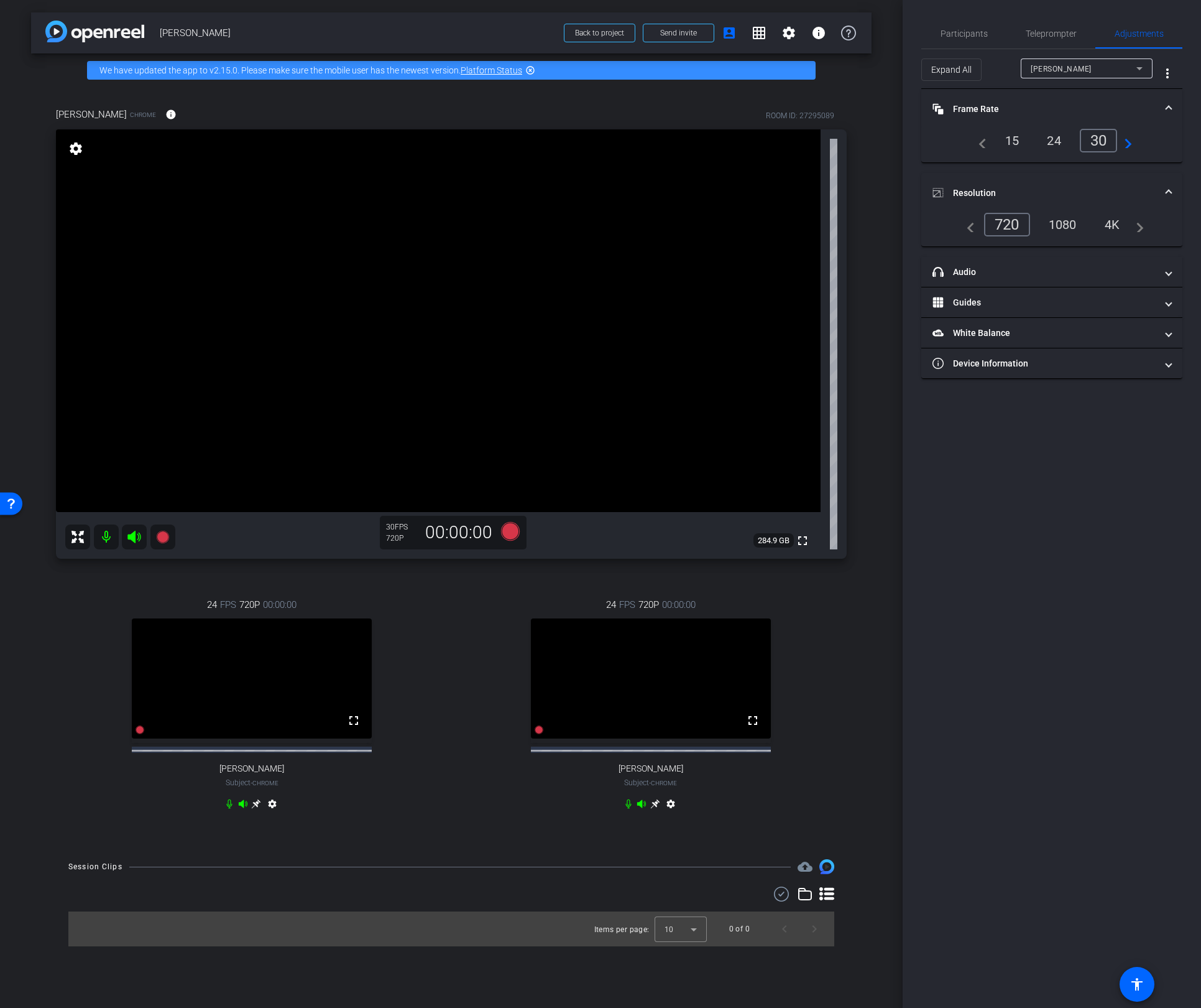
click at [1062, 223] on div "1080" at bounding box center [1062, 225] width 47 height 21
click at [865, 562] on div "[PERSON_NAME] Chrome info ROOM ID: 27295089 fullscreen settings 284.9 GB 30 FPS…" at bounding box center [451, 466] width 840 height 759
click at [958, 34] on span "Participants" at bounding box center [964, 34] width 47 height 9
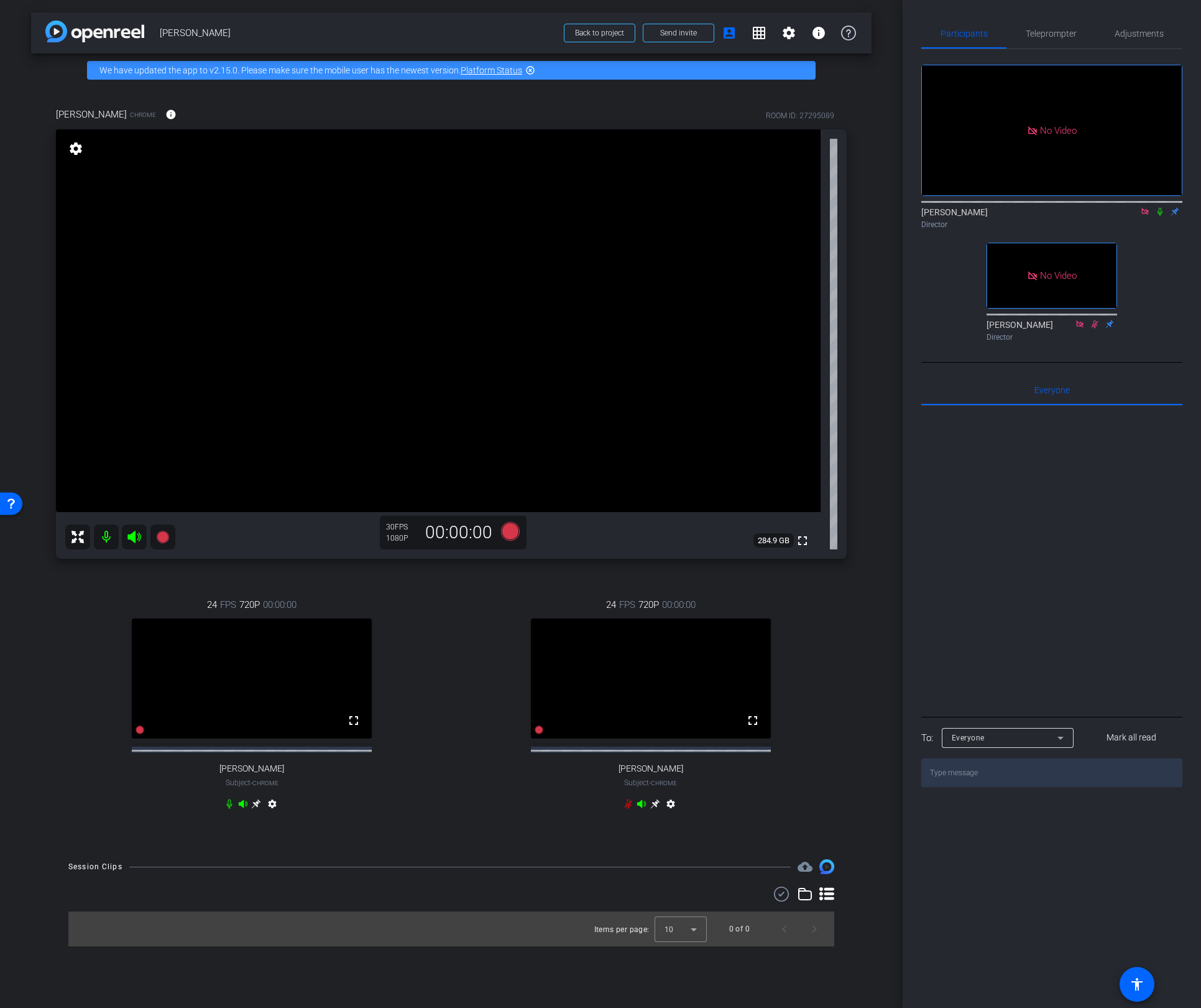
click at [440, 689] on div "24 FPS 720P 00:00:00 fullscreen [PERSON_NAME] Subject - Chrome settings" at bounding box center [252, 706] width 392 height 257
click at [878, 445] on div "arrow_back [PERSON_NAME] Back to project Send invite account_box grid_on settin…" at bounding box center [451, 504] width 902 height 1008
click at [434, 674] on div "24 FPS 720P 00:00:00 fullscreen [PERSON_NAME] Subject - Chrome settings" at bounding box center [252, 706] width 392 height 257
click at [165, 533] on icon at bounding box center [162, 536] width 12 height 12
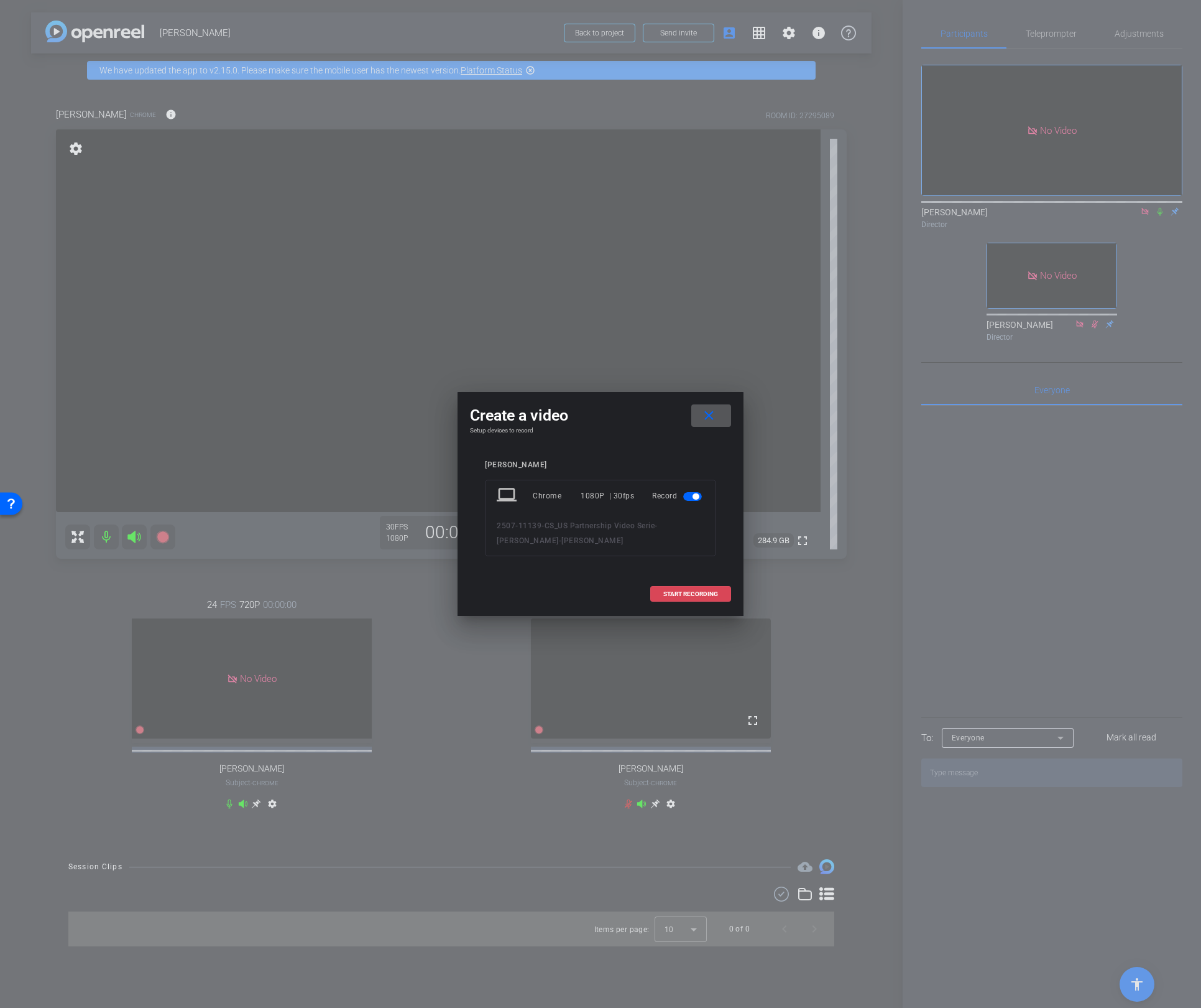
click at [686, 595] on span "START RECORDING" at bounding box center [690, 594] width 55 height 6
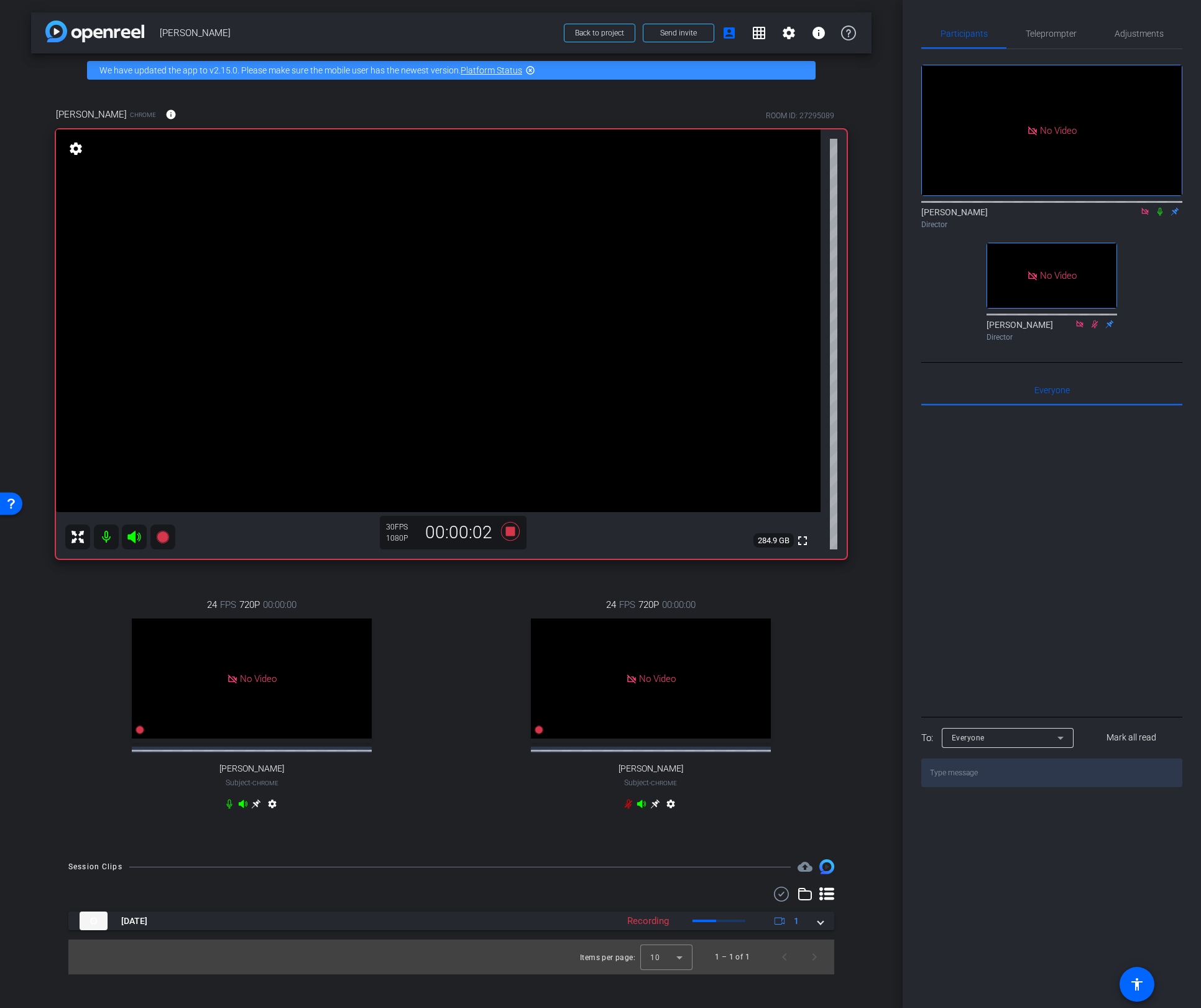
click at [1159, 207] on icon at bounding box center [1160, 211] width 10 height 9
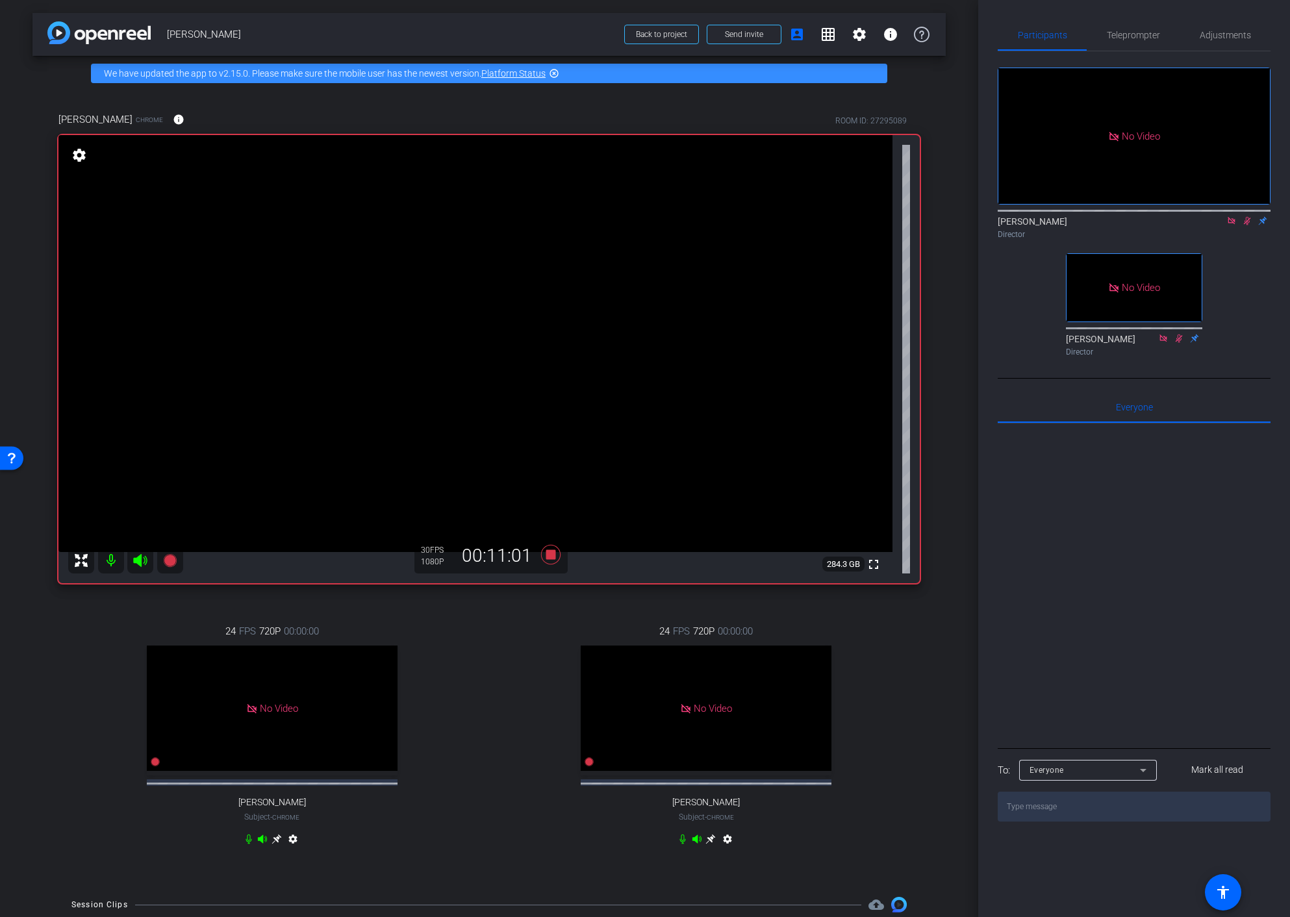
click at [1250, 216] on icon at bounding box center [1247, 220] width 10 height 9
click at [550, 556] on icon at bounding box center [550, 554] width 19 height 19
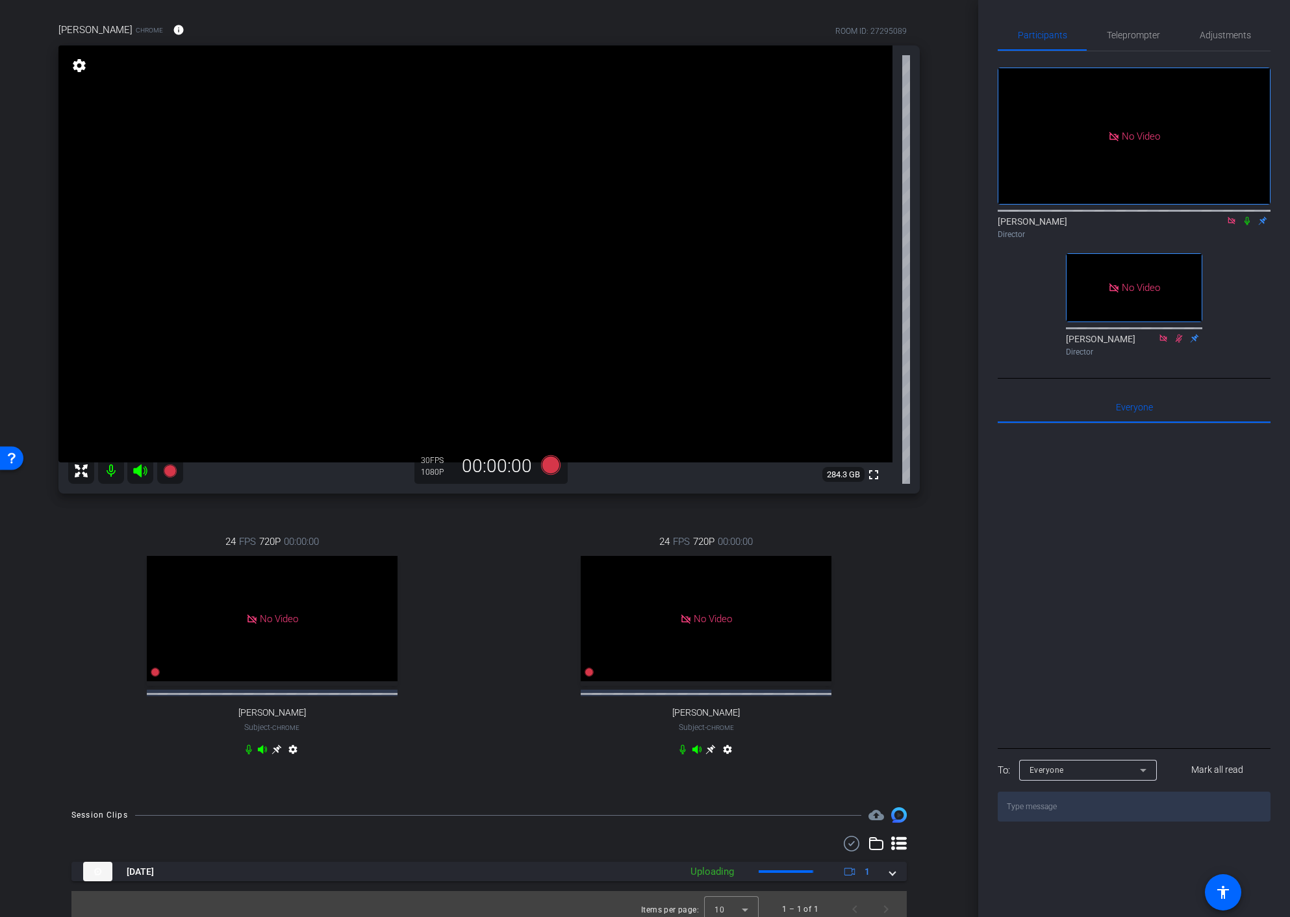
scroll to position [112, 0]
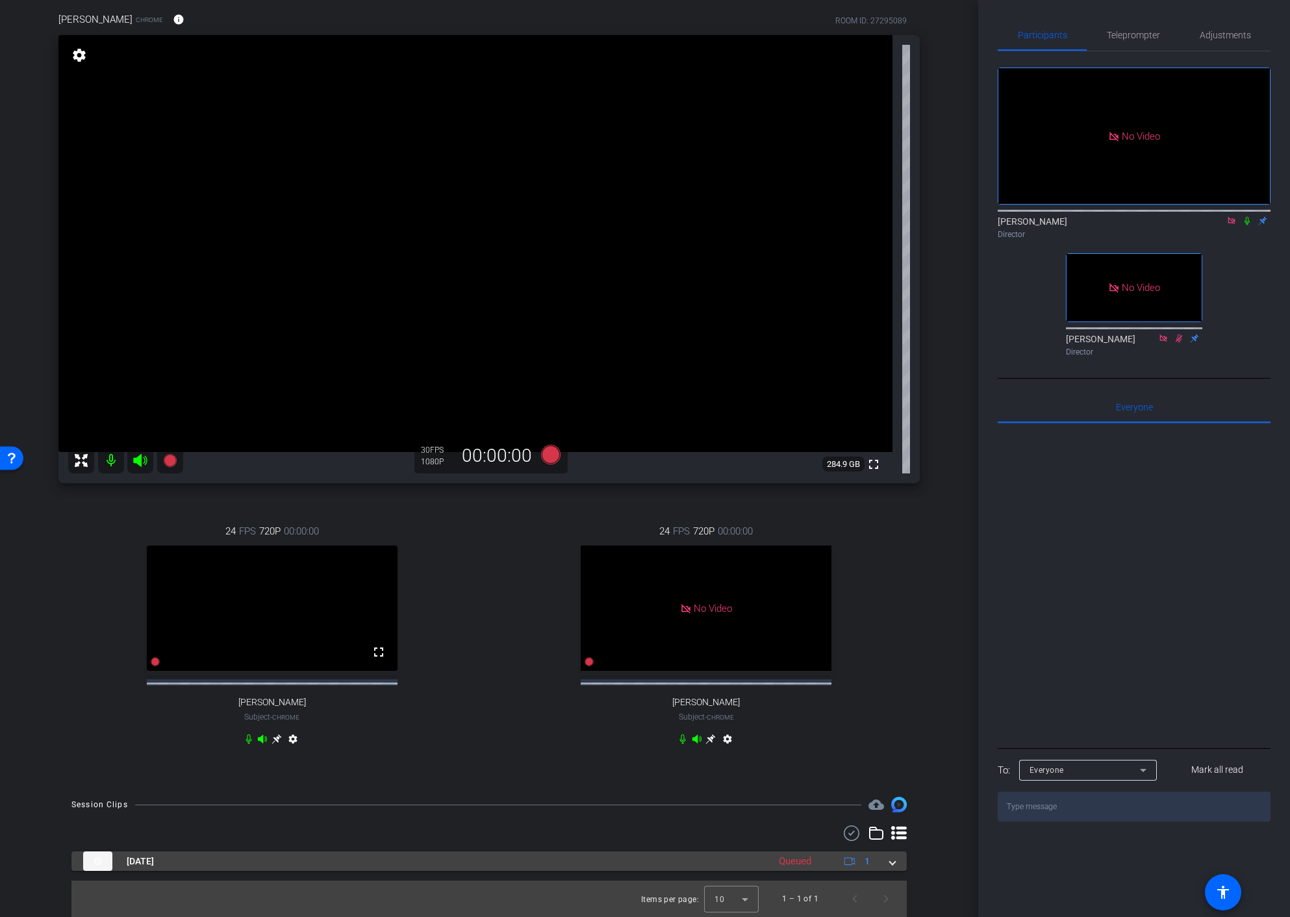
click at [890, 867] on span at bounding box center [892, 862] width 5 height 14
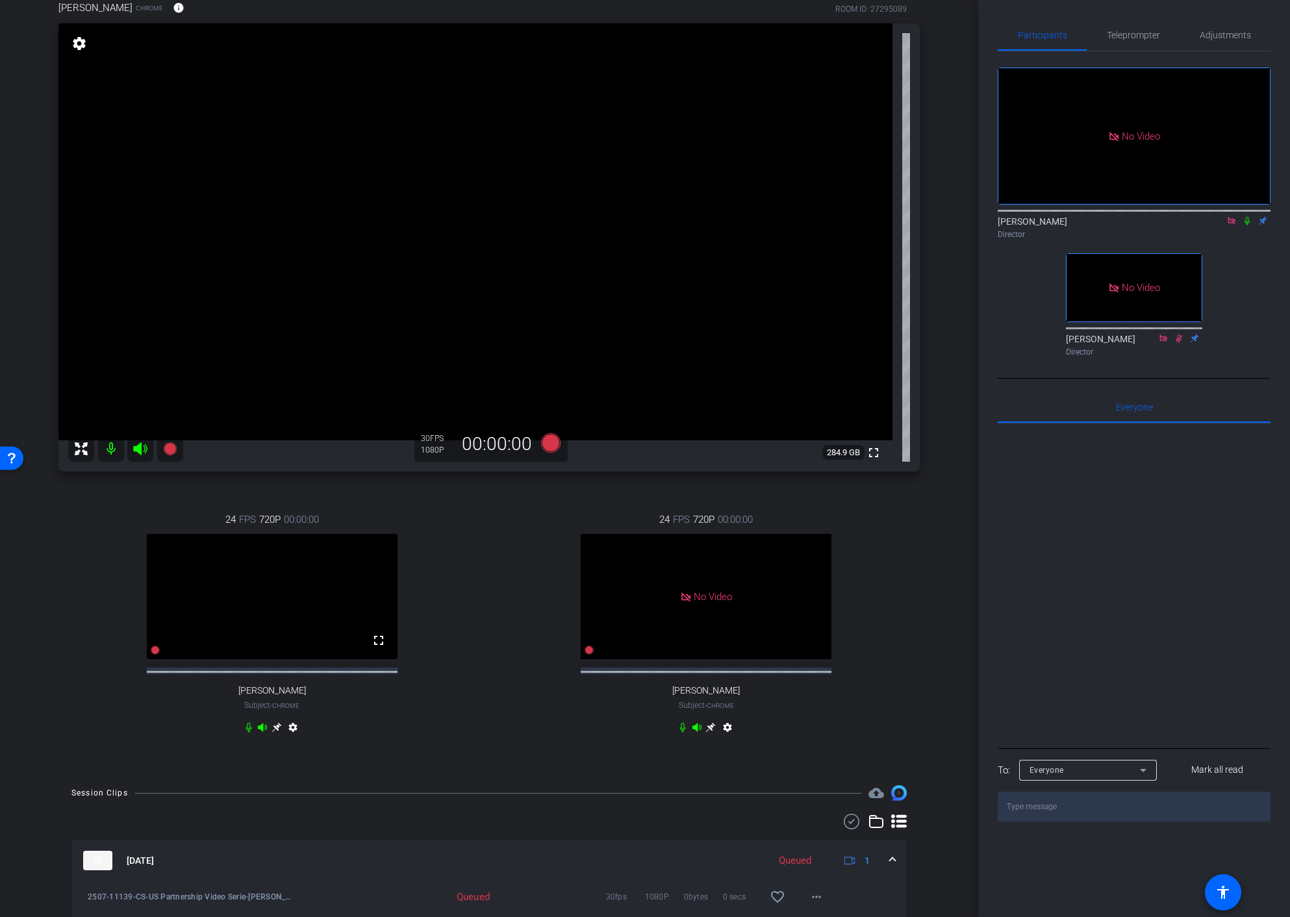
scroll to position [179, 0]
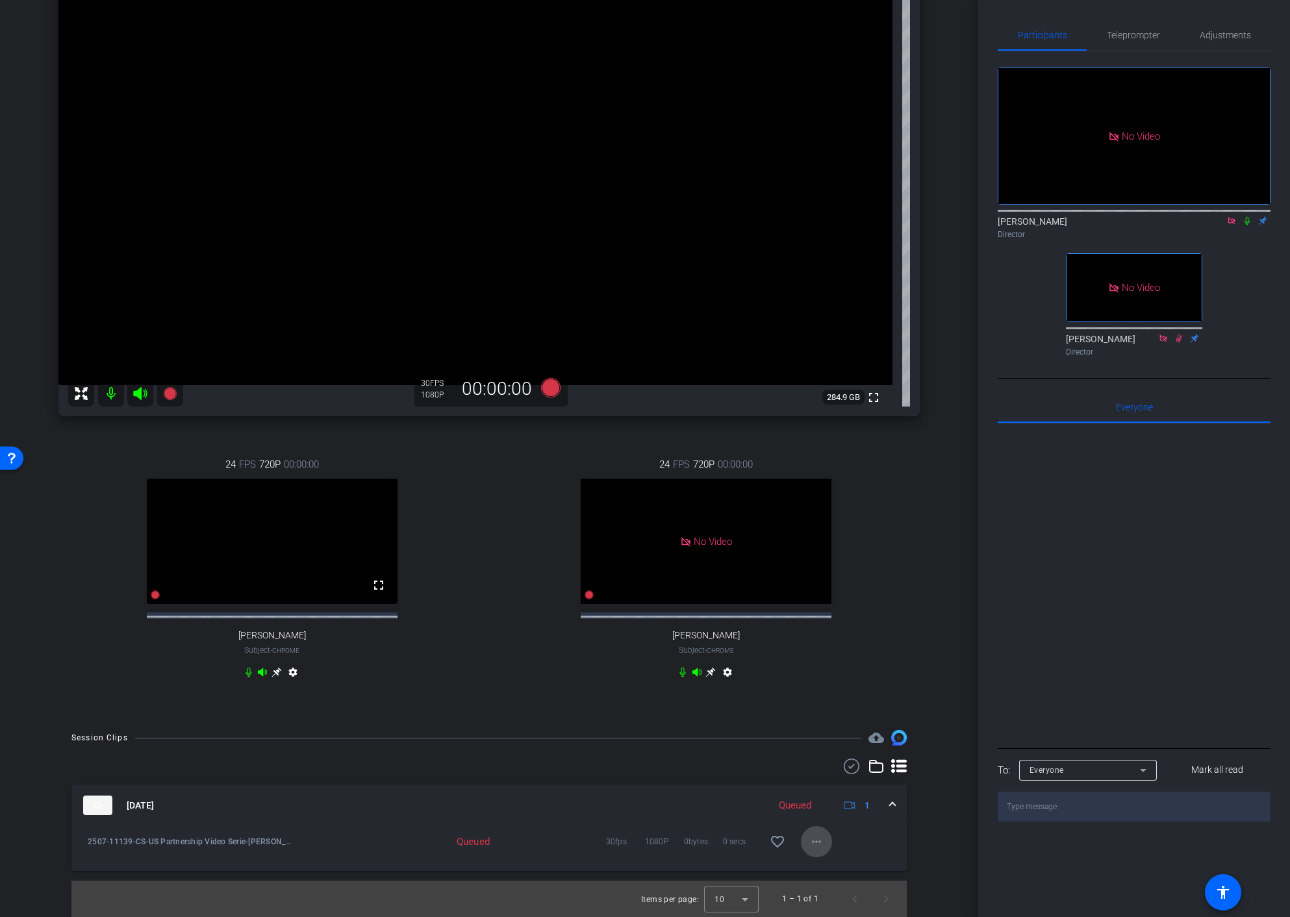
click at [821, 844] on mat-icon "more_horiz" at bounding box center [817, 842] width 16 height 16
click at [938, 590] on div at bounding box center [645, 458] width 1290 height 917
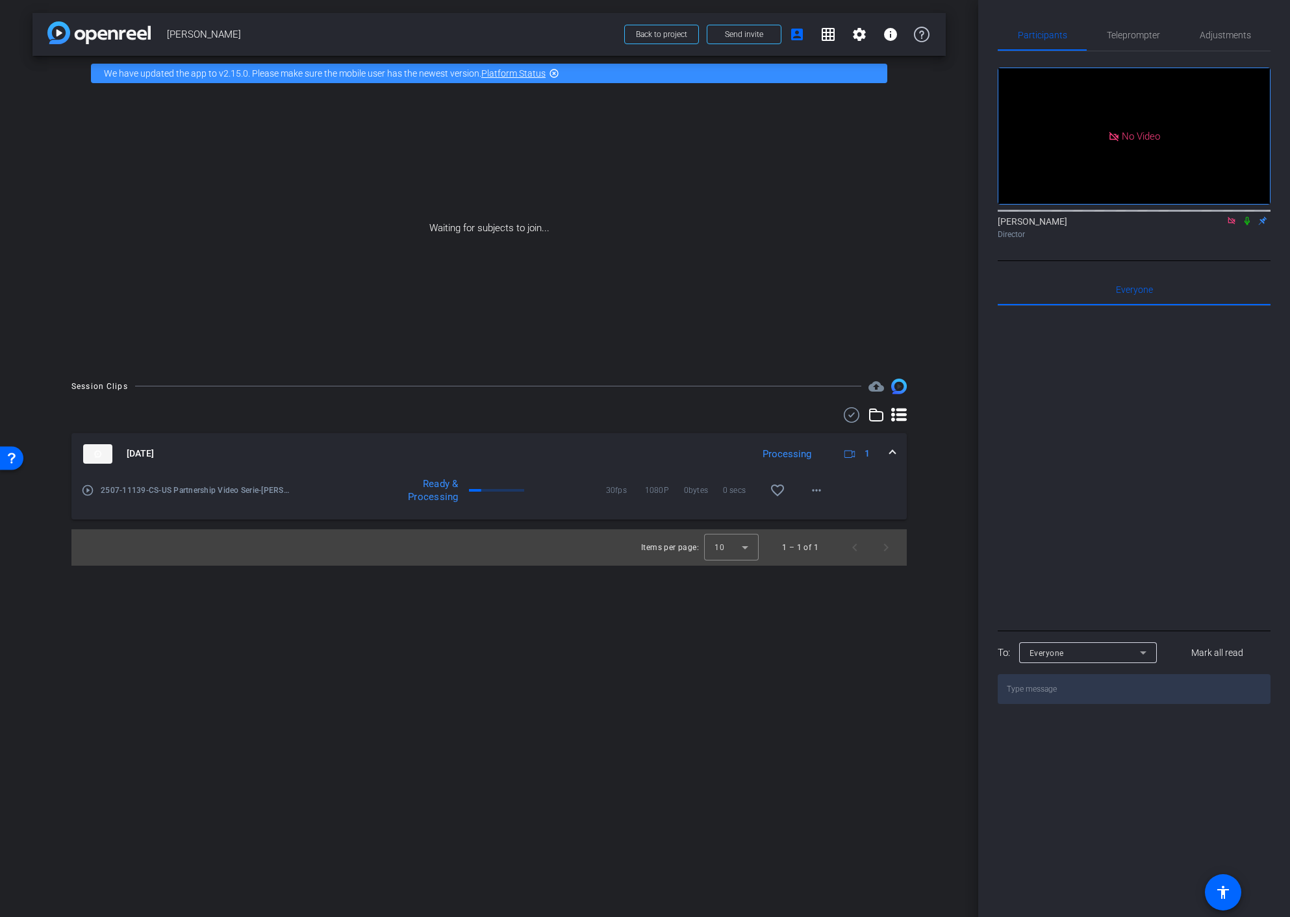
click at [1247, 217] on icon at bounding box center [1247, 221] width 5 height 8
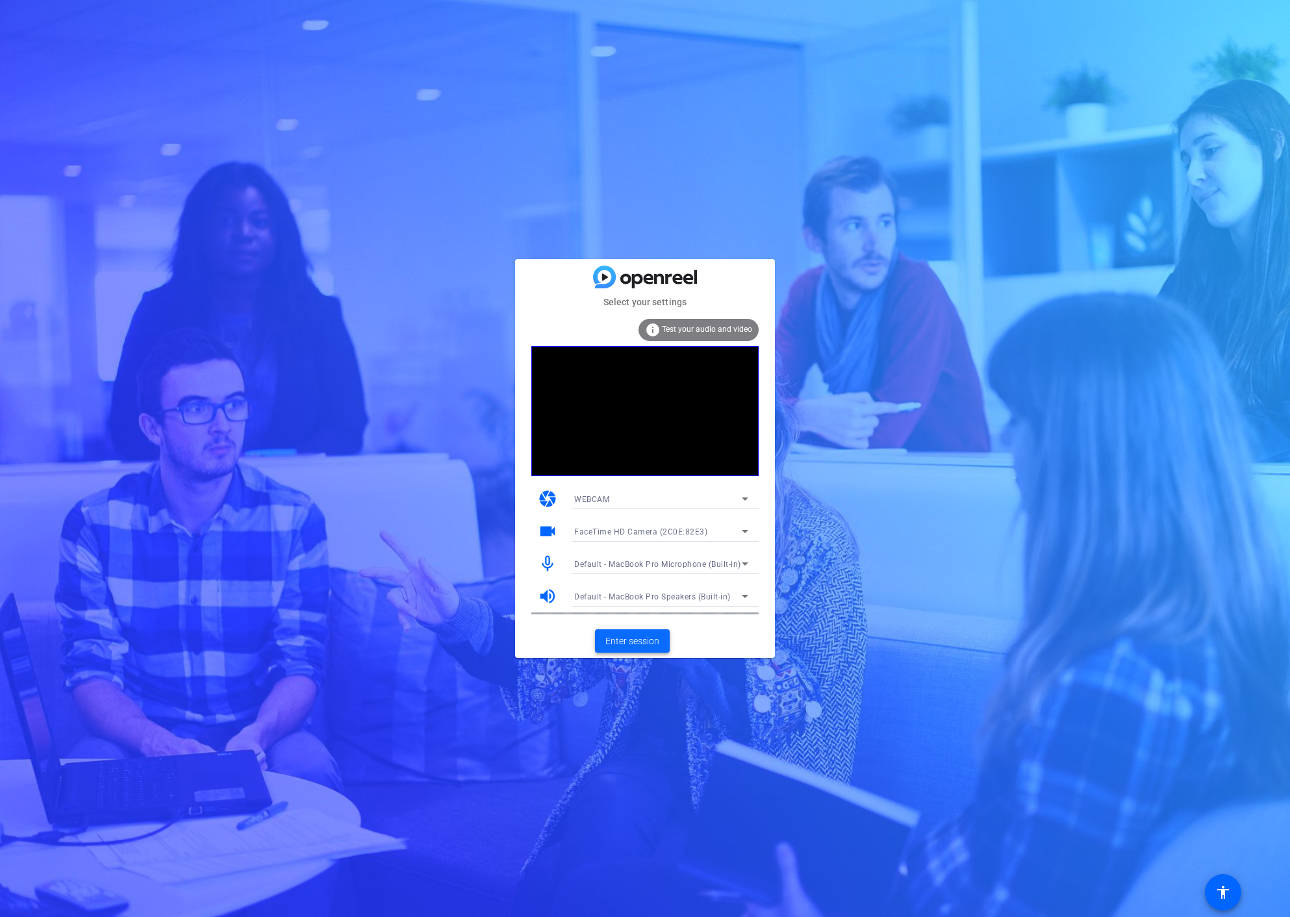
click at [625, 640] on span "Enter session" at bounding box center [633, 642] width 54 height 14
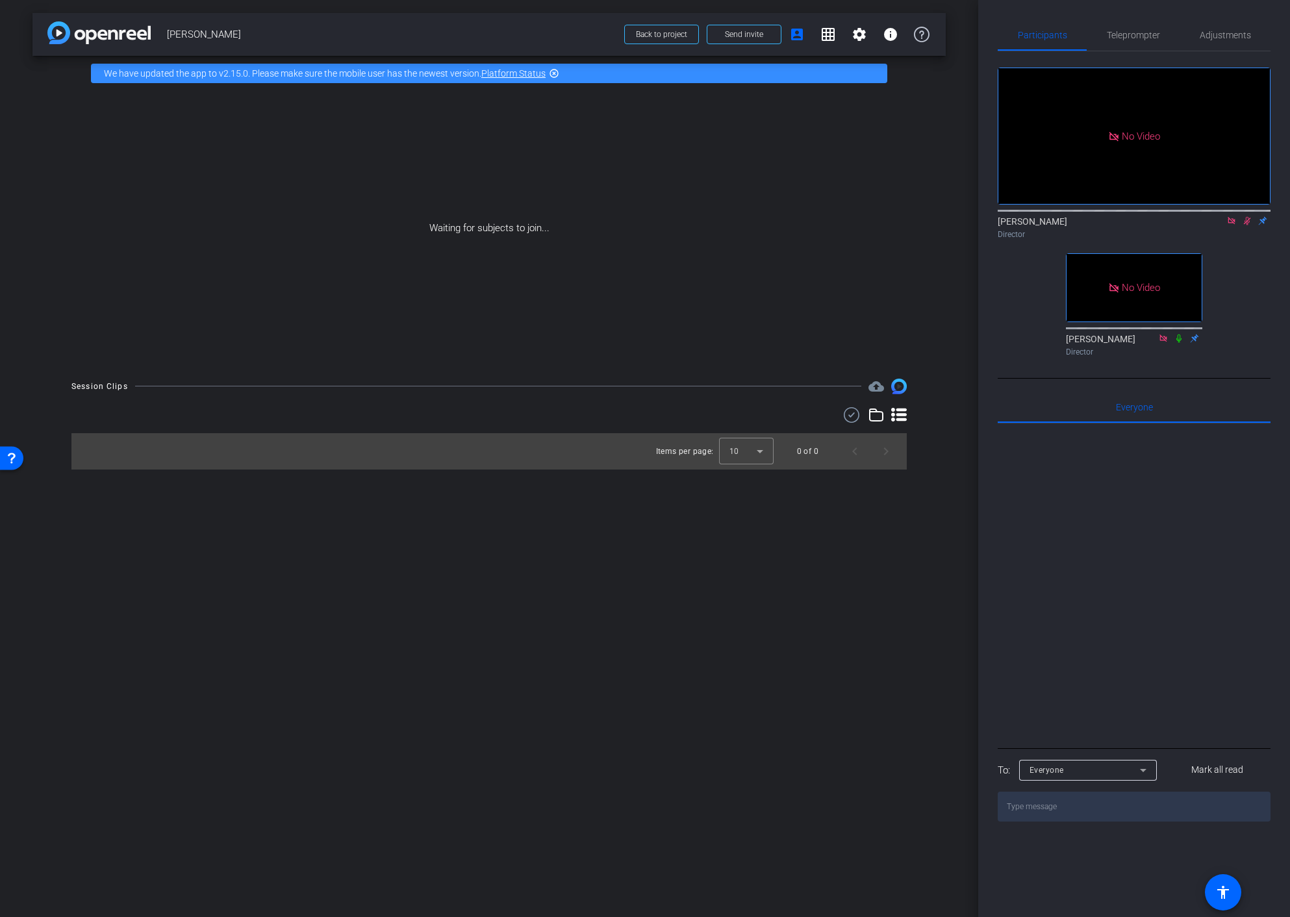
click at [1247, 225] on icon at bounding box center [1247, 220] width 10 height 9
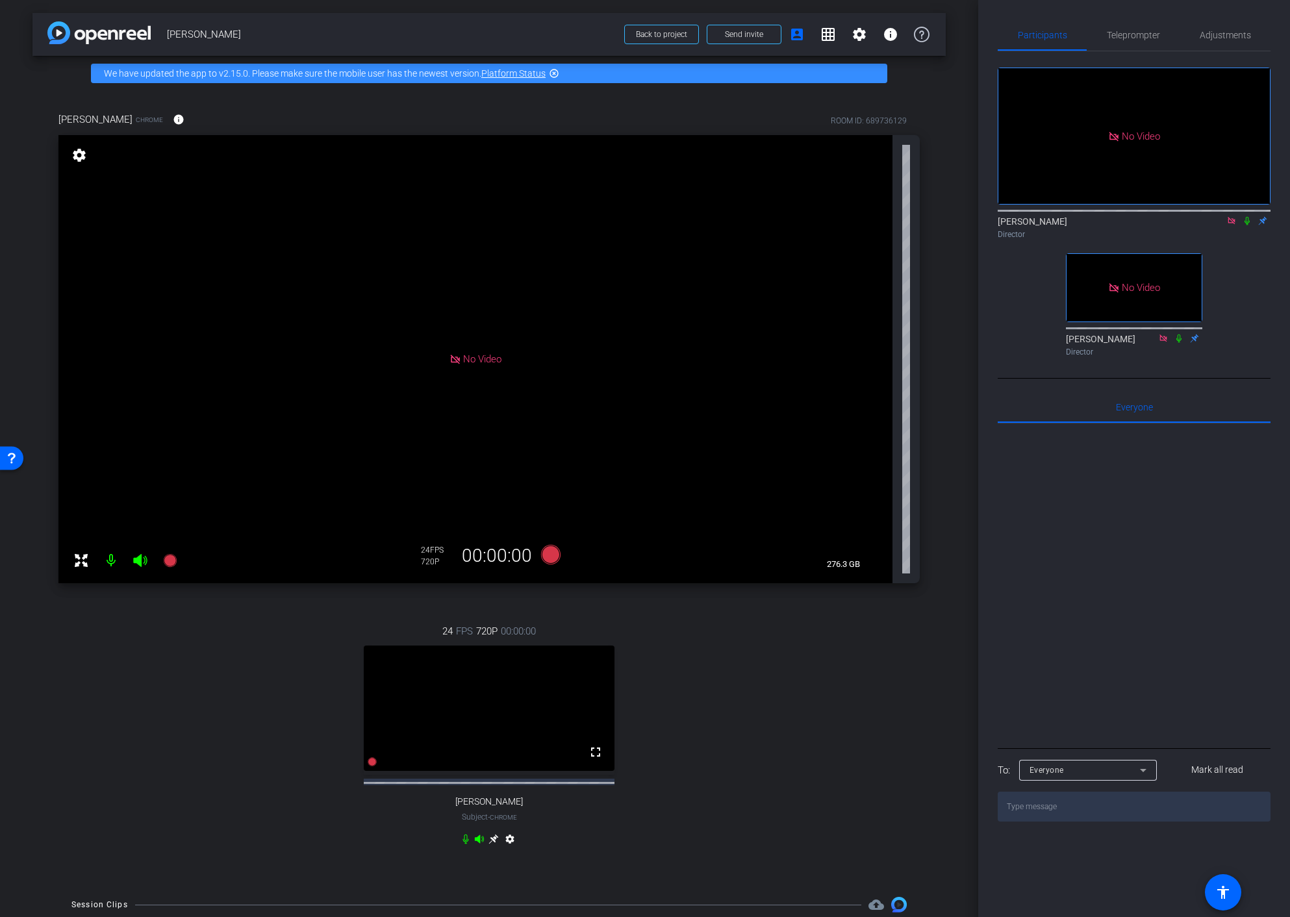
click at [508, 849] on mat-icon "settings" at bounding box center [510, 842] width 16 height 16
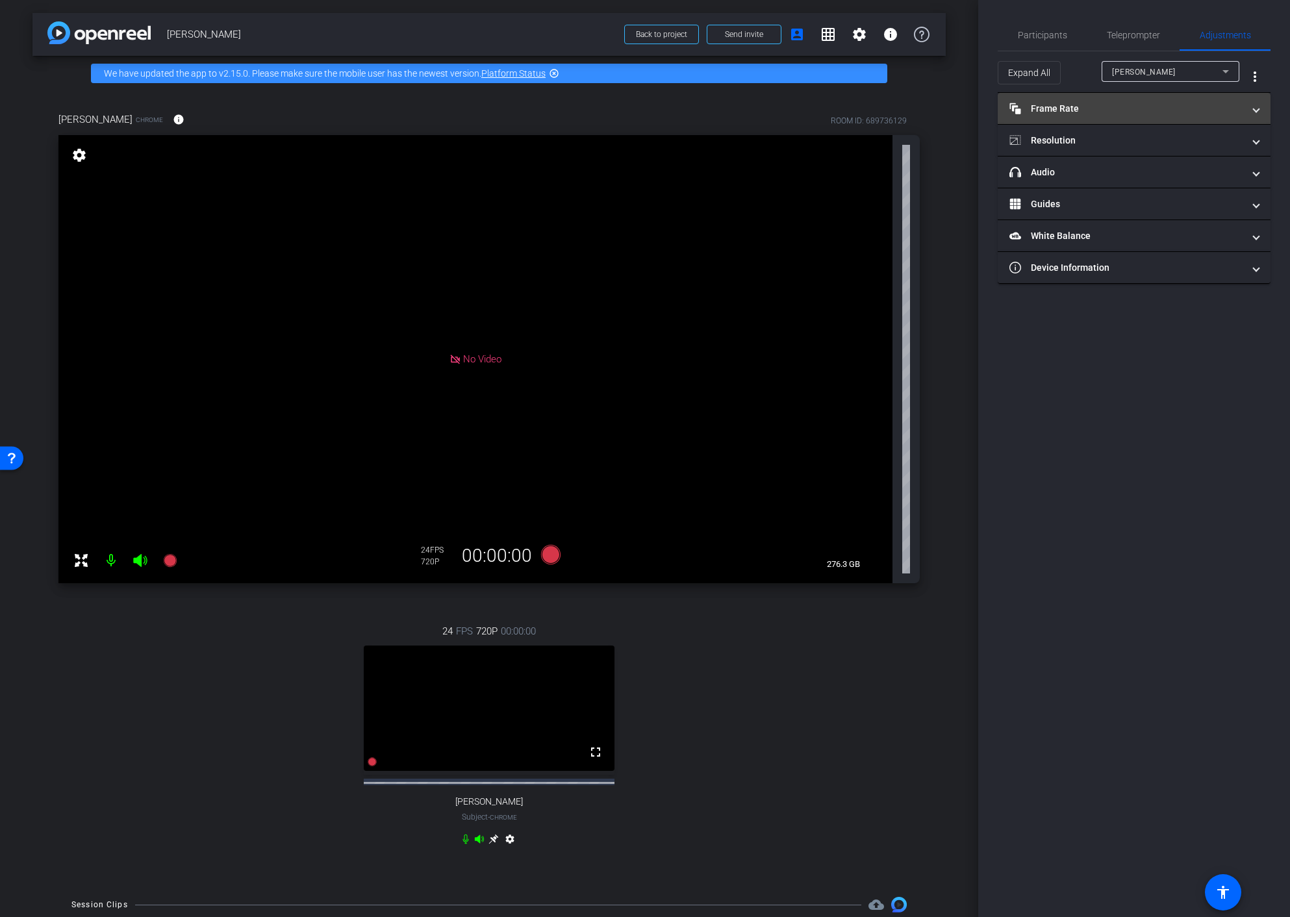
click at [1051, 114] on mat-panel-title "Frame Rate Frame Rate" at bounding box center [1127, 109] width 234 height 14
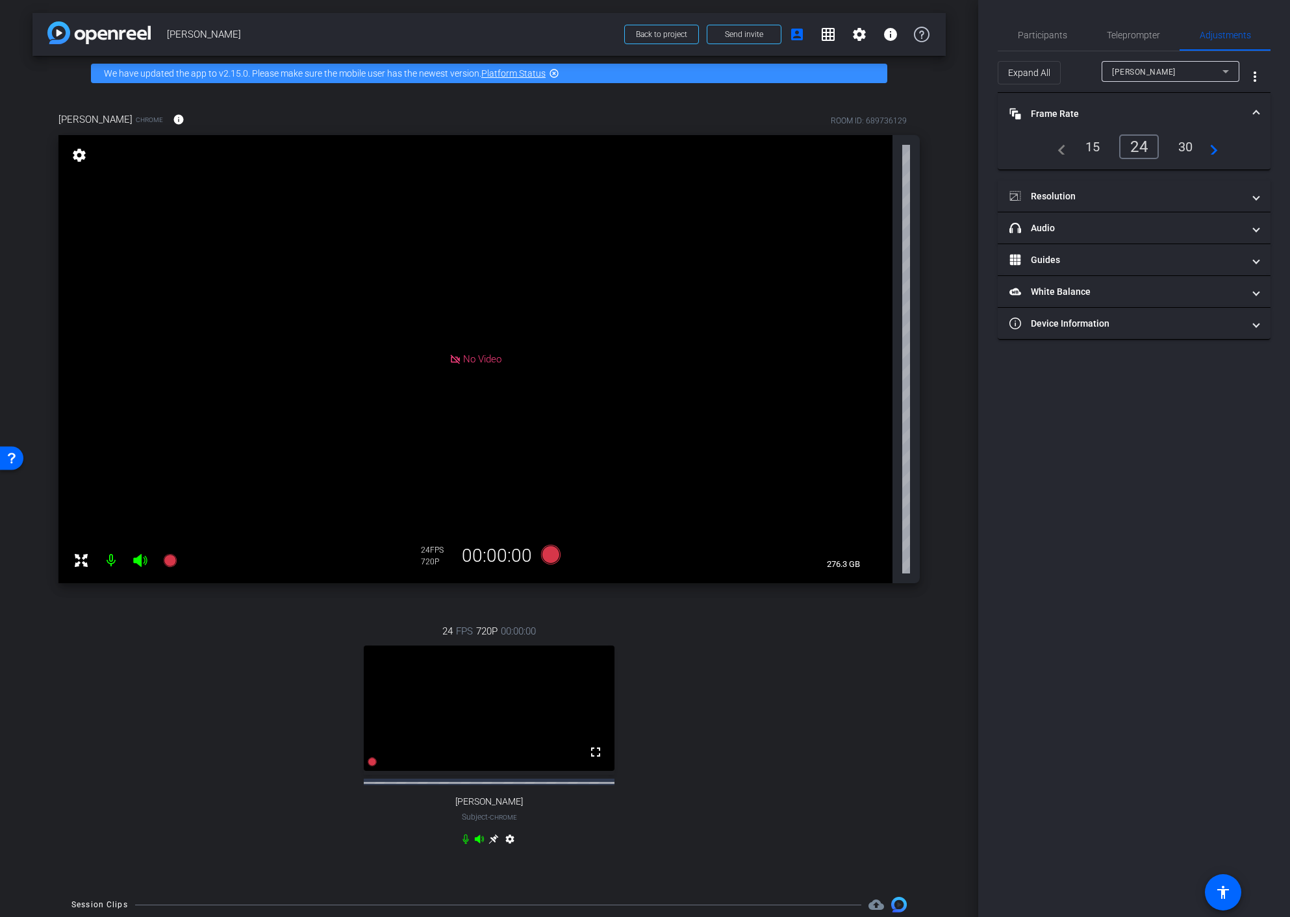
click at [1188, 146] on div "30" at bounding box center [1186, 147] width 34 height 22
click at [1161, 198] on mat-panel-title "Resolution" at bounding box center [1127, 197] width 234 height 14
click at [1145, 237] on div "1080" at bounding box center [1145, 235] width 49 height 22
click at [490, 845] on icon at bounding box center [494, 839] width 10 height 10
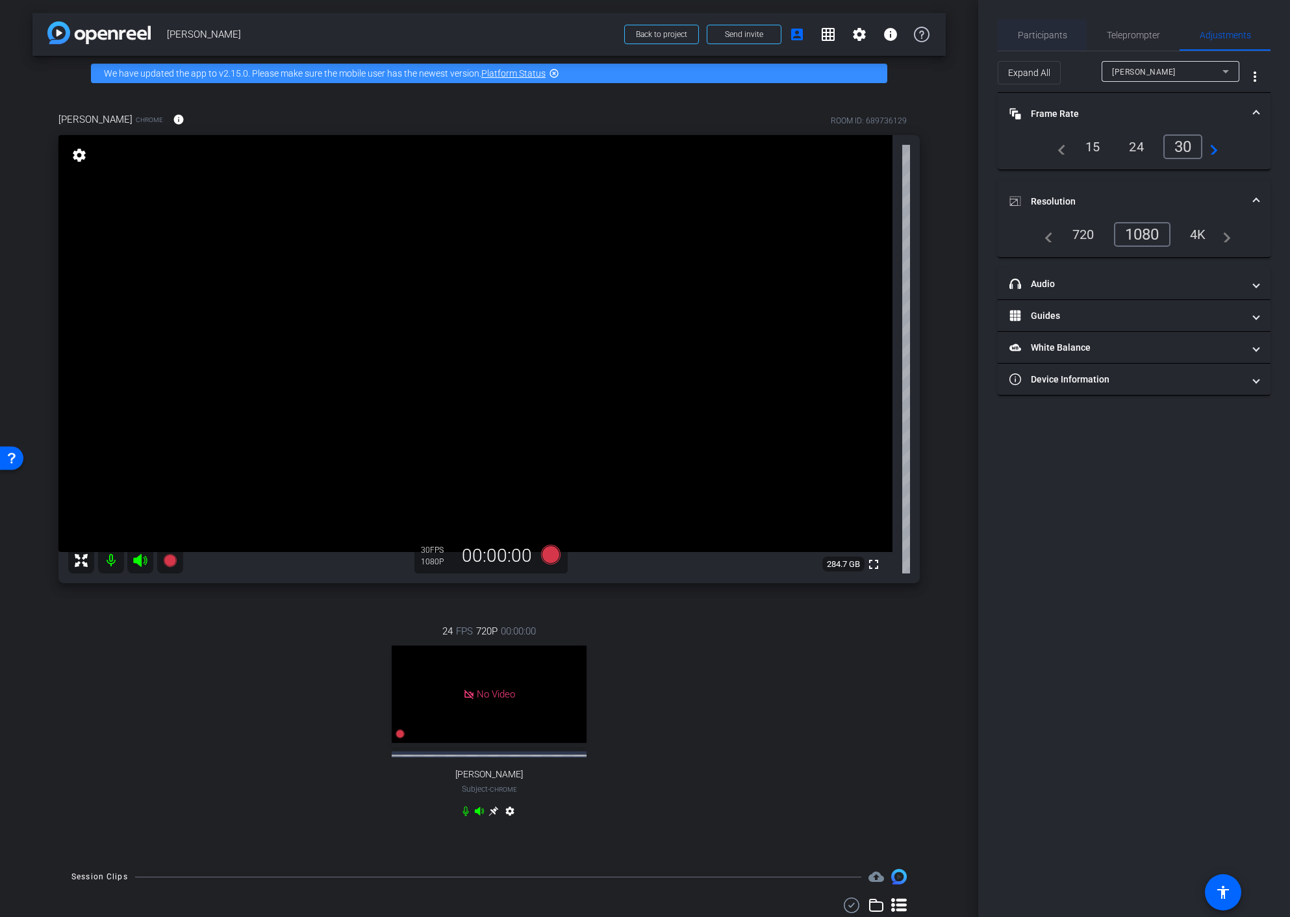
click at [1023, 36] on span "Participants" at bounding box center [1042, 35] width 49 height 9
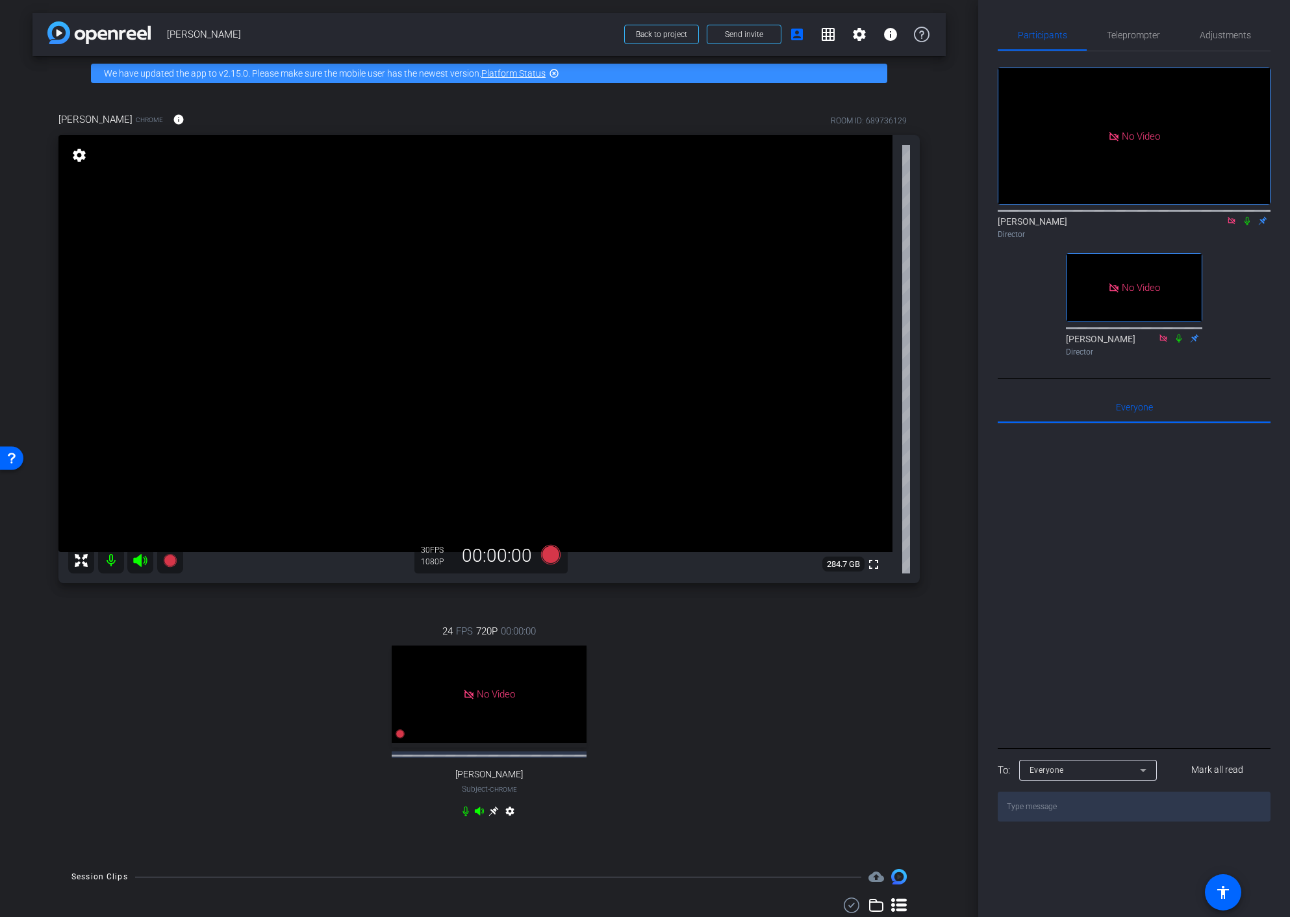
click at [1017, 303] on div "No Video [PERSON_NAME] Director No Video [PERSON_NAME] Director" at bounding box center [1134, 206] width 273 height 311
click at [1246, 216] on icon at bounding box center [1247, 220] width 10 height 9
click at [1247, 216] on icon at bounding box center [1247, 220] width 10 height 9
click at [1248, 216] on icon at bounding box center [1247, 220] width 10 height 9
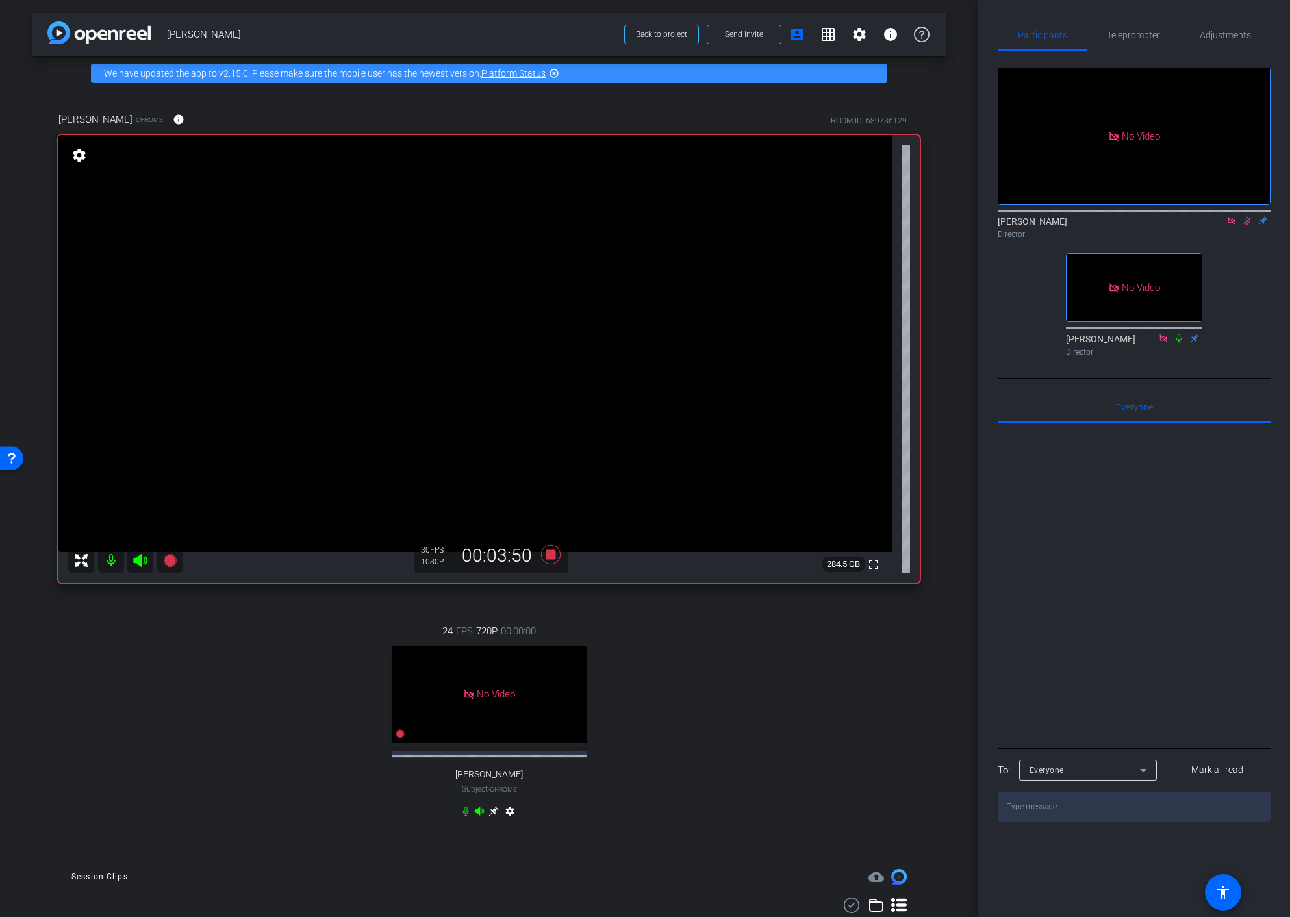
click at [1250, 216] on icon at bounding box center [1247, 220] width 10 height 9
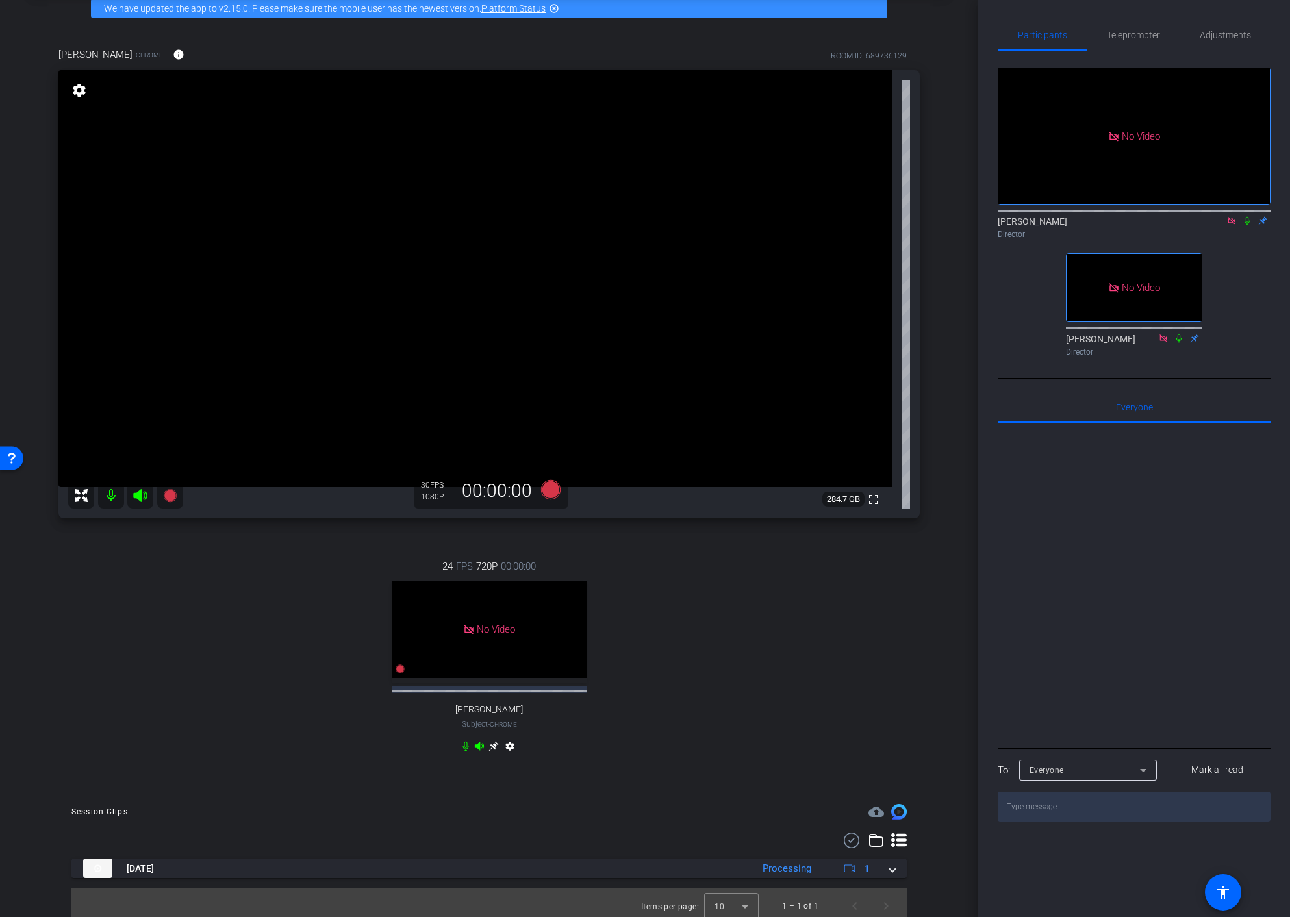
scroll to position [72, 0]
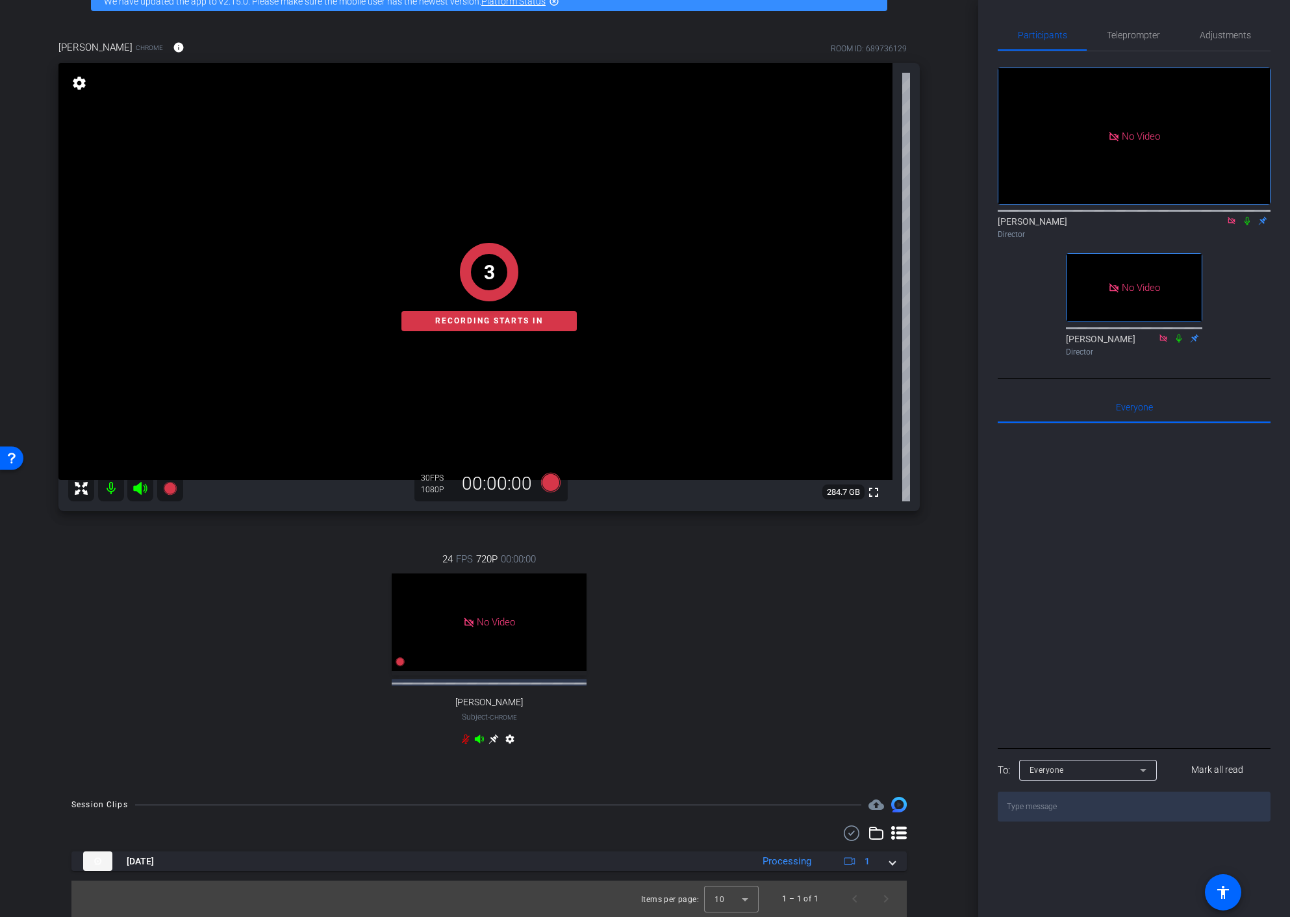
click at [1246, 216] on icon at bounding box center [1247, 220] width 10 height 9
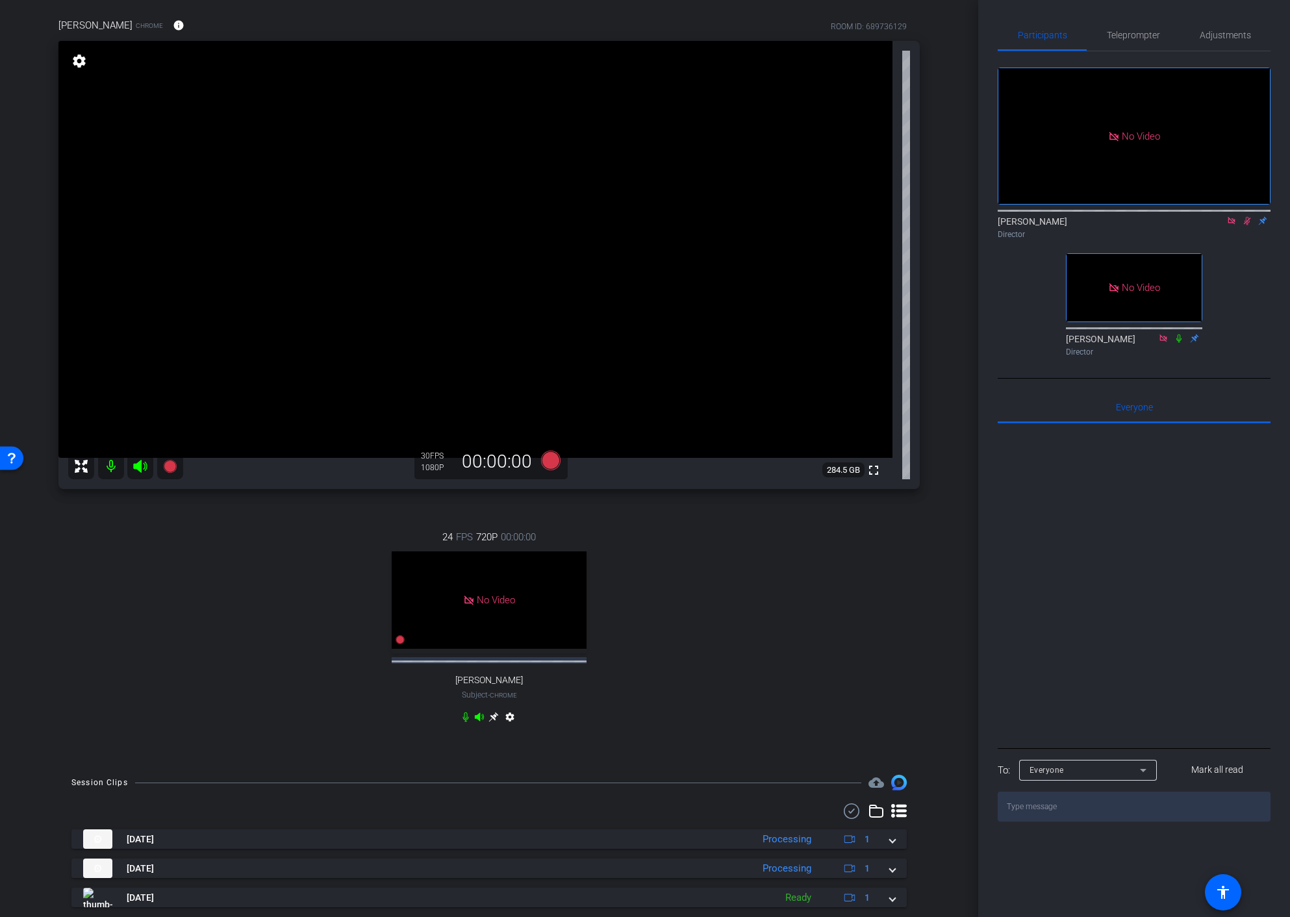
scroll to position [131, 0]
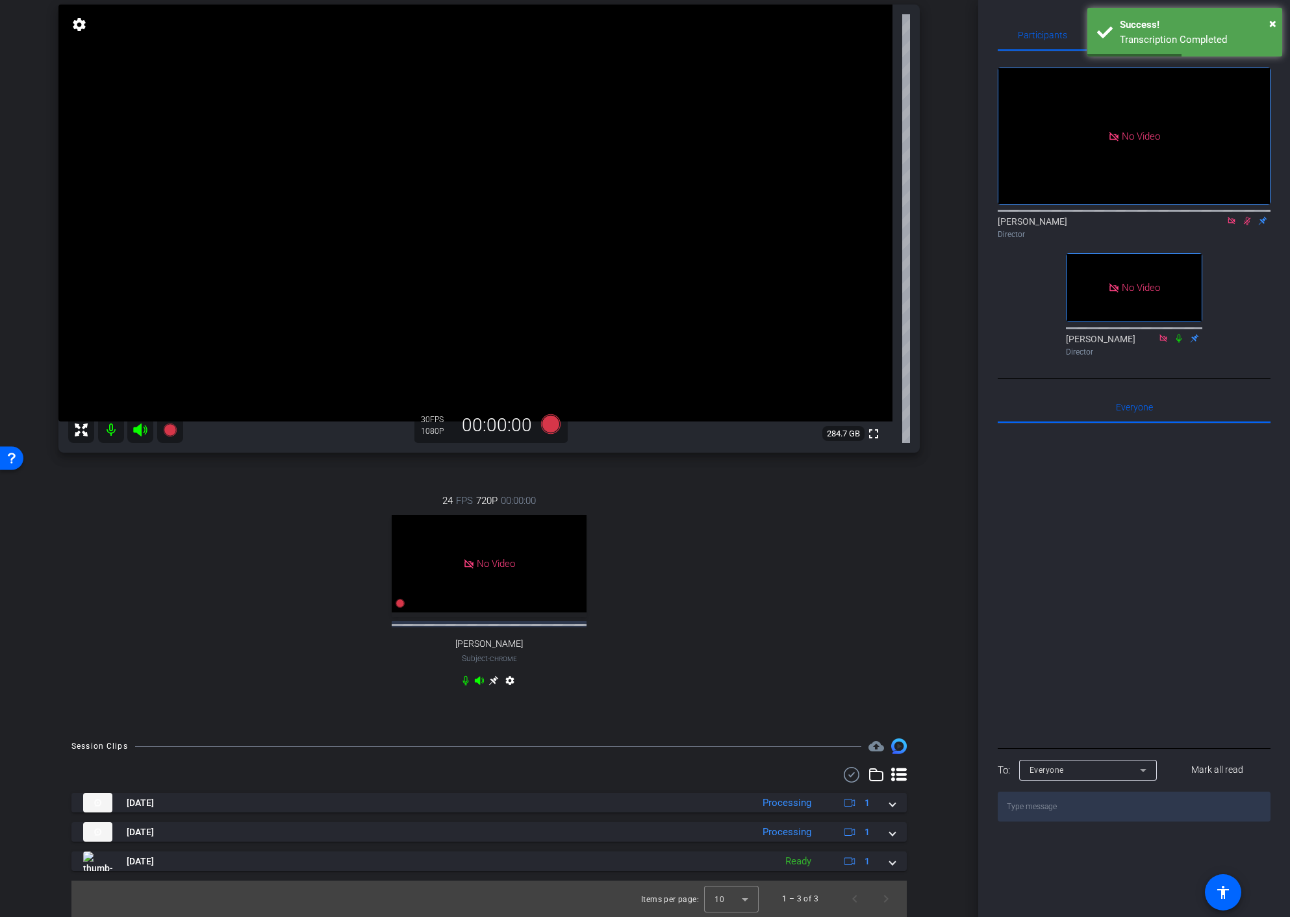
click at [1236, 228] on div "No Video [PERSON_NAME] Director No Video [PERSON_NAME] Director" at bounding box center [1134, 206] width 273 height 311
click at [1243, 216] on icon at bounding box center [1247, 220] width 10 height 9
